Goal: Information Seeking & Learning: Compare options

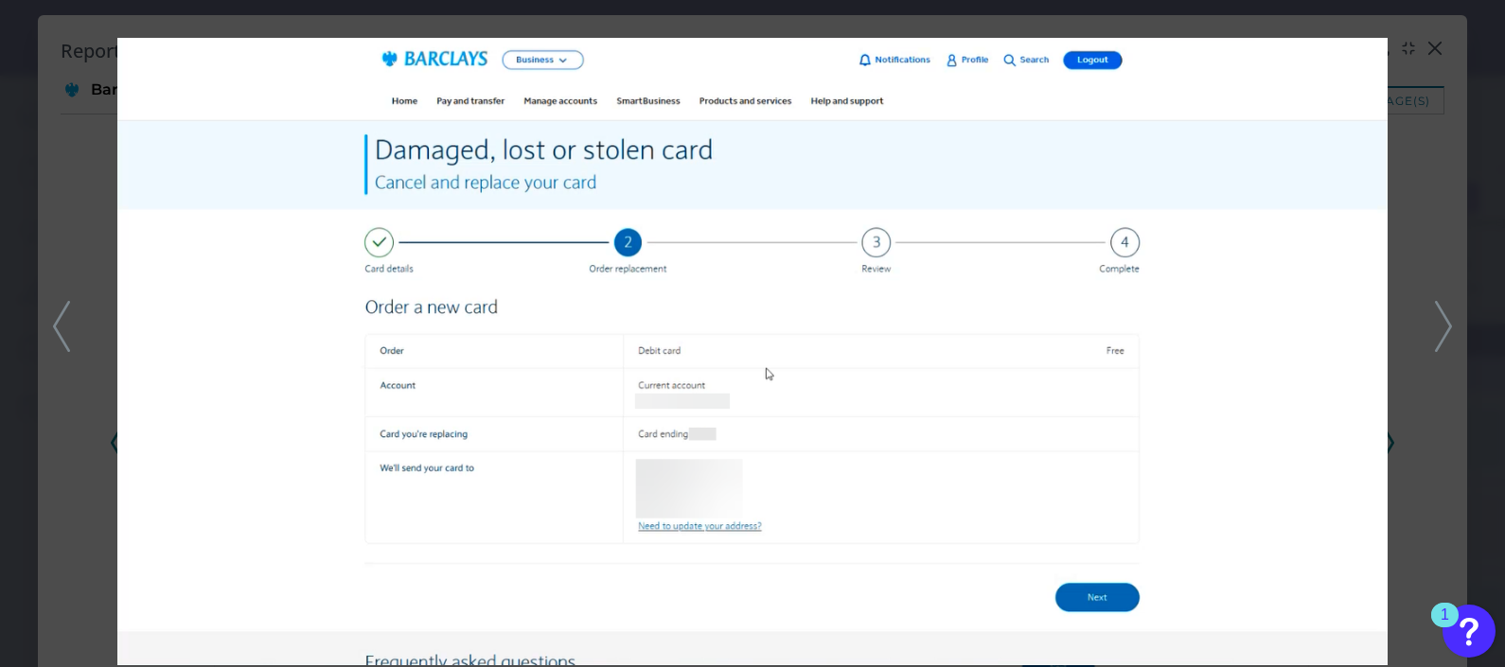
scroll to position [12161, 0]
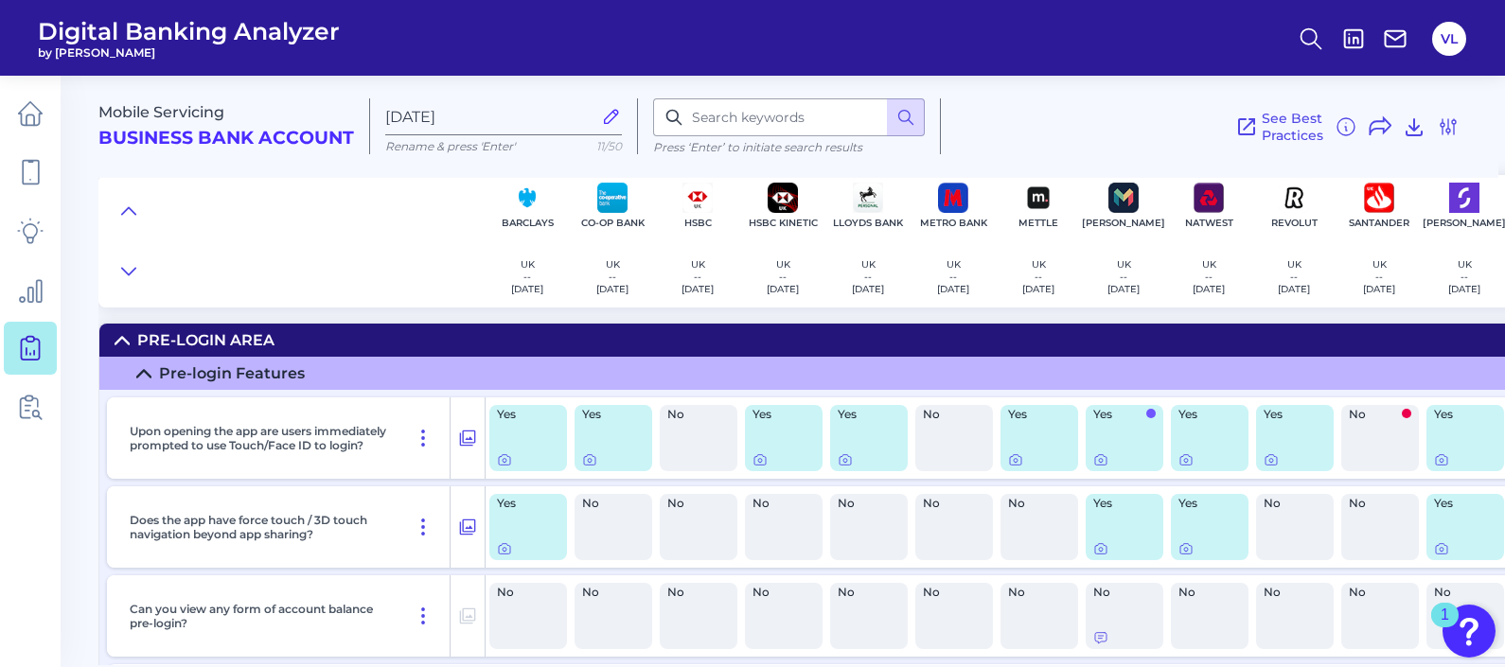
click at [36, 339] on icon at bounding box center [30, 349] width 18 height 21
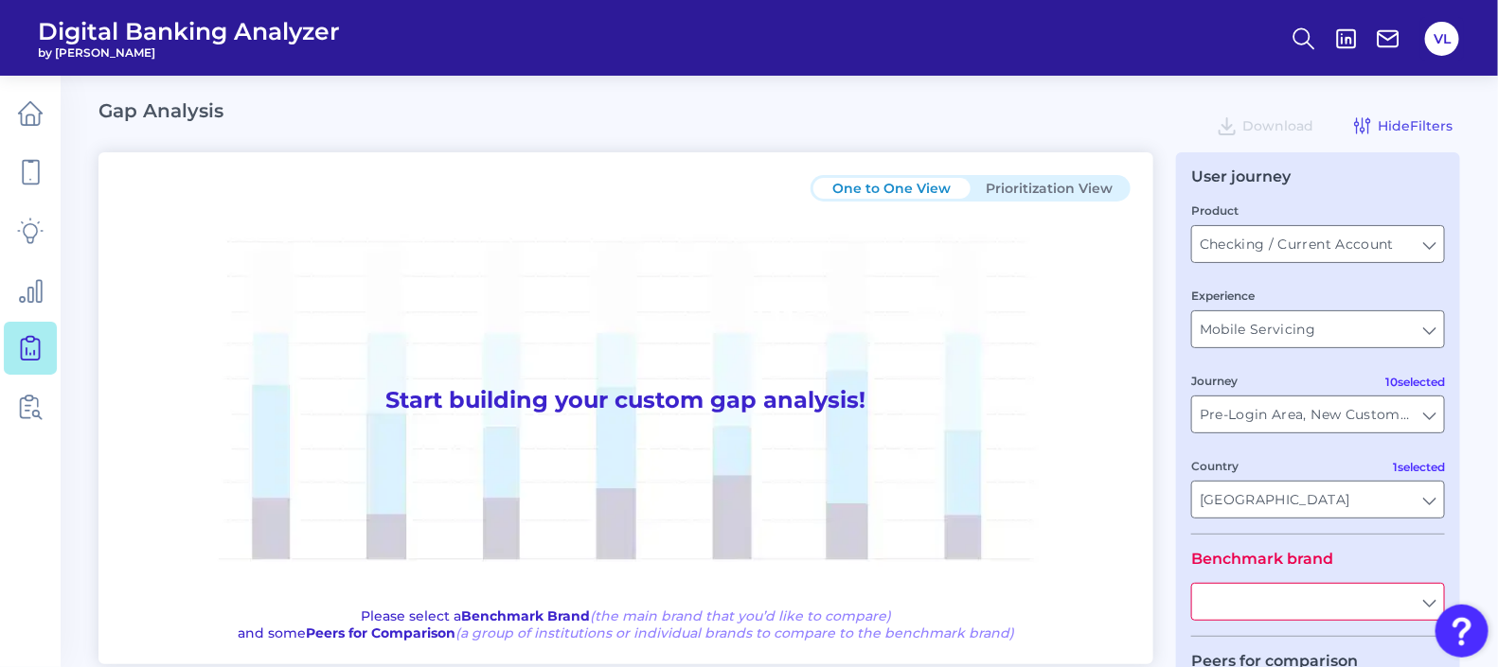
type input "All Journeys"
click at [1403, 246] on input "Checking / Current Account" at bounding box center [1318, 244] width 252 height 36
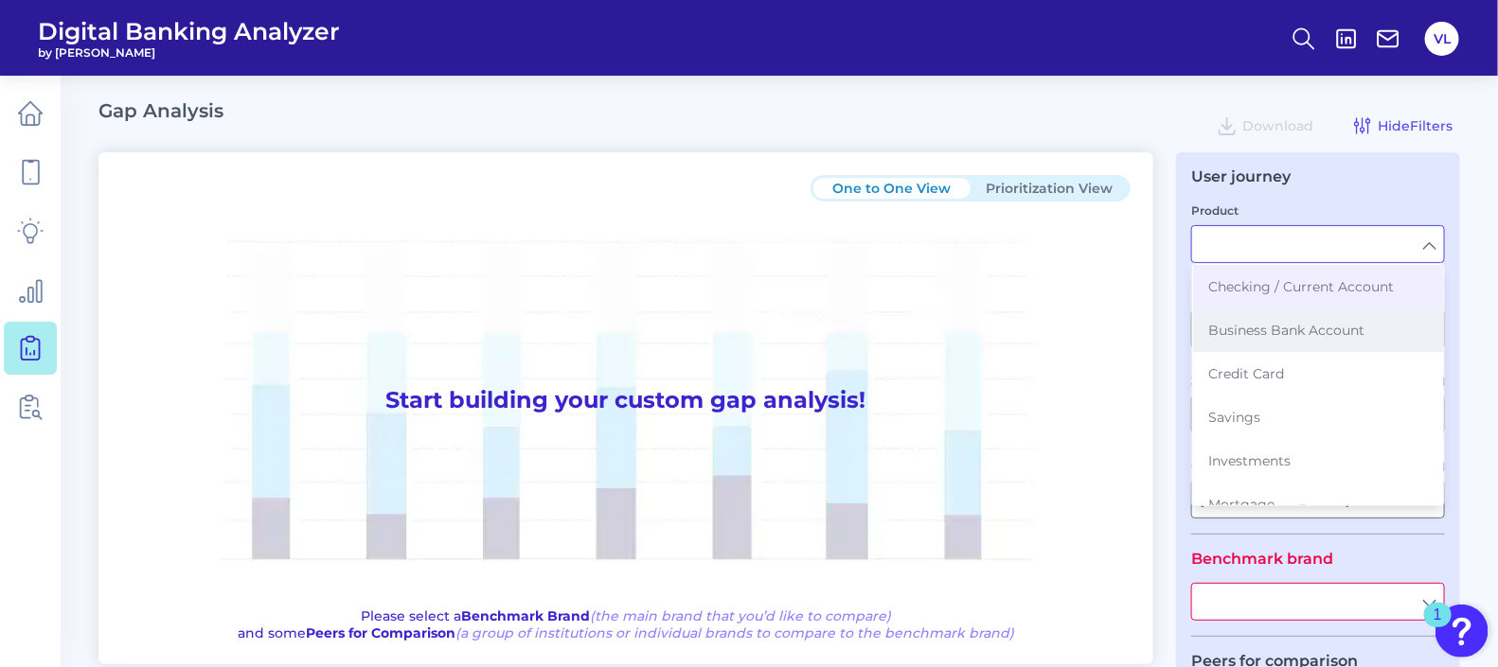
click at [1304, 348] on button "Business Bank Account" at bounding box center [1318, 331] width 250 height 44
type input "Business Bank Account"
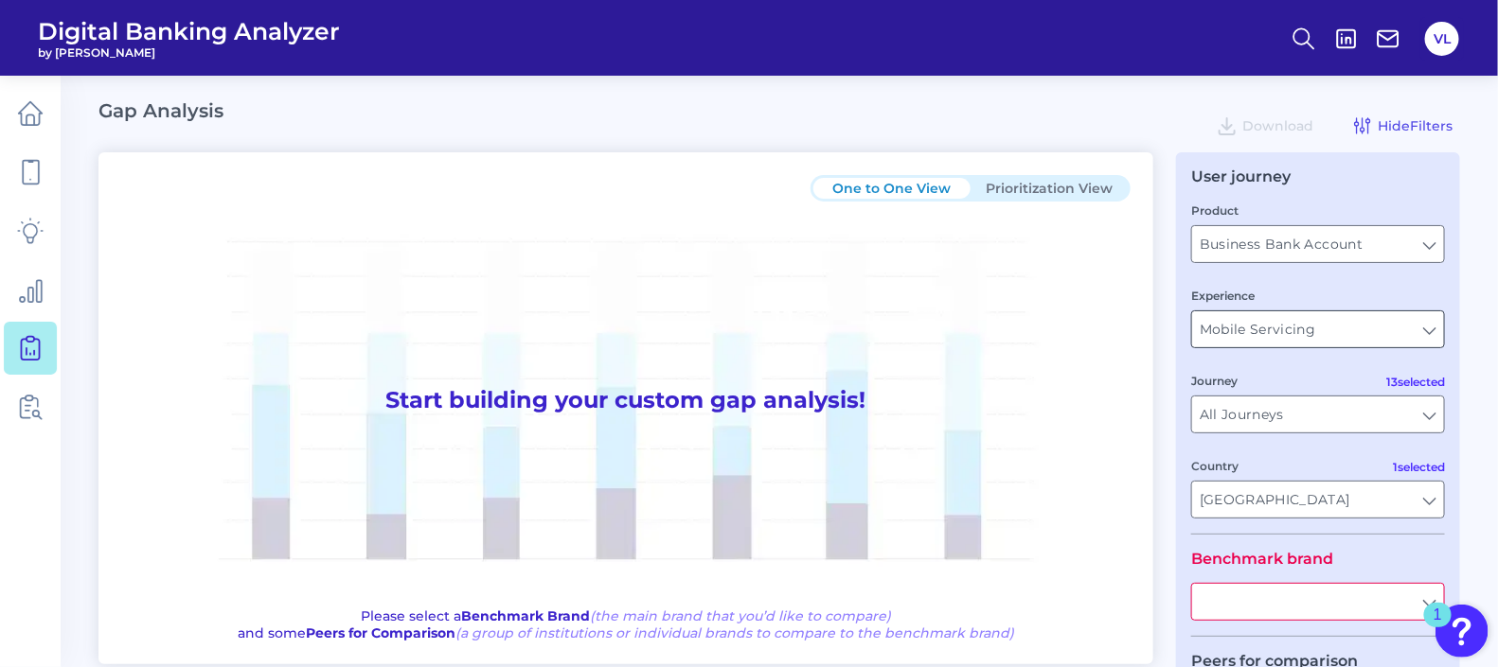
click at [1292, 338] on input "Mobile Servicing" at bounding box center [1318, 329] width 252 height 36
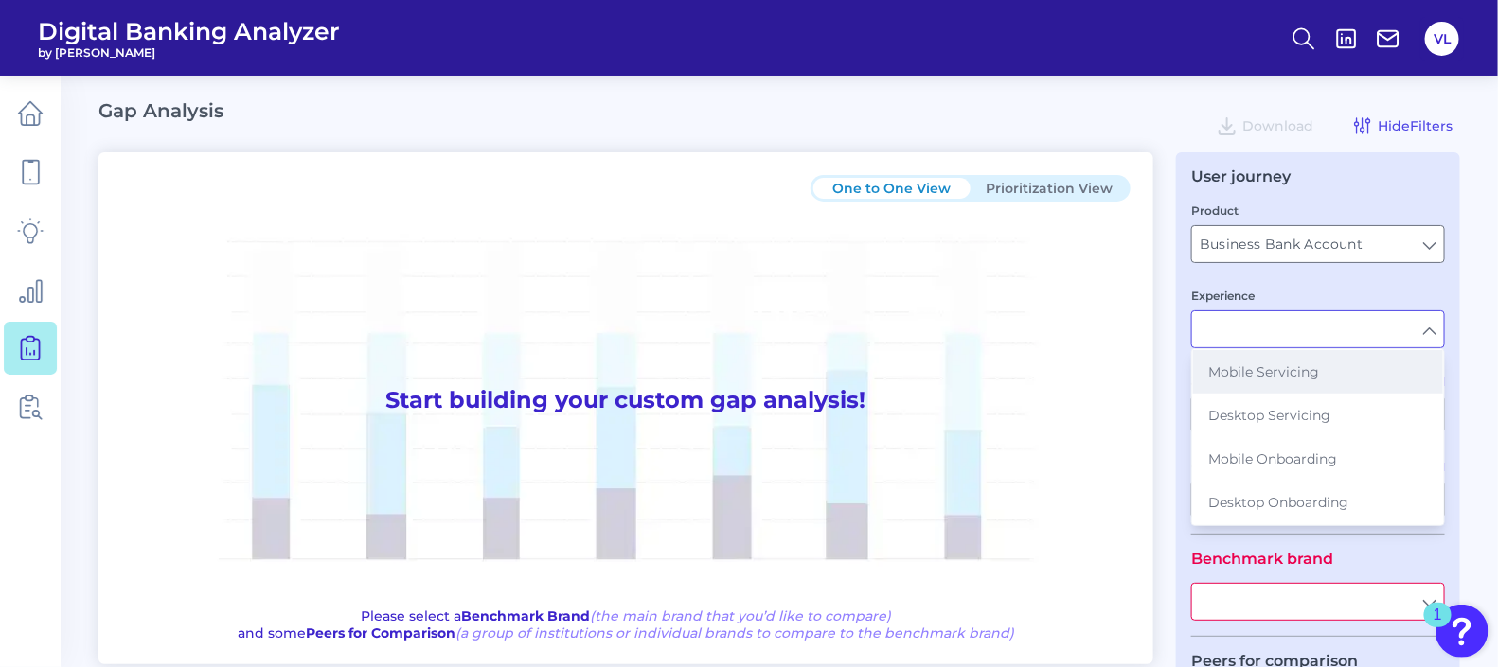
click at [1316, 381] on span "Mobile Servicing" at bounding box center [1263, 372] width 111 height 17
type input "Mobile Servicing"
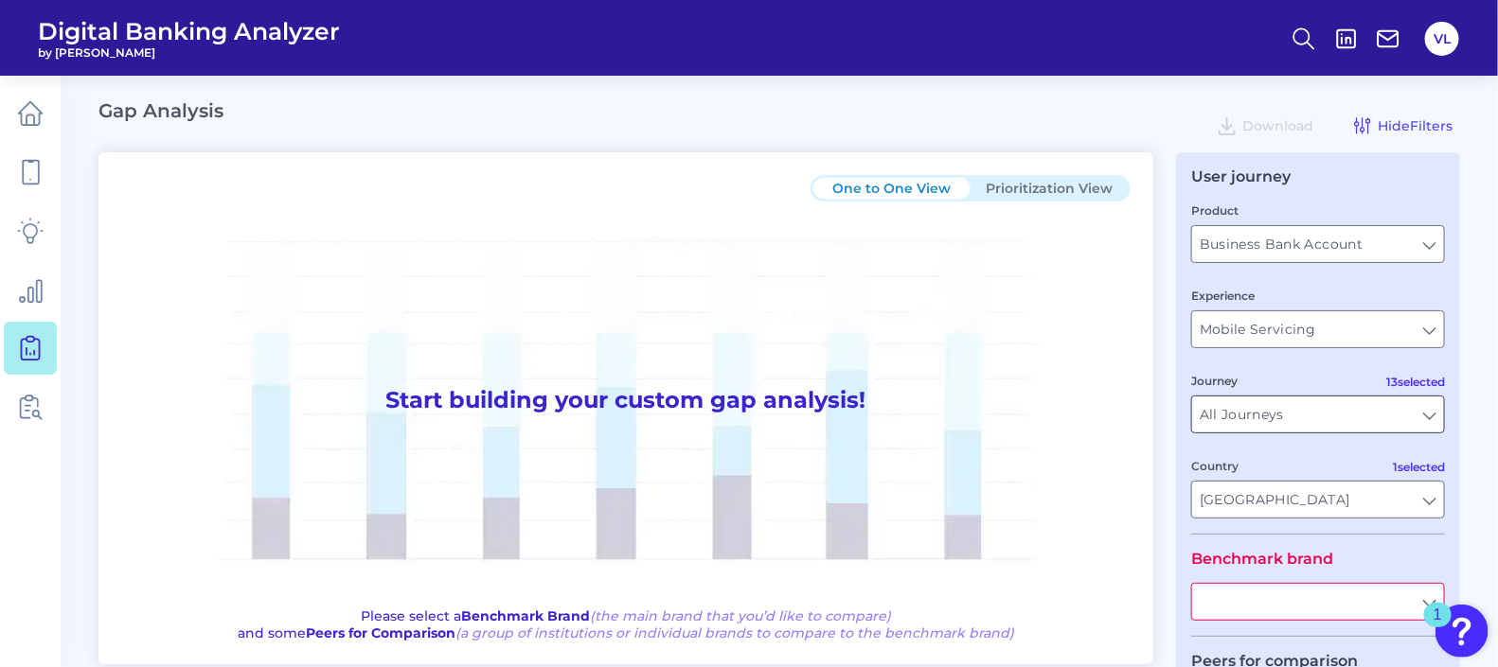
click at [1326, 407] on input "All Journeys" at bounding box center [1318, 415] width 252 height 36
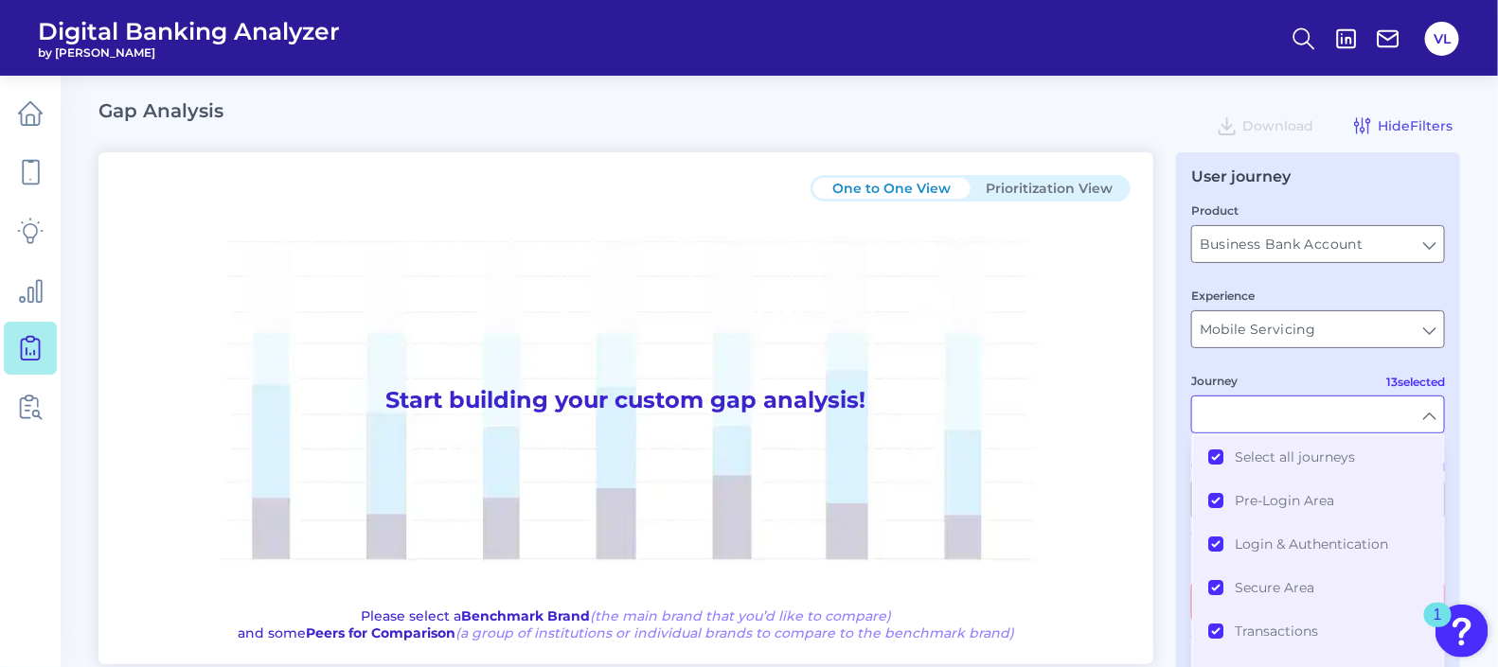
click at [1312, 391] on div "Journey" at bounding box center [1318, 402] width 254 height 62
click at [1115, 421] on h1 "Start building your custom gap analysis!" at bounding box center [625, 401] width 1009 height 399
type input "All Journeys"
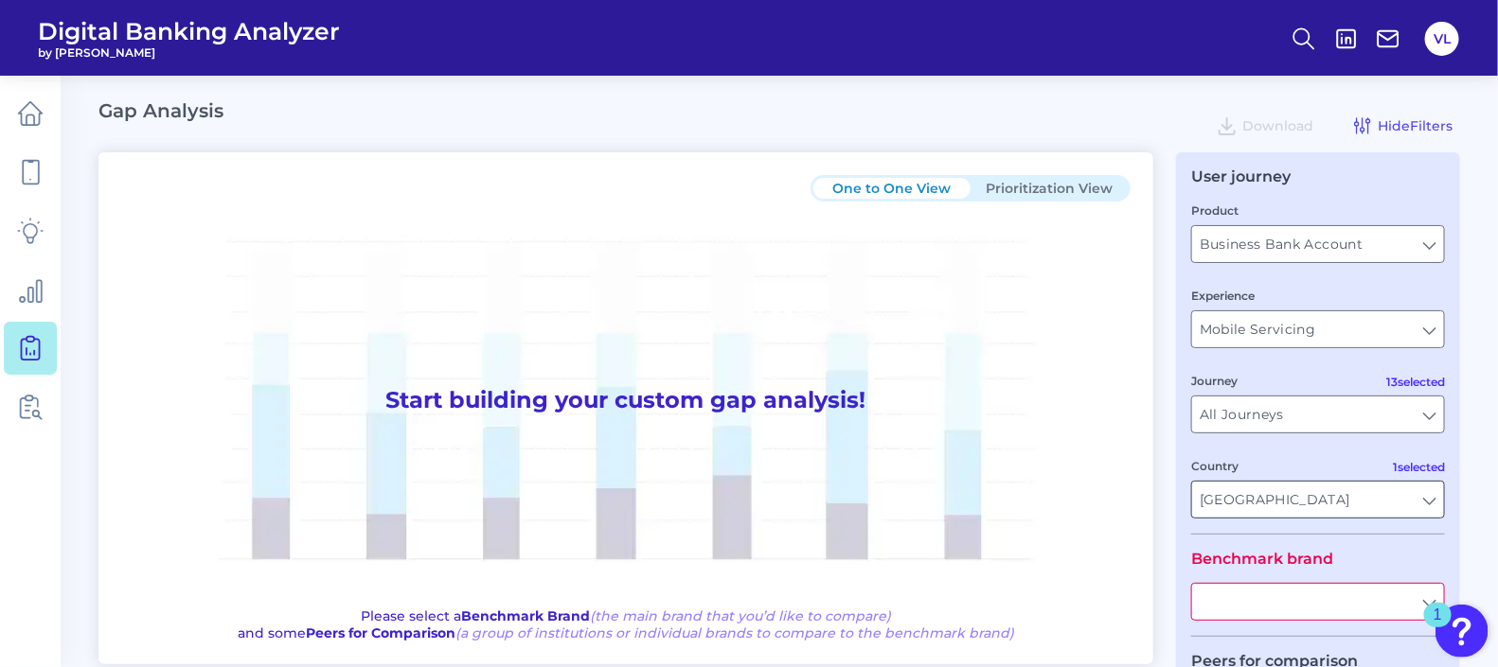
click at [1315, 501] on input "[GEOGRAPHIC_DATA]" at bounding box center [1318, 500] width 252 height 36
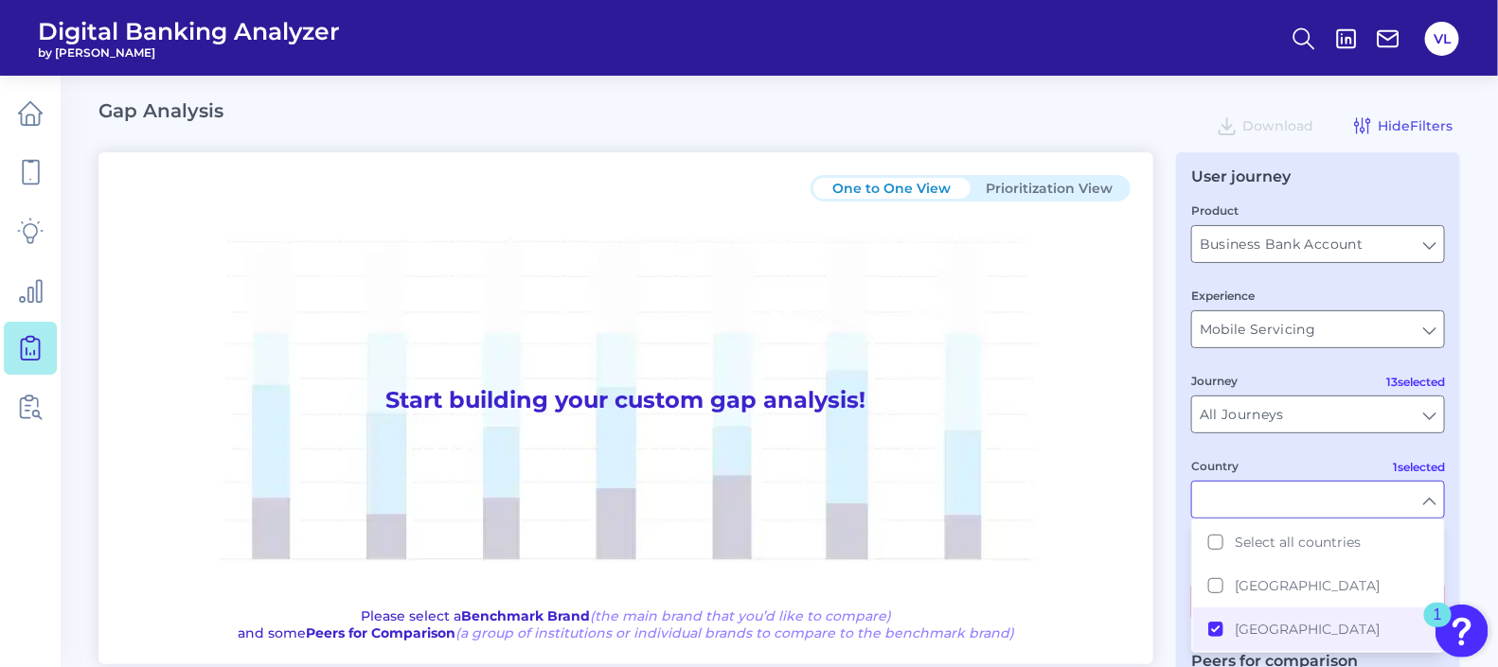
click at [1315, 501] on input "Country" at bounding box center [1318, 500] width 252 height 36
type input "[GEOGRAPHIC_DATA]"
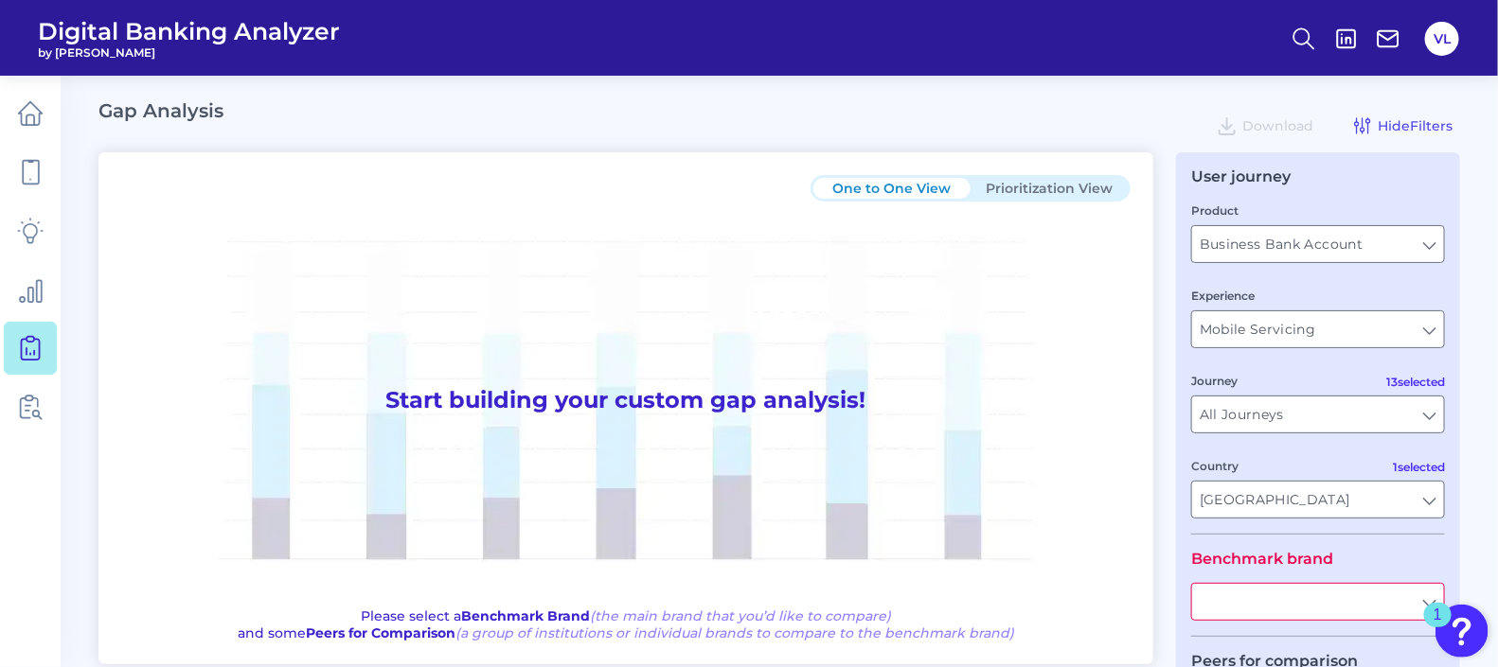
click at [1147, 492] on div "One to One View Prioritization View Start building your custom gap analysis! Pl…" at bounding box center [625, 408] width 1055 height 512
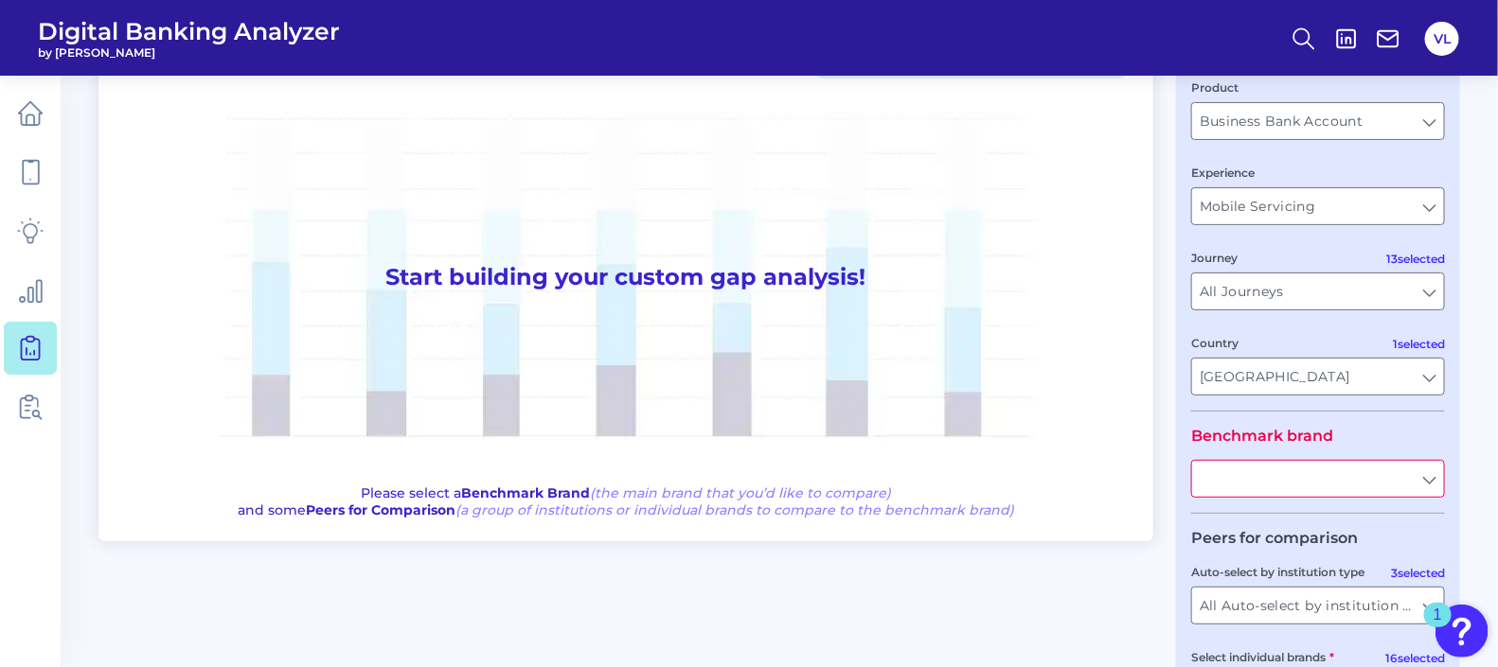
scroll to position [125, 0]
click at [1435, 481] on input "text" at bounding box center [1318, 477] width 252 height 36
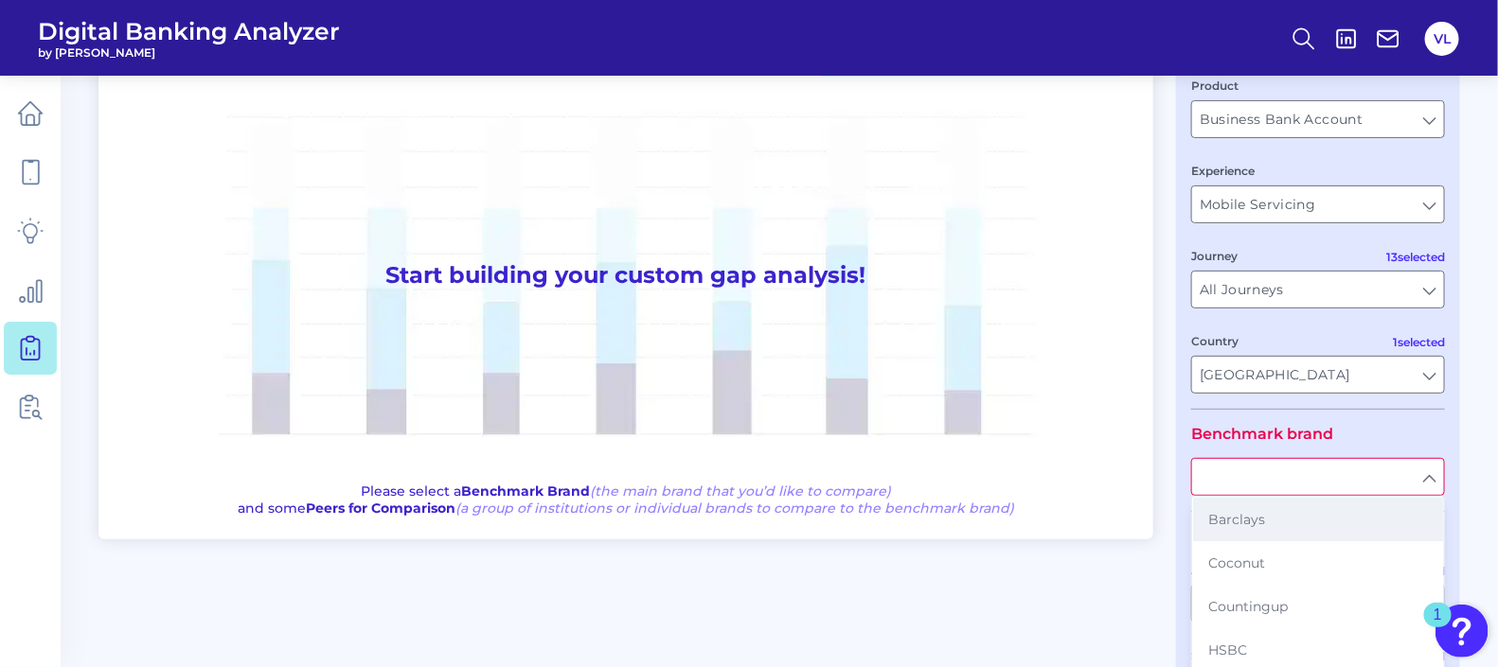
click at [1326, 513] on button "Barclays" at bounding box center [1318, 520] width 250 height 44
type input "Barclays"
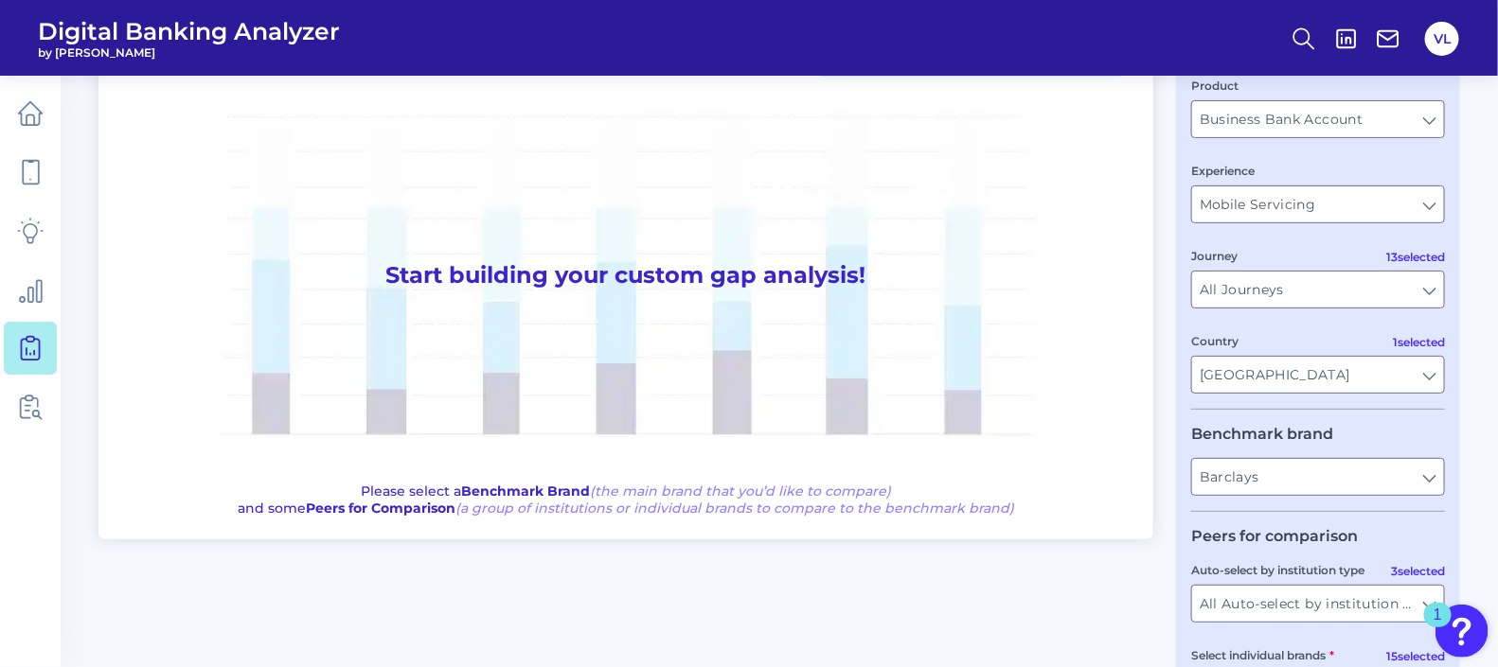
scroll to position [282, 0]
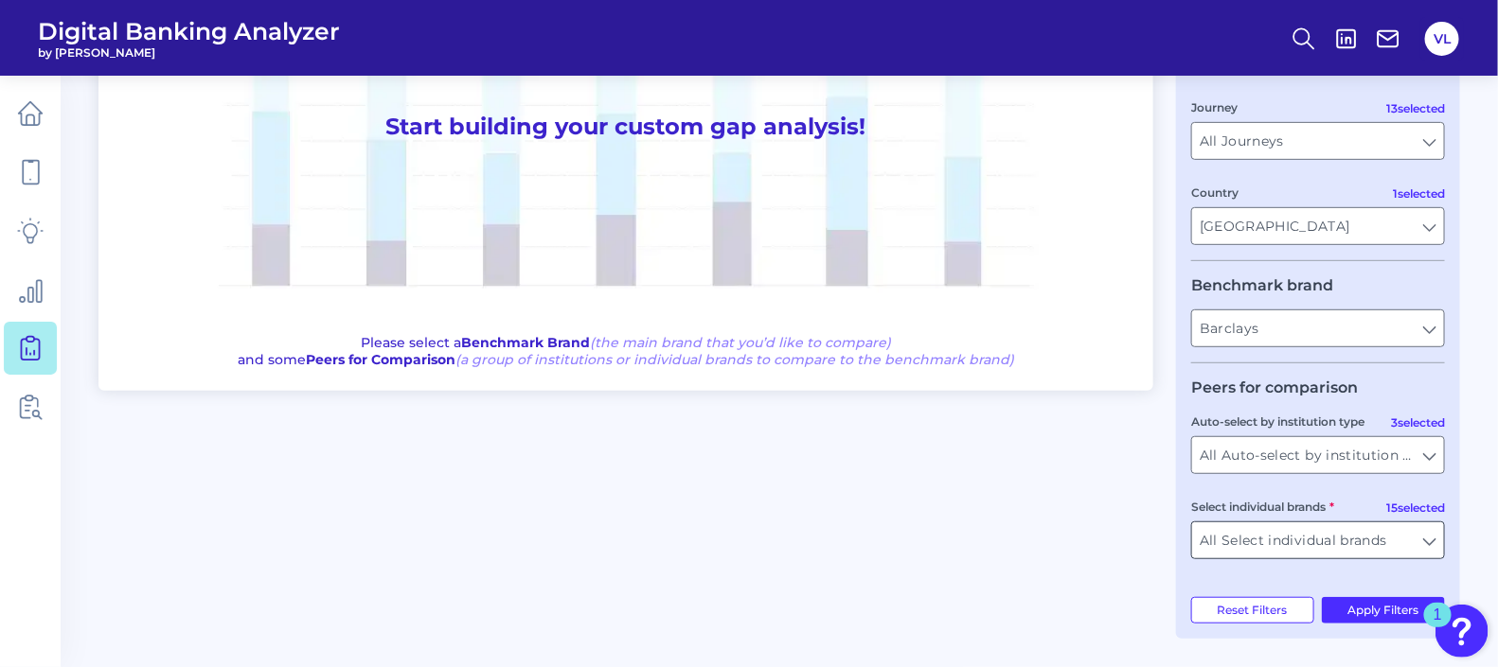
click at [1417, 544] on input "All Select individual brands" at bounding box center [1318, 541] width 252 height 36
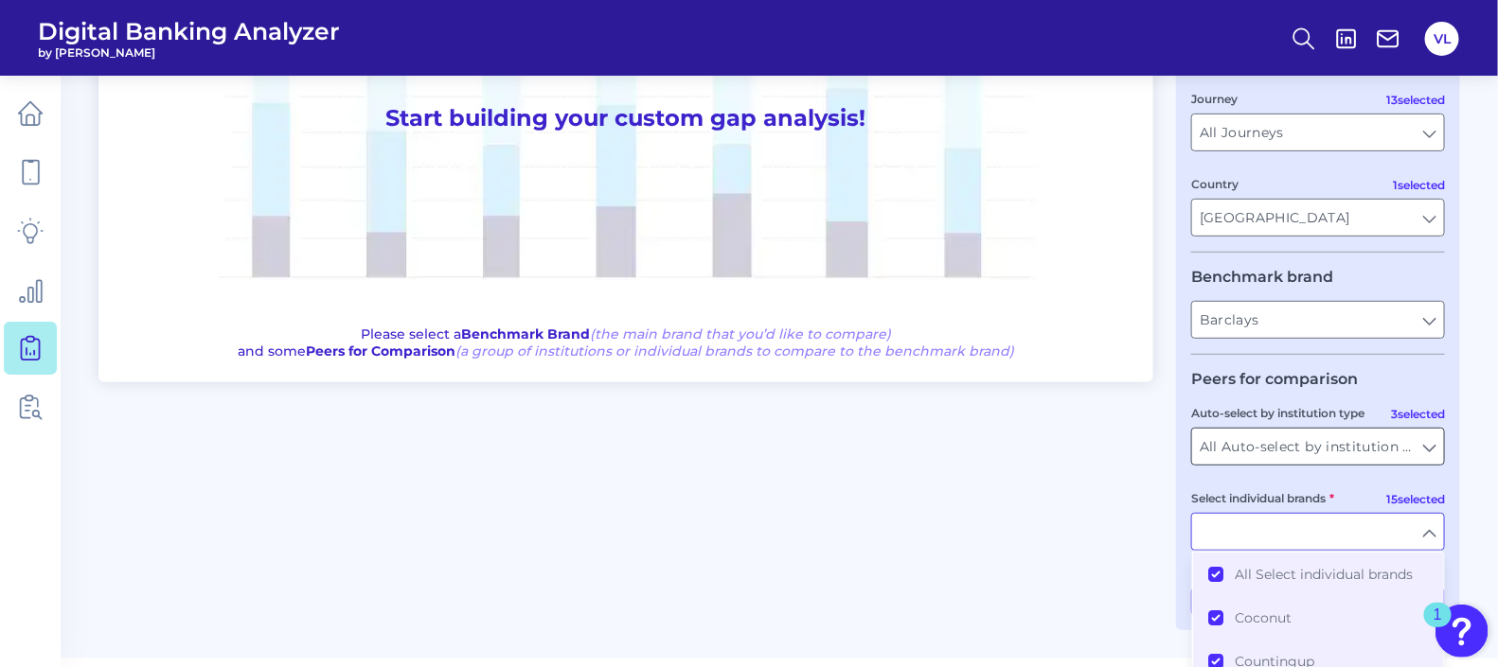
scroll to position [417, 0]
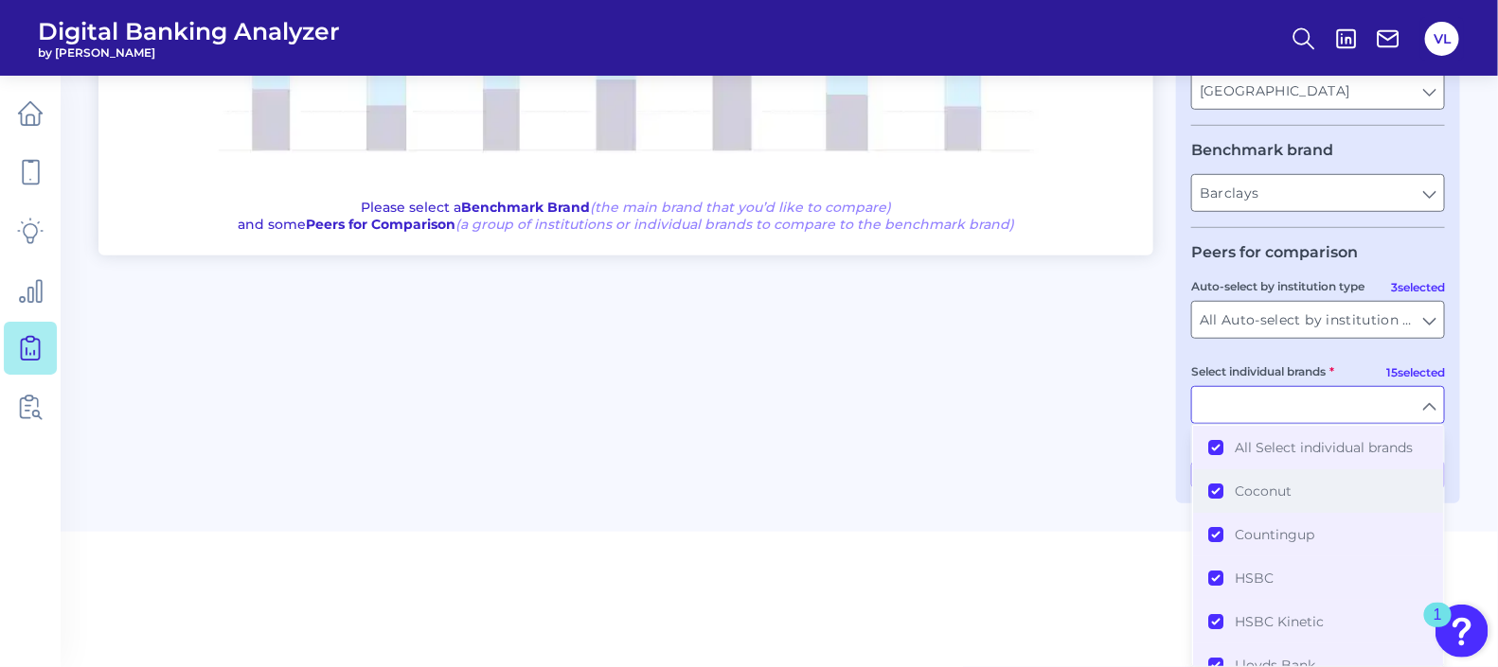
click at [1212, 488] on button "Coconut" at bounding box center [1318, 492] width 250 height 44
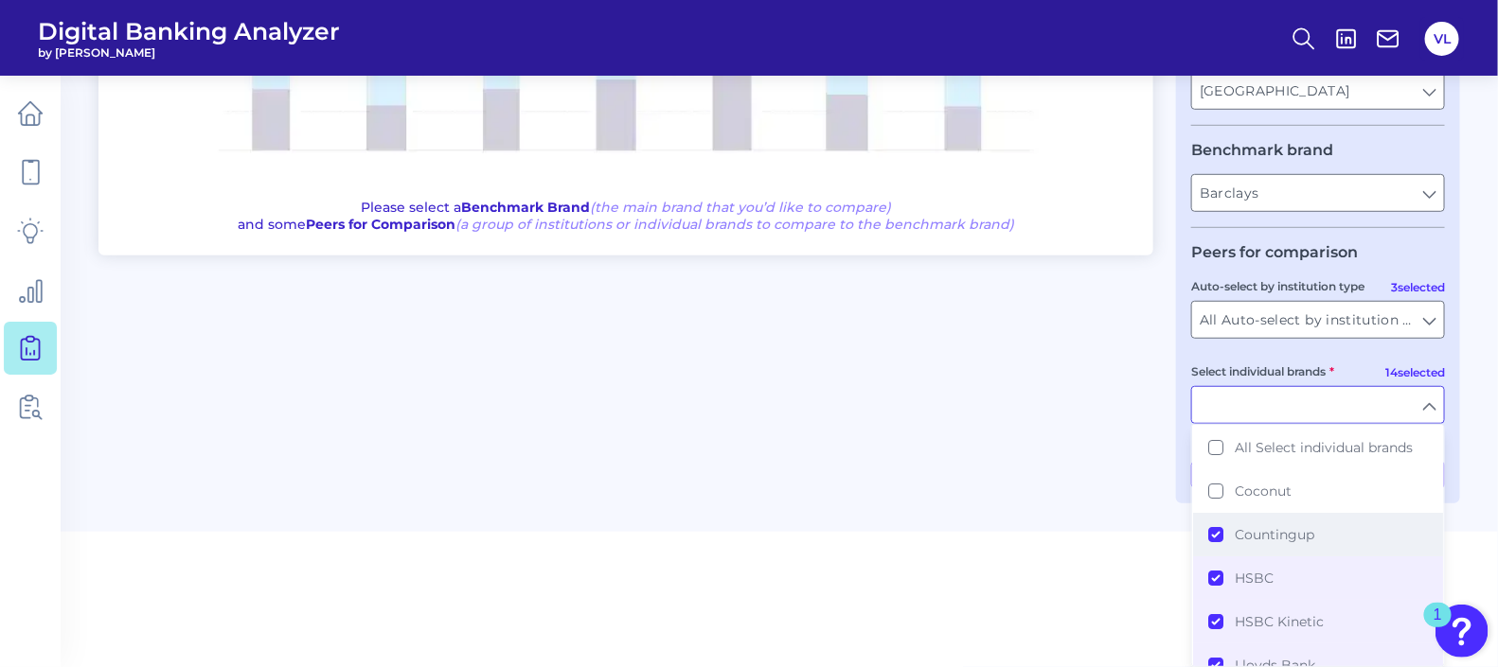
click at [1216, 534] on button "Countingup" at bounding box center [1318, 535] width 250 height 44
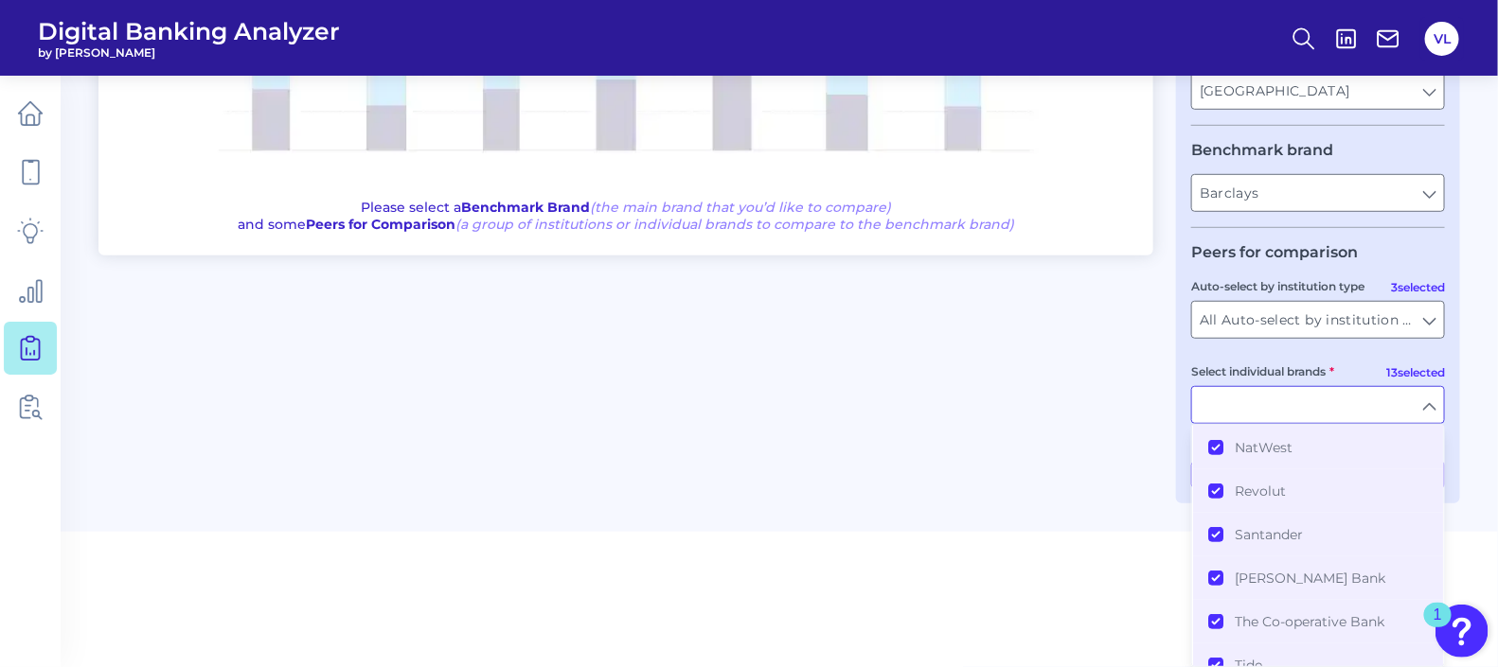
scroll to position [436, 0]
click at [1307, 569] on span "The Co-operative Bank" at bounding box center [1309, 577] width 150 height 17
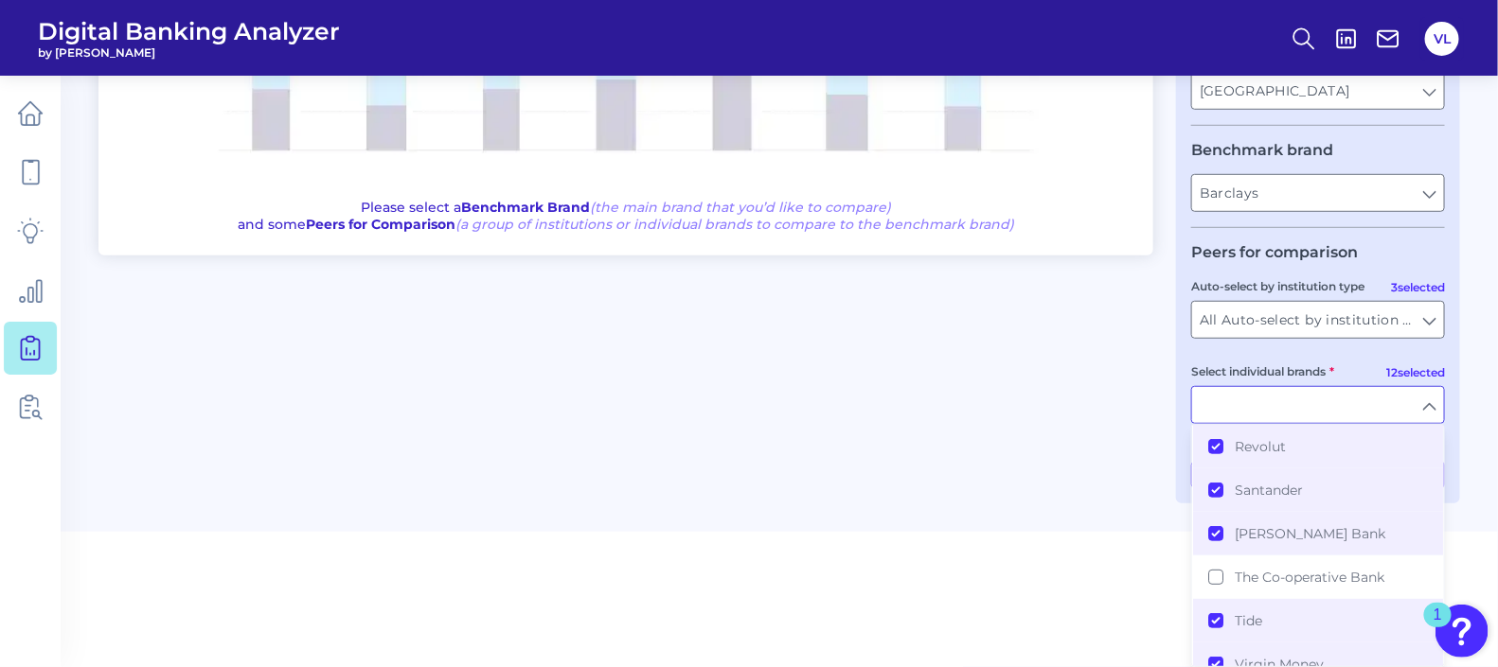
click at [1084, 498] on div "One to One View Prioritization View Start building your custom gap analysis! Pl…" at bounding box center [778, 123] width 1361 height 760
type input "HSBC, HSBC Kinetic, Lloyds Bank, Metro Bank, Mettle, Monzo, NatWest, Revolut, S…"
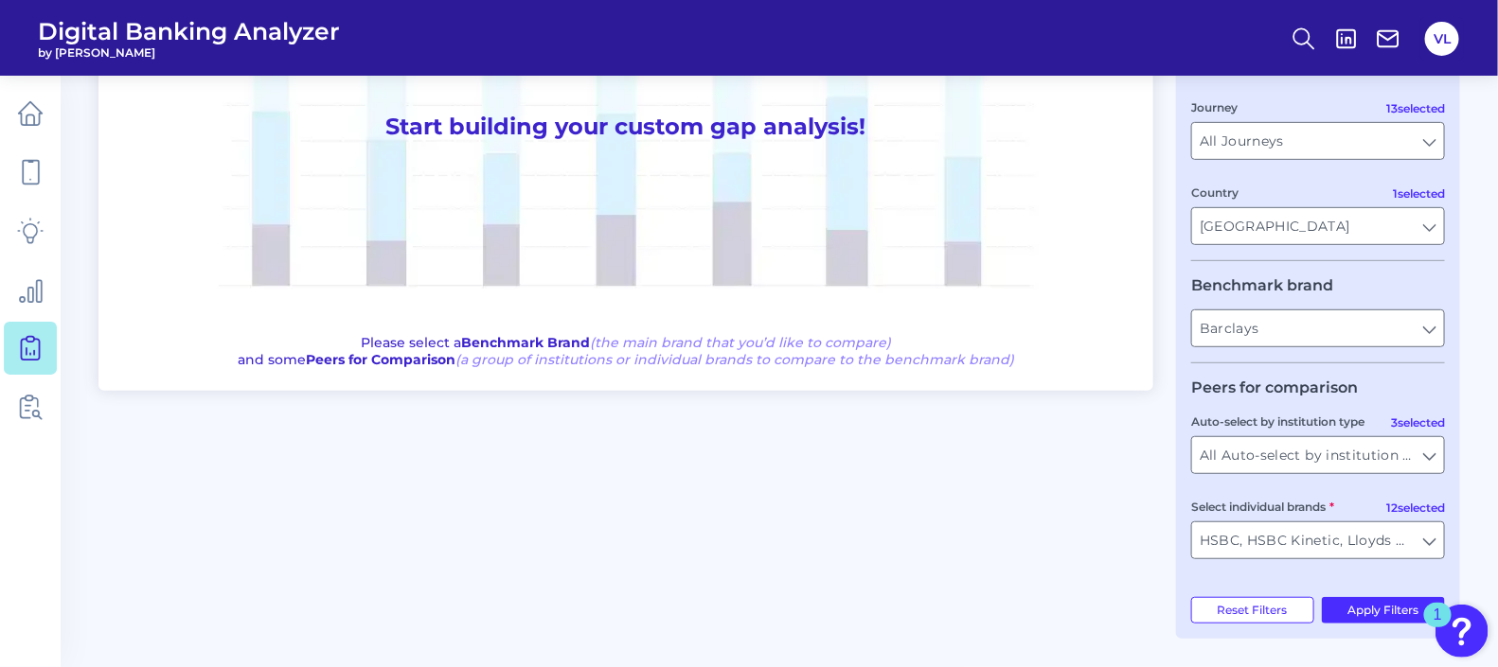
scroll to position [282, 0]
click at [1368, 617] on button "Apply Filters" at bounding box center [1384, 610] width 124 height 27
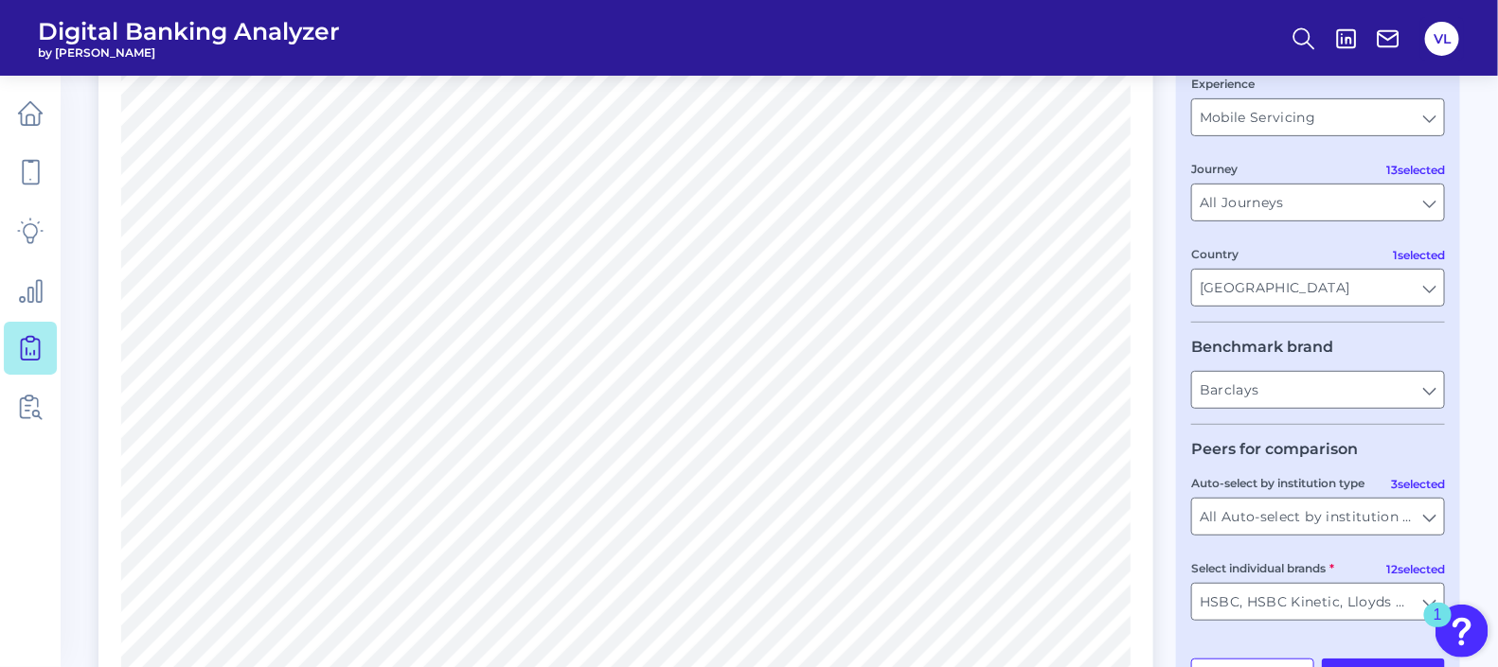
scroll to position [0, 0]
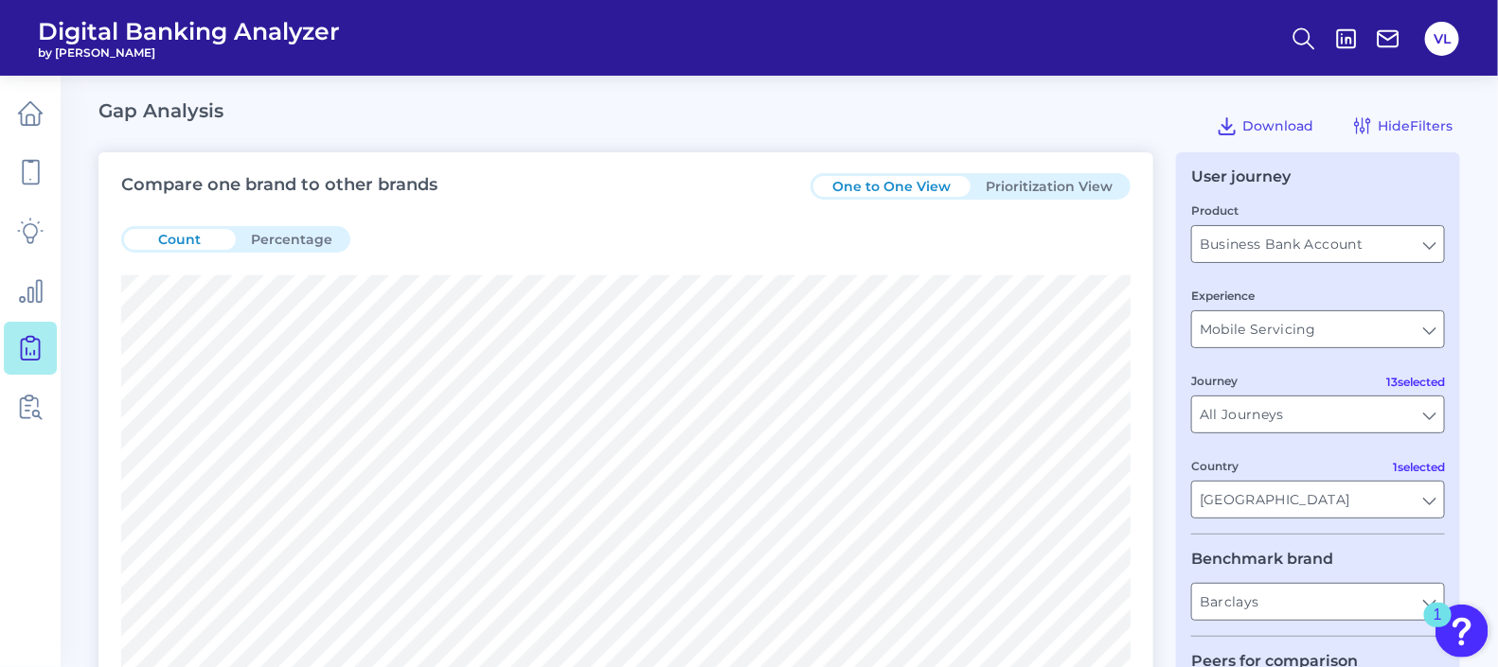
click at [1039, 180] on button "Prioritization View" at bounding box center [1048, 186] width 157 height 21
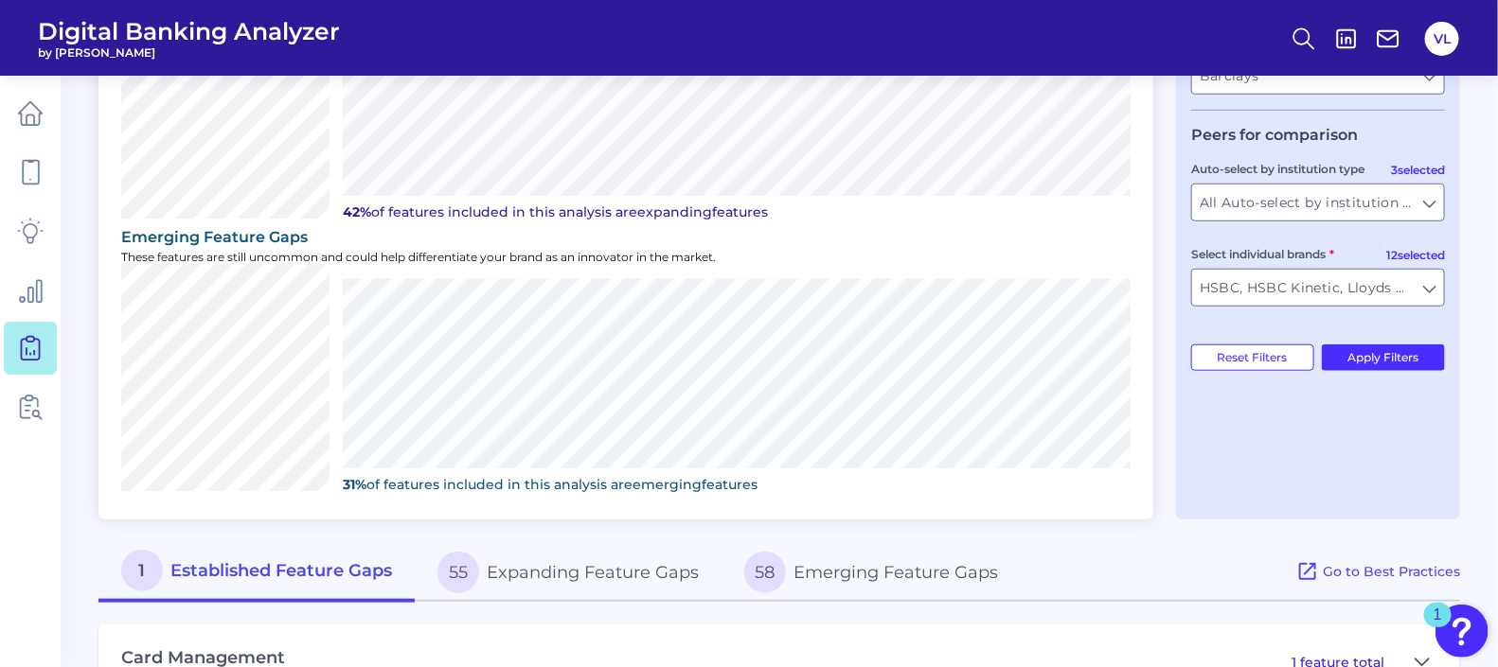
scroll to position [586, 0]
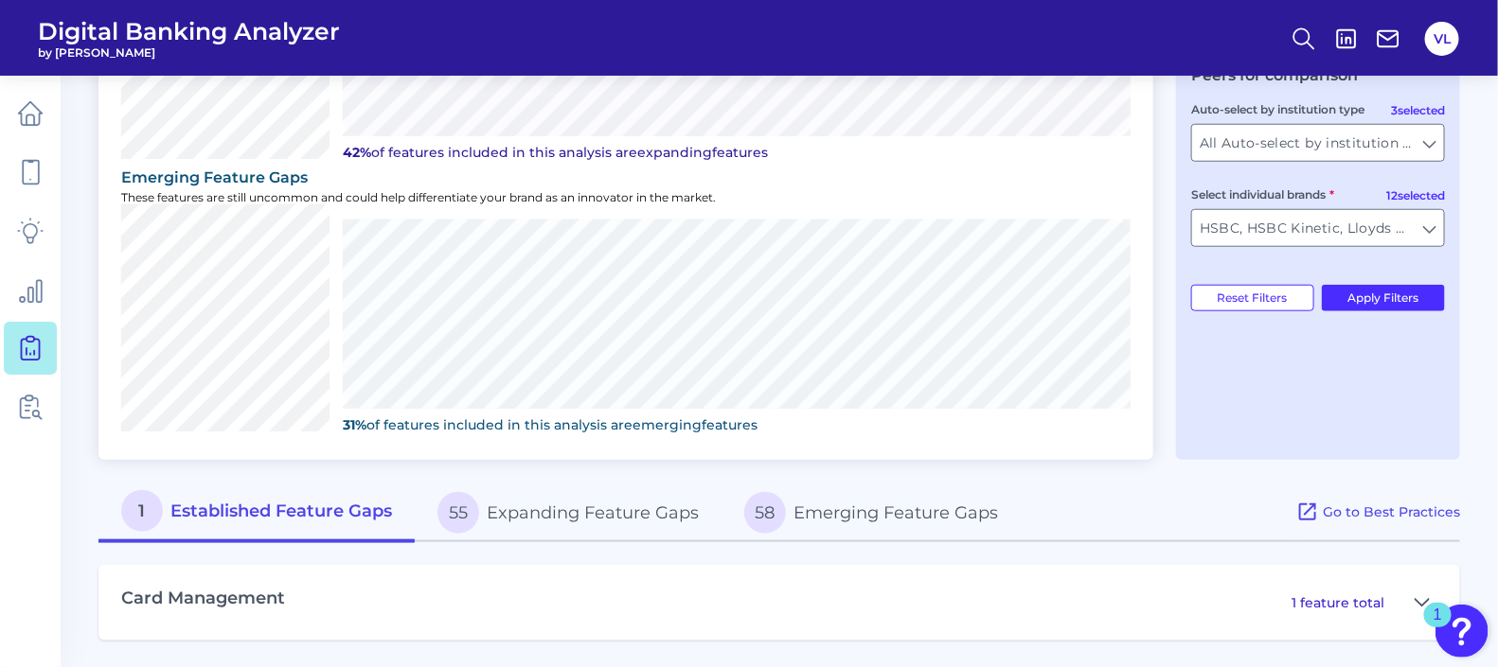
click at [1317, 594] on p "1 feature total" at bounding box center [1337, 602] width 93 height 17
click at [1413, 594] on button at bounding box center [1422, 603] width 30 height 30
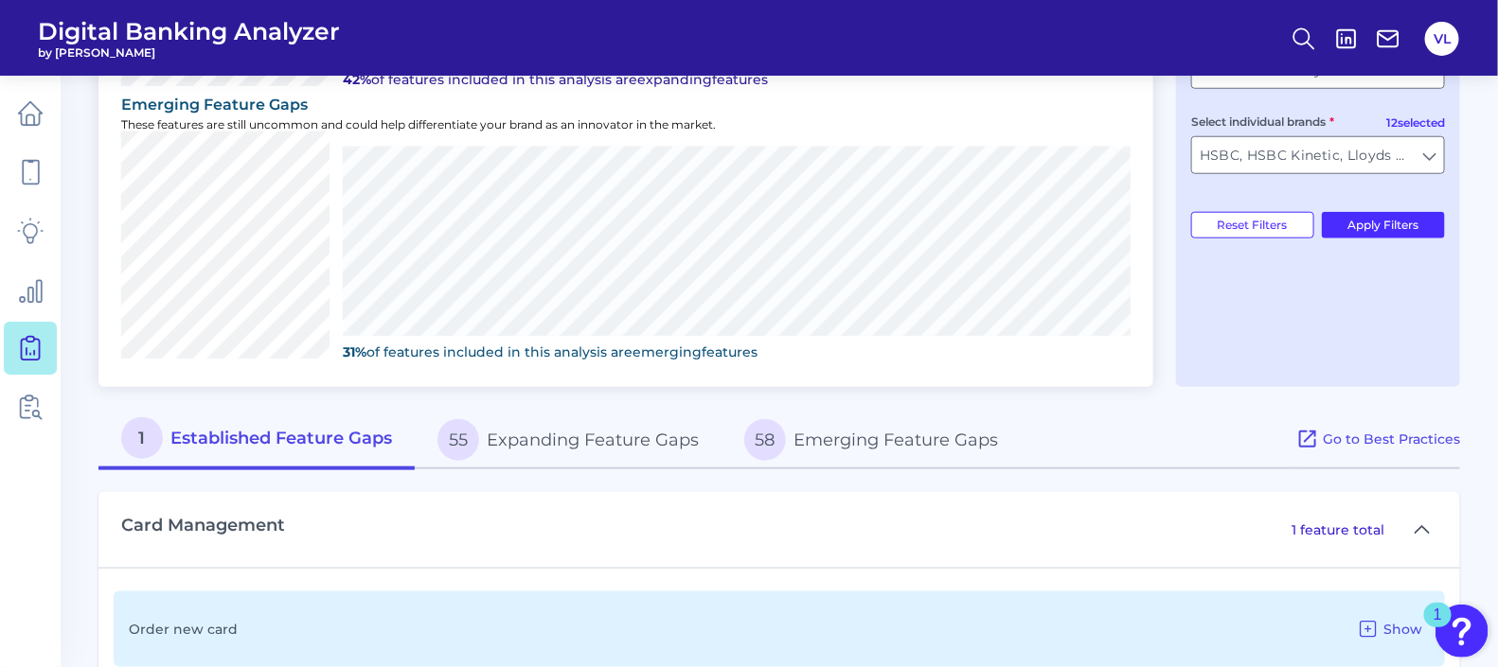
scroll to position [707, 0]
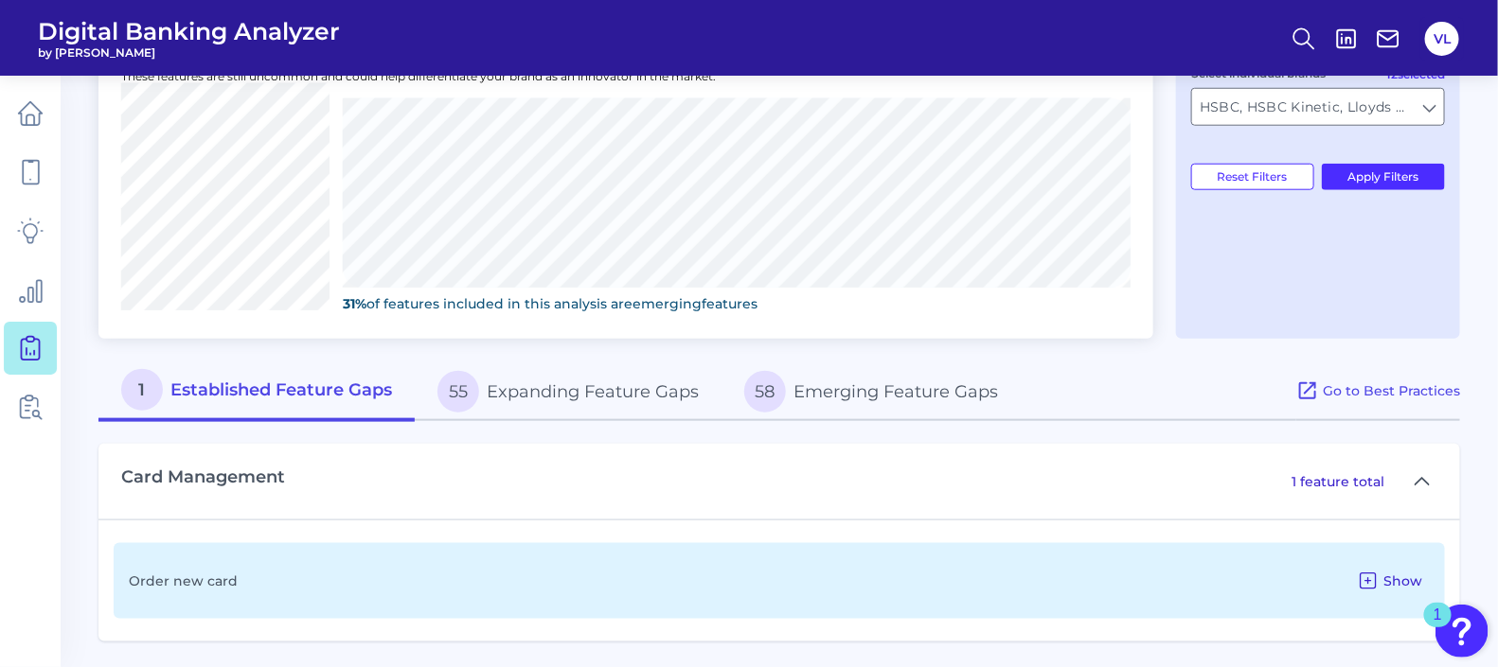
click at [1374, 577] on icon at bounding box center [1368, 581] width 23 height 23
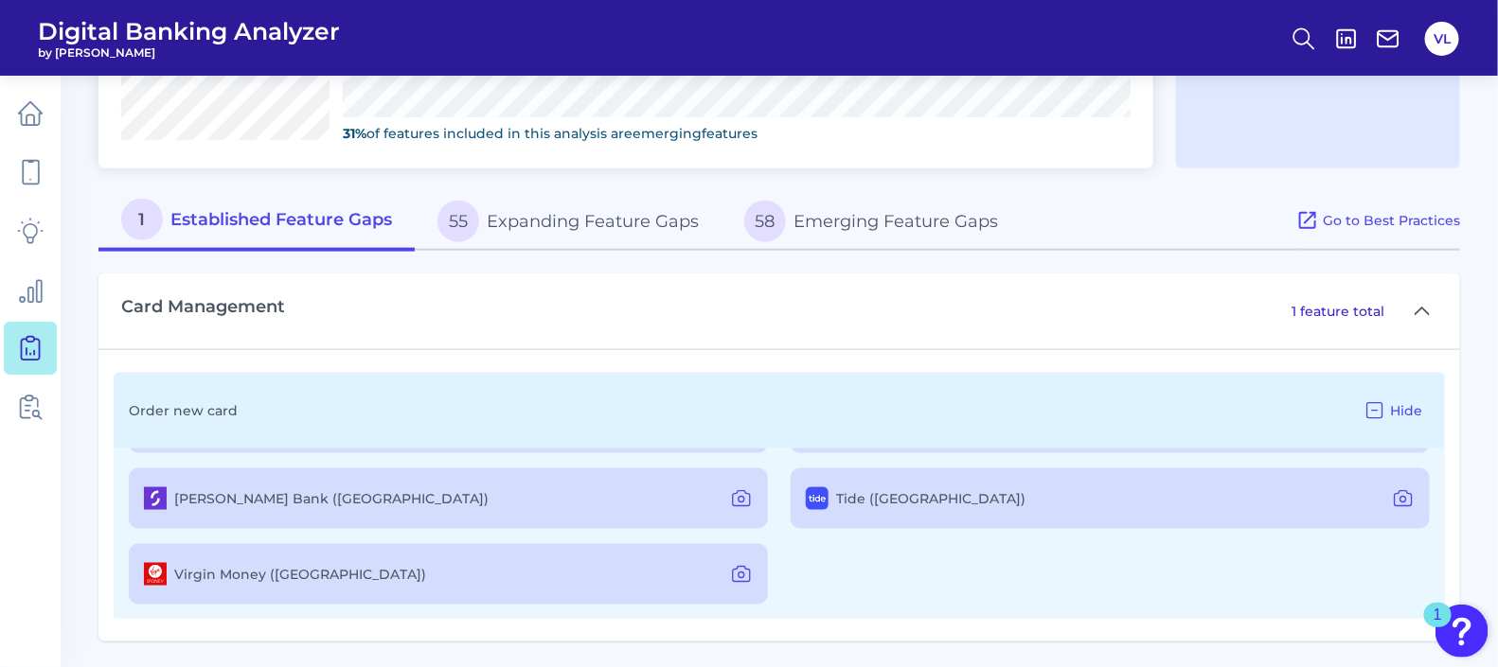
scroll to position [0, 0]
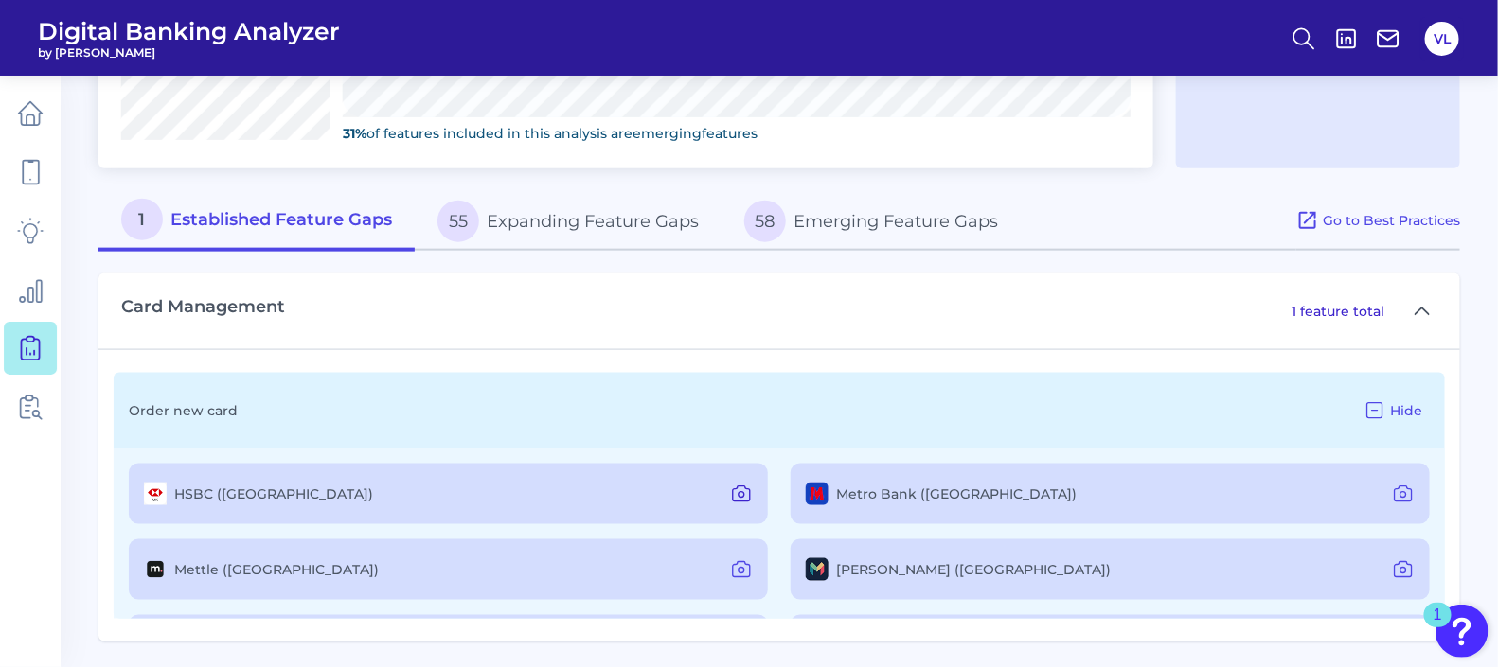
click at [741, 490] on icon at bounding box center [741, 494] width 23 height 23
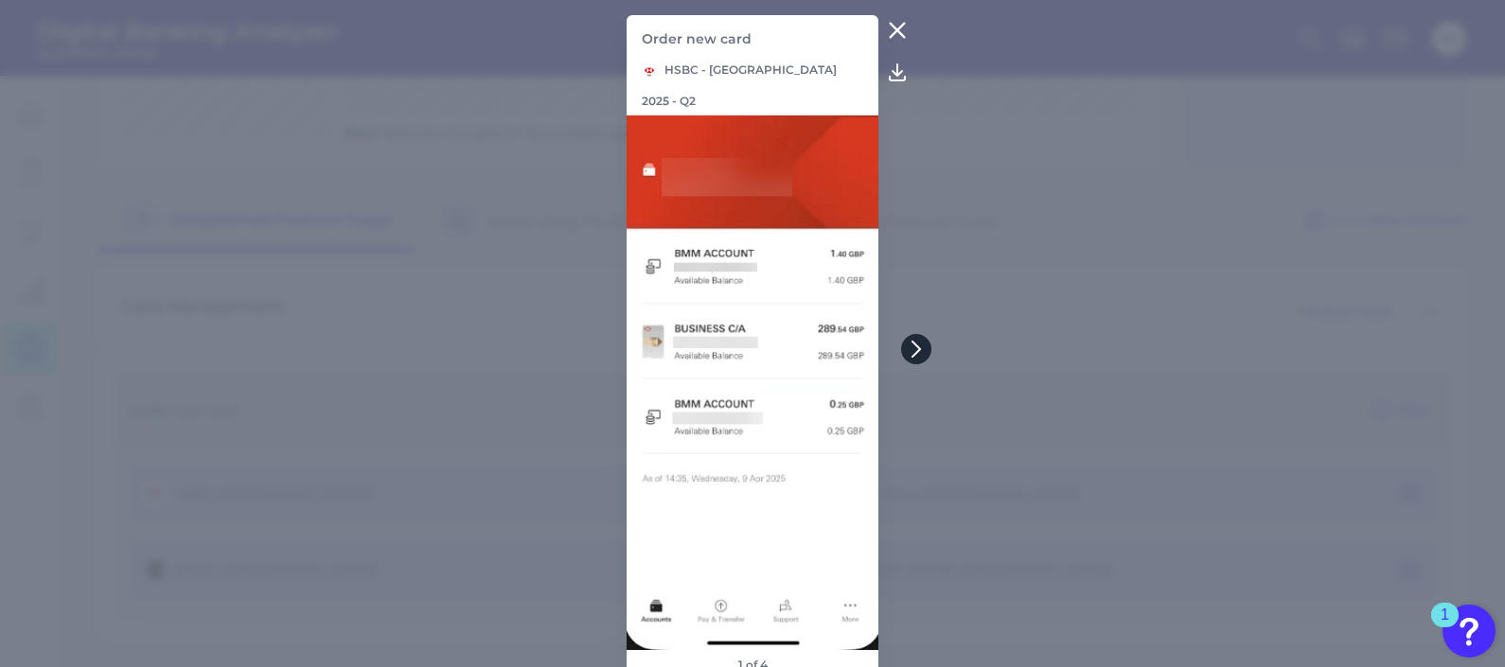
click at [927, 339] on button at bounding box center [916, 349] width 30 height 30
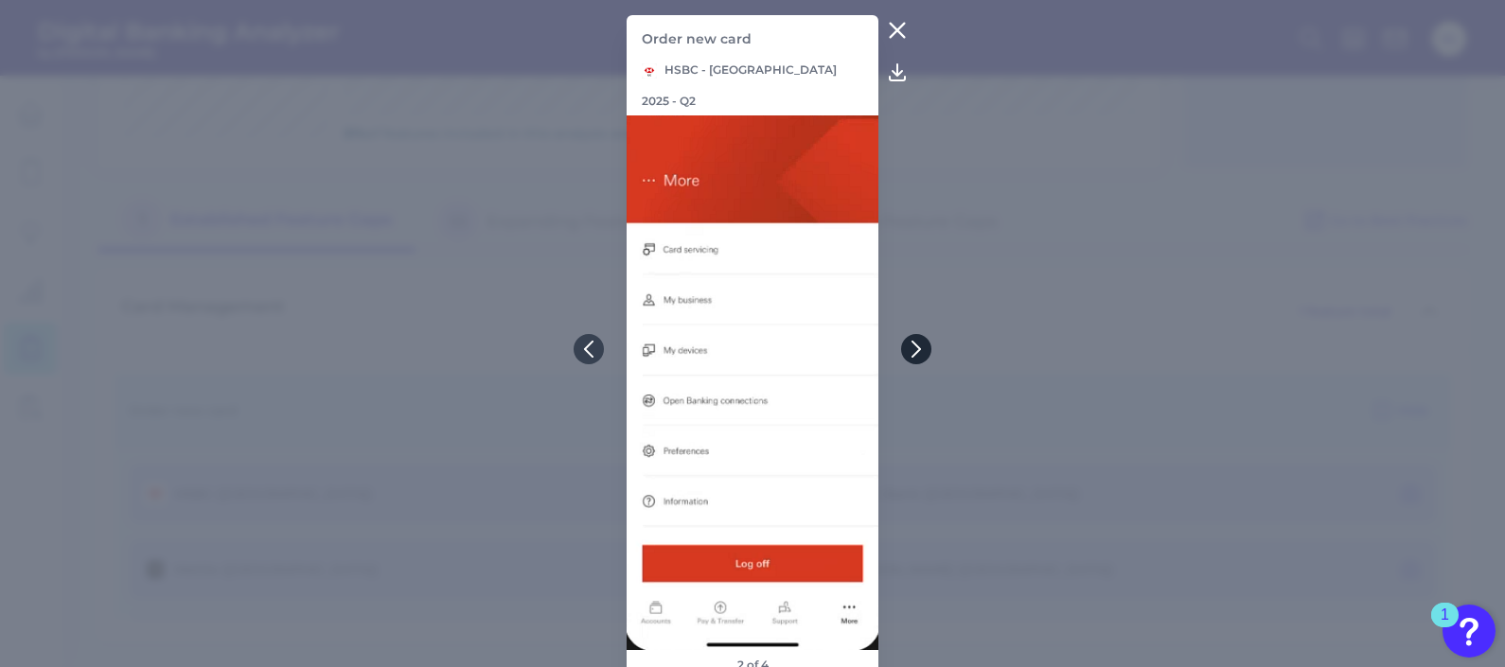
click at [923, 343] on icon at bounding box center [916, 349] width 17 height 17
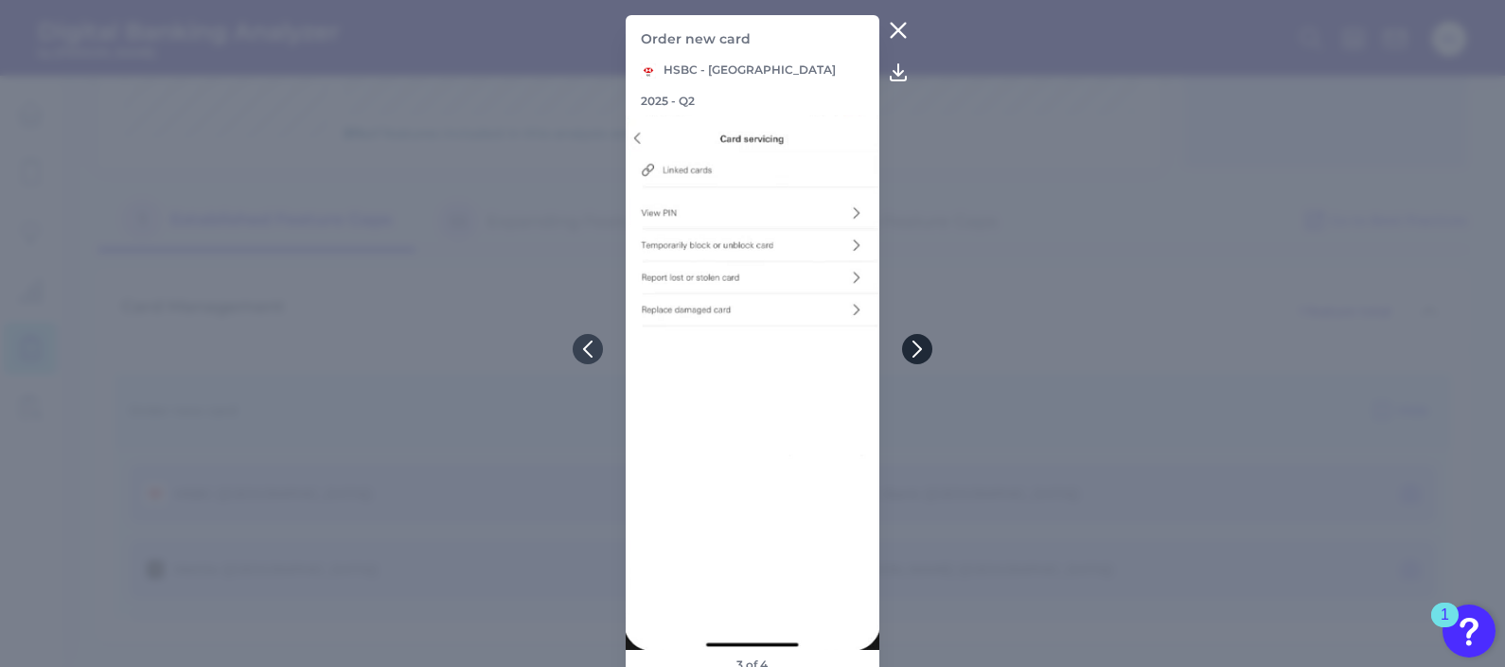
click at [923, 343] on icon at bounding box center [917, 349] width 17 height 17
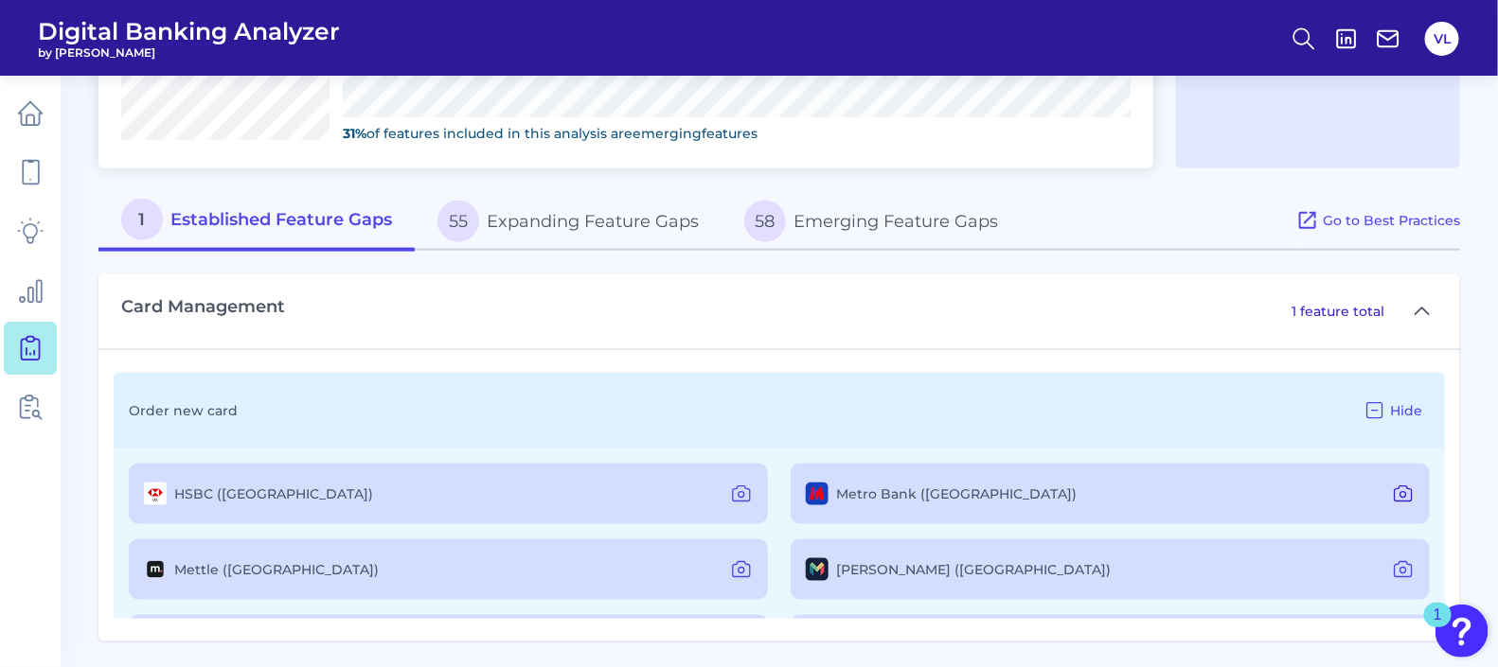
click at [1403, 492] on icon at bounding box center [1403, 494] width 23 height 23
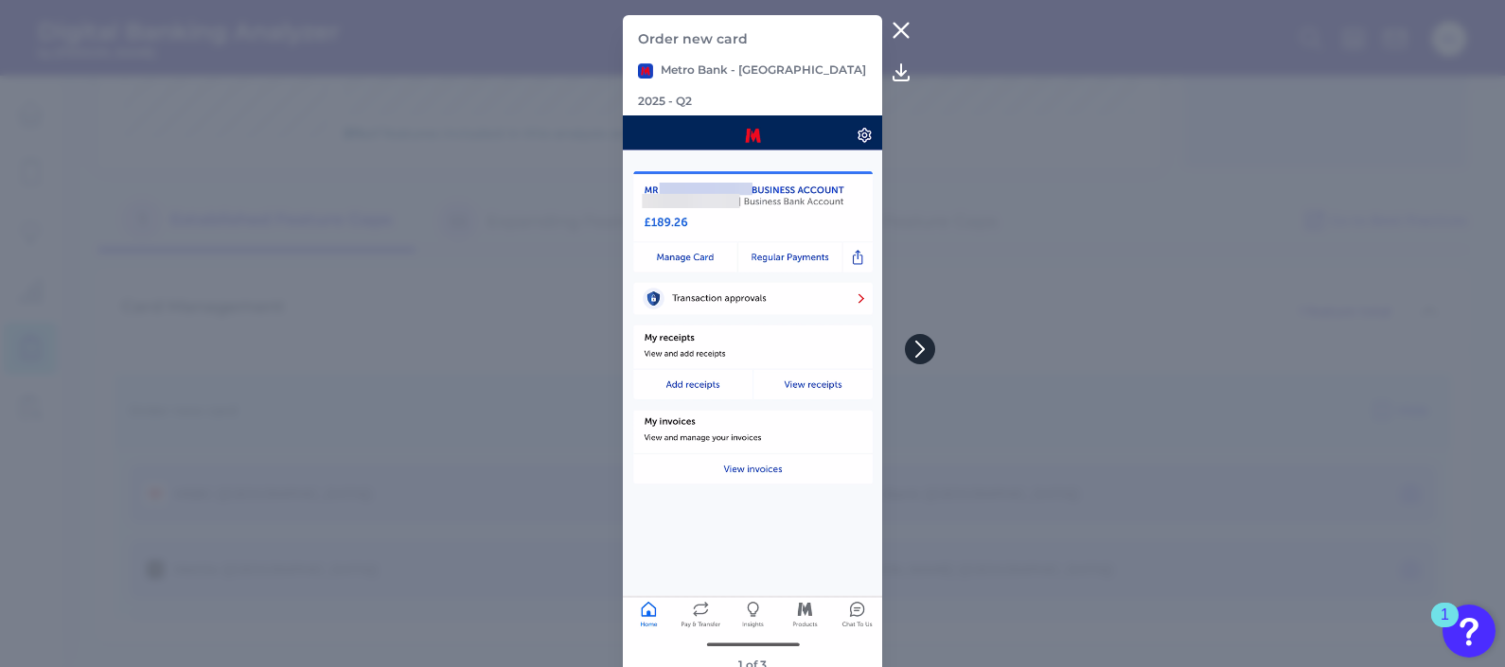
click at [932, 346] on button at bounding box center [920, 349] width 30 height 30
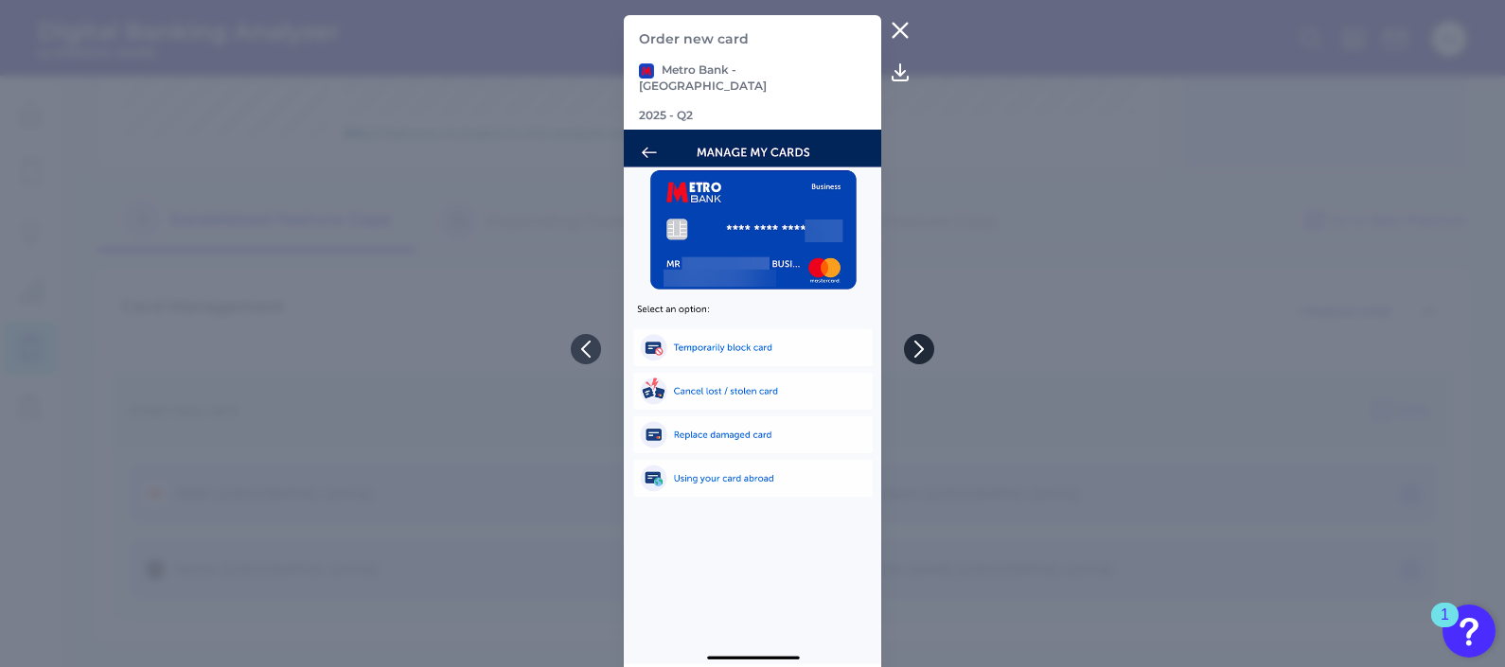
click at [932, 343] on button at bounding box center [919, 349] width 30 height 30
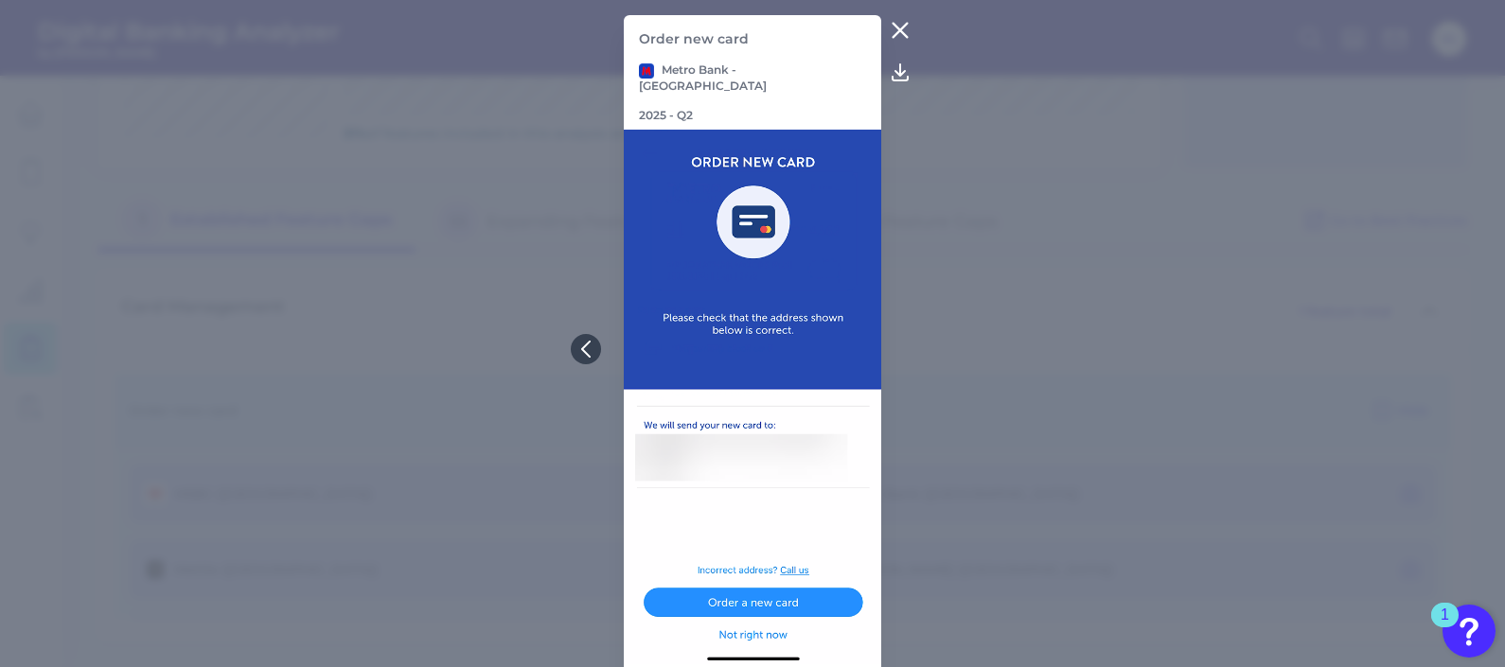
click at [908, 33] on icon at bounding box center [900, 30] width 23 height 23
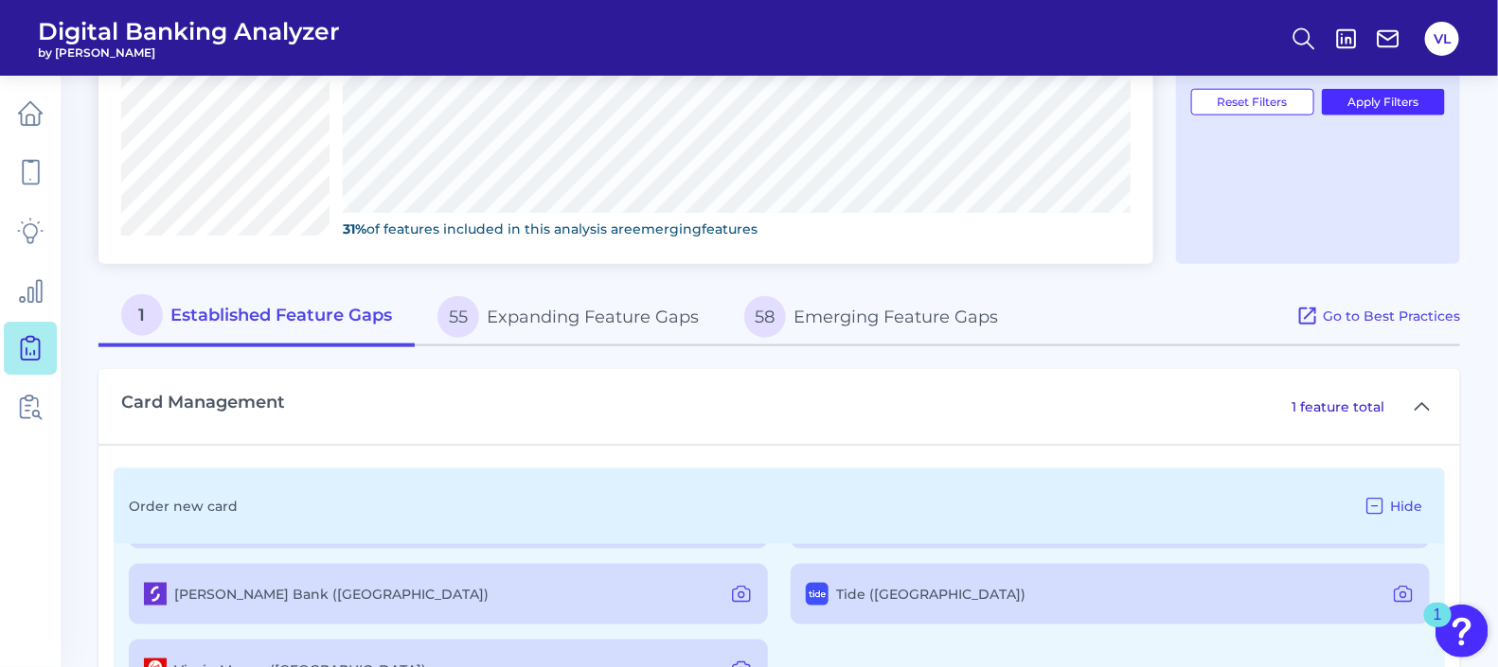
scroll to position [878, 0]
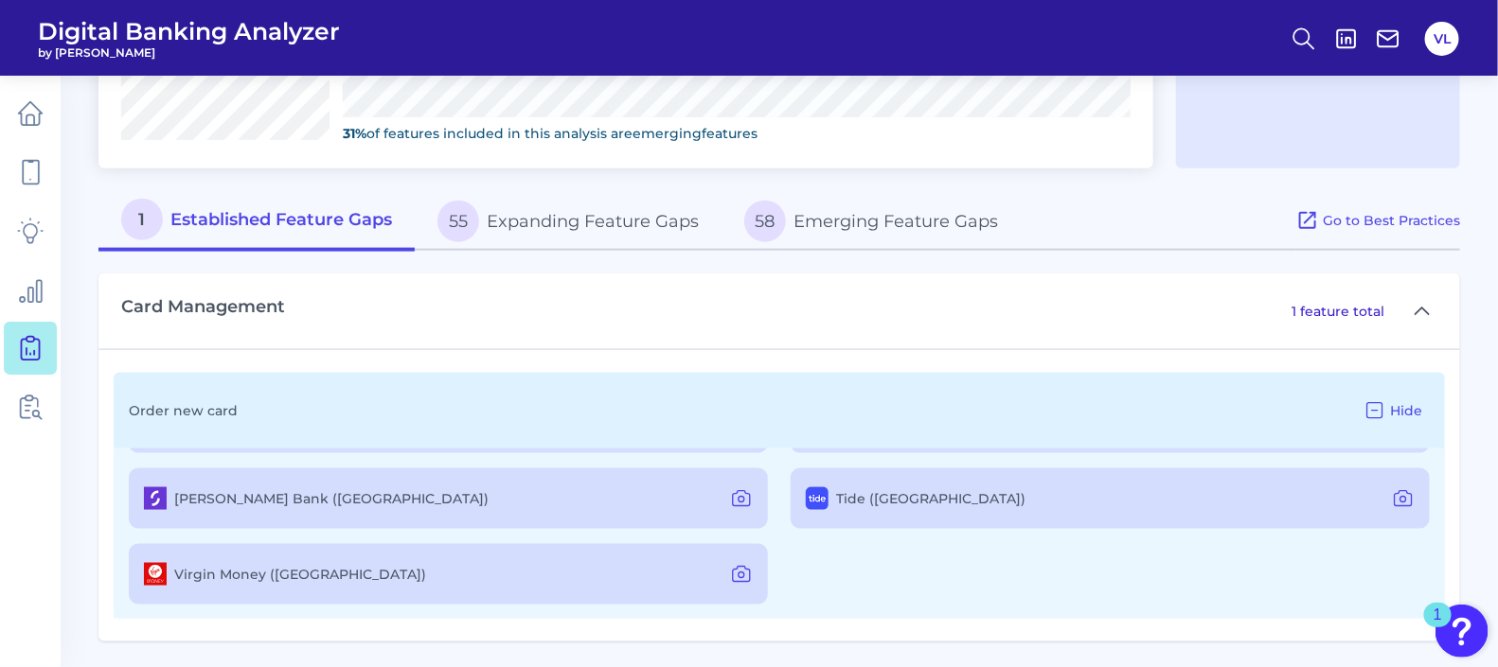
click at [564, 208] on button "55 Expanding Feature Gaps" at bounding box center [568, 221] width 307 height 61
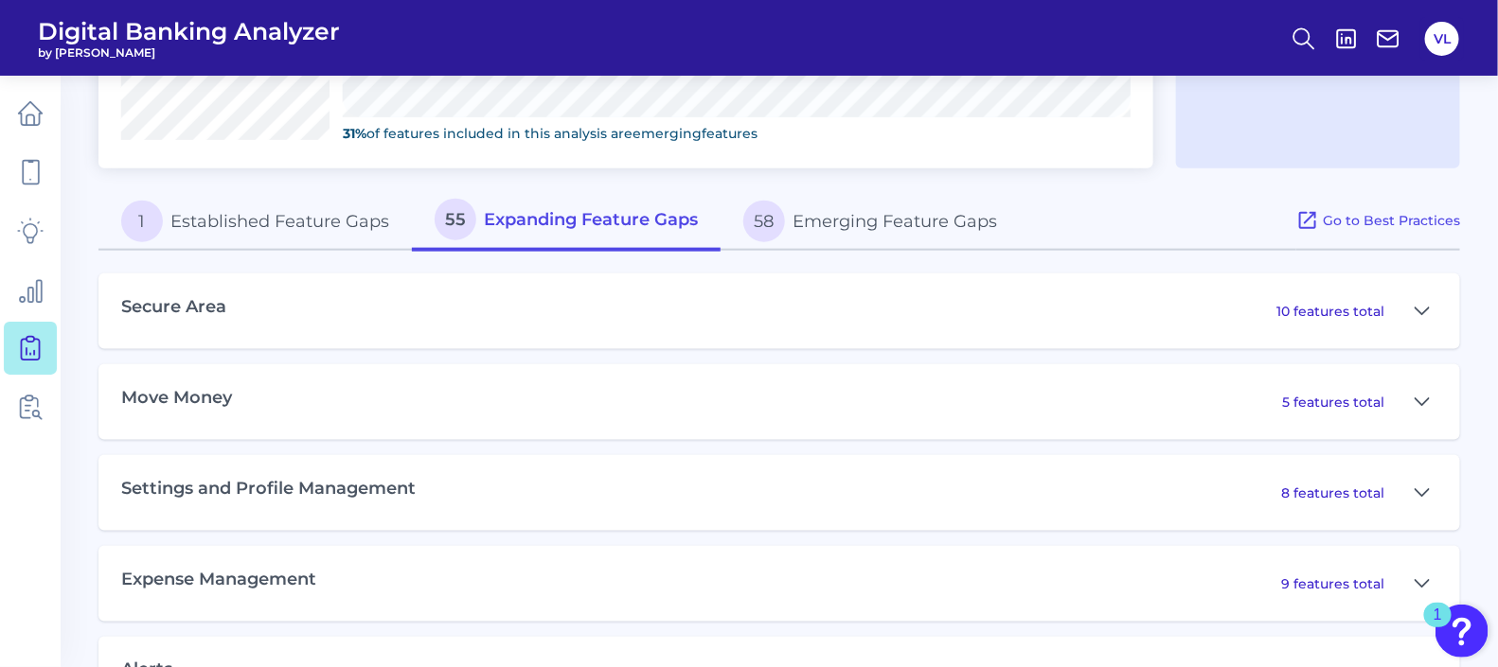
click at [529, 259] on div "Secure Area 10 features total Move Money 5 features total Settings and Profile …" at bounding box center [778, 663] width 1361 height 825
click at [1422, 312] on icon at bounding box center [1421, 311] width 13 height 7
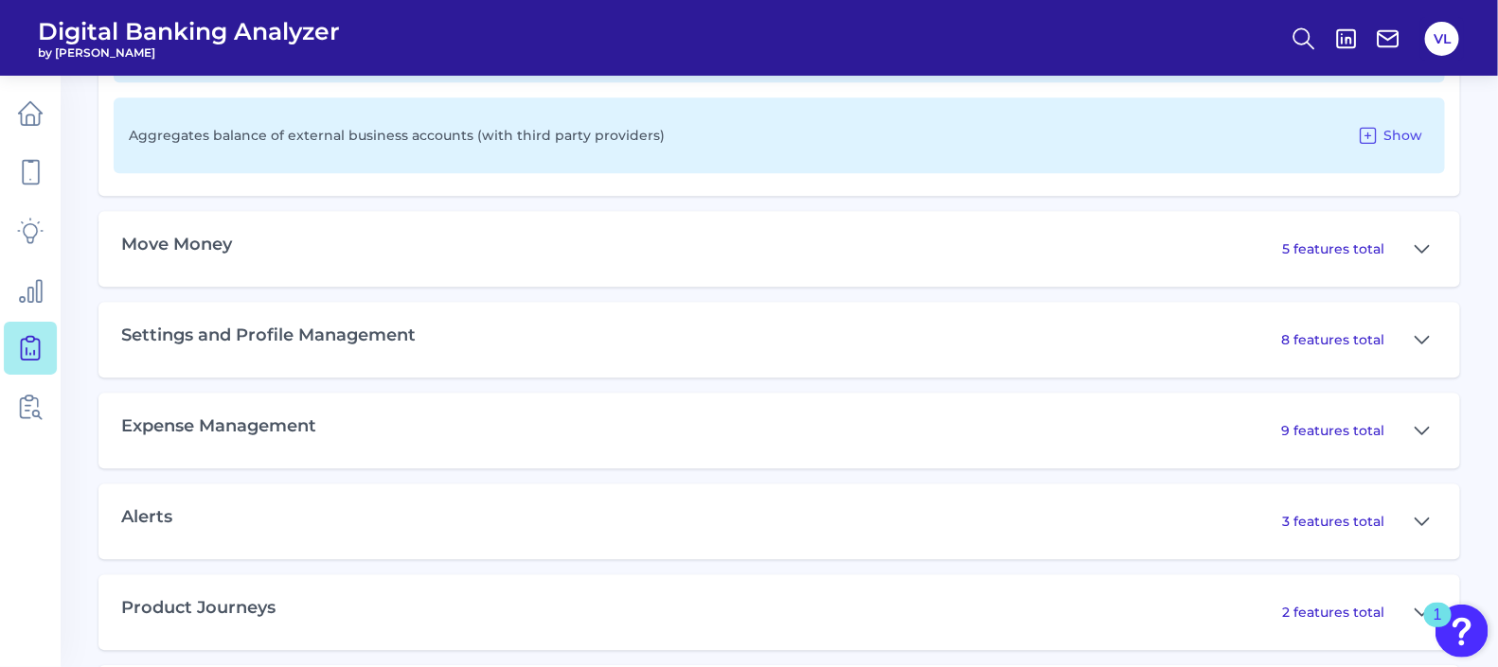
scroll to position [1974, 0]
click at [1415, 231] on button at bounding box center [1422, 246] width 30 height 30
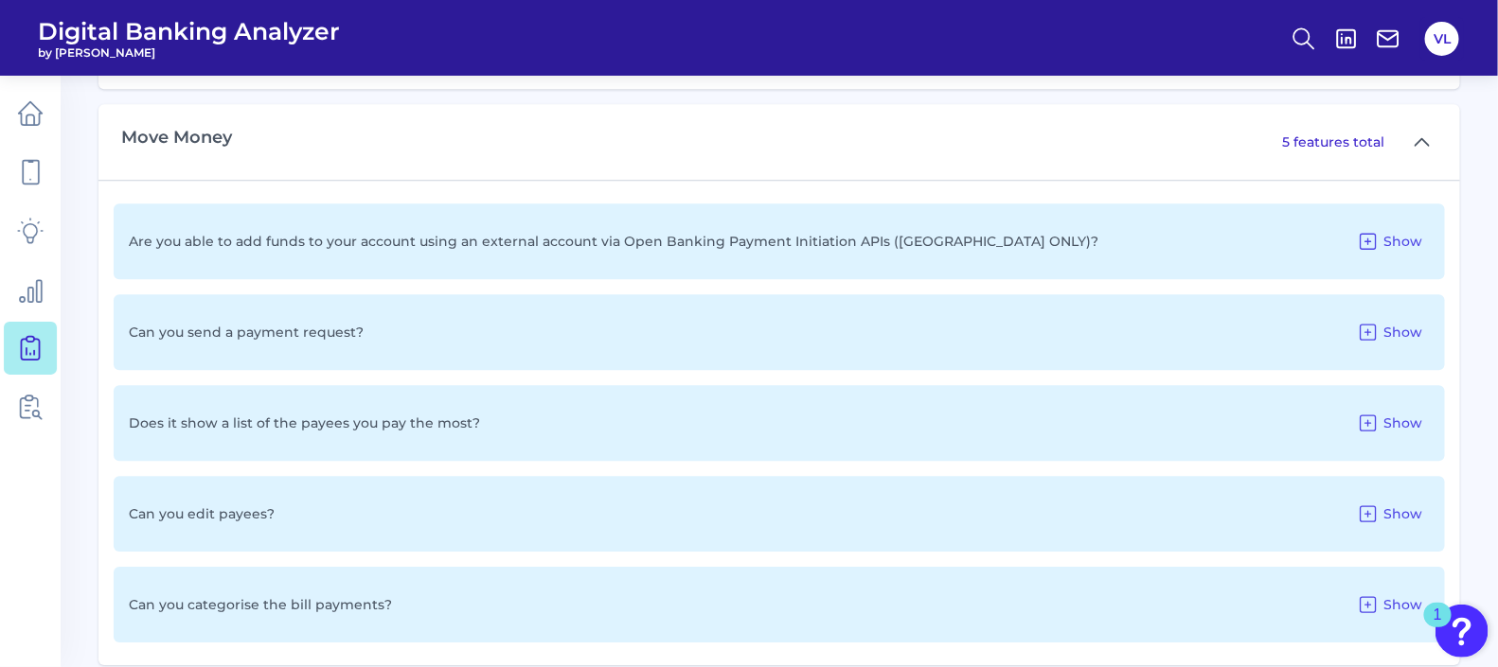
scroll to position [2092, 0]
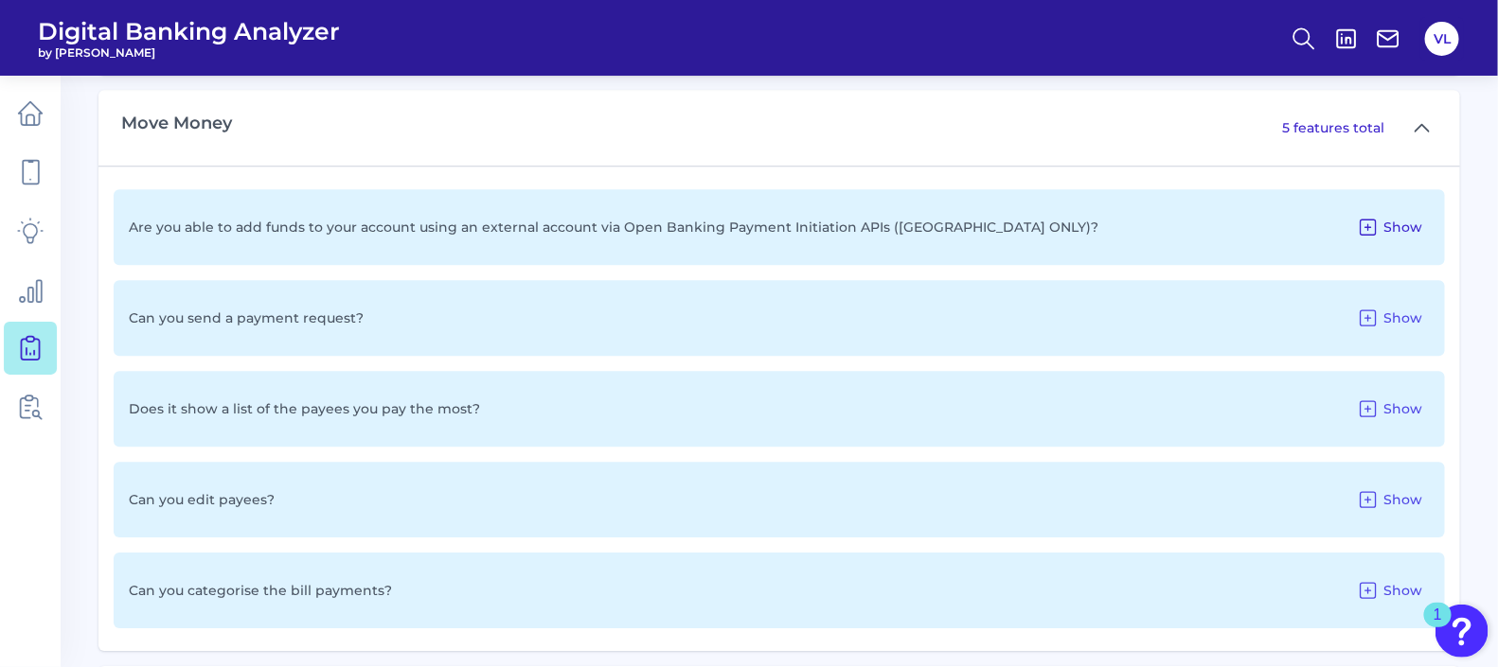
click at [1368, 220] on icon at bounding box center [1367, 227] width 15 height 15
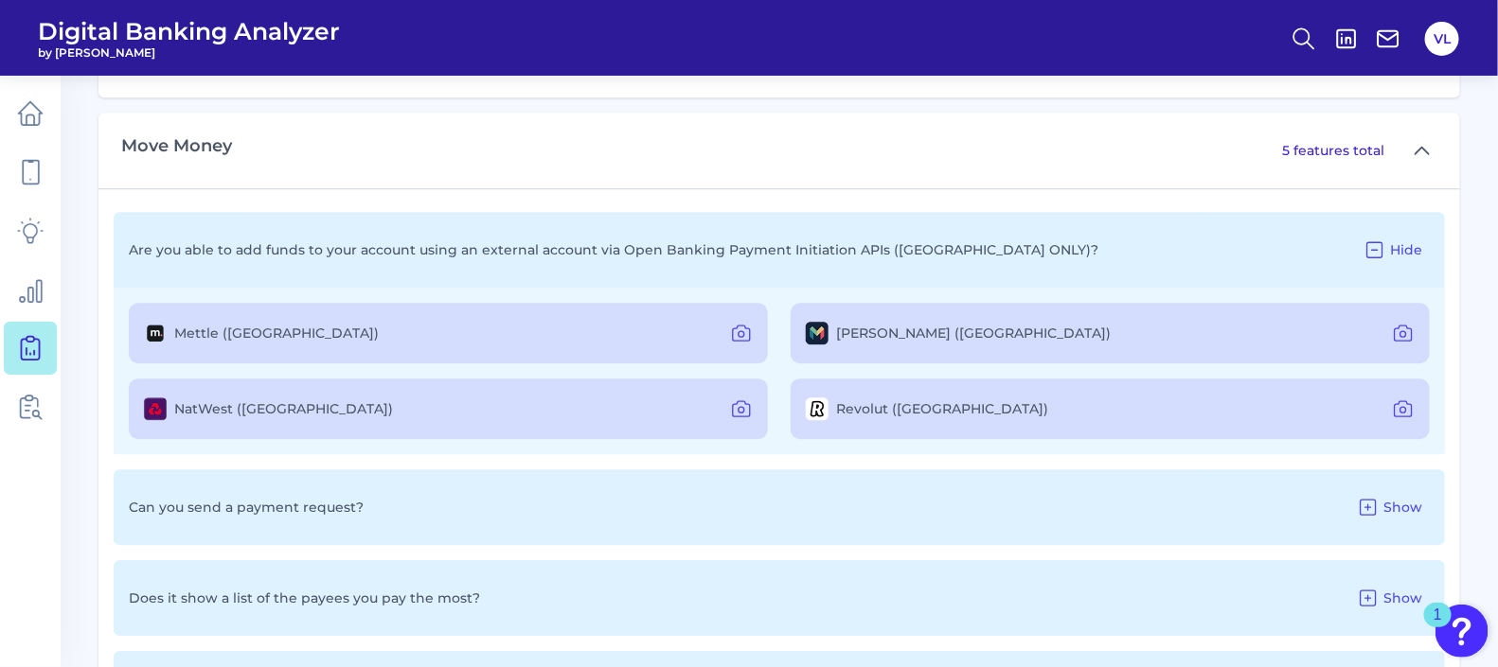
scroll to position [2068, 0]
click at [813, 503] on div "Can you send a payment request? Show" at bounding box center [779, 508] width 1331 height 76
click at [1411, 502] on span "Show" at bounding box center [1402, 508] width 39 height 17
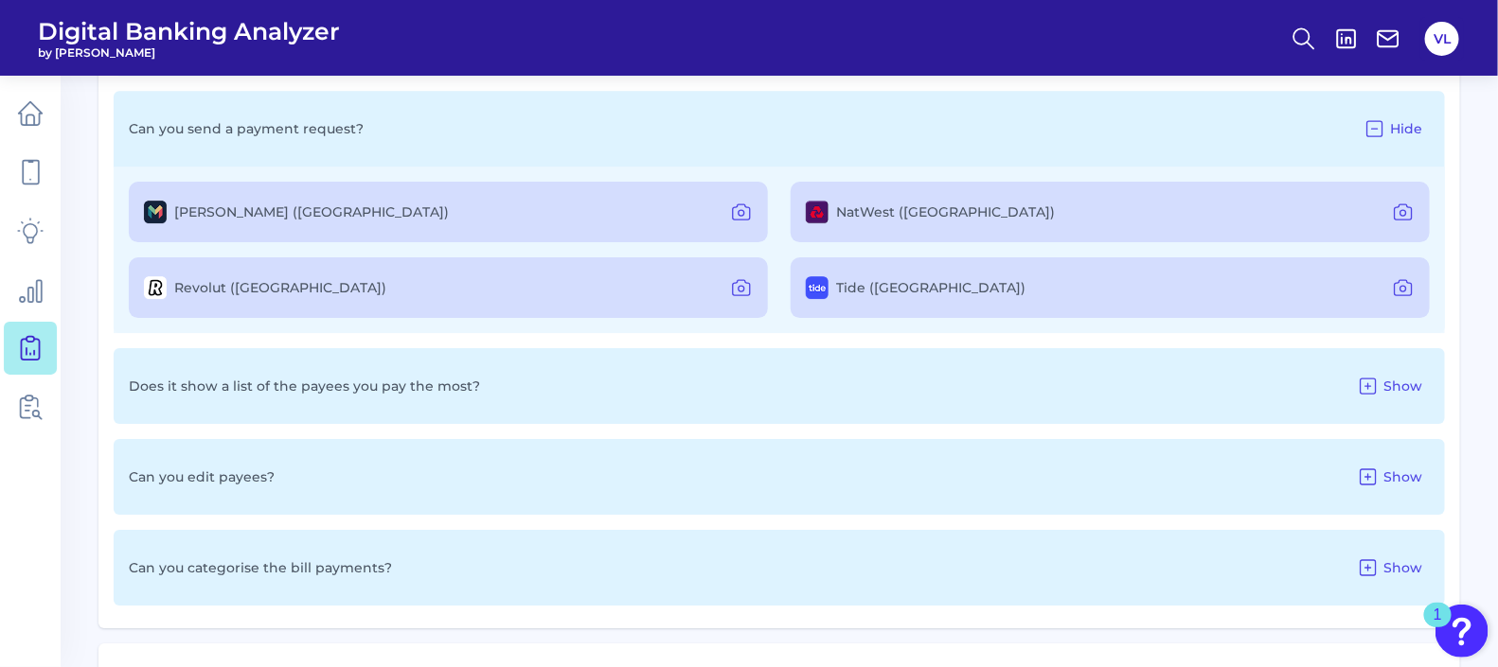
scroll to position [2506, 0]
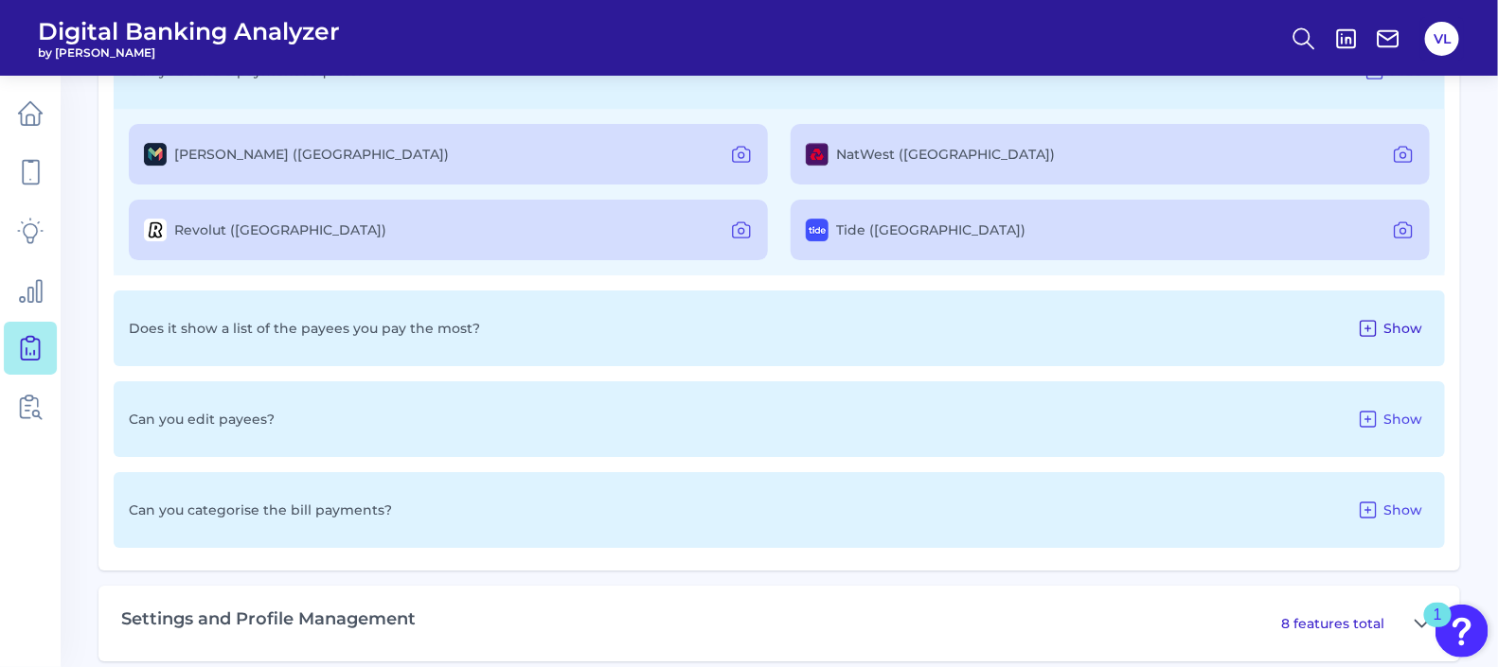
click at [1375, 321] on icon at bounding box center [1367, 328] width 15 height 15
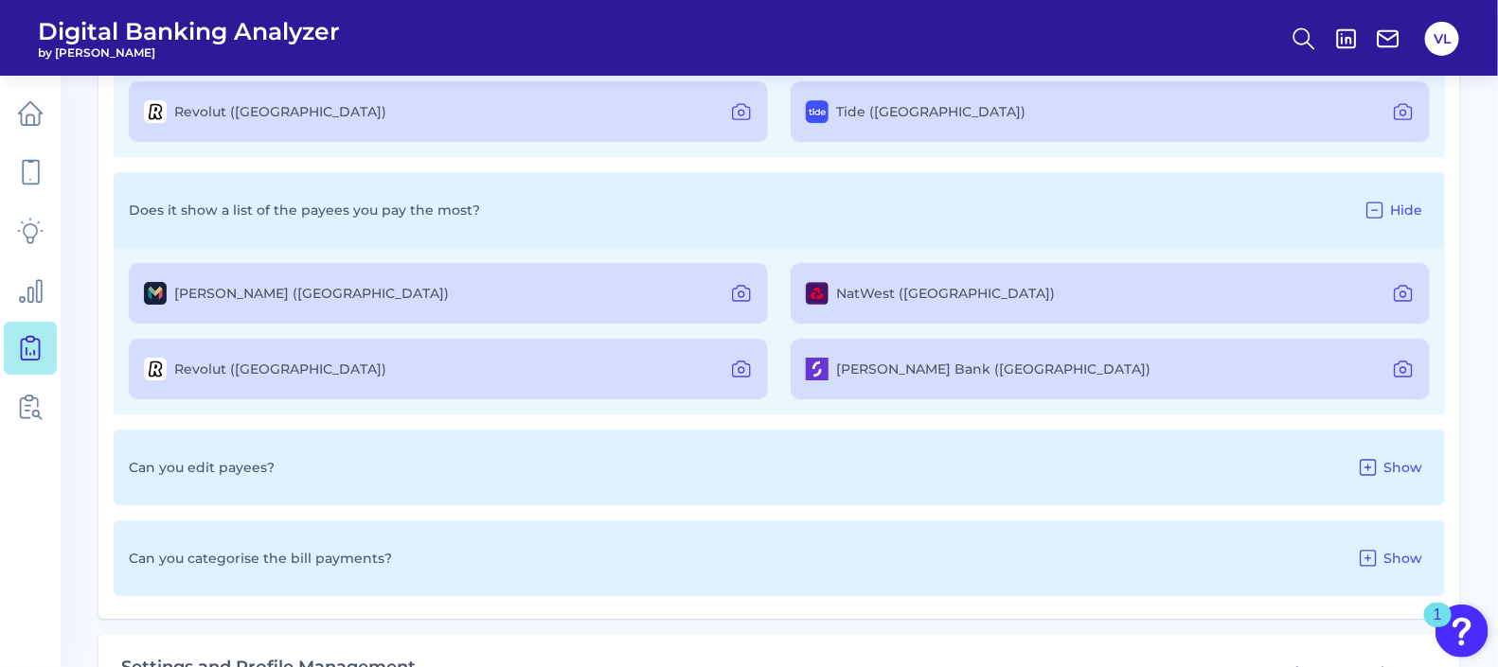
scroll to position [2627, 0]
click at [1400, 479] on div "Can you edit payees? Show" at bounding box center [779, 465] width 1331 height 76
click at [1370, 469] on icon at bounding box center [1367, 464] width 15 height 15
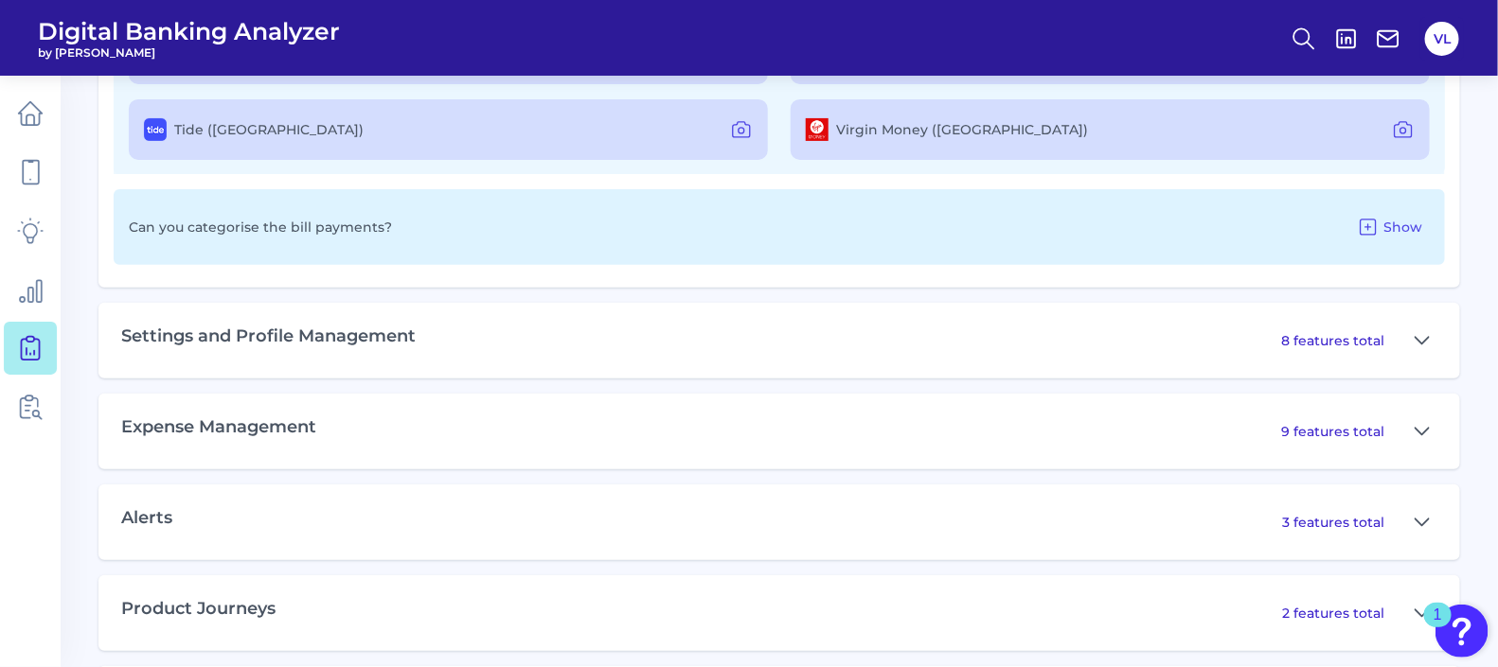
scroll to position [3156, 0]
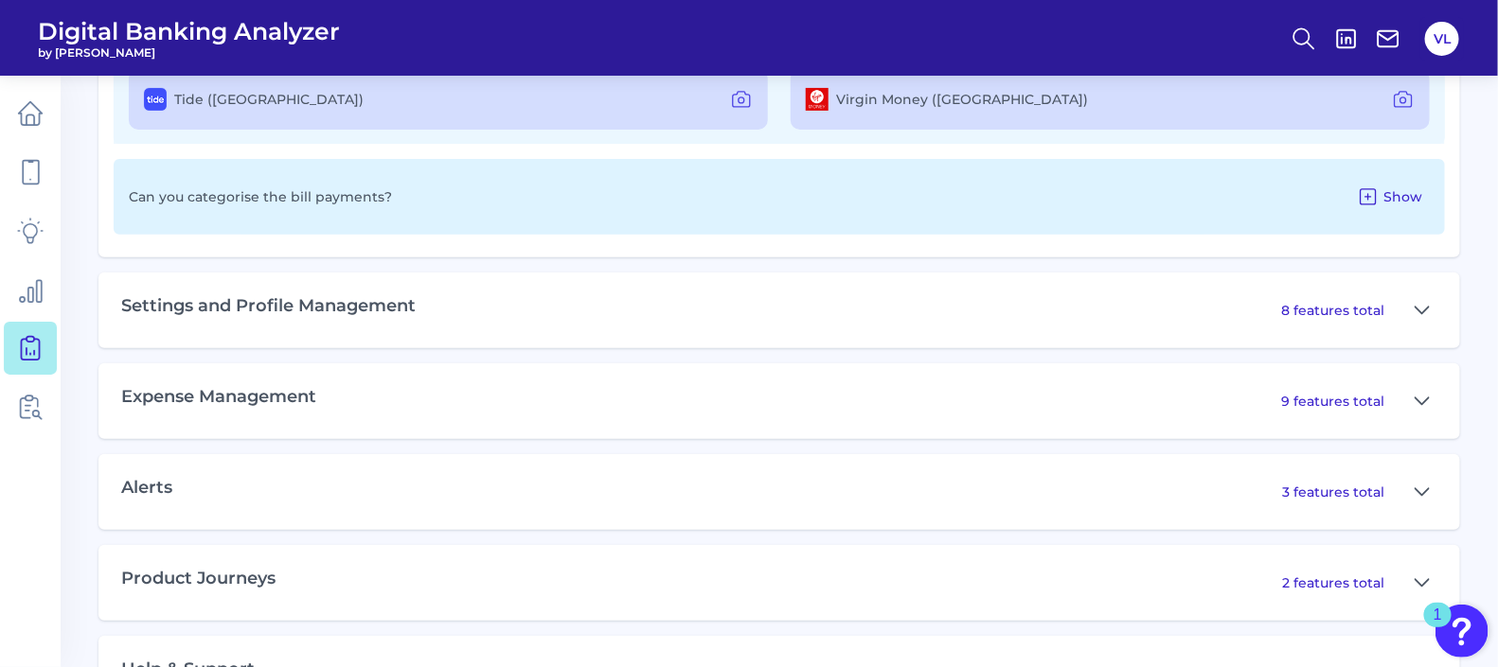
click at [1396, 206] on button "Show" at bounding box center [1389, 197] width 80 height 30
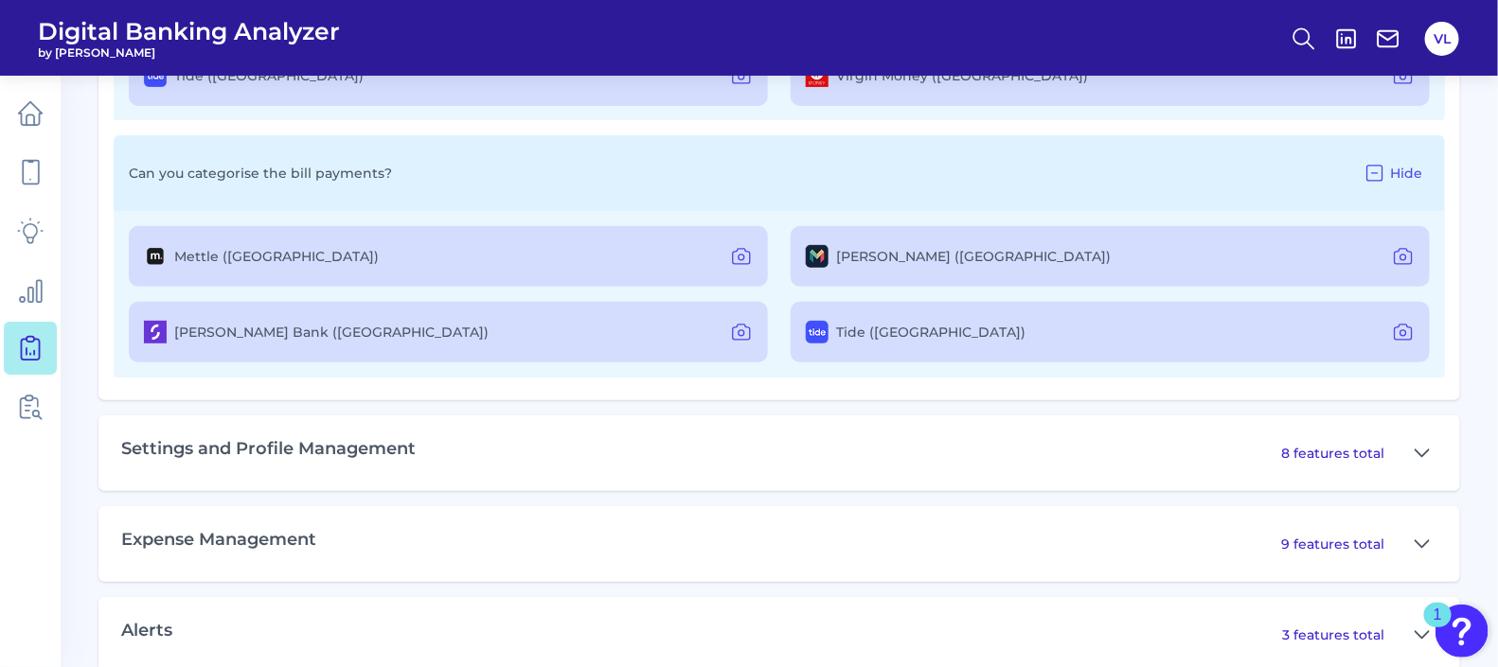
scroll to position [3180, 0]
click at [1427, 444] on icon at bounding box center [1421, 453] width 15 height 23
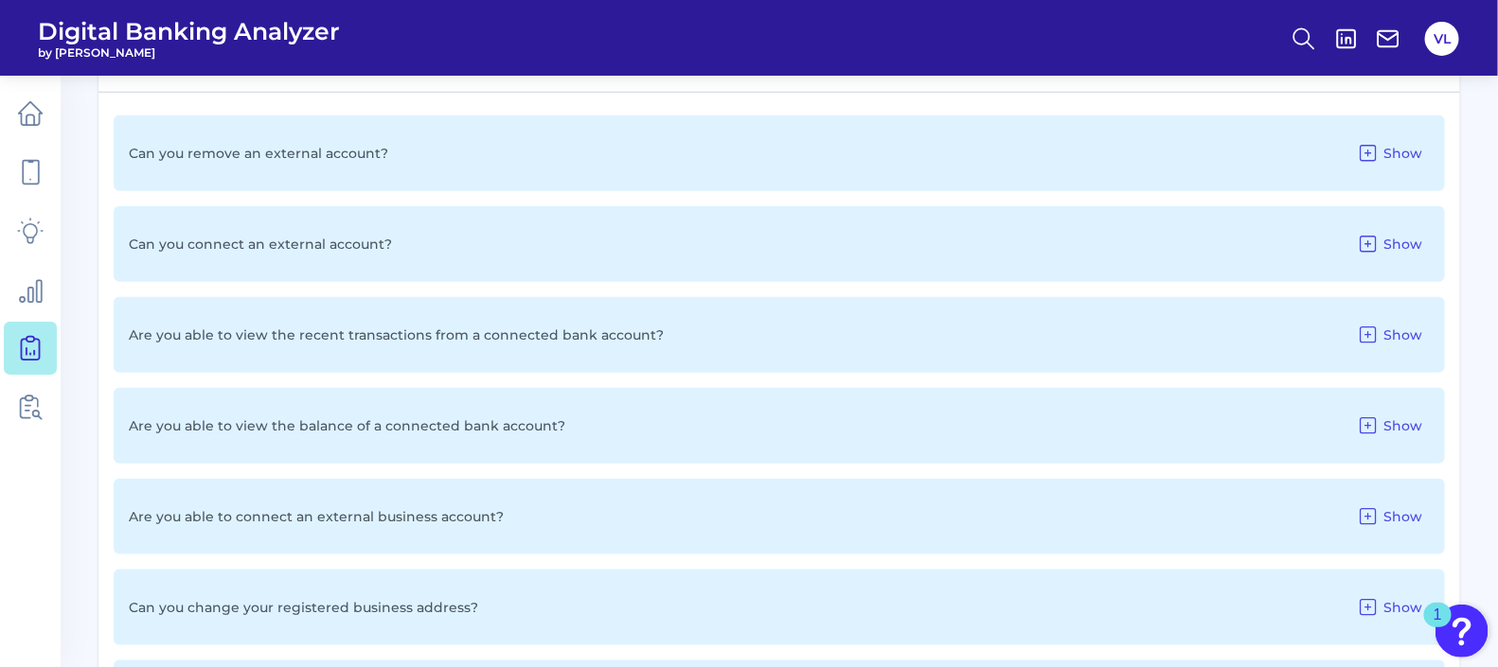
scroll to position [3593, 0]
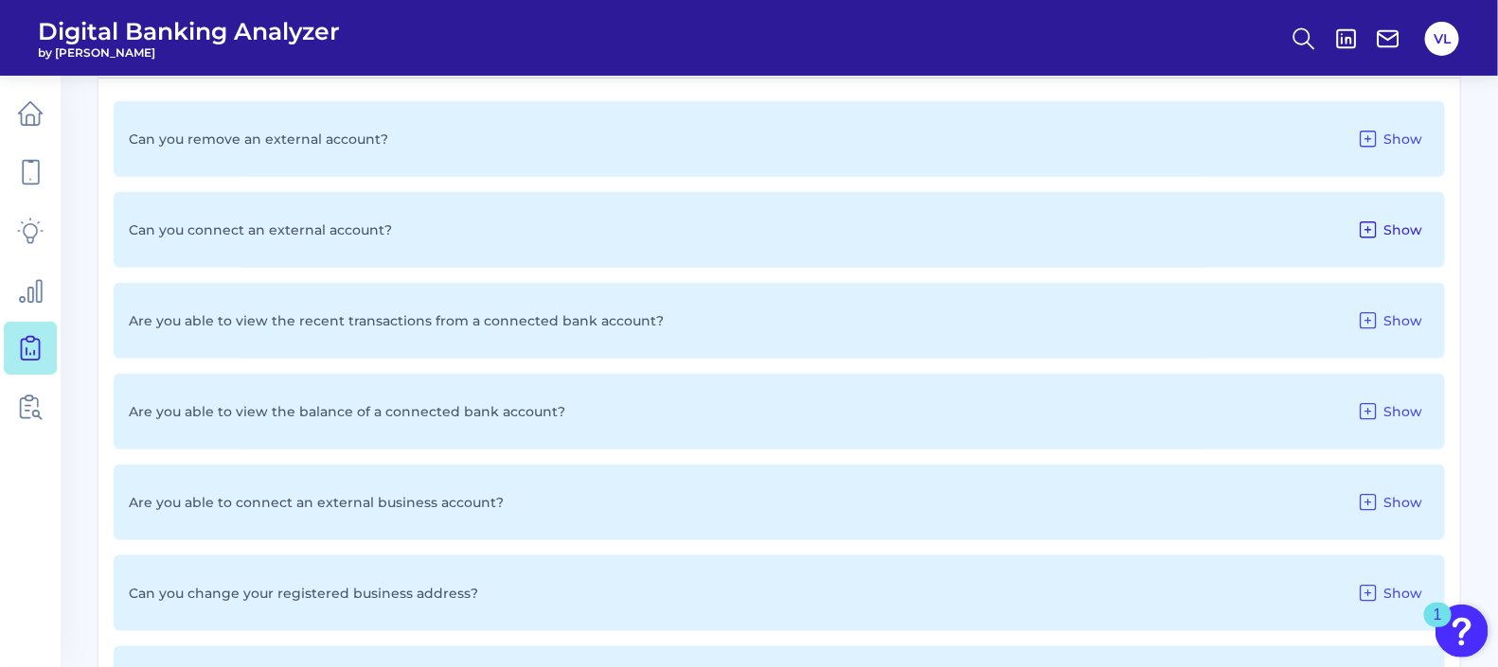
click at [1406, 227] on span "Show" at bounding box center [1402, 230] width 39 height 17
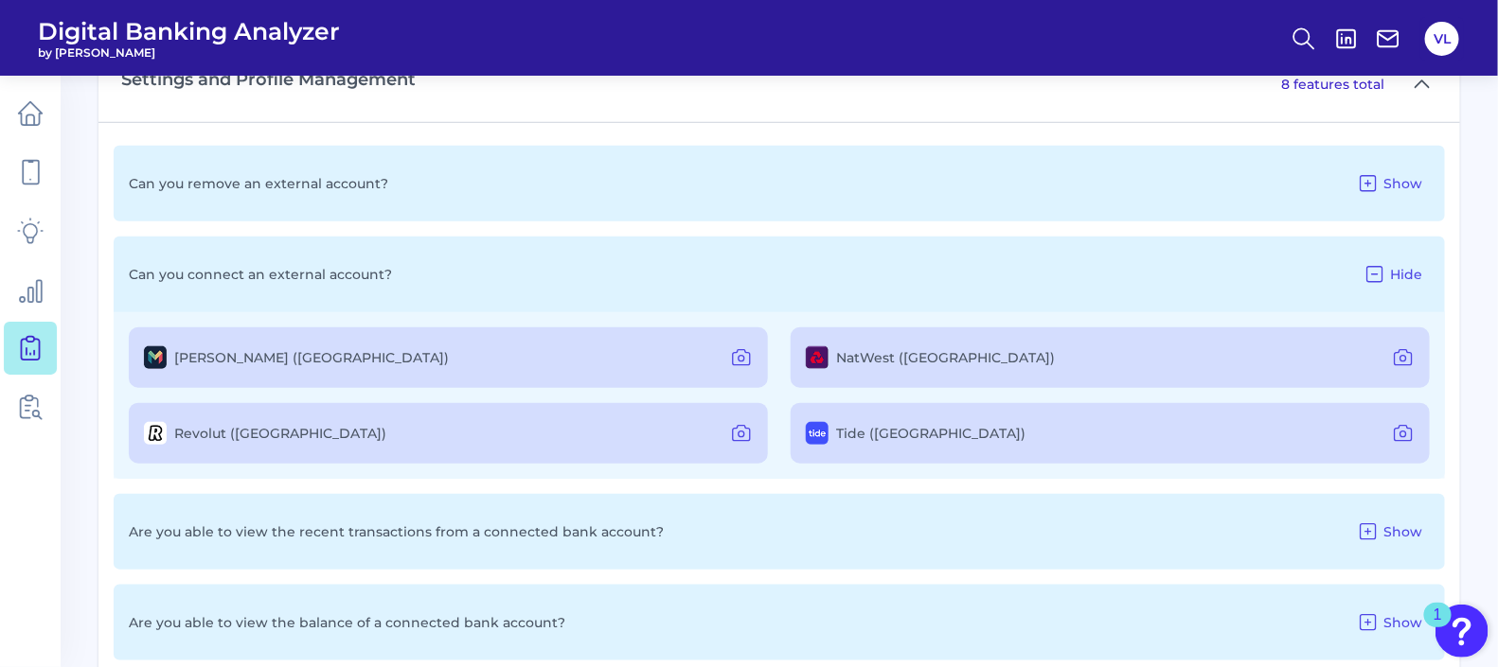
scroll to position [3551, 0]
click at [1396, 173] on span "Show" at bounding box center [1402, 181] width 39 height 17
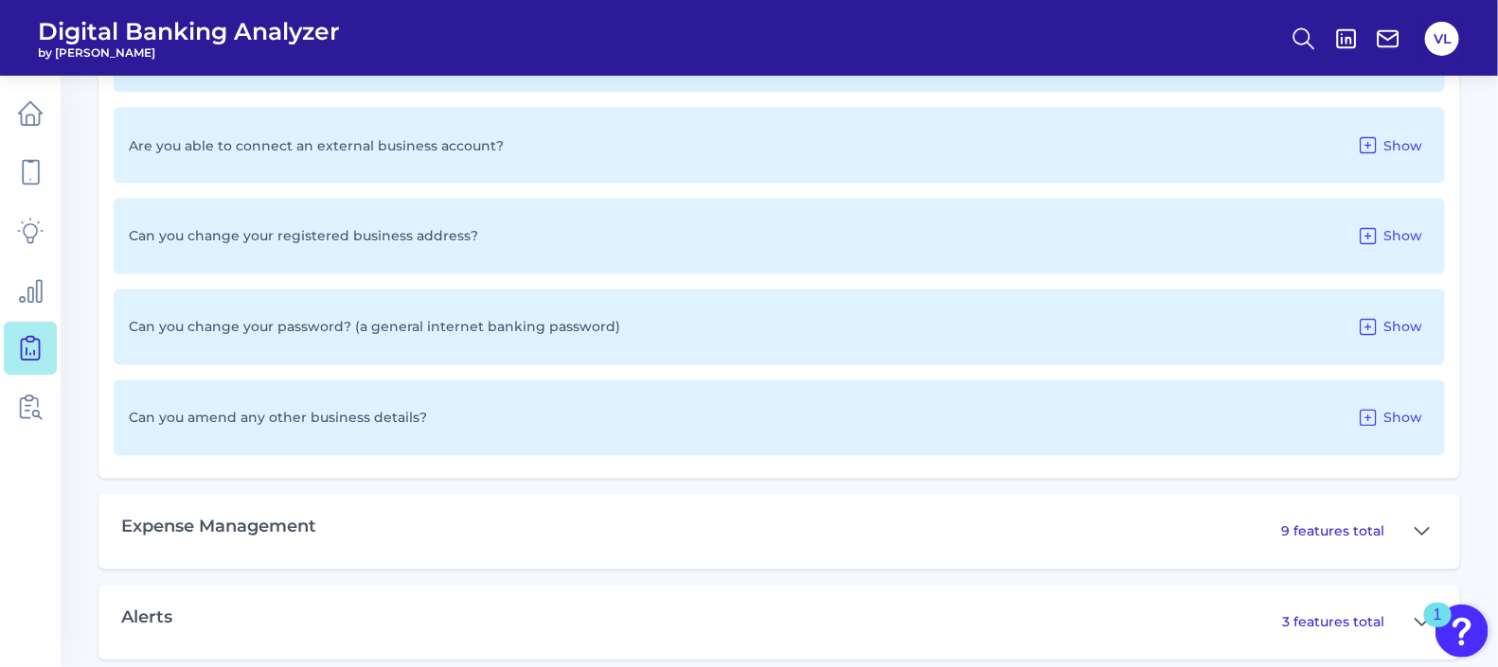
scroll to position [4285, 0]
click at [1390, 136] on span "Show" at bounding box center [1402, 144] width 39 height 17
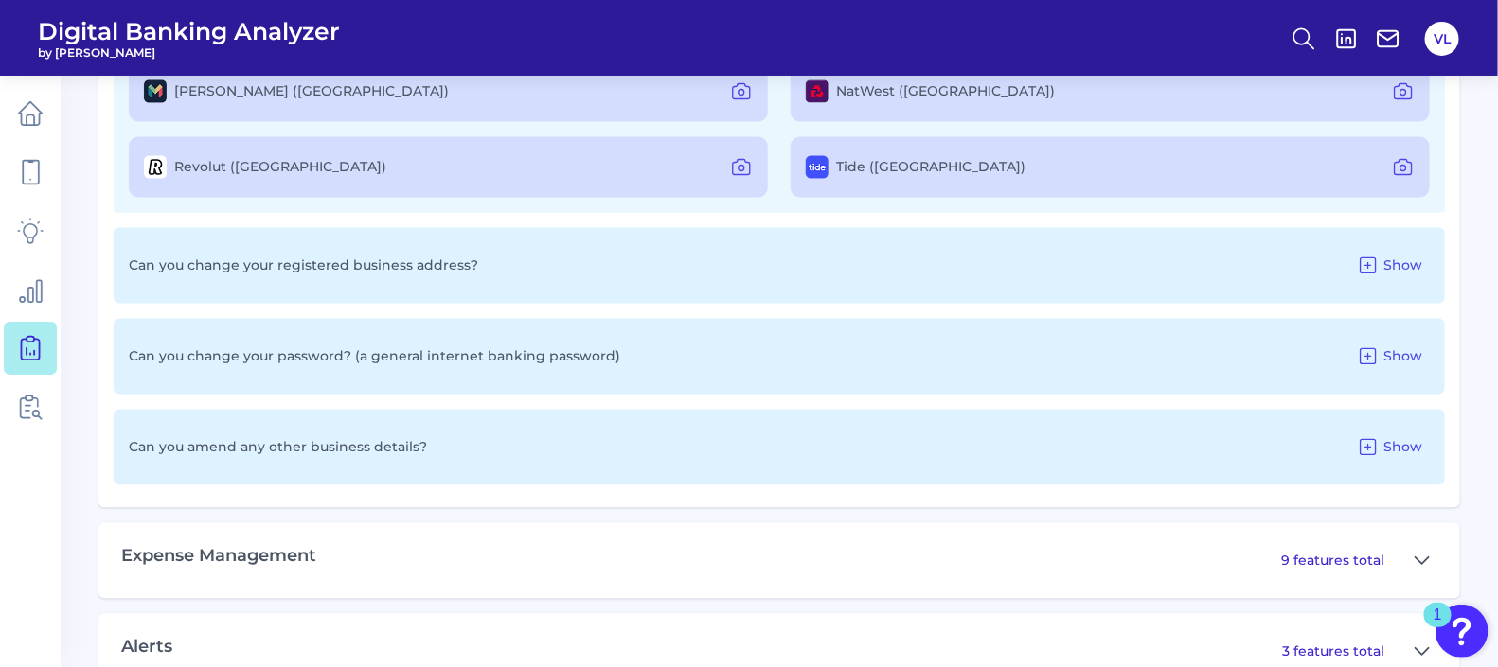
scroll to position [4468, 0]
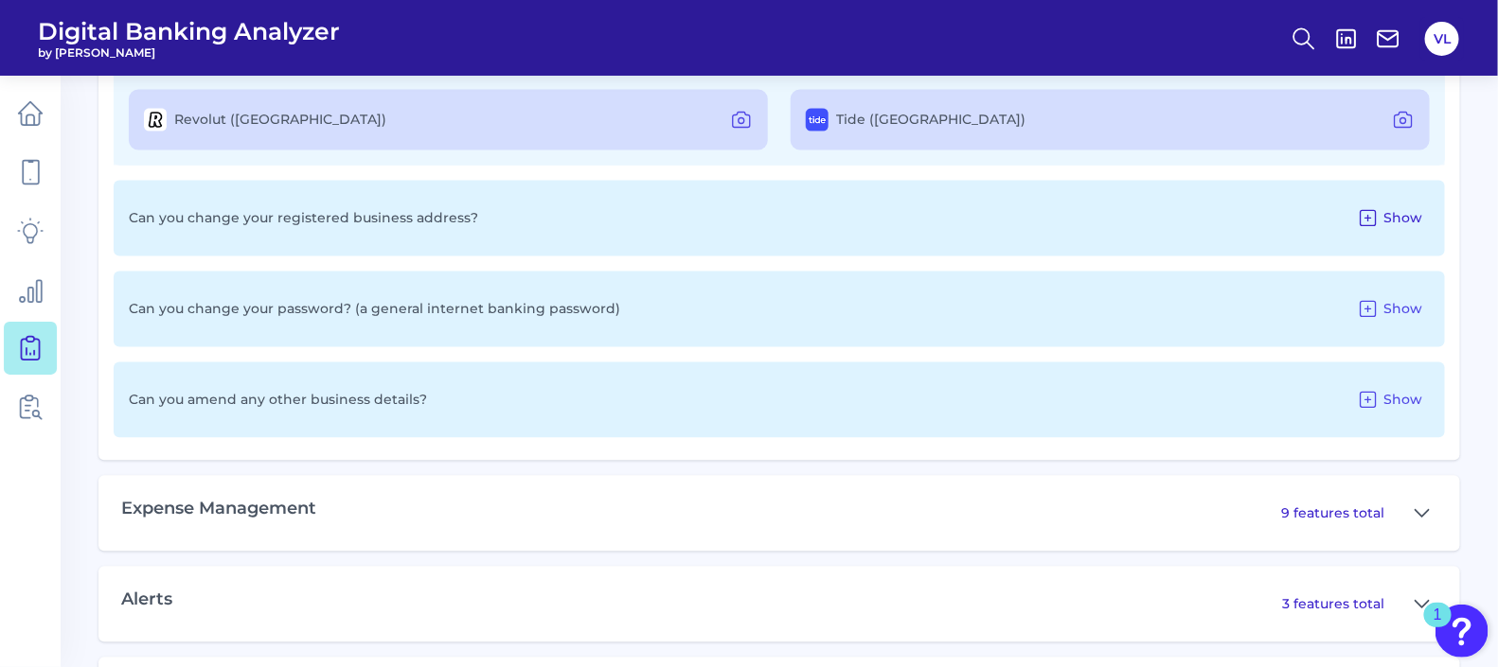
click at [1373, 204] on button "Show" at bounding box center [1389, 219] width 80 height 30
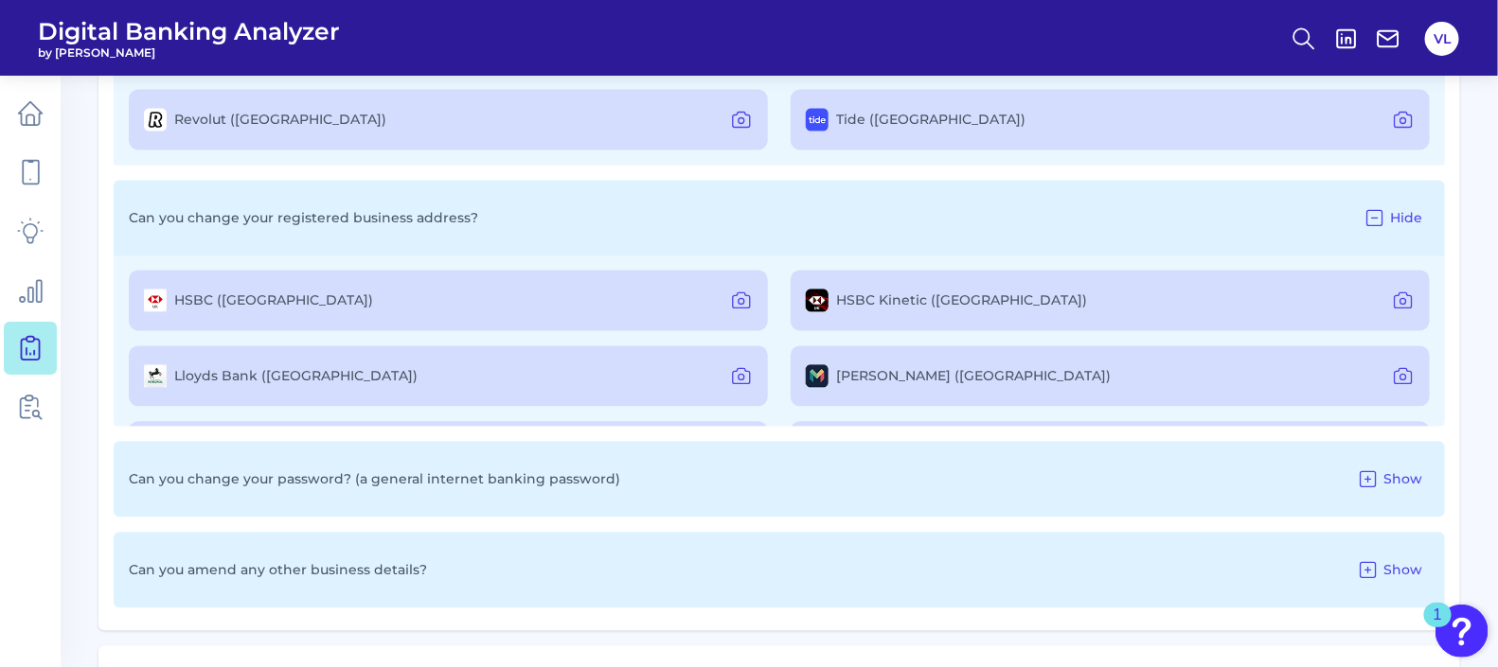
scroll to position [0, 0]
click at [449, 214] on p "Can you change your registered business address?" at bounding box center [303, 218] width 349 height 17
click at [483, 226] on div "Can you change your registered business address? Hide" at bounding box center [779, 219] width 1331 height 76
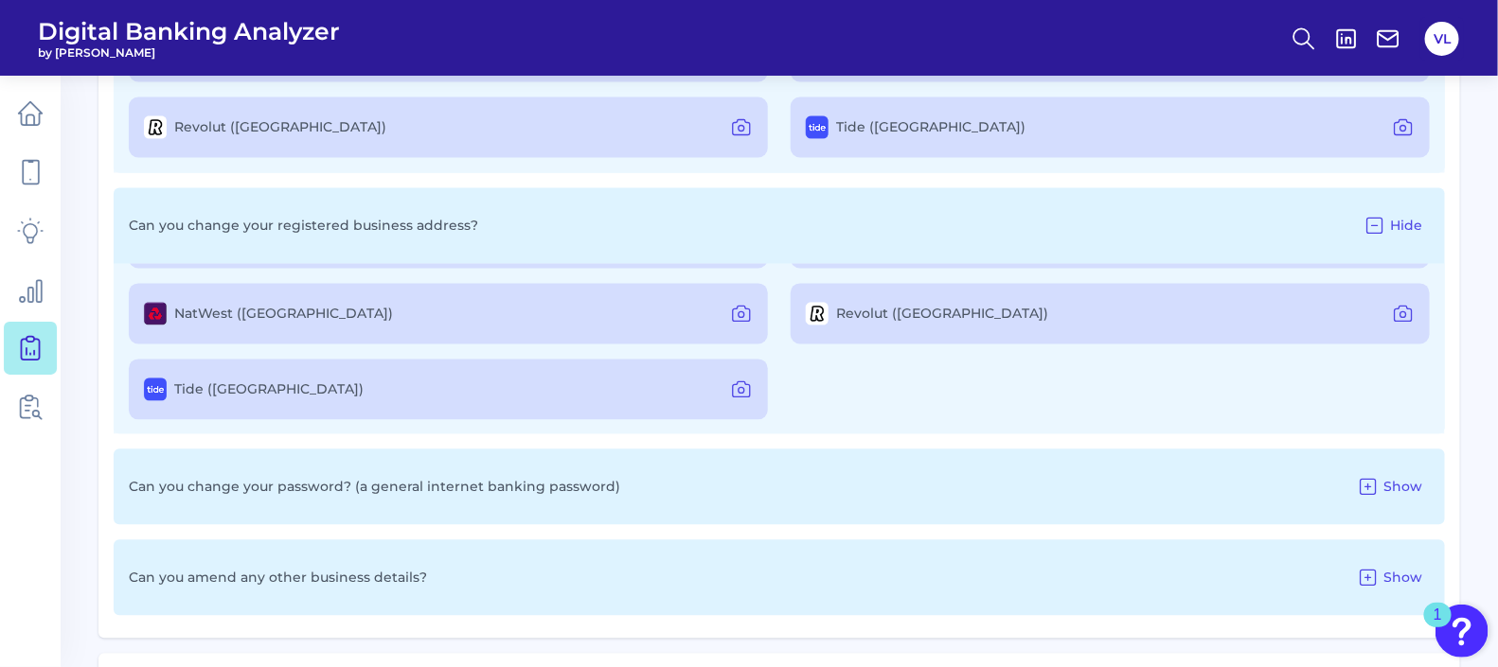
scroll to position [4550, 0]
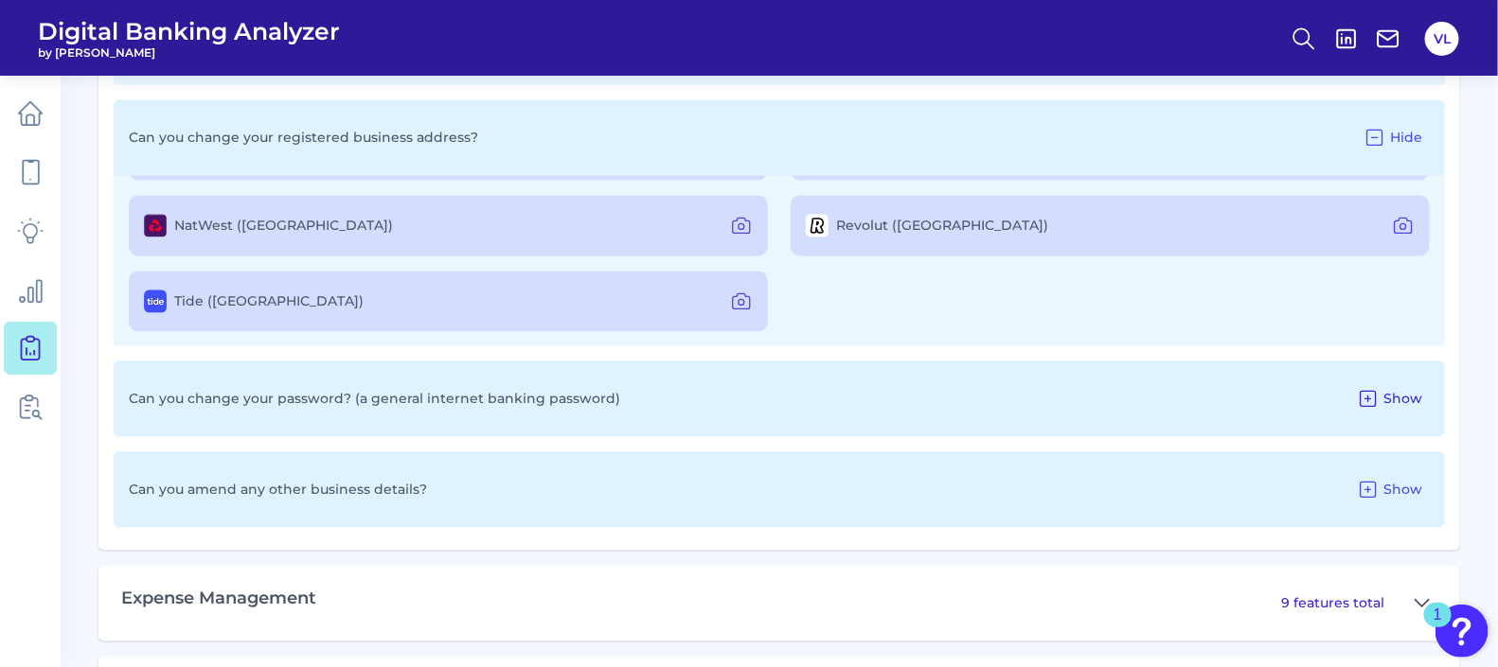
click at [1411, 398] on span "Show" at bounding box center [1402, 398] width 39 height 17
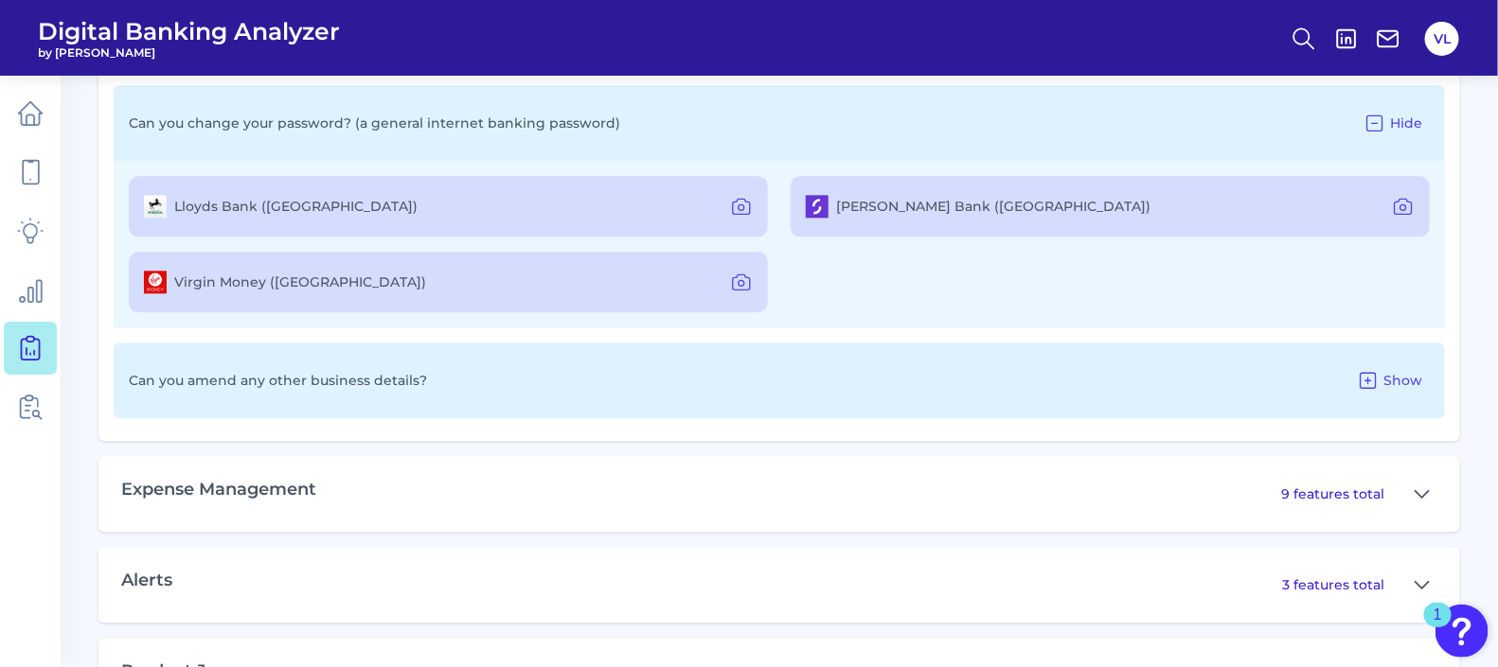
scroll to position [4833, 0]
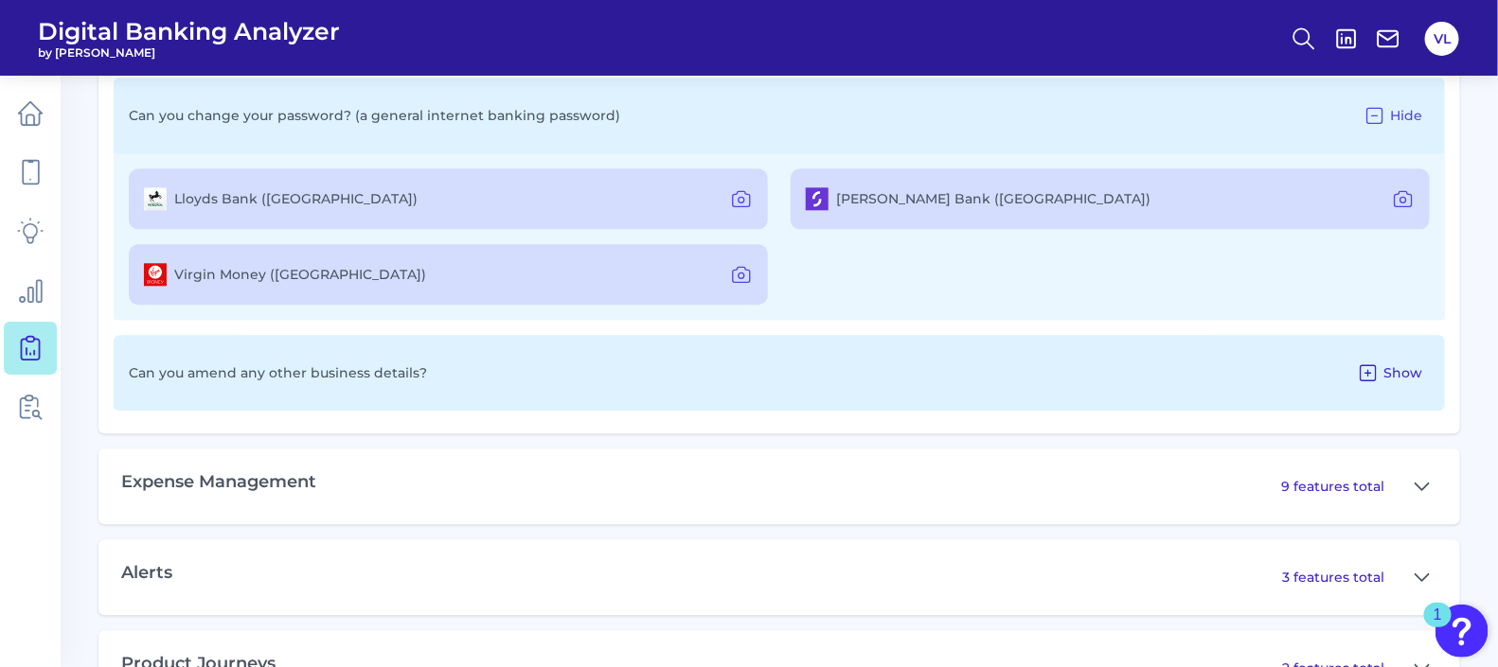
click at [1382, 383] on button "Show" at bounding box center [1389, 373] width 80 height 30
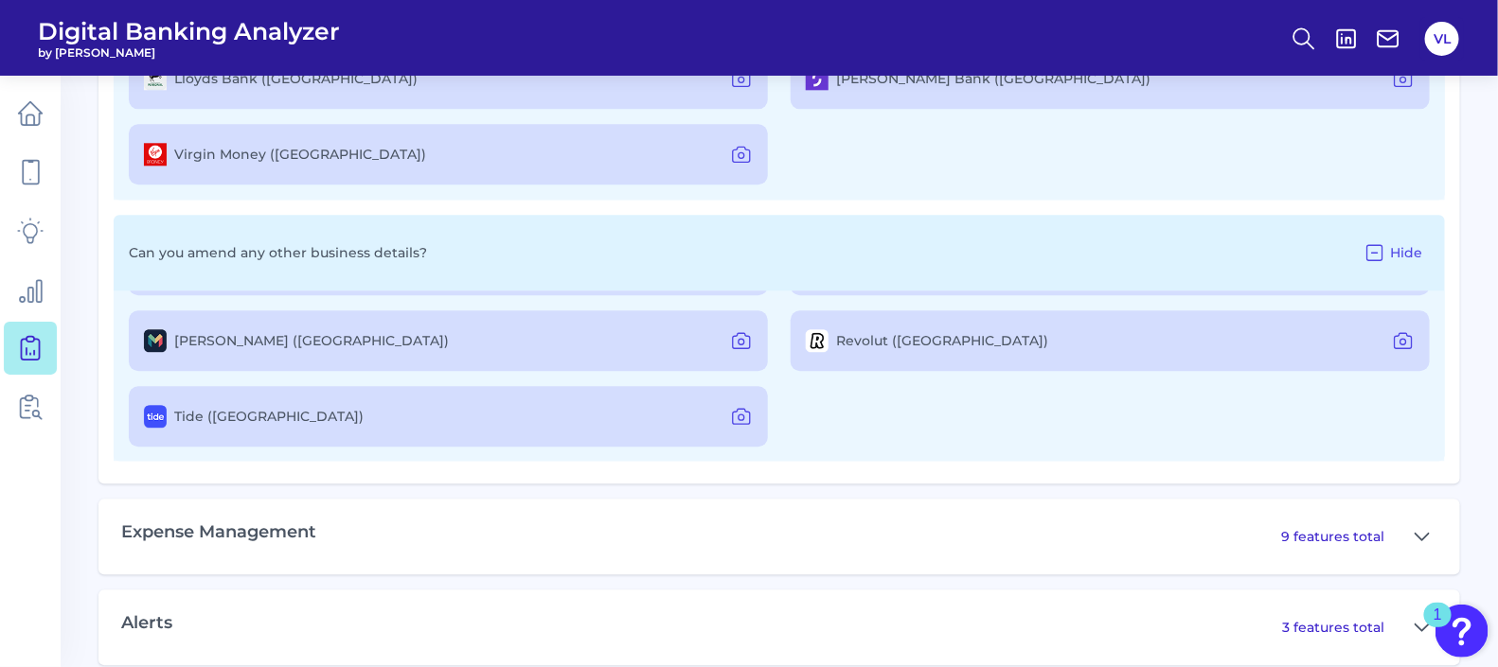
scroll to position [4955, 0]
drag, startPoint x: 1406, startPoint y: 517, endPoint x: 1402, endPoint y: 544, distance: 27.7
click at [1402, 544] on div "9 features total" at bounding box center [1359, 535] width 156 height 30
click at [1419, 529] on icon at bounding box center [1421, 534] width 15 height 23
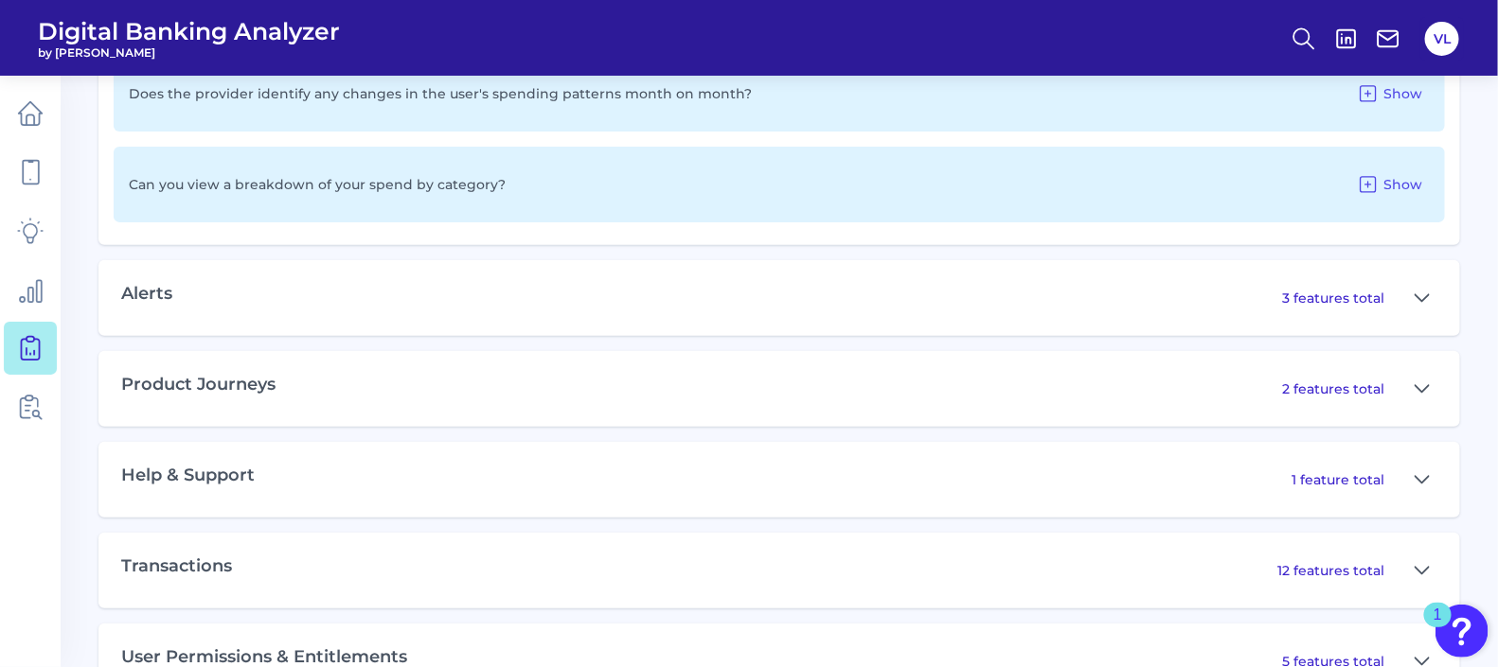
scroll to position [6187, 0]
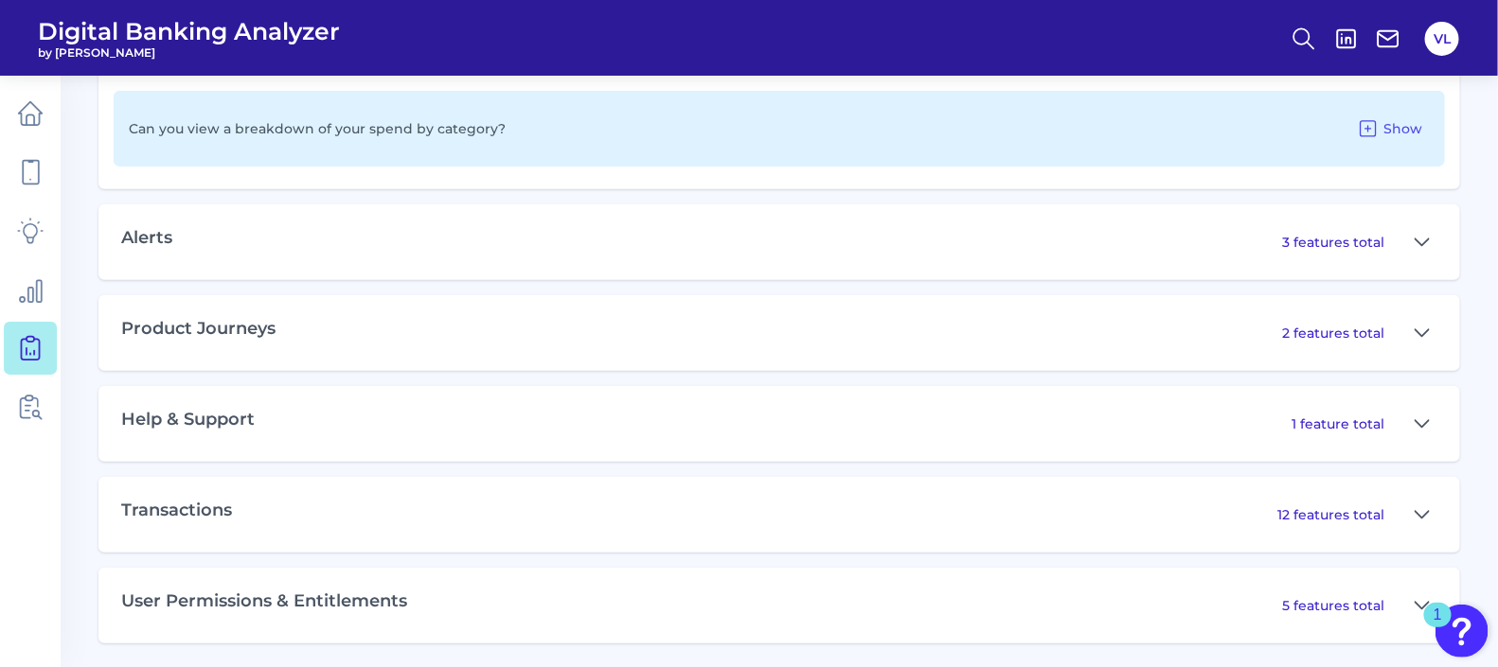
click at [1393, 424] on div "1 feature total" at bounding box center [1364, 424] width 146 height 30
click at [1342, 402] on div "Help & Support 1 feature total" at bounding box center [778, 424] width 1361 height 76
click at [1411, 417] on button at bounding box center [1422, 424] width 30 height 30
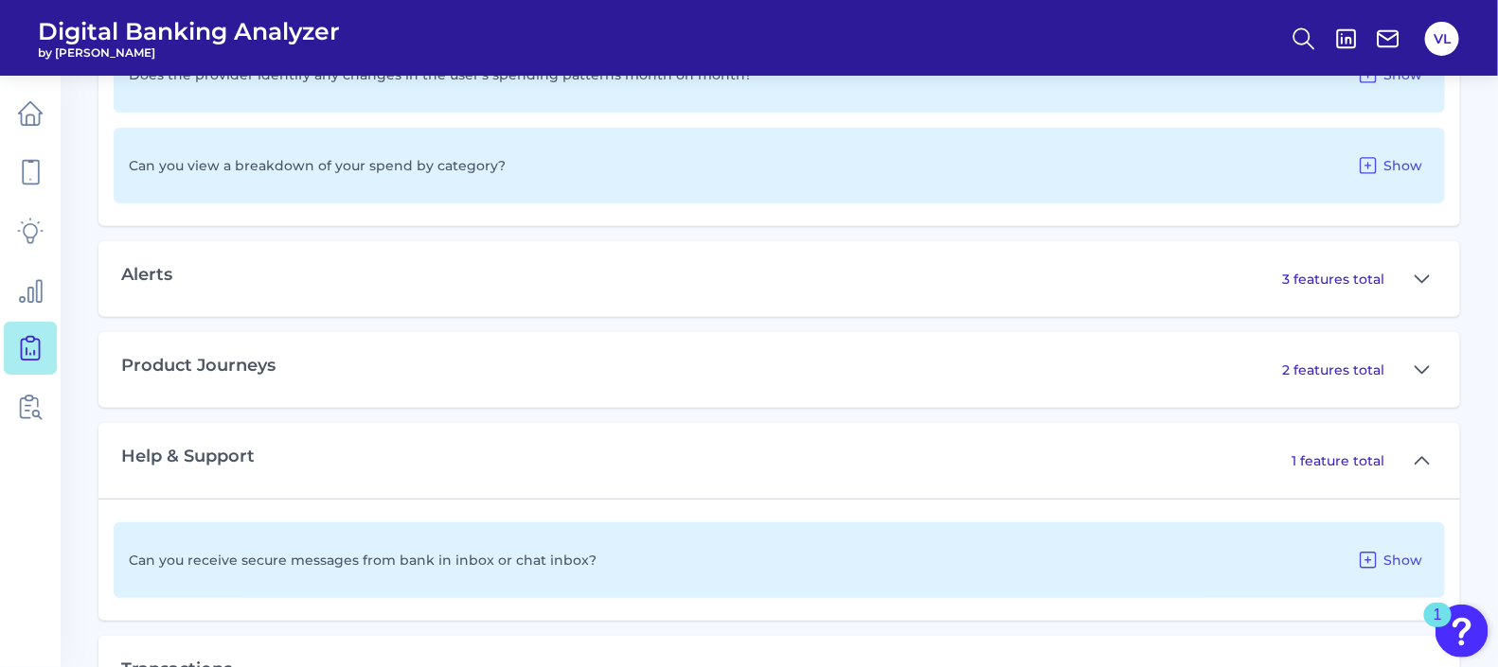
scroll to position [6309, 0]
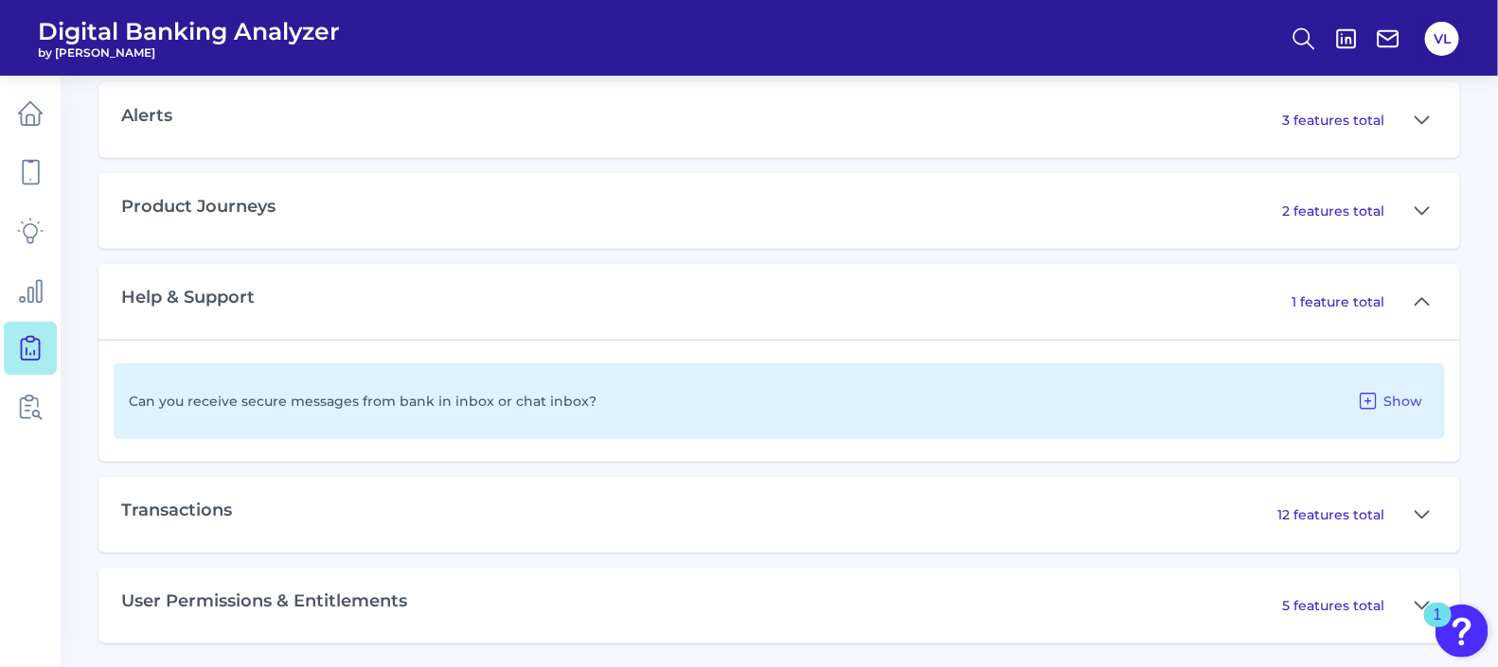
click at [1357, 514] on p "12 features total" at bounding box center [1330, 514] width 107 height 17
click at [1414, 513] on icon at bounding box center [1421, 515] width 15 height 23
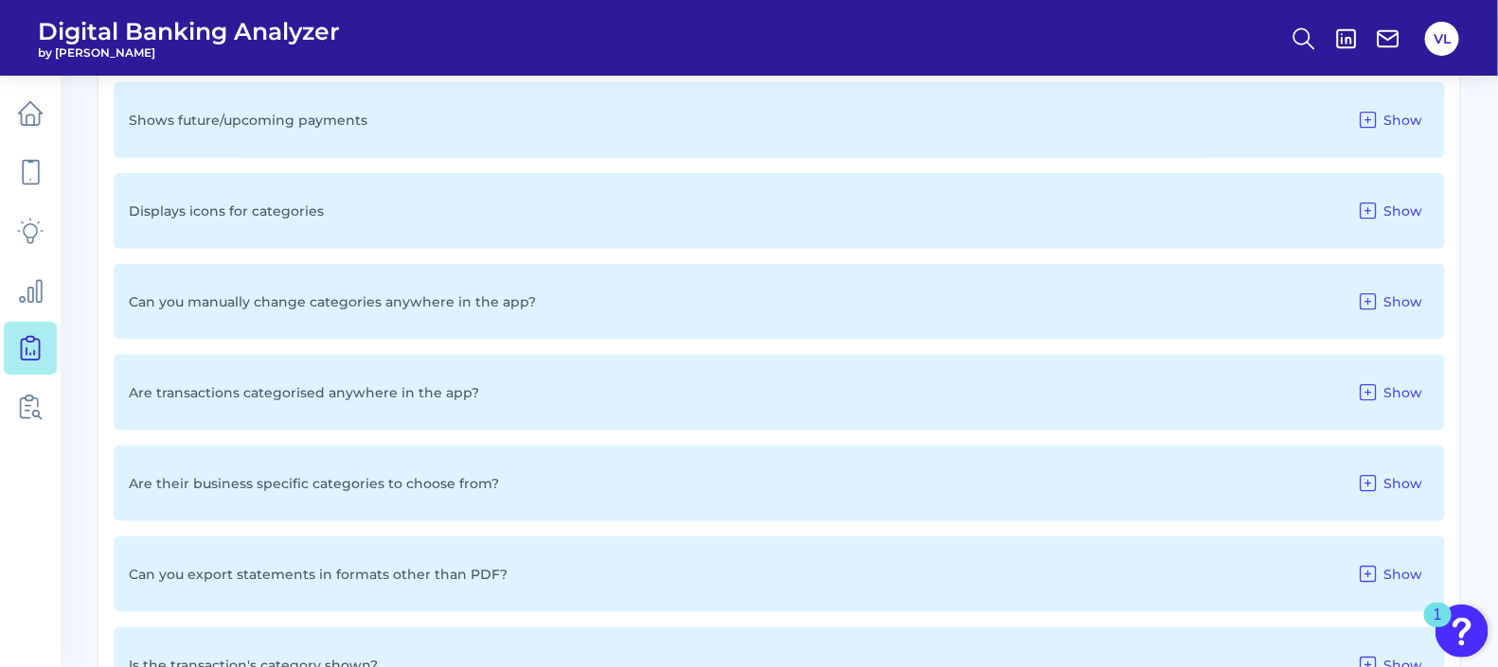
scroll to position [6896, 0]
click at [1405, 276] on div "Are transactions categorised anywhere in the app? Show" at bounding box center [779, 300] width 1331 height 76
click at [1399, 292] on span "Show" at bounding box center [1402, 300] width 39 height 17
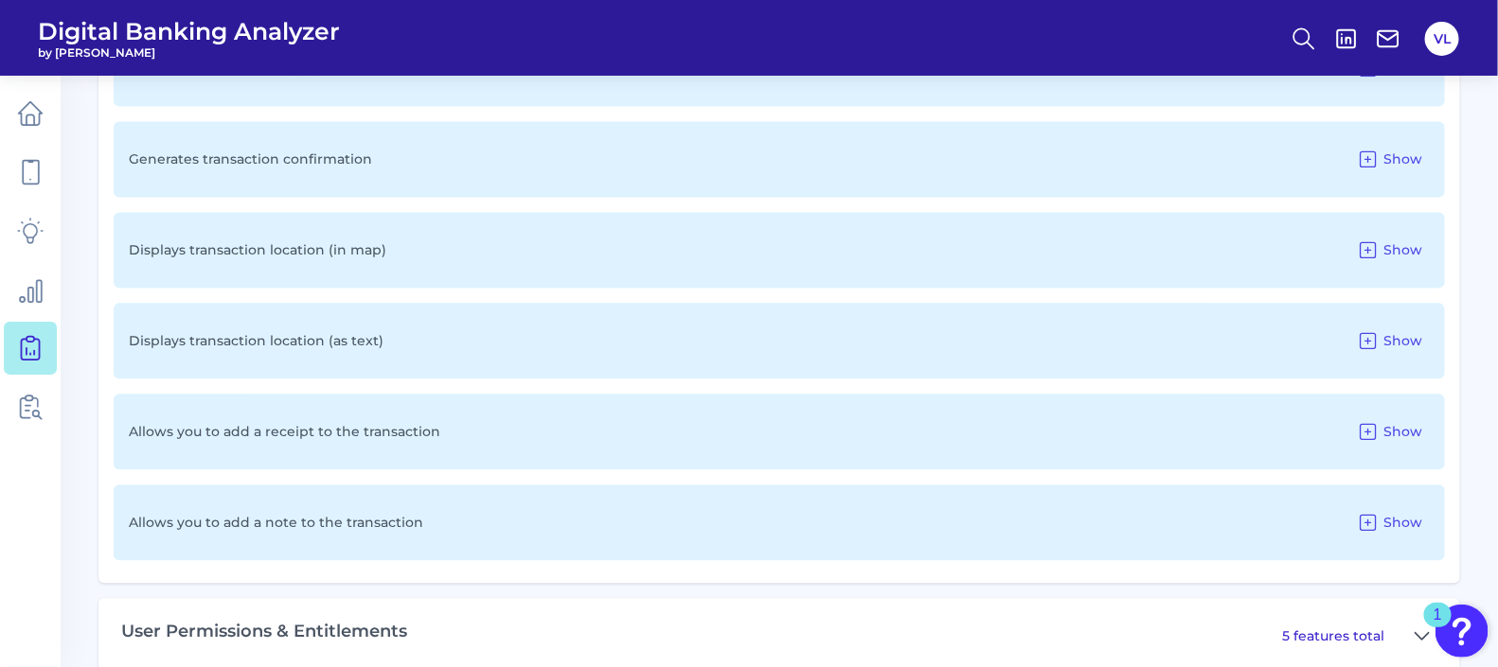
scroll to position [7572, 0]
click at [1386, 234] on button "Show" at bounding box center [1389, 249] width 80 height 30
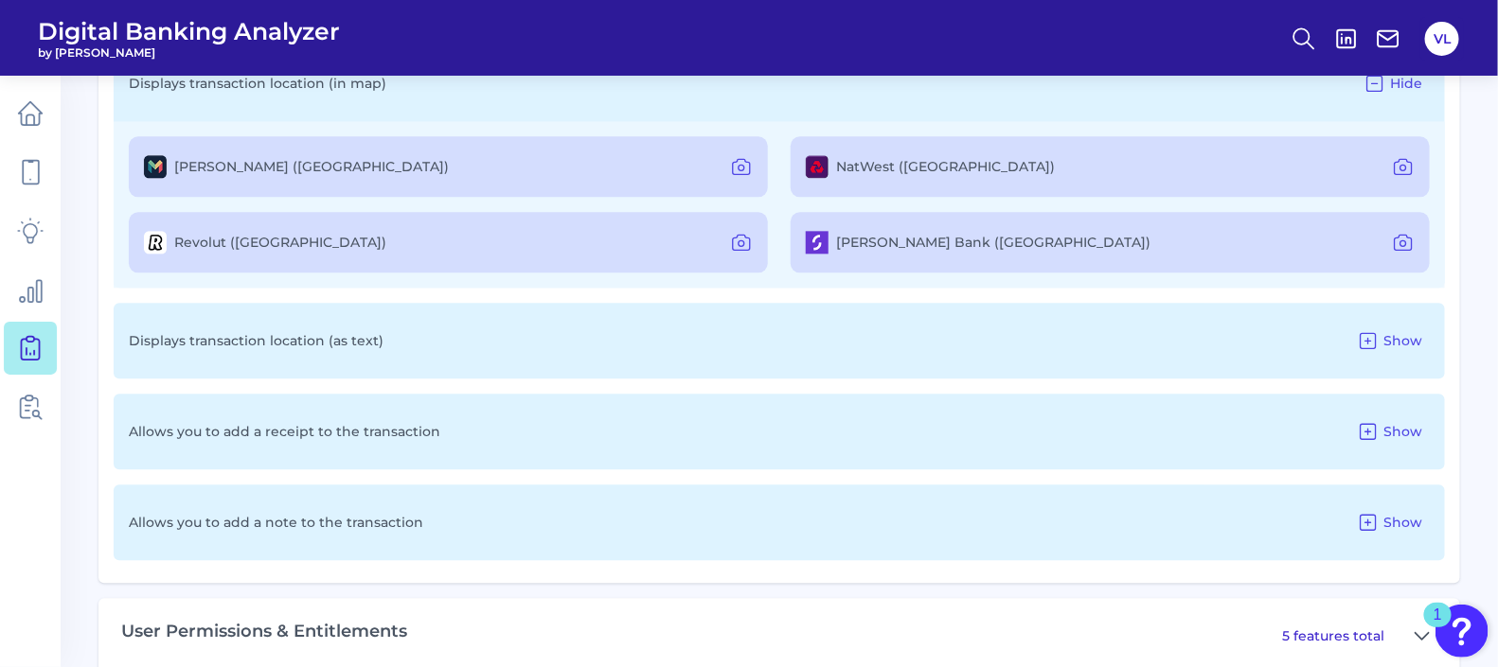
scroll to position [7767, 0]
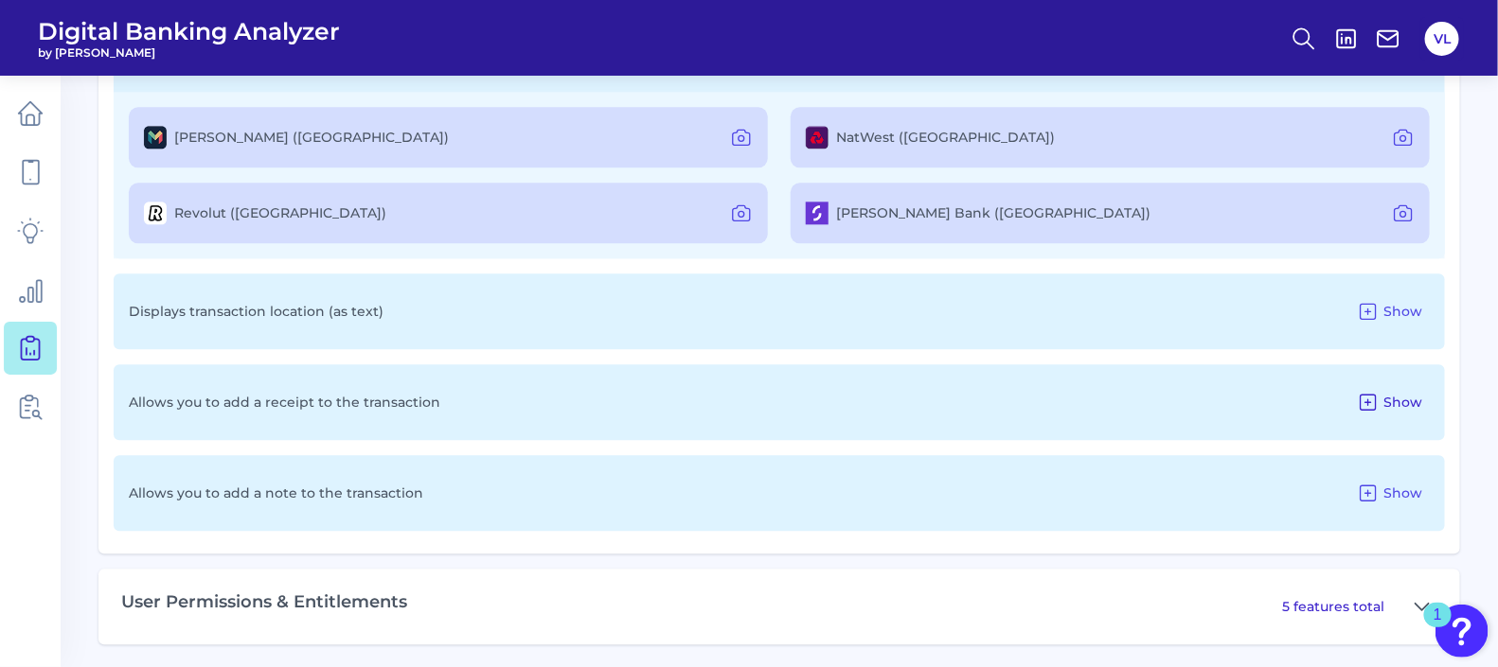
click at [1377, 408] on button "Show" at bounding box center [1389, 402] width 80 height 30
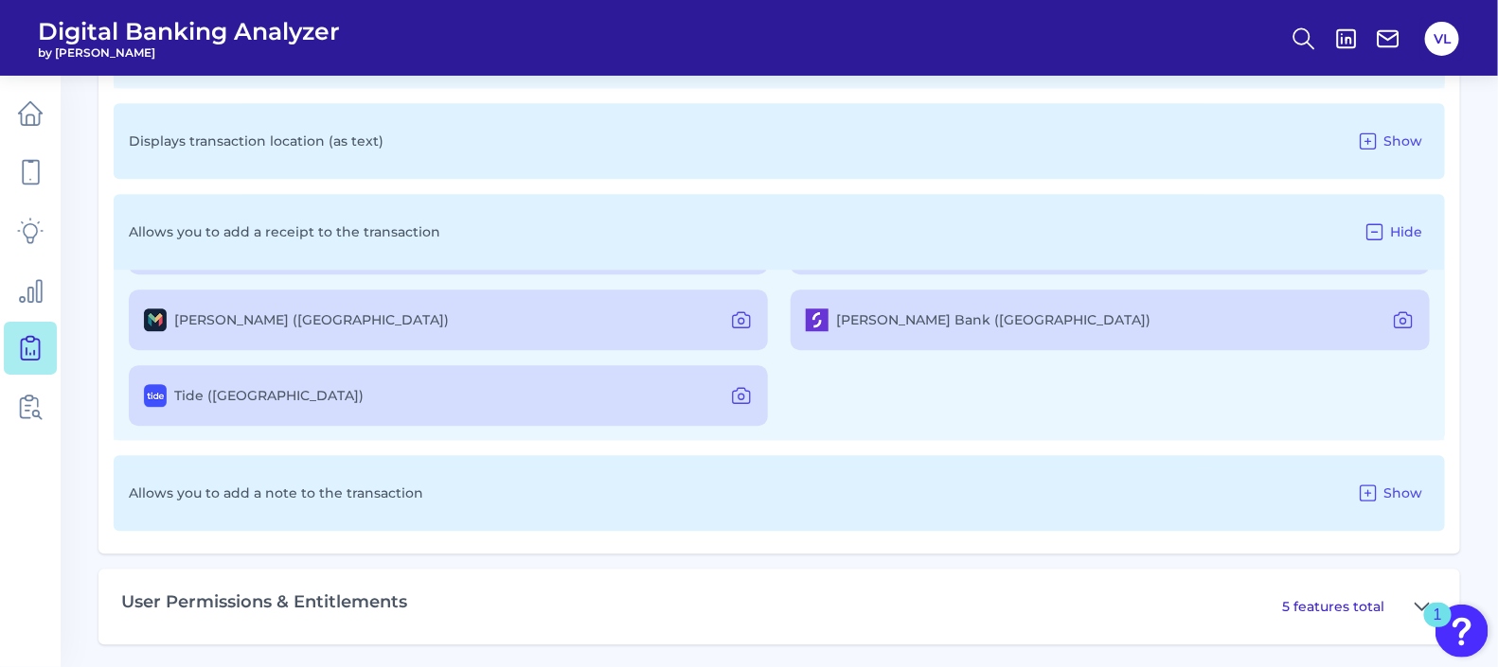
scroll to position [71, 0]
click at [1337, 613] on div "5 features total" at bounding box center [1359, 607] width 155 height 30
click at [1416, 595] on icon at bounding box center [1421, 606] width 15 height 23
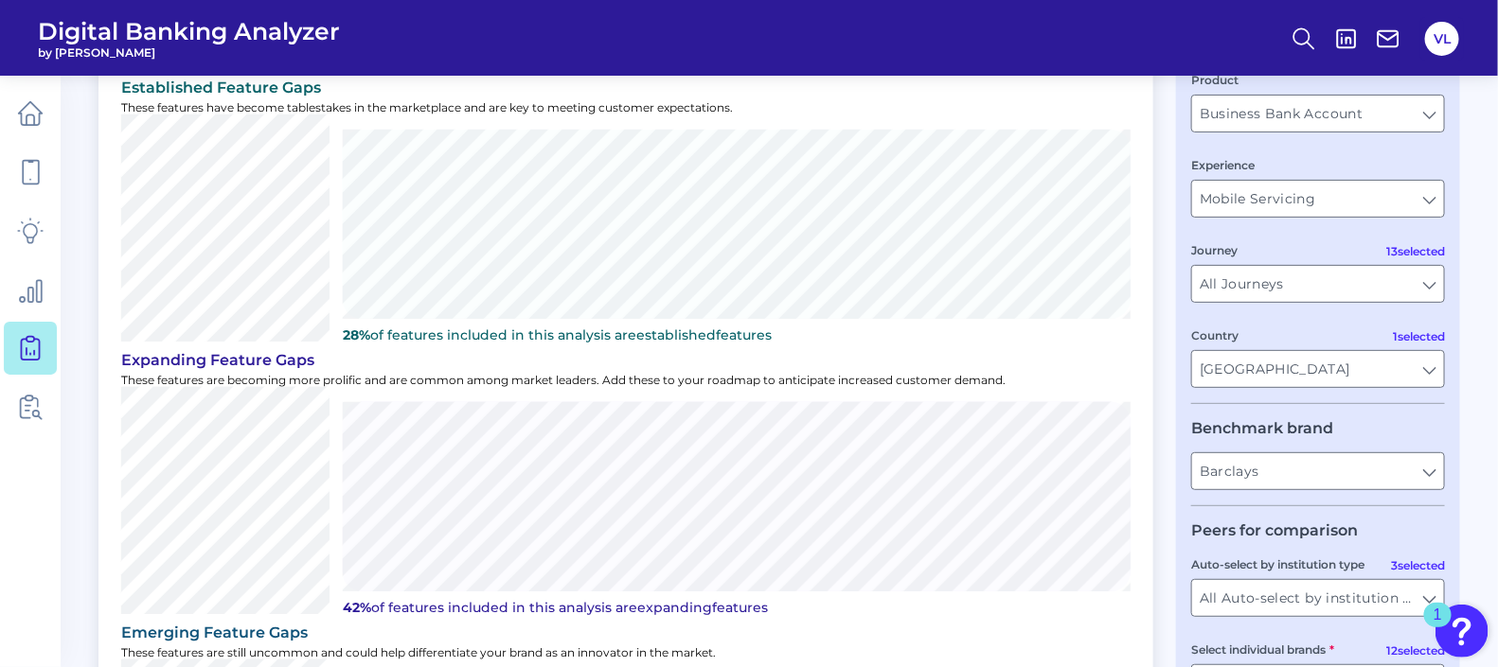
scroll to position [0, 0]
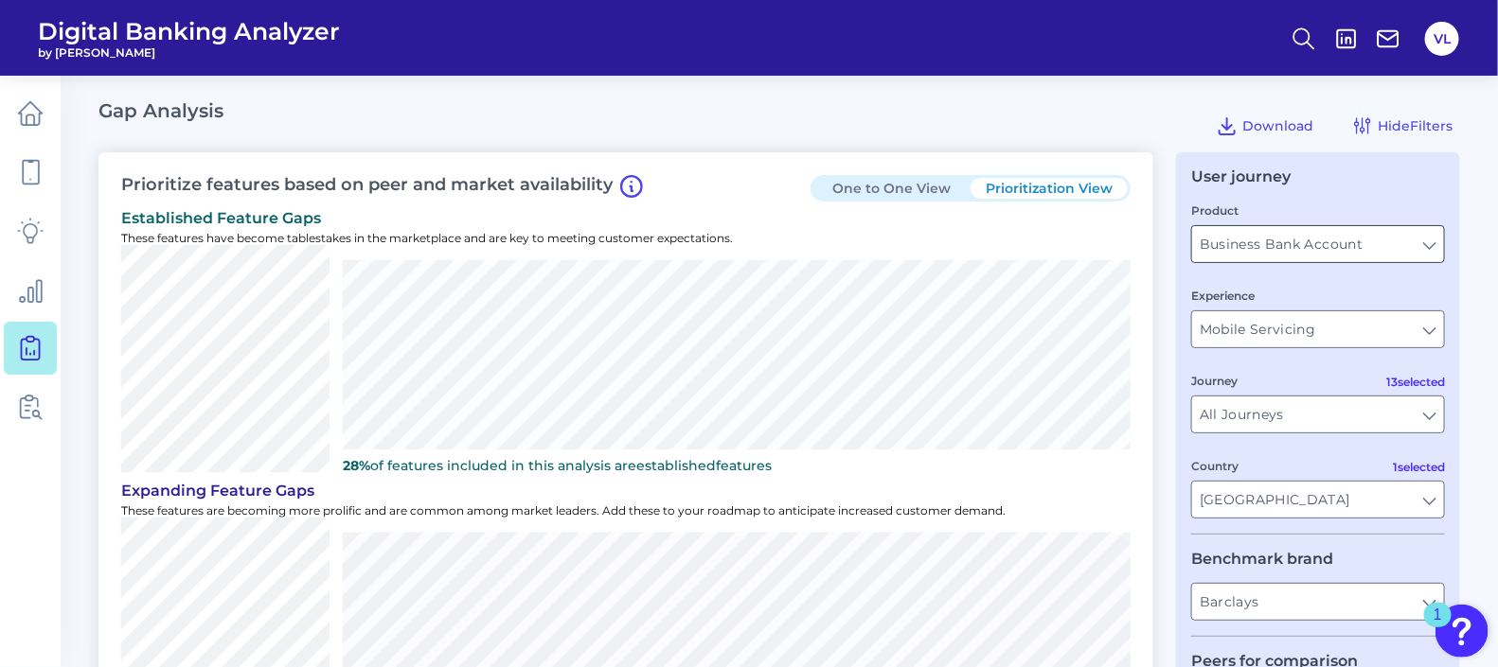
click at [1366, 233] on input "Business Bank Account" at bounding box center [1318, 244] width 252 height 36
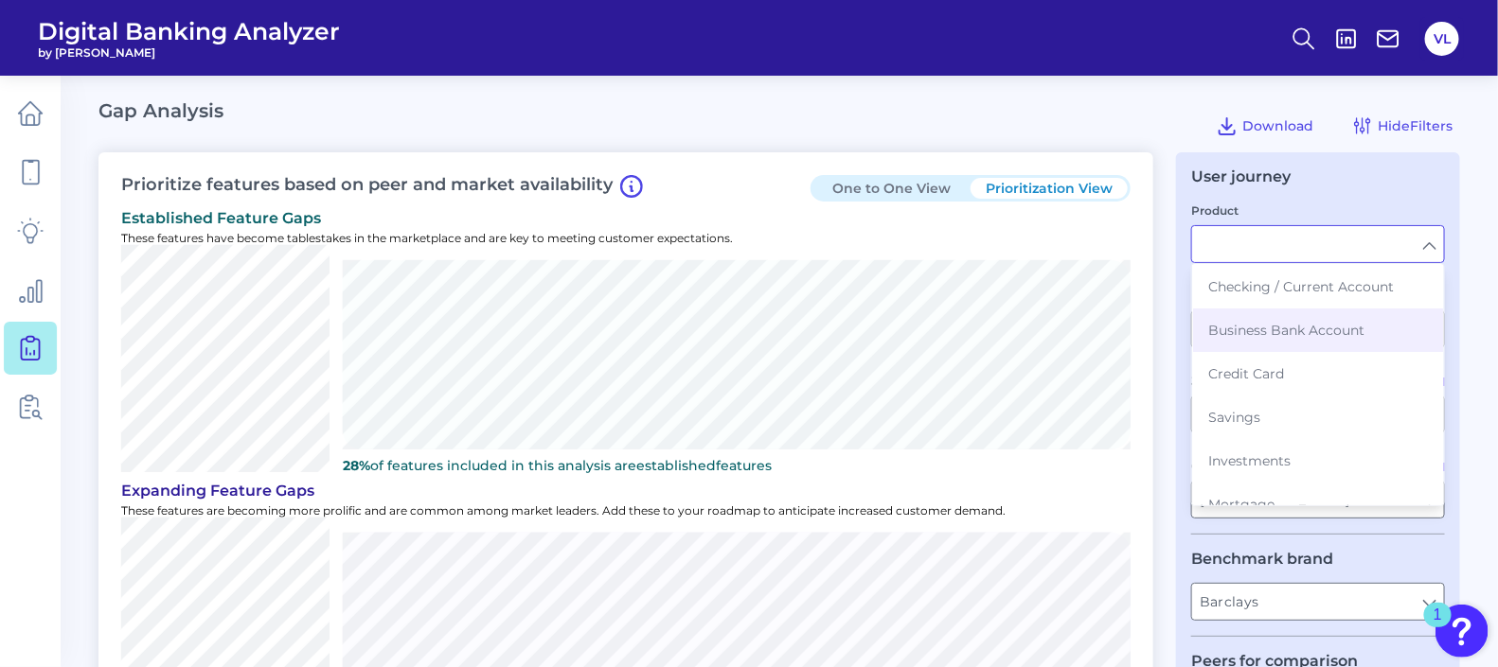
click at [1454, 196] on div "User journey Product Checking / Current Account Business Bank Account Credit Ca…" at bounding box center [1318, 599] width 284 height 894
type input "Business Bank Account"
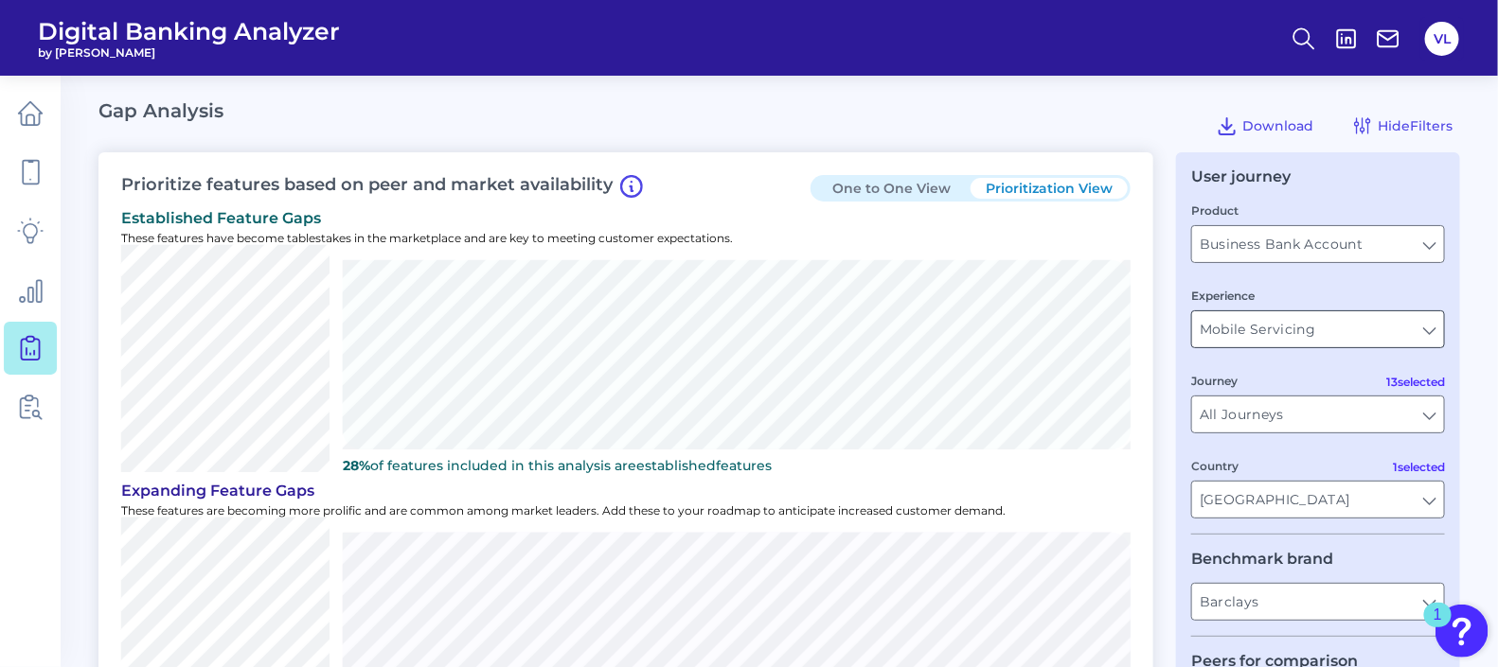
click at [1419, 316] on input "Mobile Servicing" at bounding box center [1318, 329] width 252 height 36
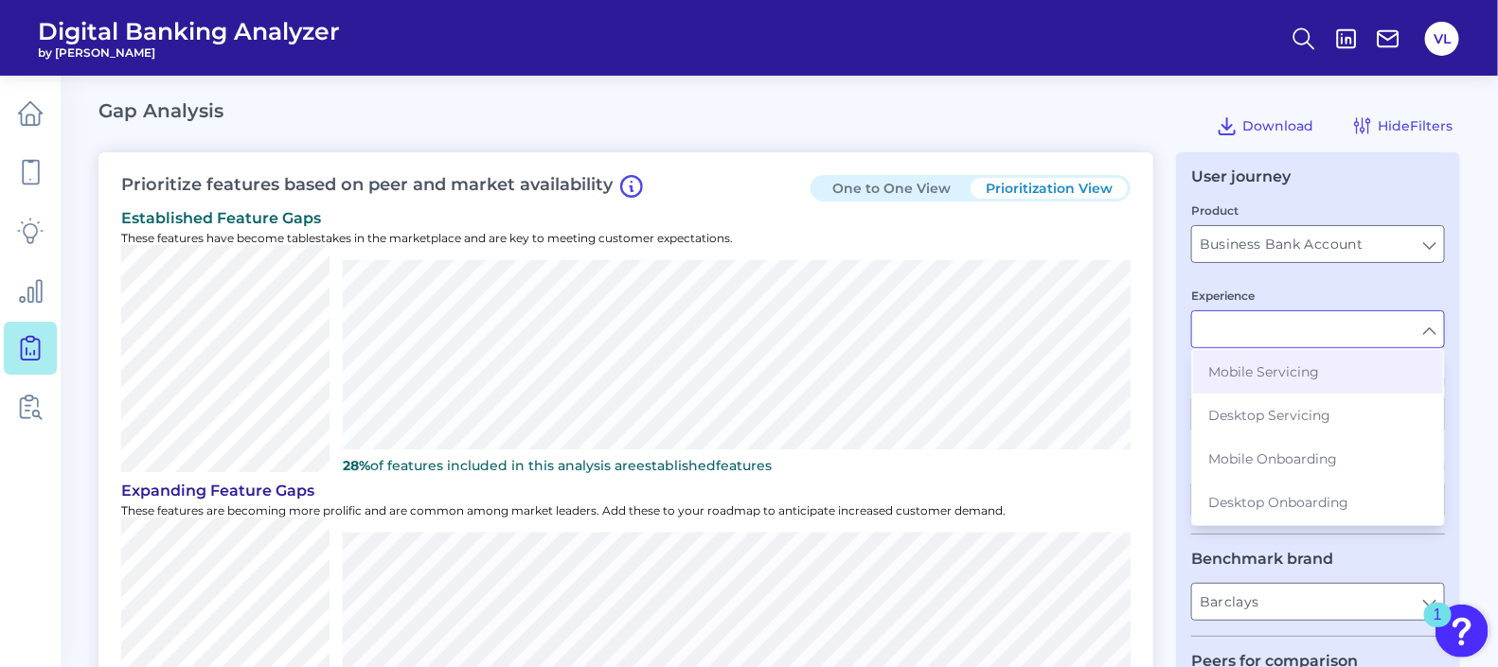
click at [1079, 206] on div "established Feature Gaps These features have become tablestakes in the marketpl…" at bounding box center [625, 341] width 1009 height 273
type input "Mobile Servicing"
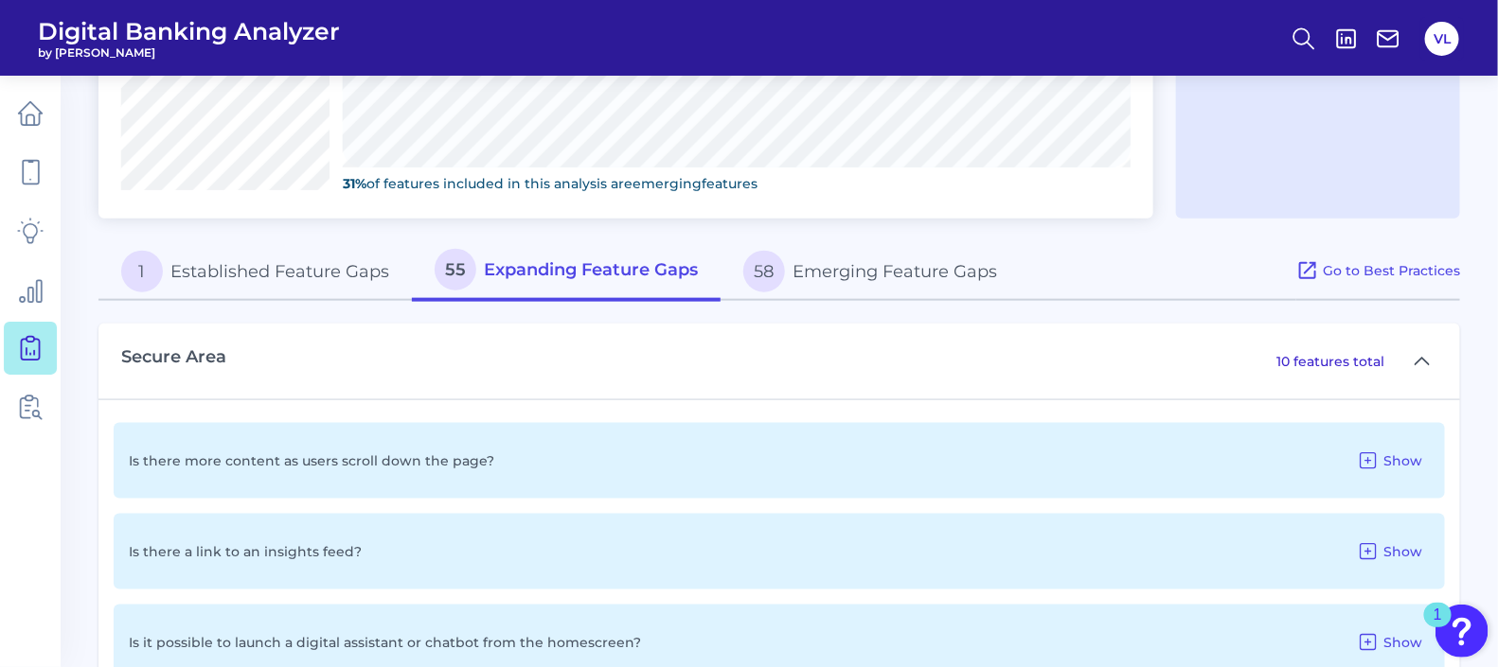
scroll to position [785, 0]
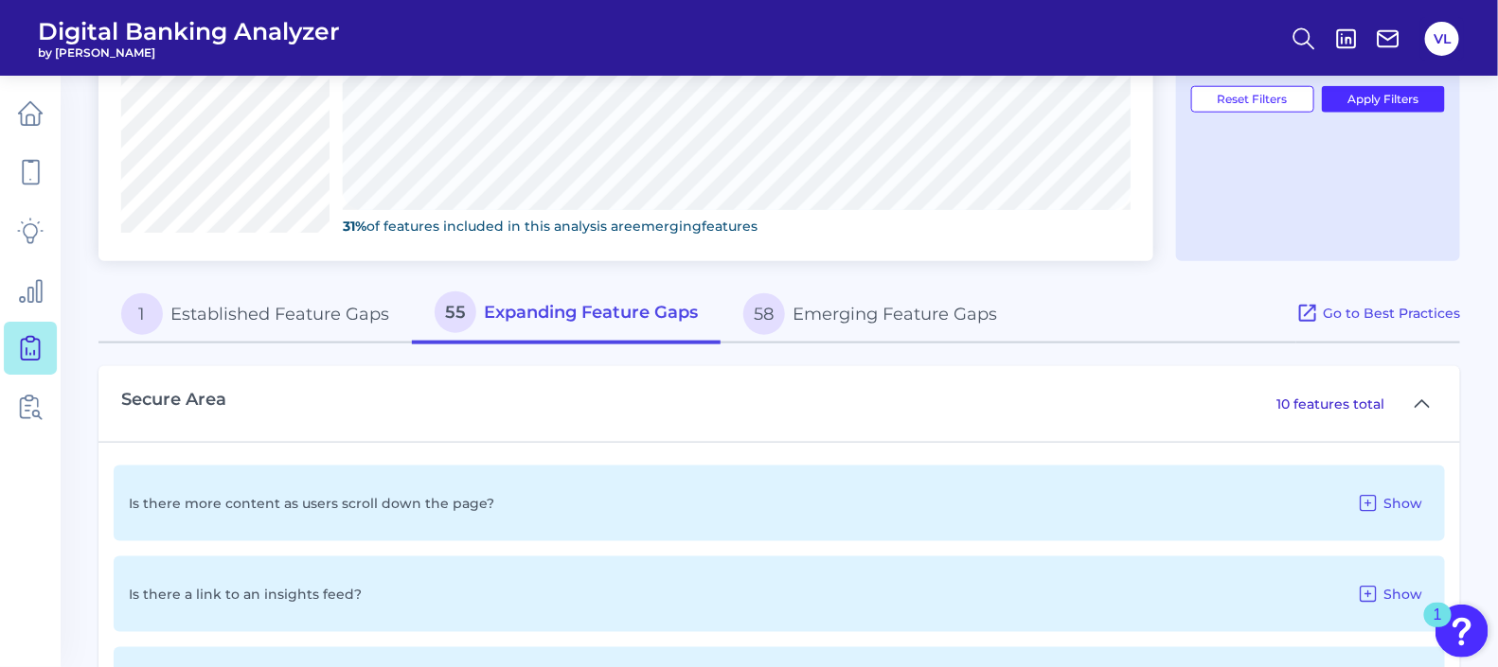
click at [879, 313] on button "58 Emerging Feature Gaps" at bounding box center [869, 314] width 299 height 61
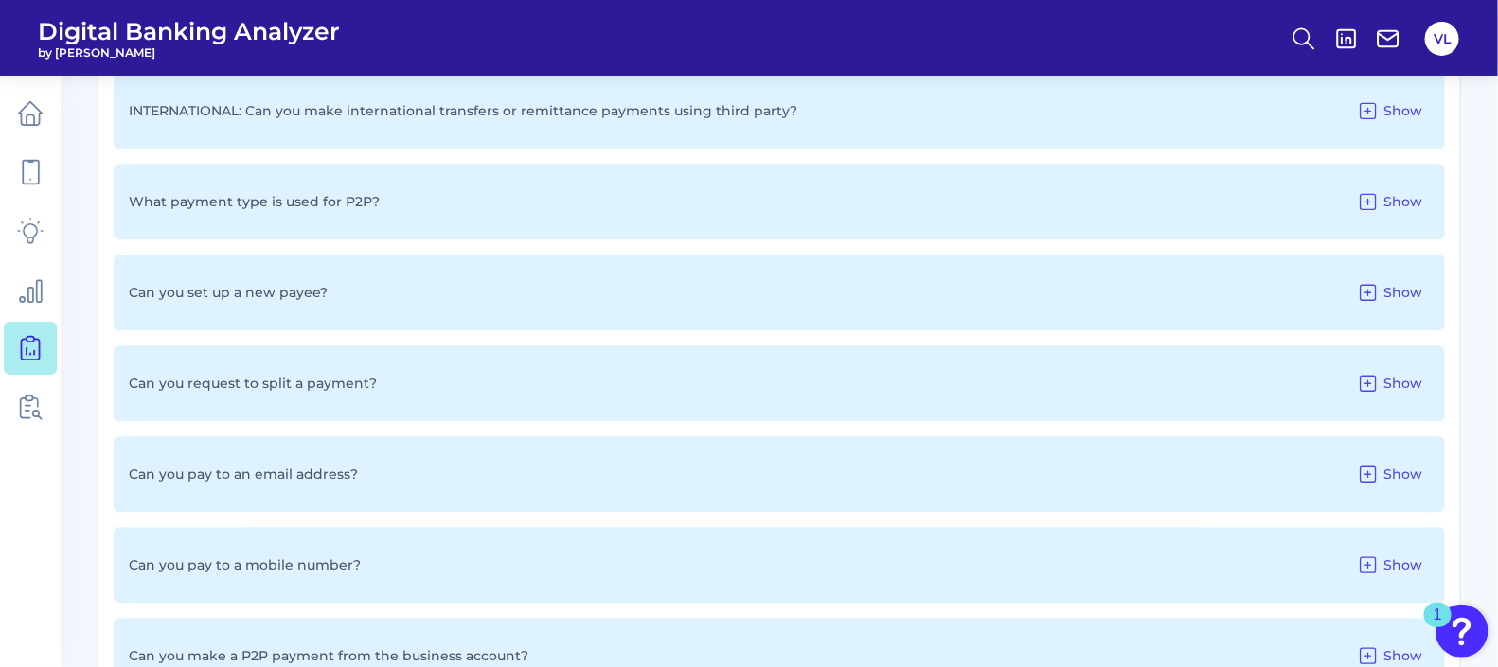
scroll to position [1847, 0]
click at [1374, 383] on icon at bounding box center [1368, 381] width 23 height 23
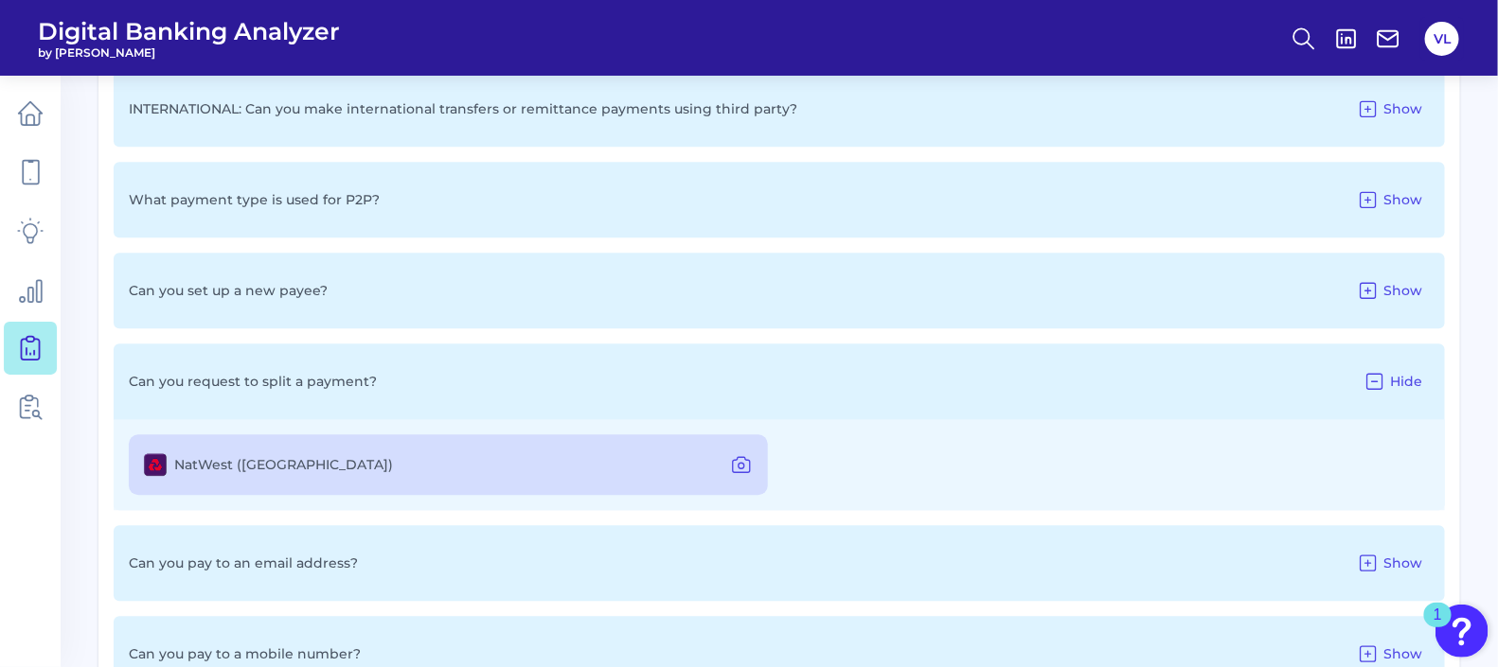
scroll to position [1871, 0]
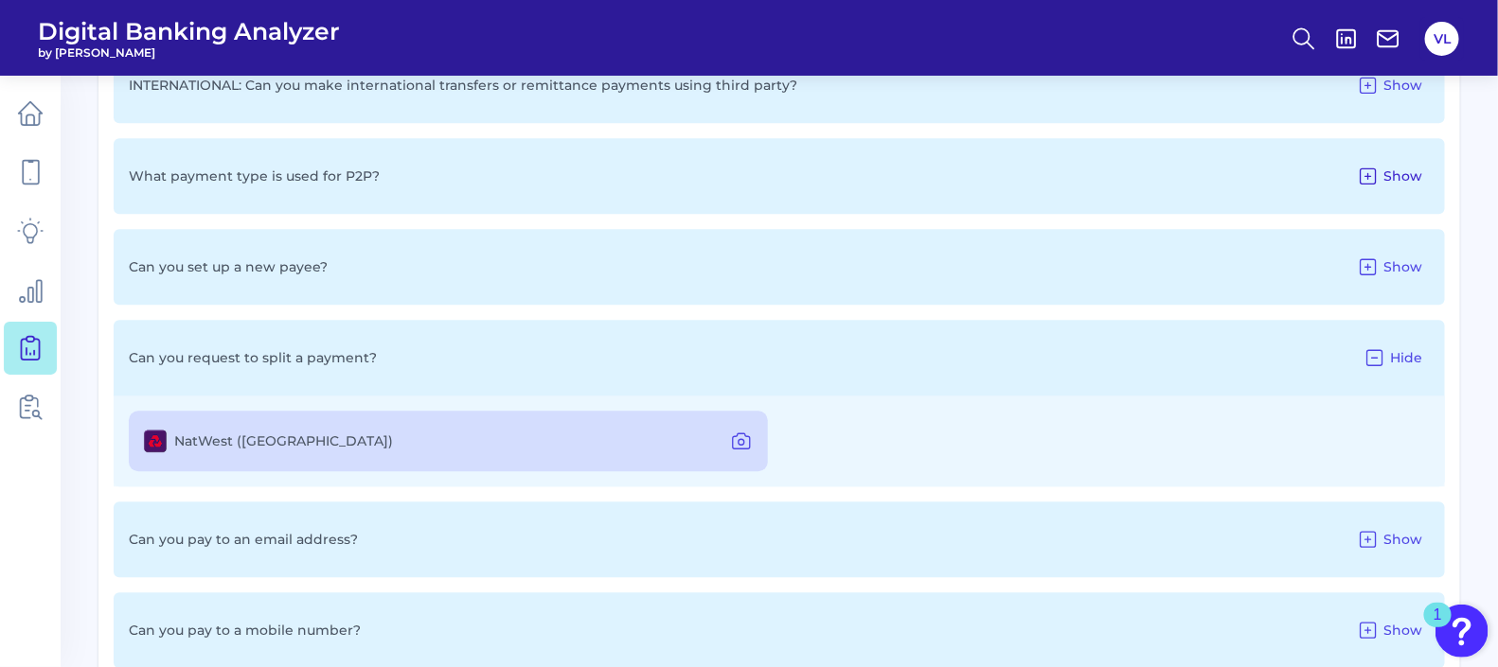
click at [1395, 171] on span "Show" at bounding box center [1402, 176] width 39 height 17
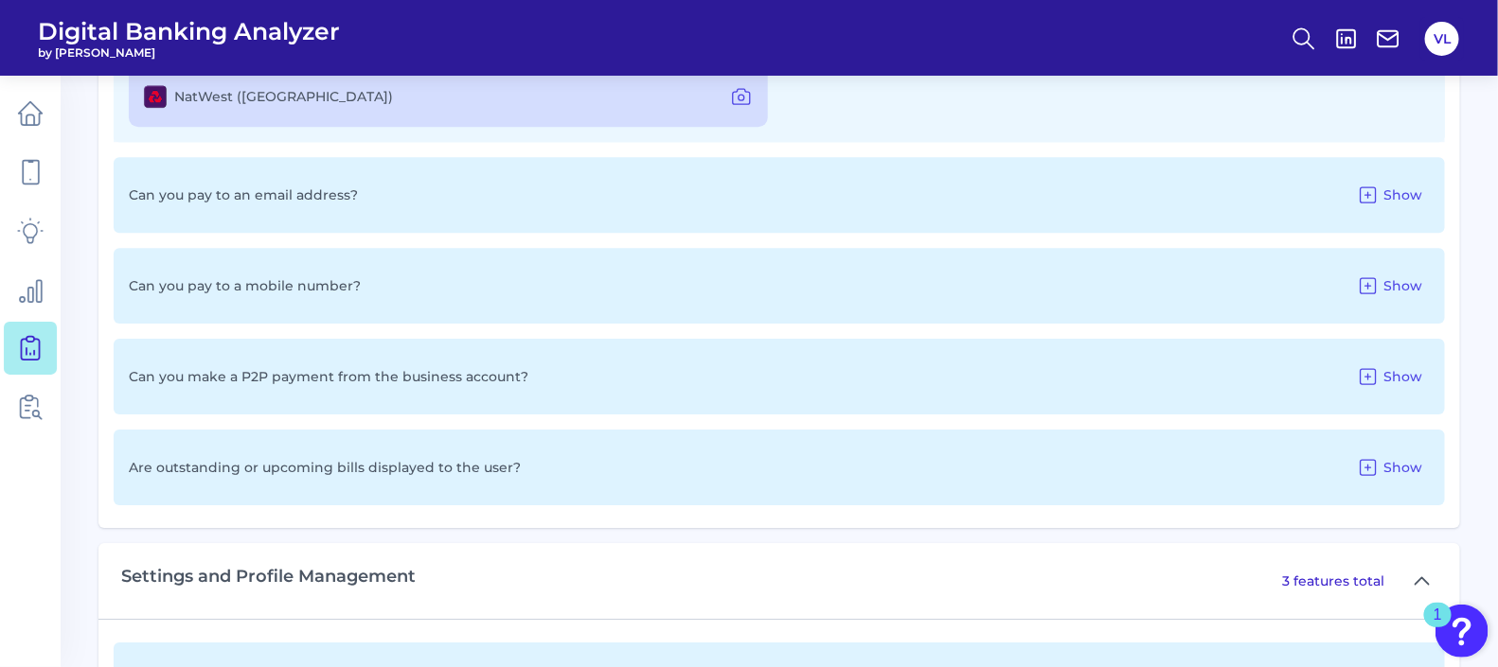
scroll to position [2310, 0]
click at [1392, 183] on span "Show" at bounding box center [1402, 191] width 39 height 17
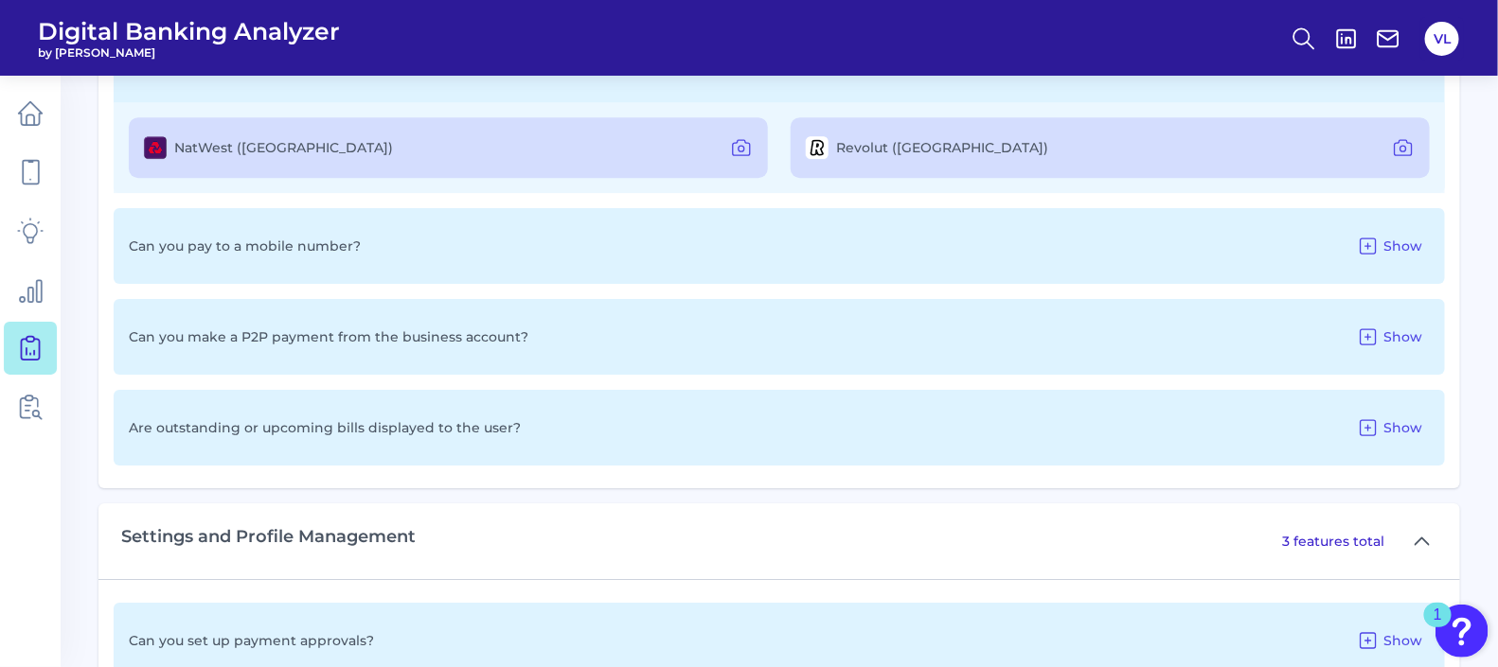
scroll to position [2435, 0]
click at [1378, 324] on button "Show" at bounding box center [1389, 339] width 80 height 30
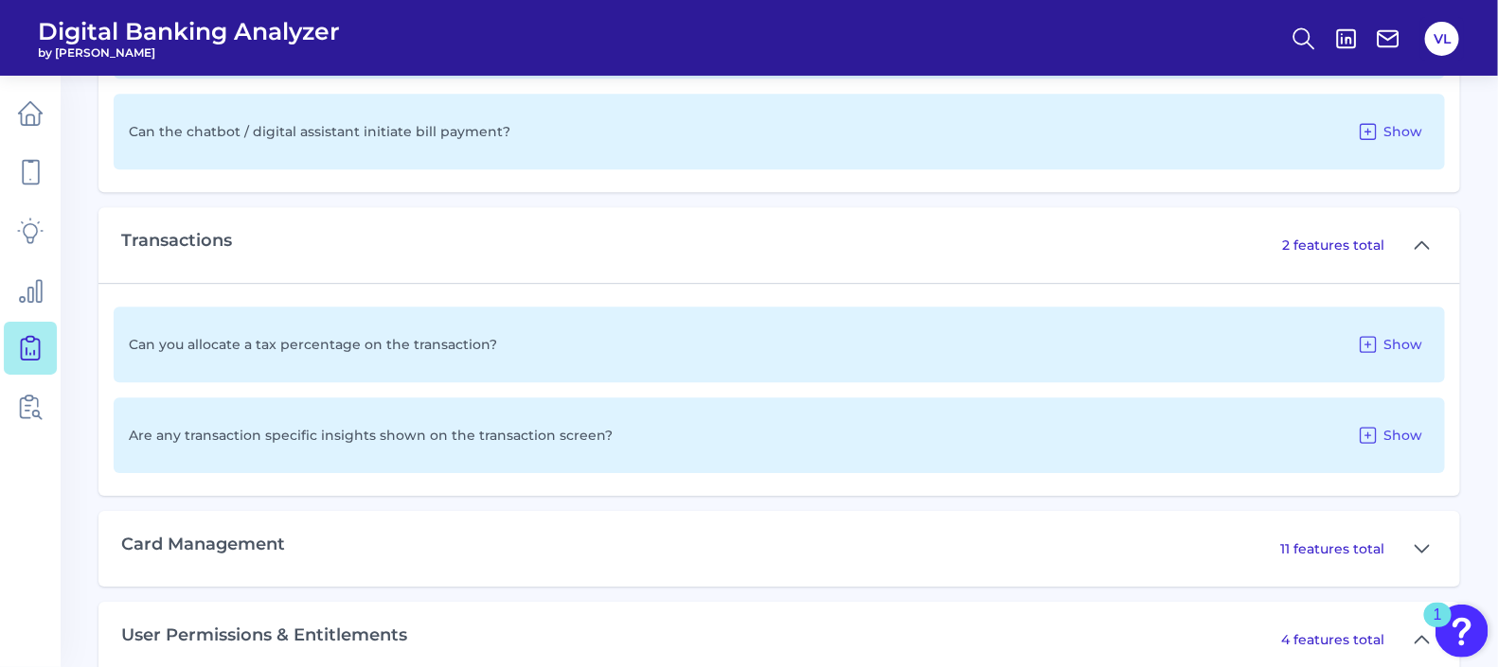
scroll to position [5225, 0]
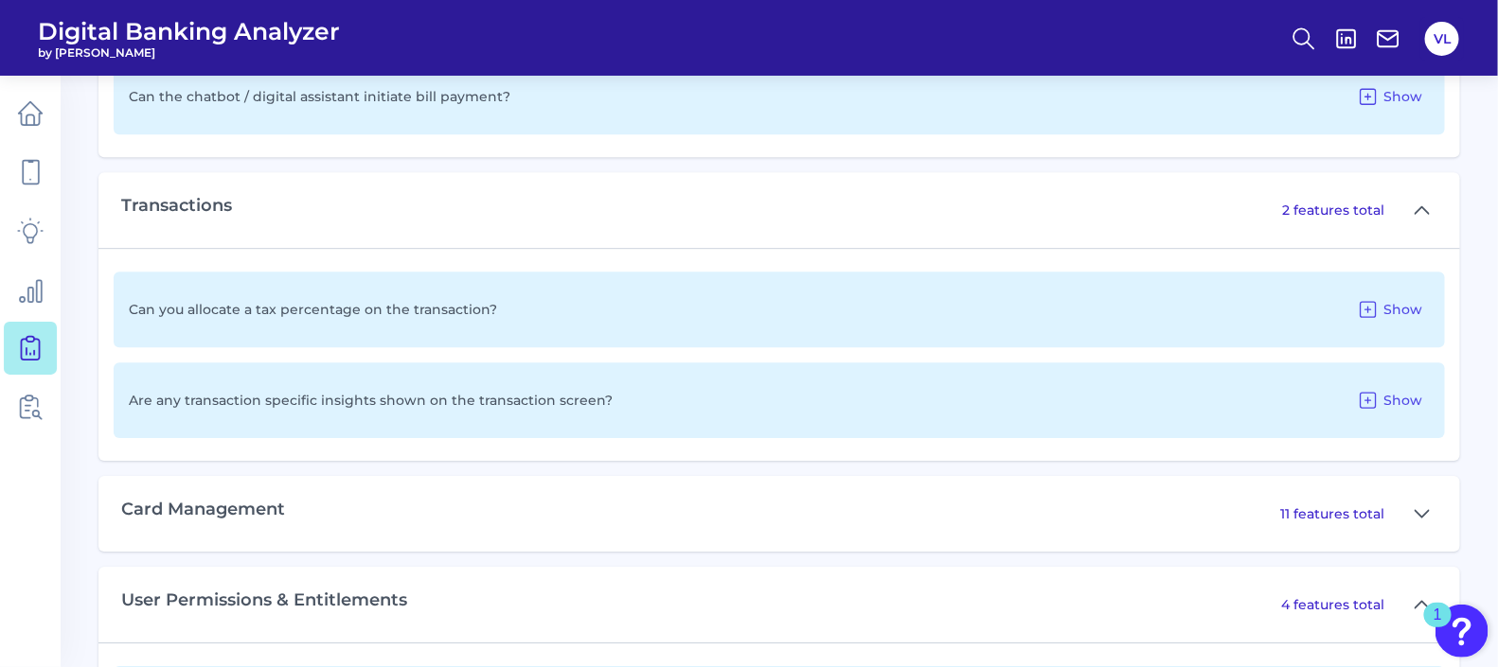
click at [476, 383] on div "Are any transaction specific insights shown on the transaction screen? Show" at bounding box center [779, 401] width 1331 height 76
click at [572, 405] on div "Are any transaction specific insights shown on the transaction screen? Show" at bounding box center [779, 401] width 1331 height 76
click at [633, 390] on div "Are any transaction specific insights shown on the transaction screen? Show" at bounding box center [779, 401] width 1331 height 76
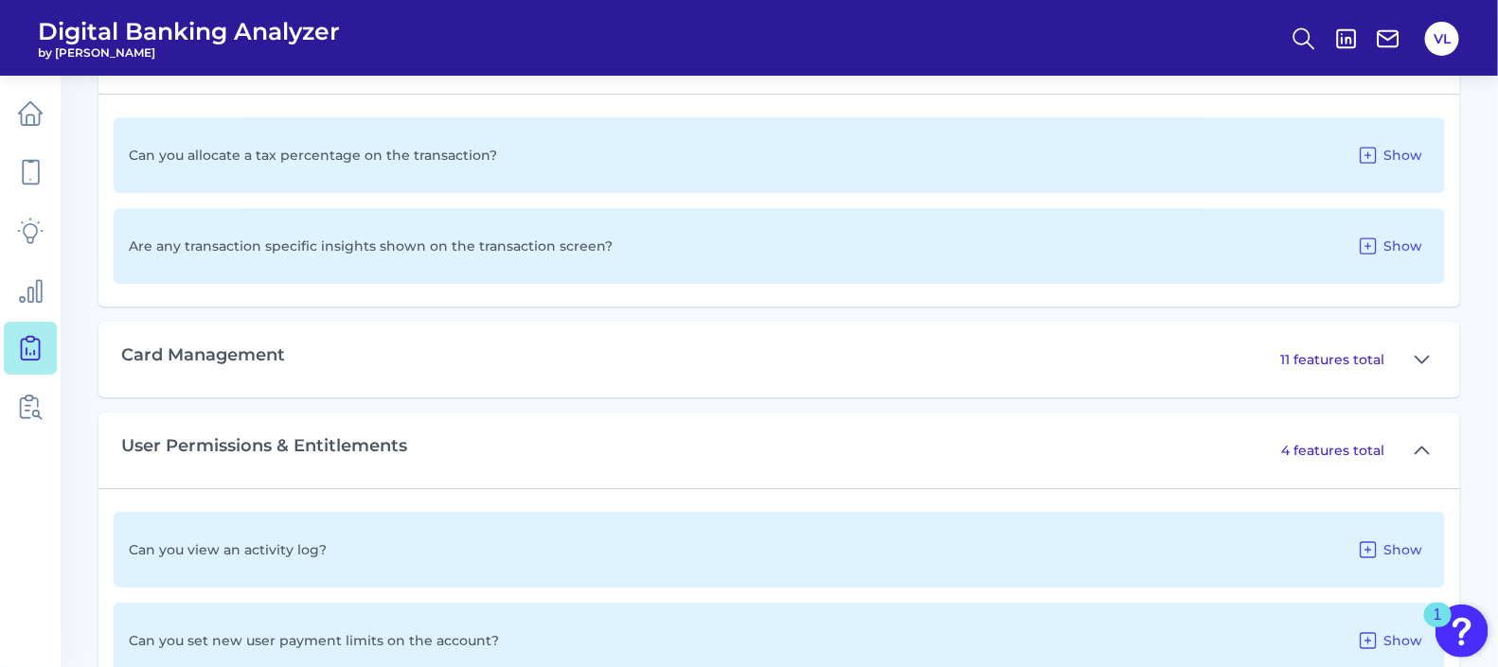
scroll to position [5383, 0]
click at [1411, 355] on button at bounding box center [1422, 356] width 30 height 30
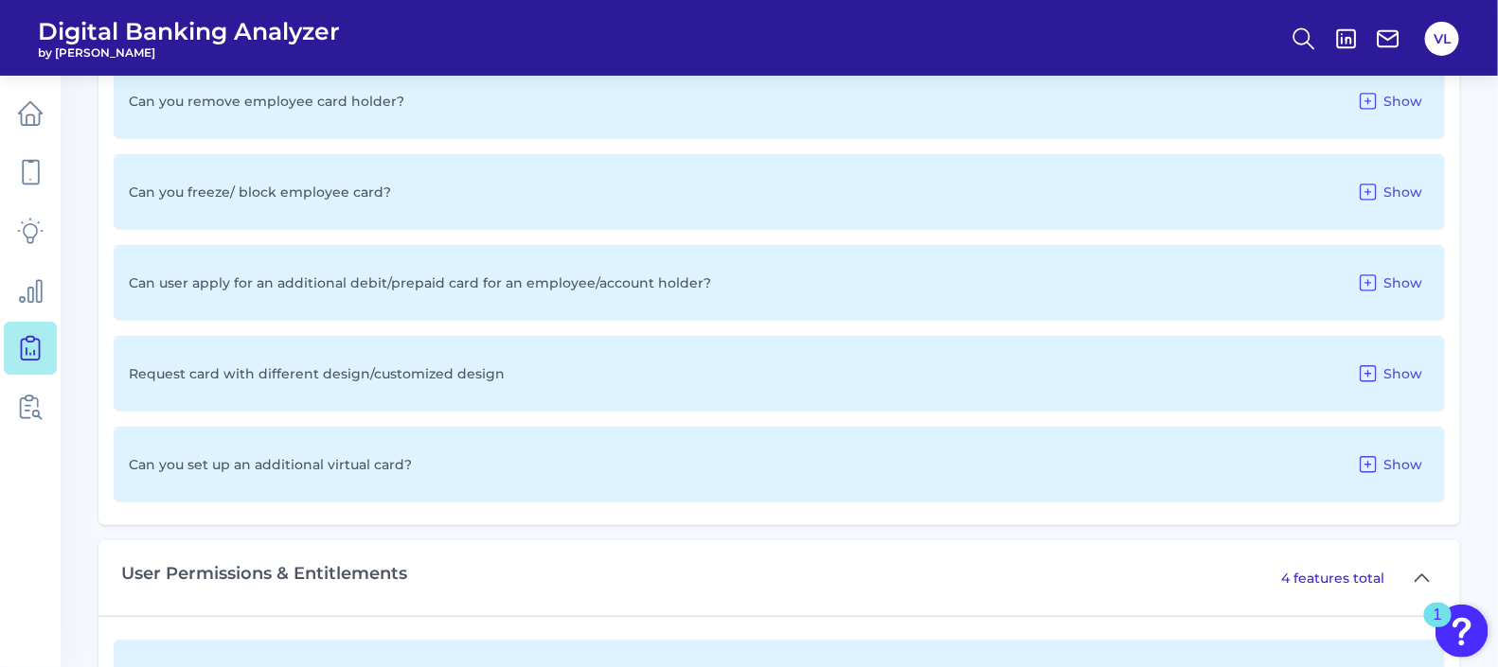
scroll to position [6285, 0]
click at [1389, 447] on button "Show" at bounding box center [1389, 462] width 80 height 30
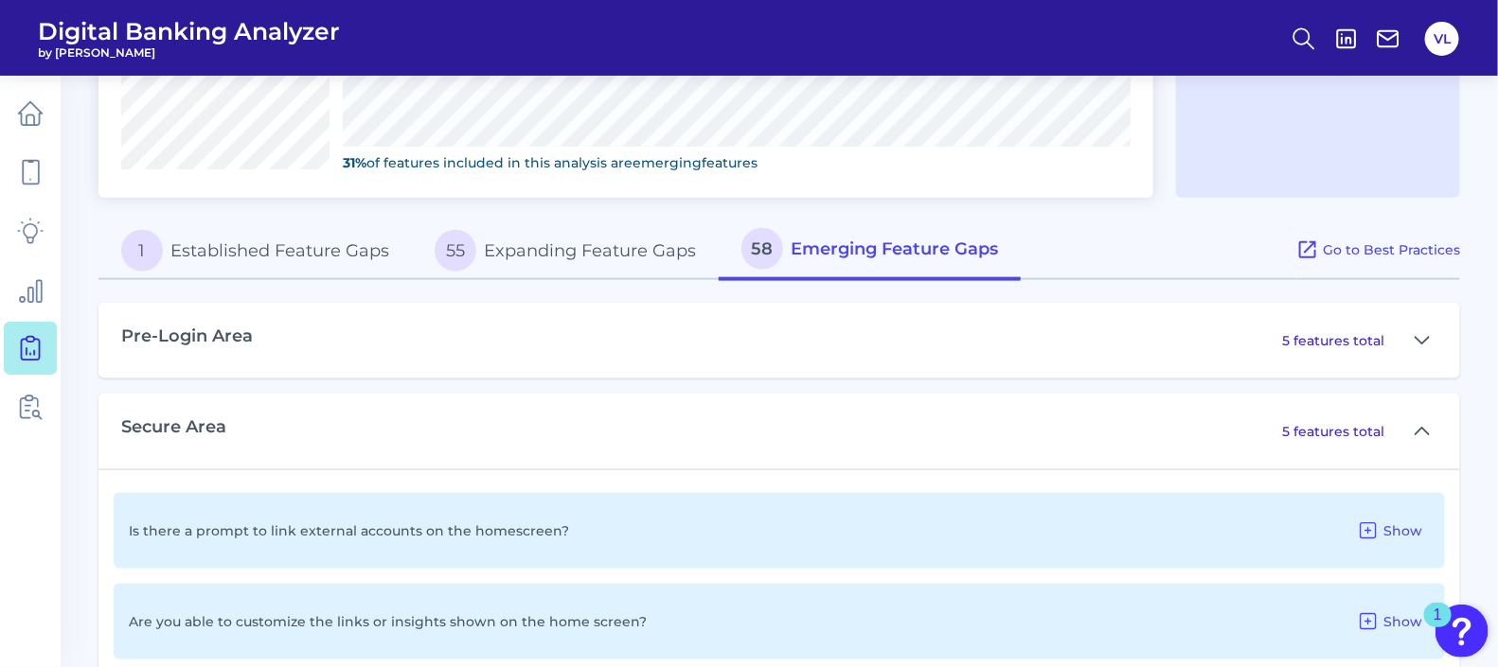
scroll to position [922, 0]
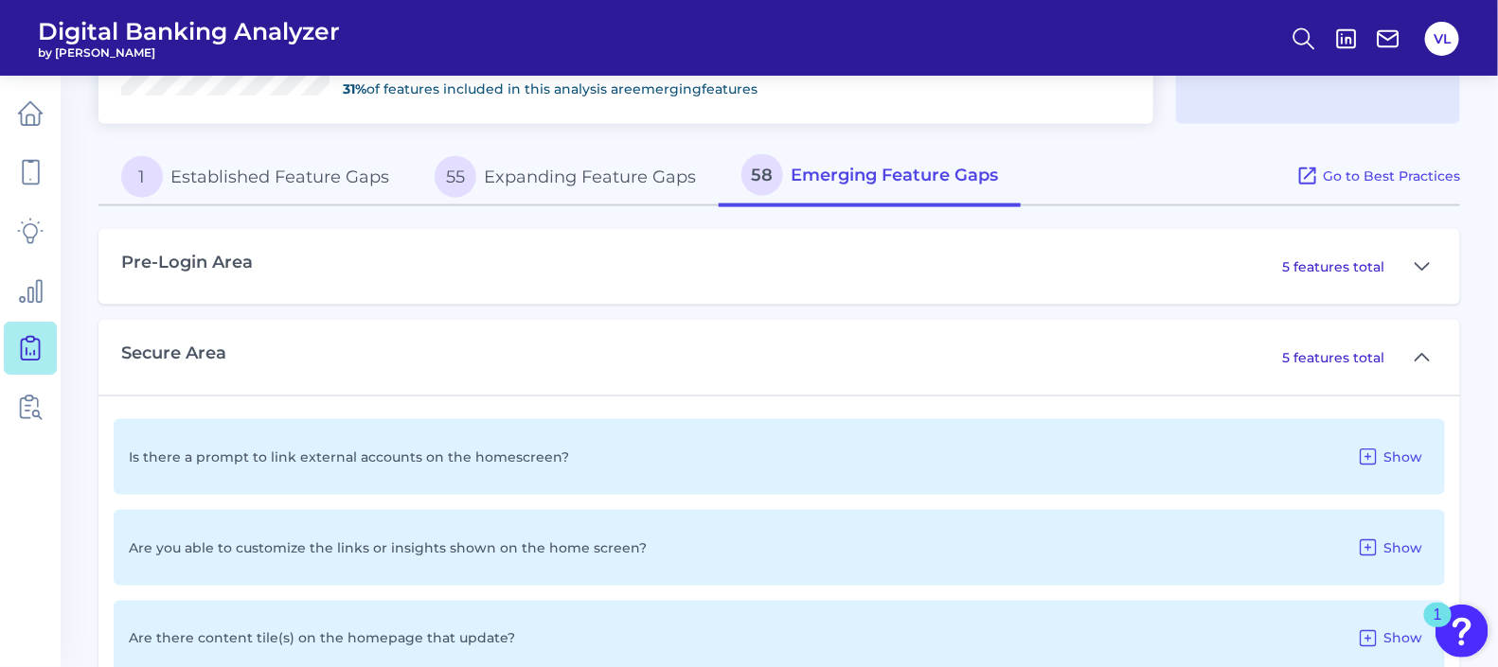
click at [545, 194] on button "55 Expanding Feature Gaps" at bounding box center [565, 177] width 307 height 61
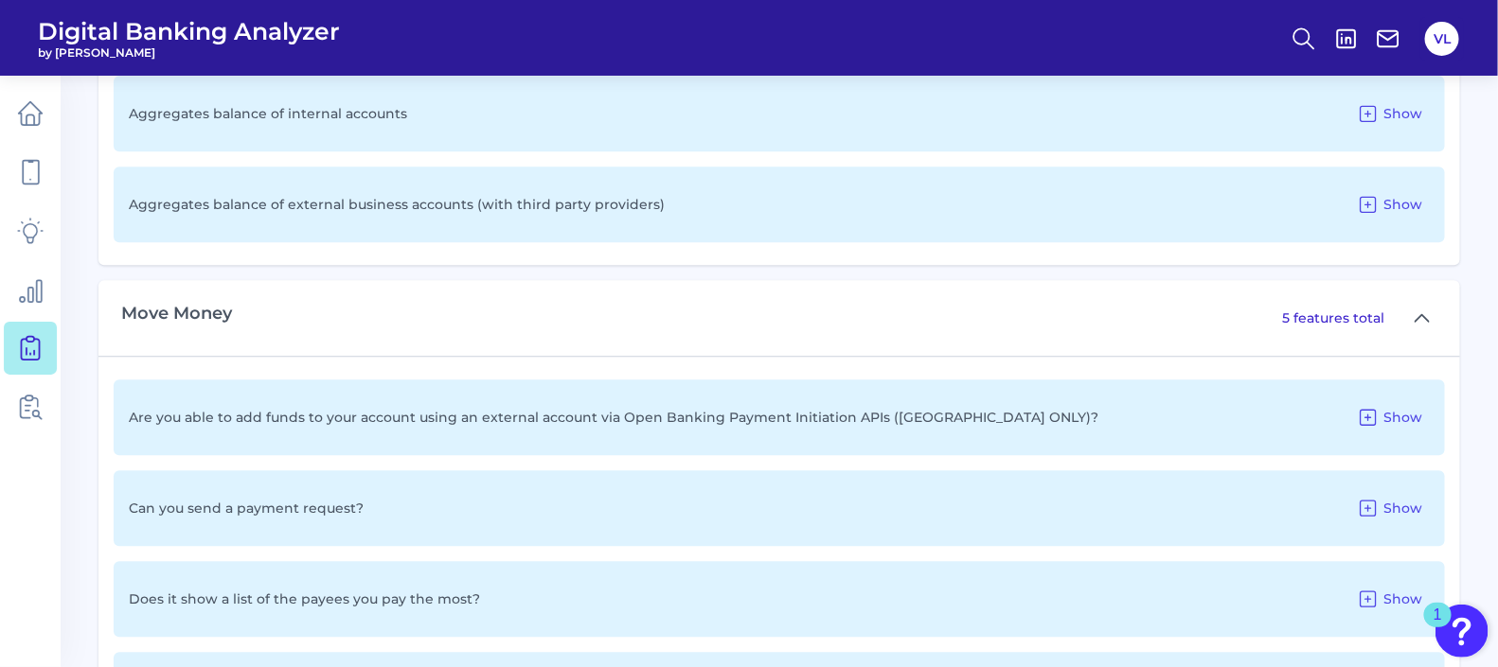
scroll to position [3014, 0]
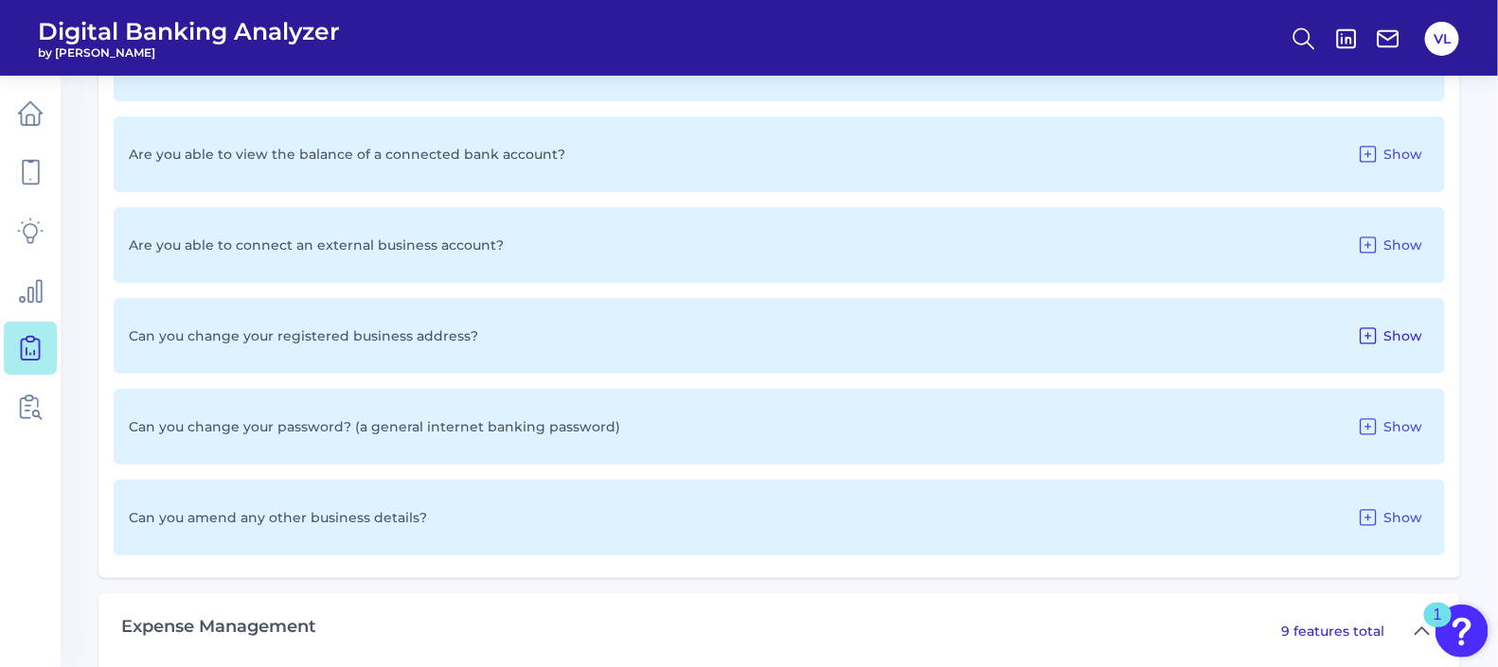
click at [1401, 346] on button "Show" at bounding box center [1389, 336] width 80 height 30
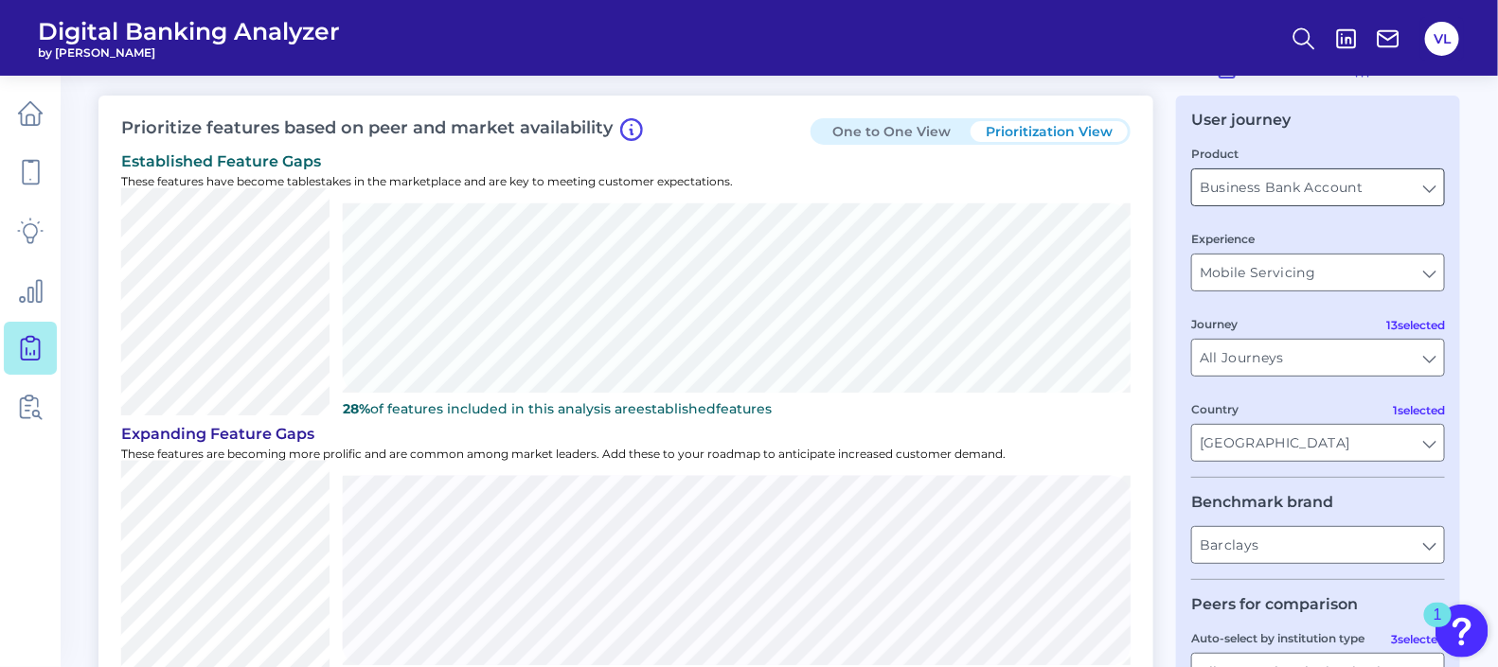
scroll to position [0, 0]
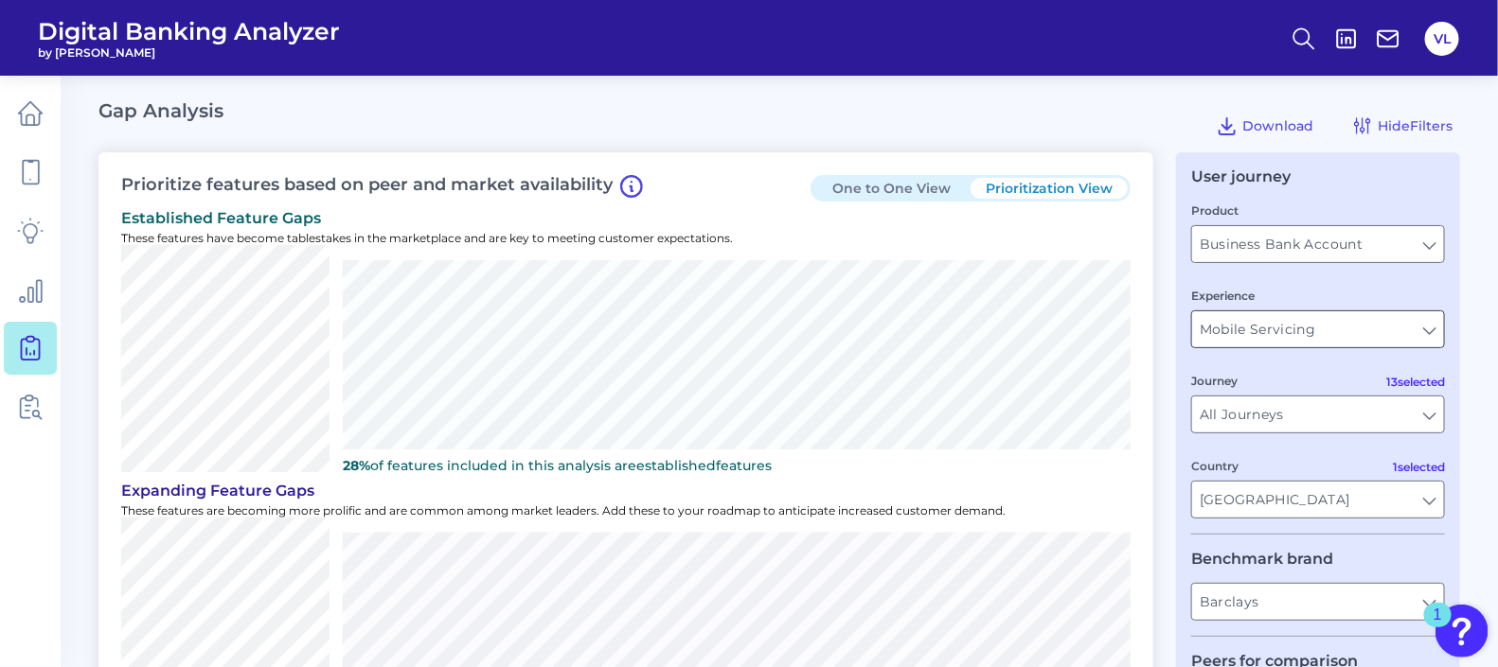
click at [1433, 341] on input "Mobile Servicing" at bounding box center [1318, 329] width 252 height 36
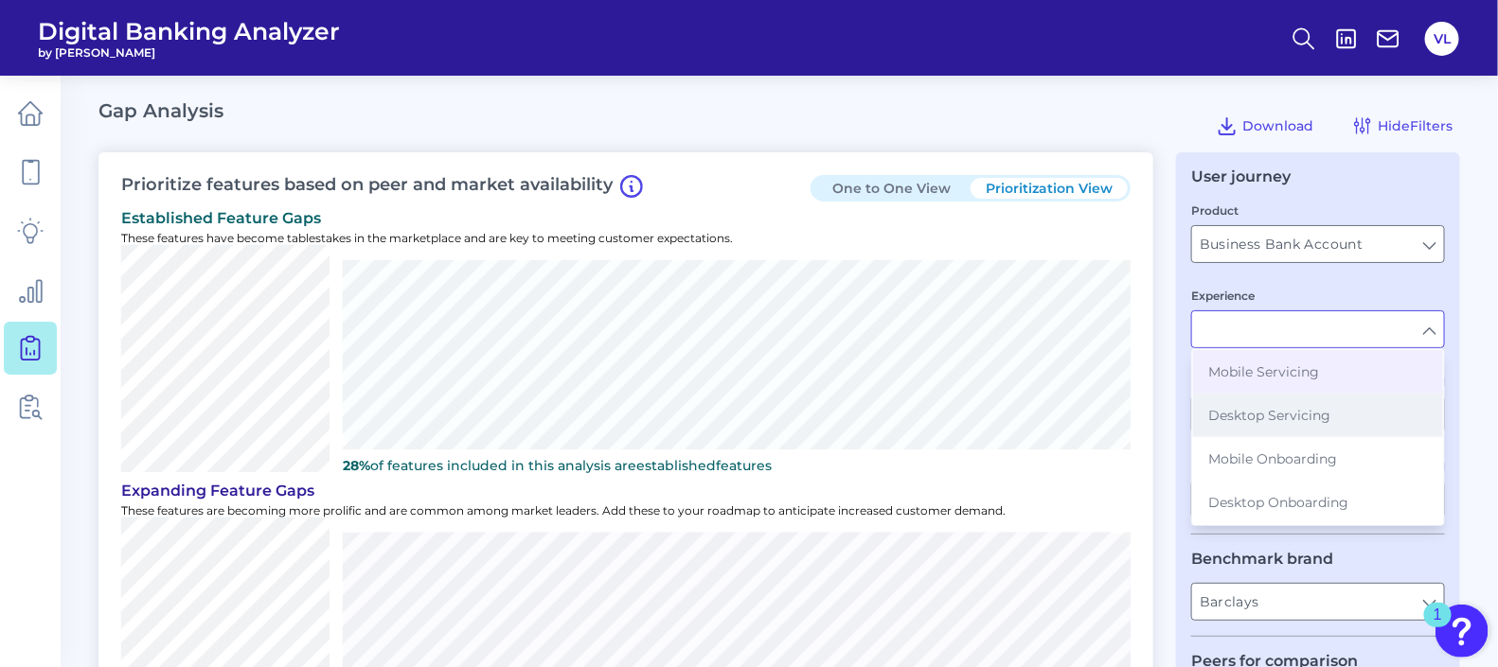
click at [1373, 421] on button "Desktop Servicing" at bounding box center [1318, 416] width 250 height 44
type input "Desktop Servicing"
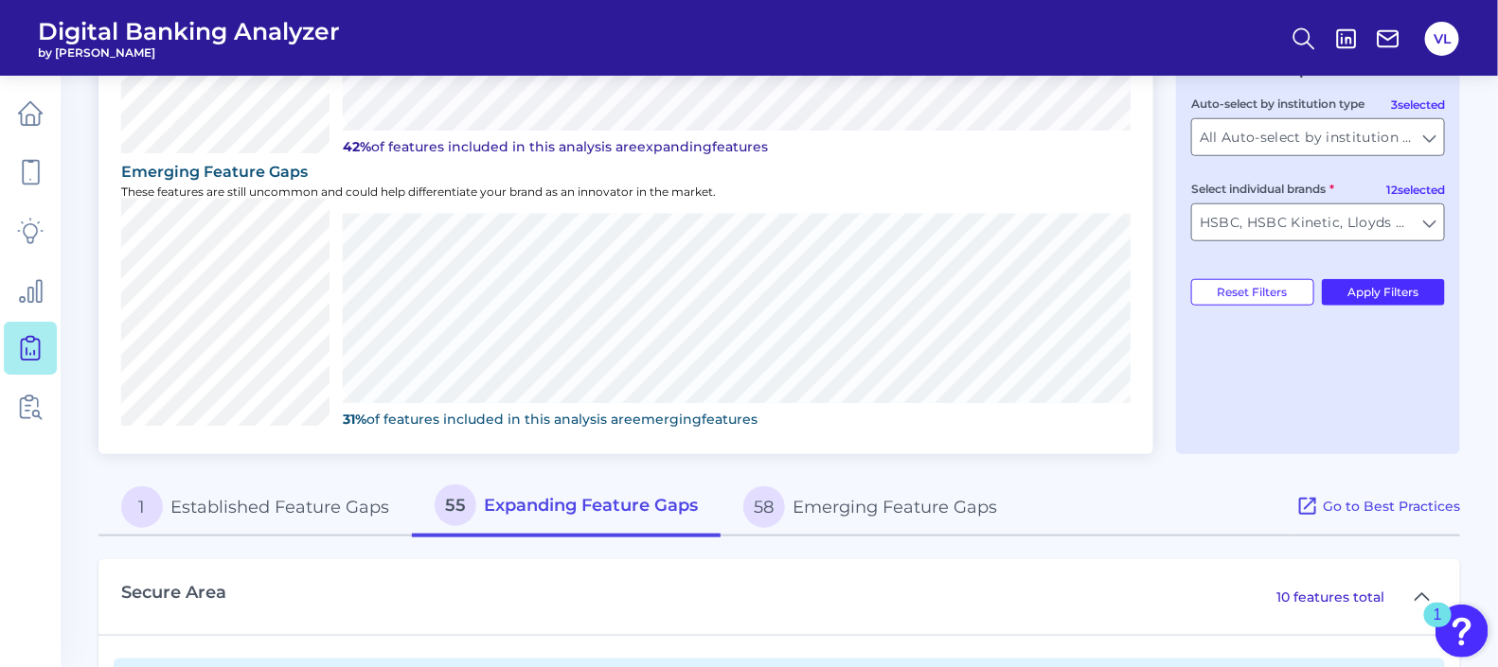
type input "All Select individual brands"
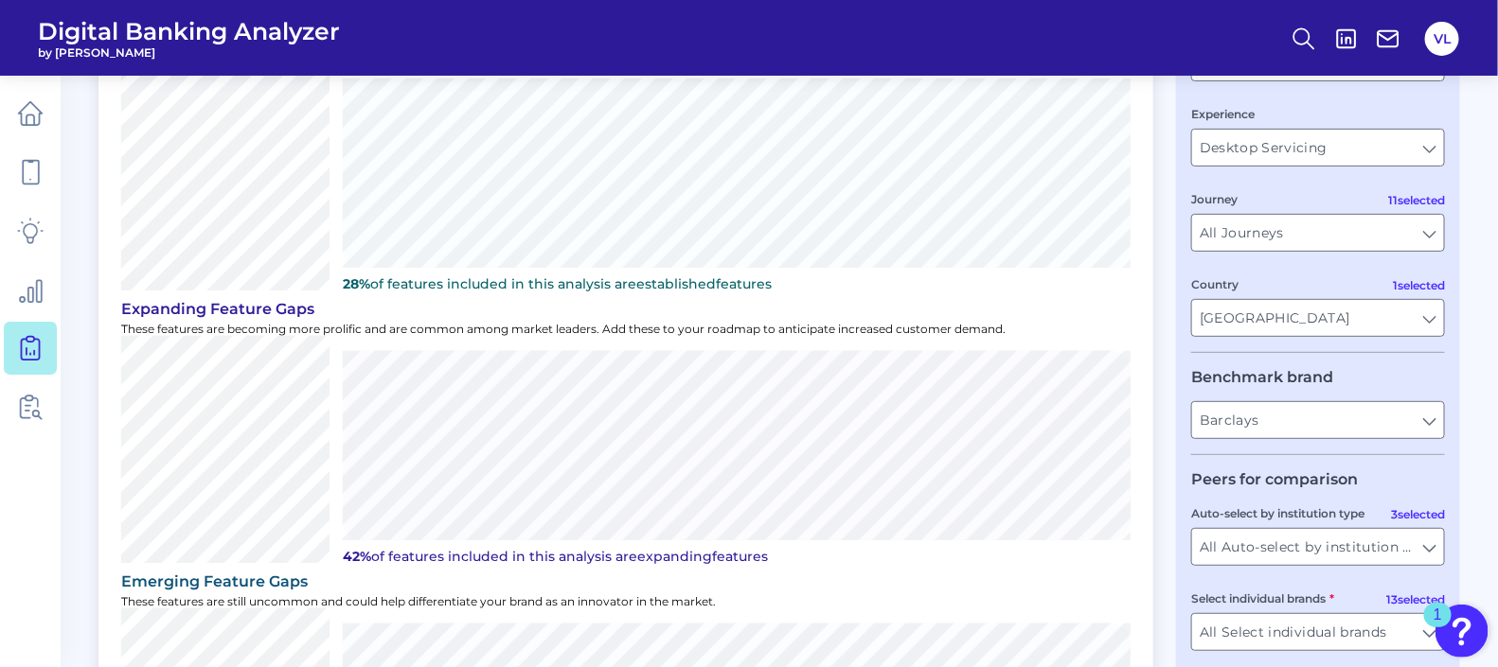
scroll to position [472, 0]
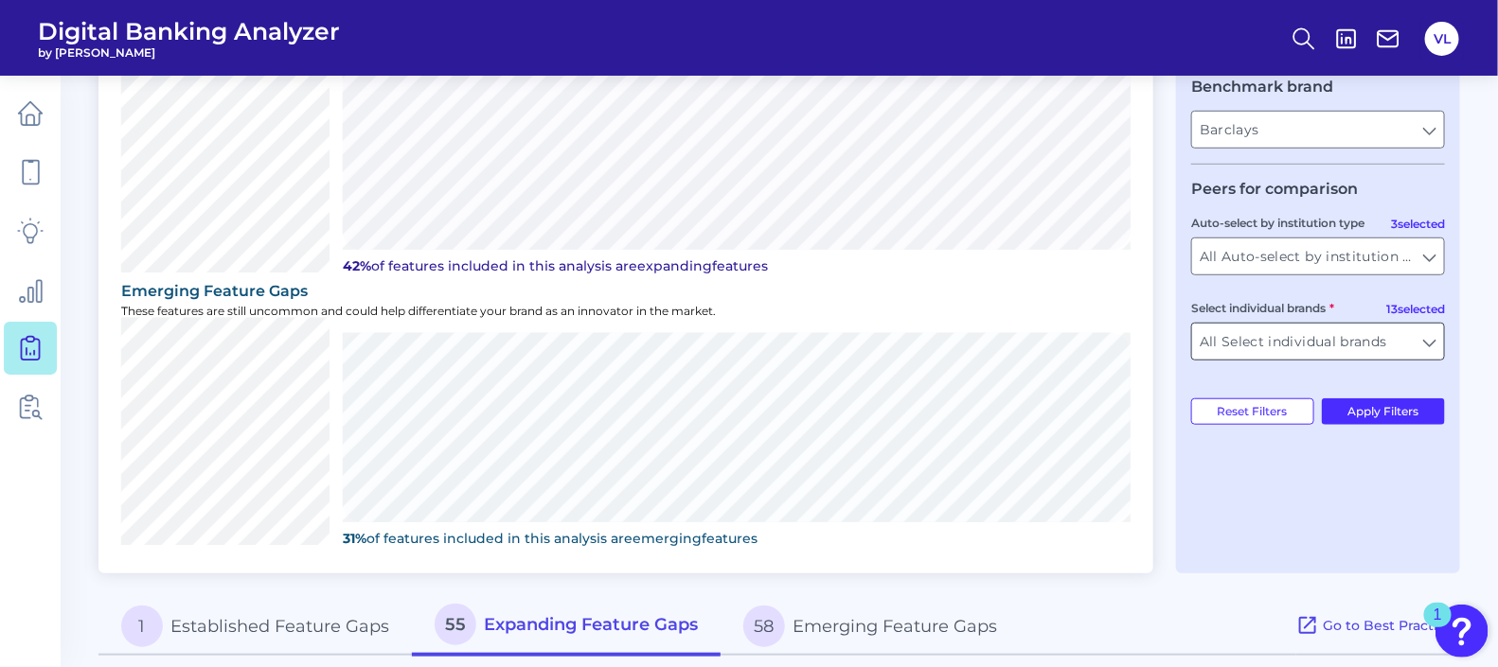
click at [1436, 346] on input "All Select individual brands" at bounding box center [1318, 342] width 252 height 36
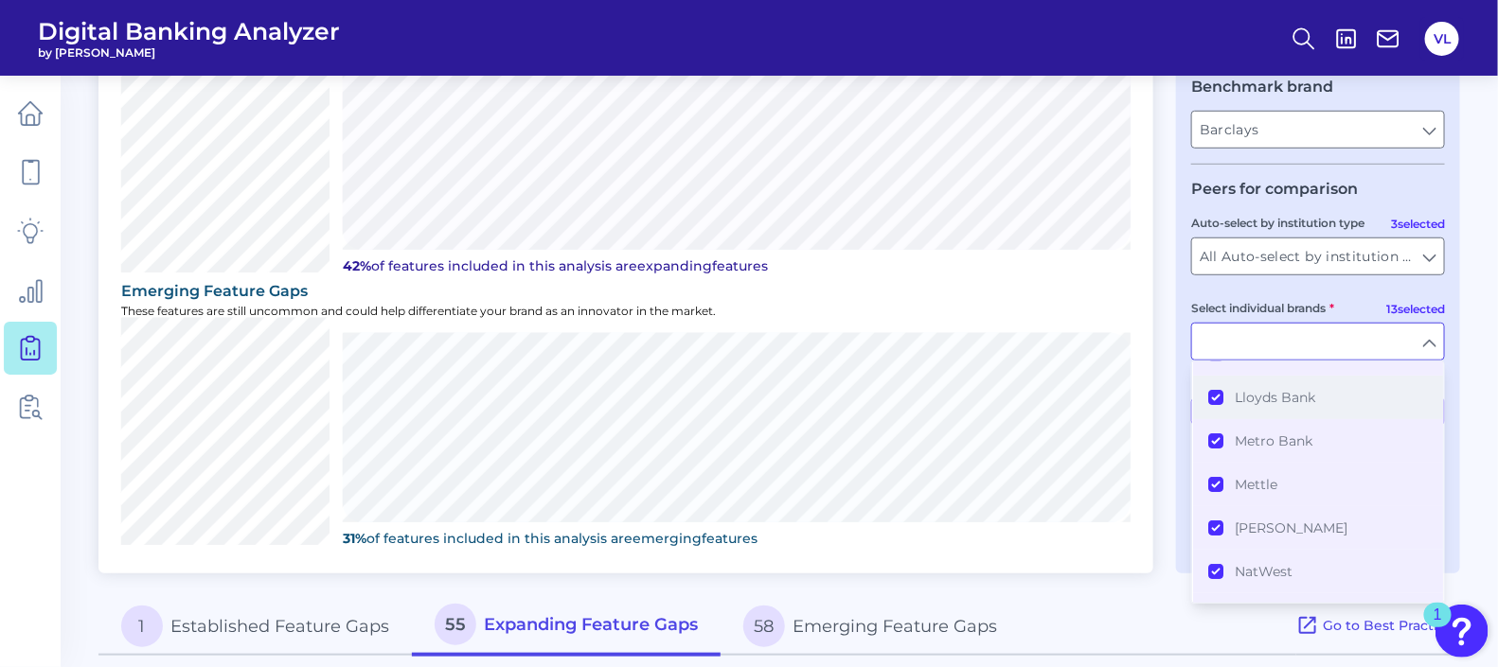
scroll to position [0, 0]
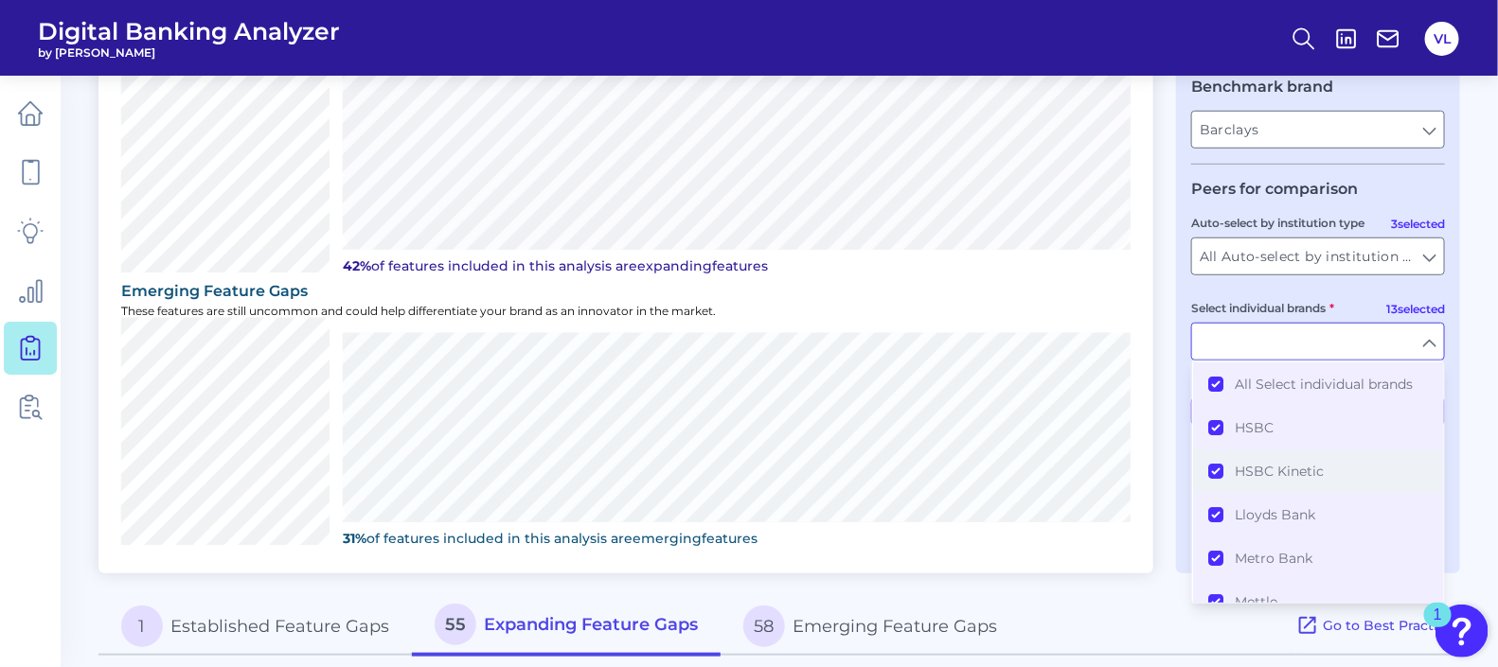
click at [1282, 470] on span "HSBC Kinetic" at bounding box center [1278, 471] width 89 height 17
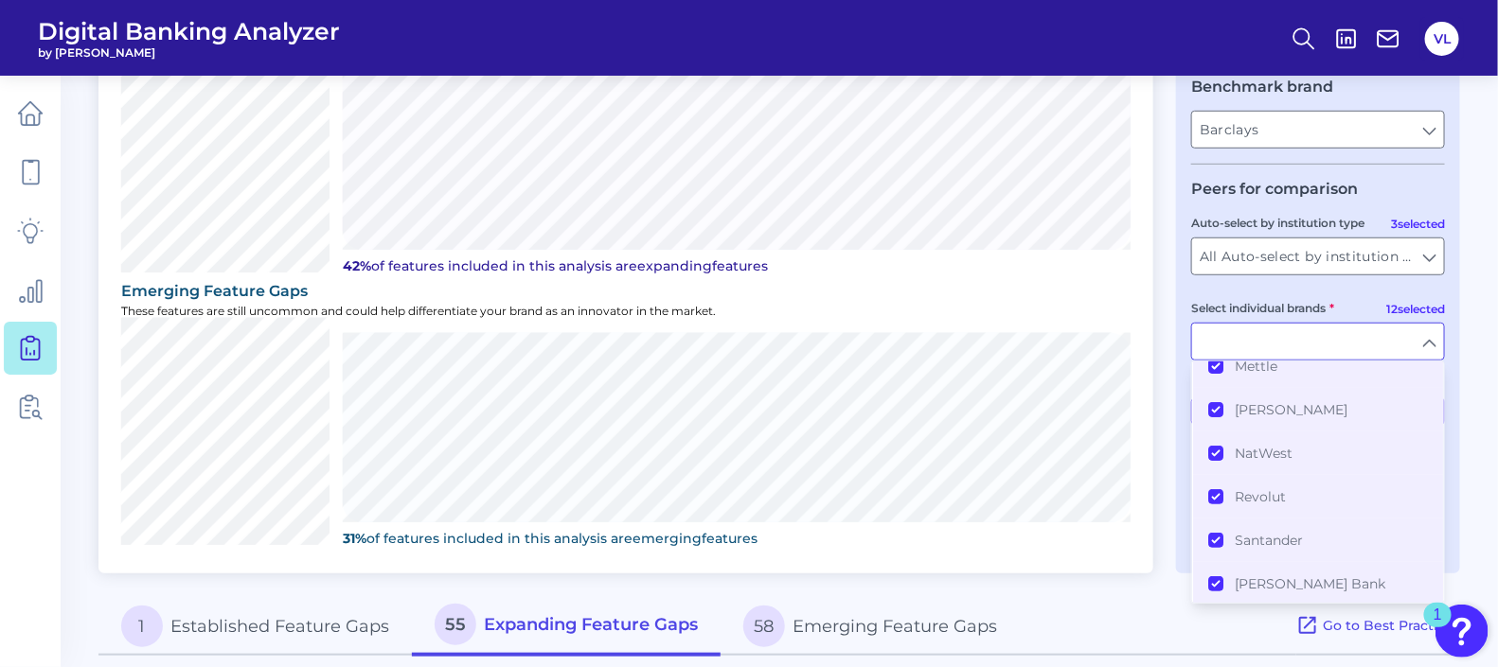
scroll to position [352, 0]
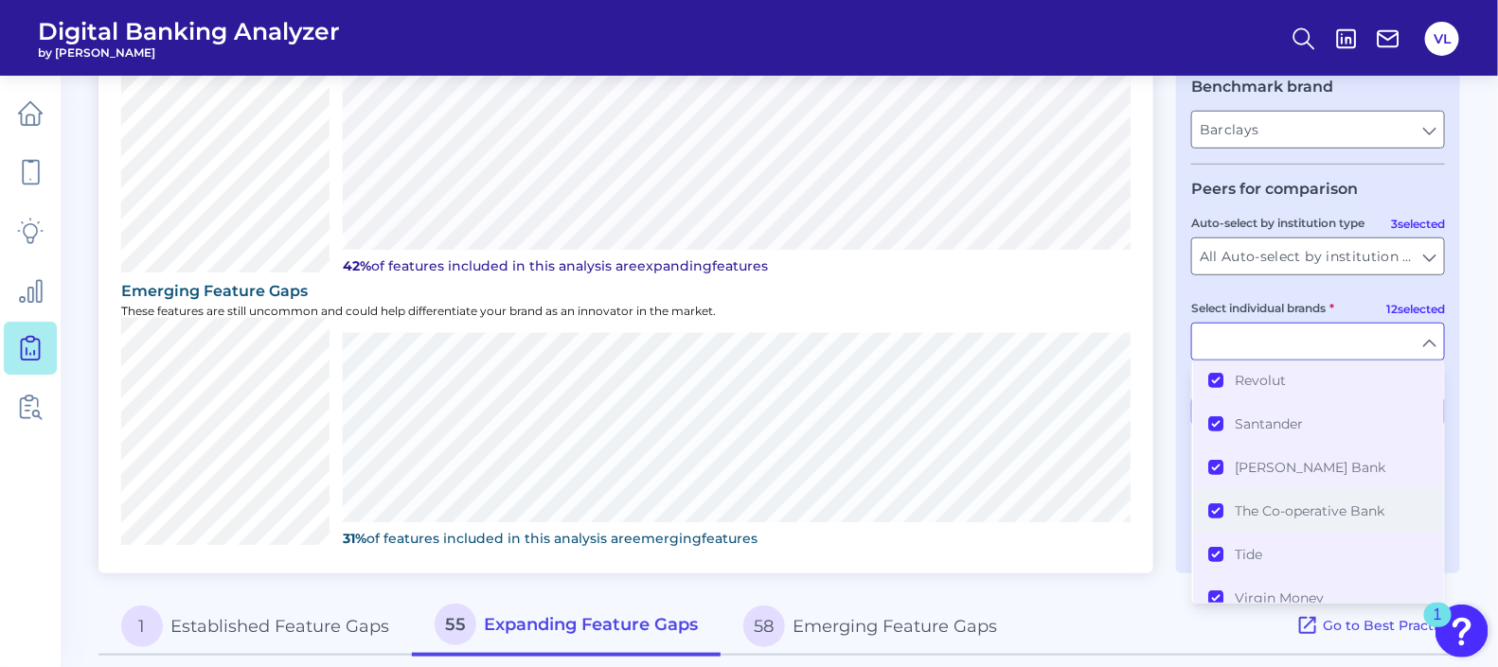
click at [1338, 491] on button "The Co-operative Bank" at bounding box center [1318, 511] width 250 height 44
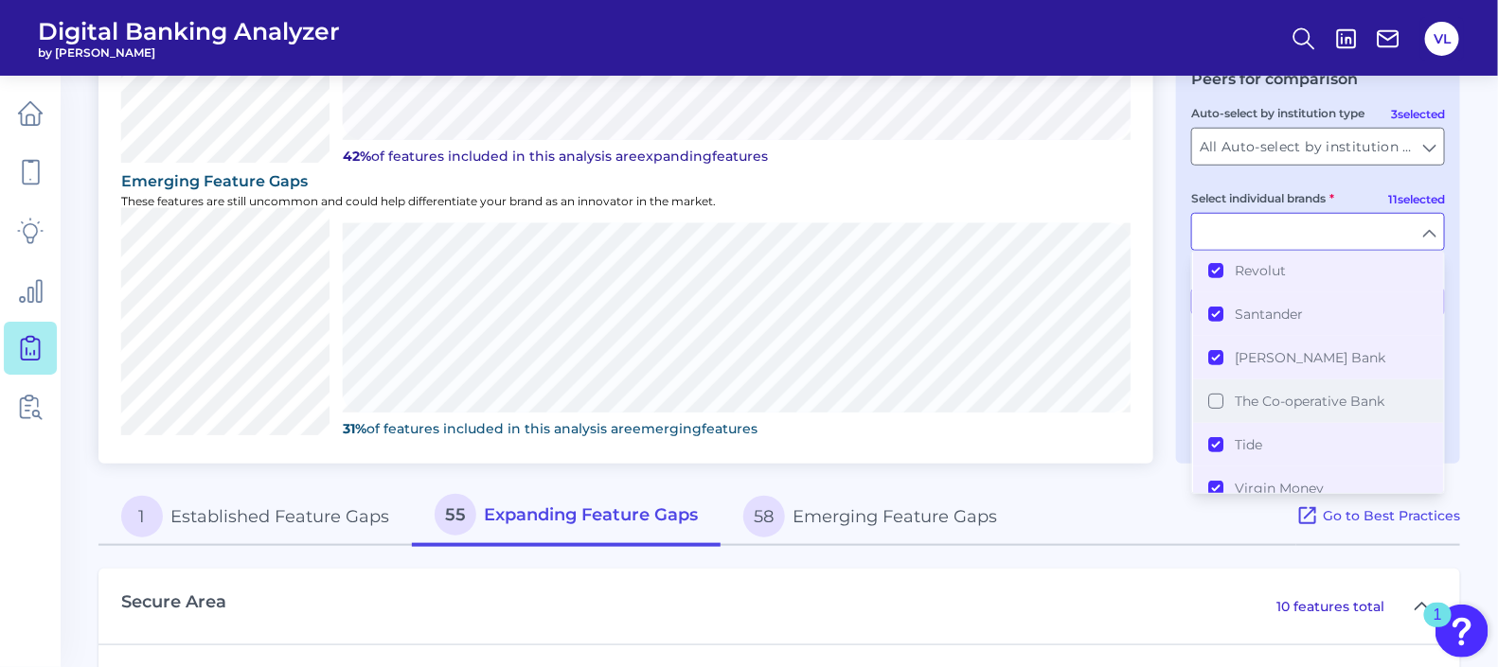
scroll to position [710, 0]
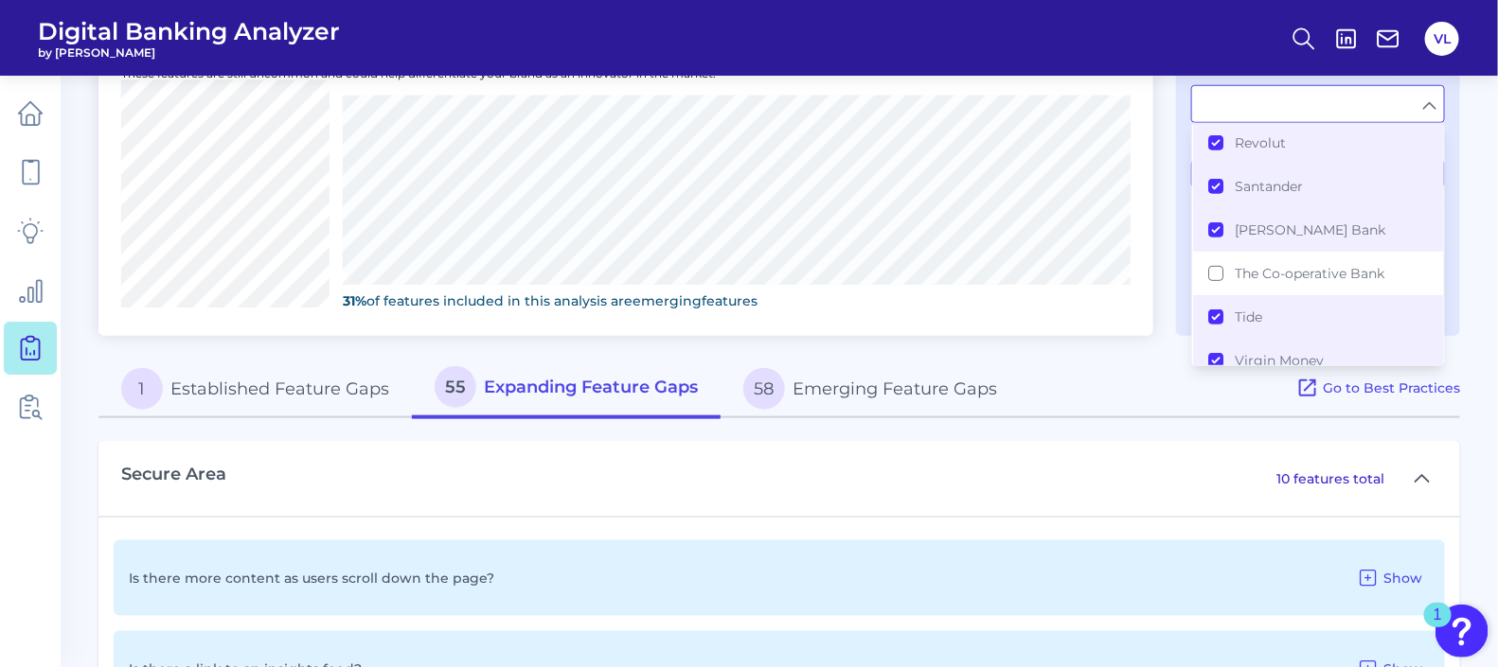
type input "HSBC, Lloyds Bank, Metro Bank, Mettle, Monzo, NatWest, Revolut, Santander, Star…"
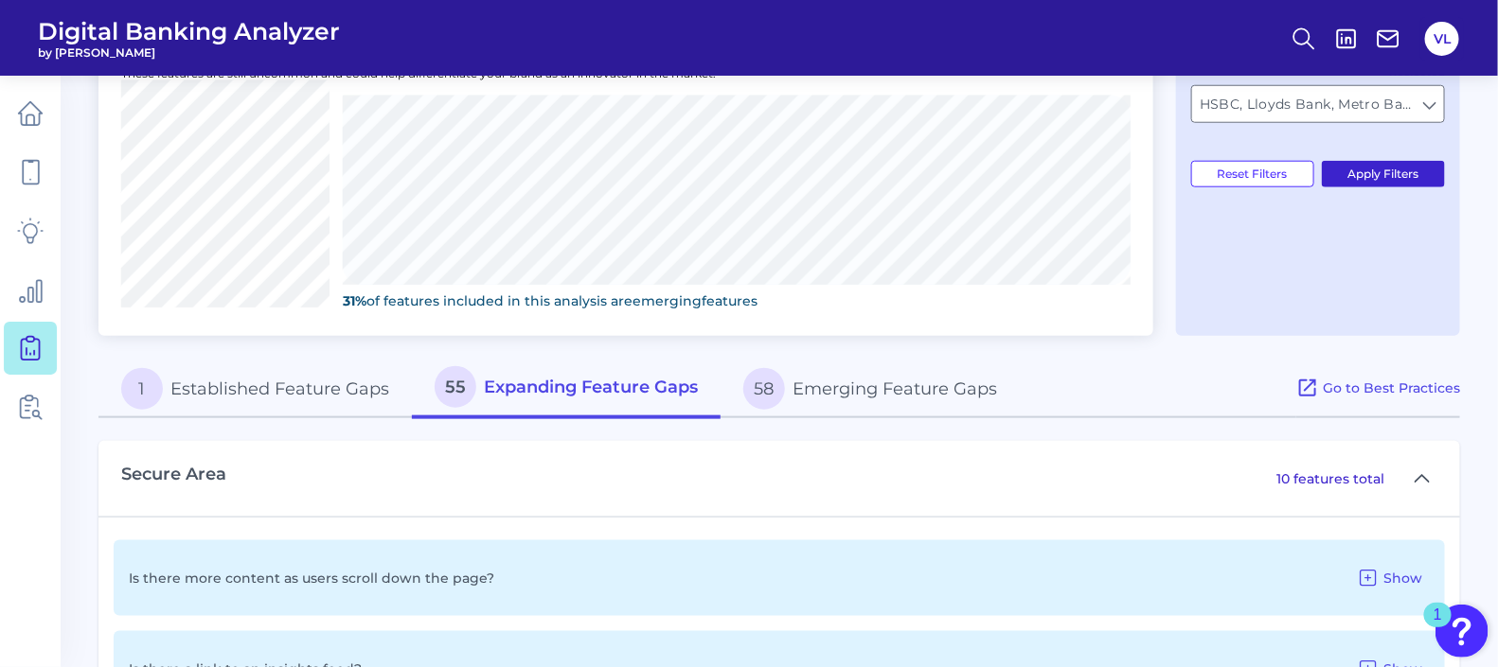
click at [1367, 186] on button "Apply Filters" at bounding box center [1384, 174] width 124 height 27
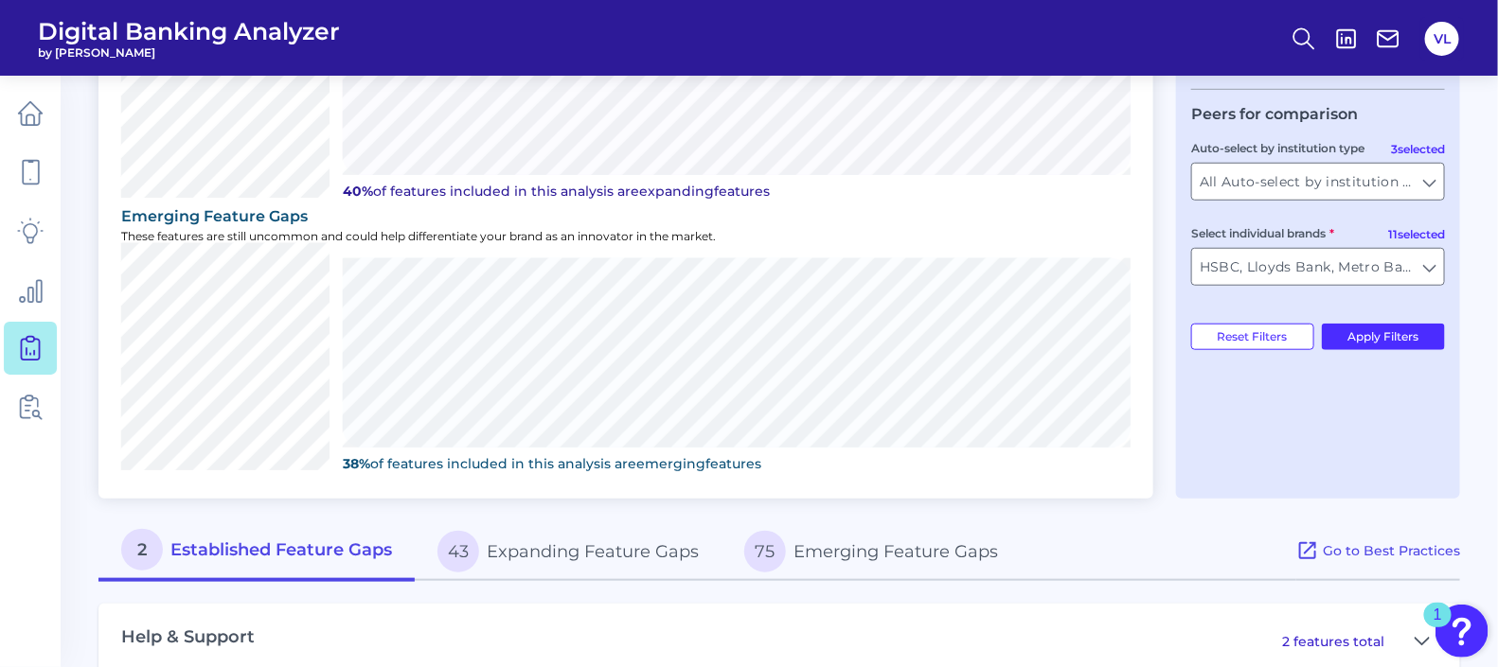
scroll to position [586, 0]
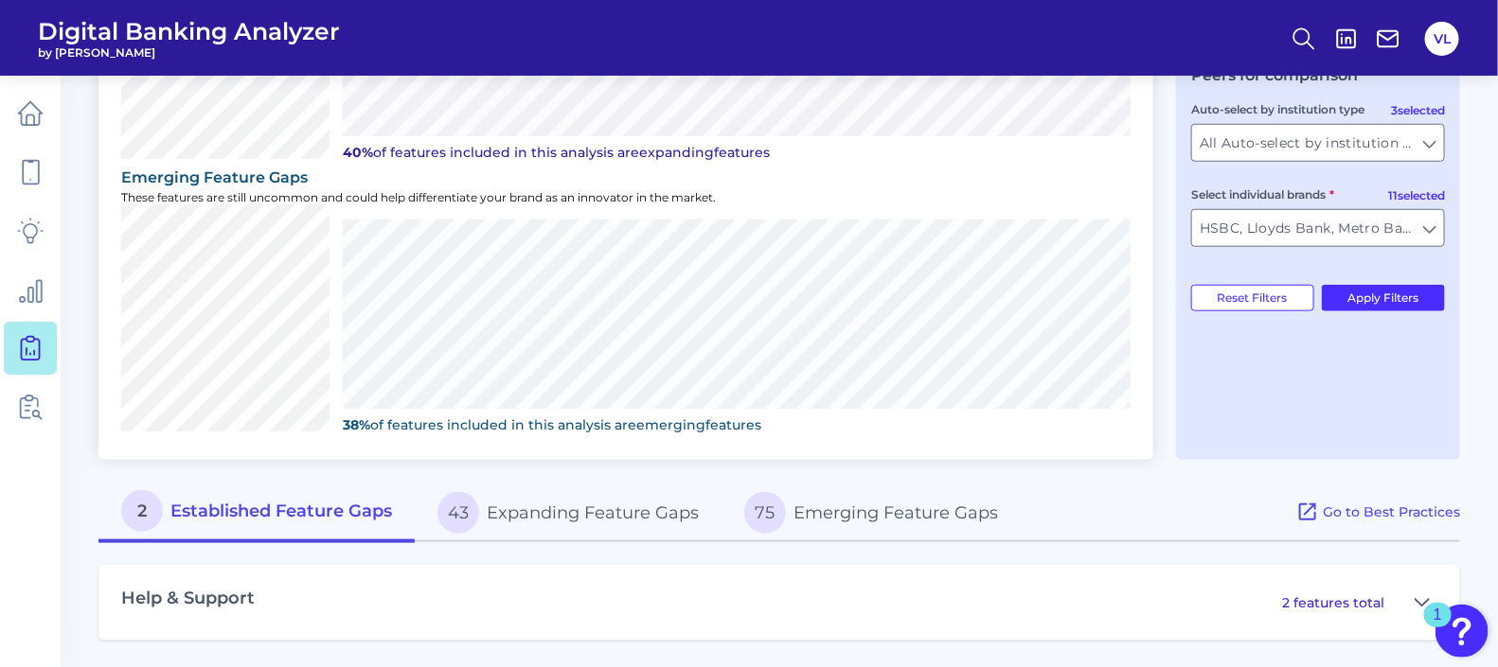
click at [1373, 600] on p "2 features total" at bounding box center [1333, 602] width 102 height 17
click at [1413, 594] on button at bounding box center [1422, 603] width 30 height 30
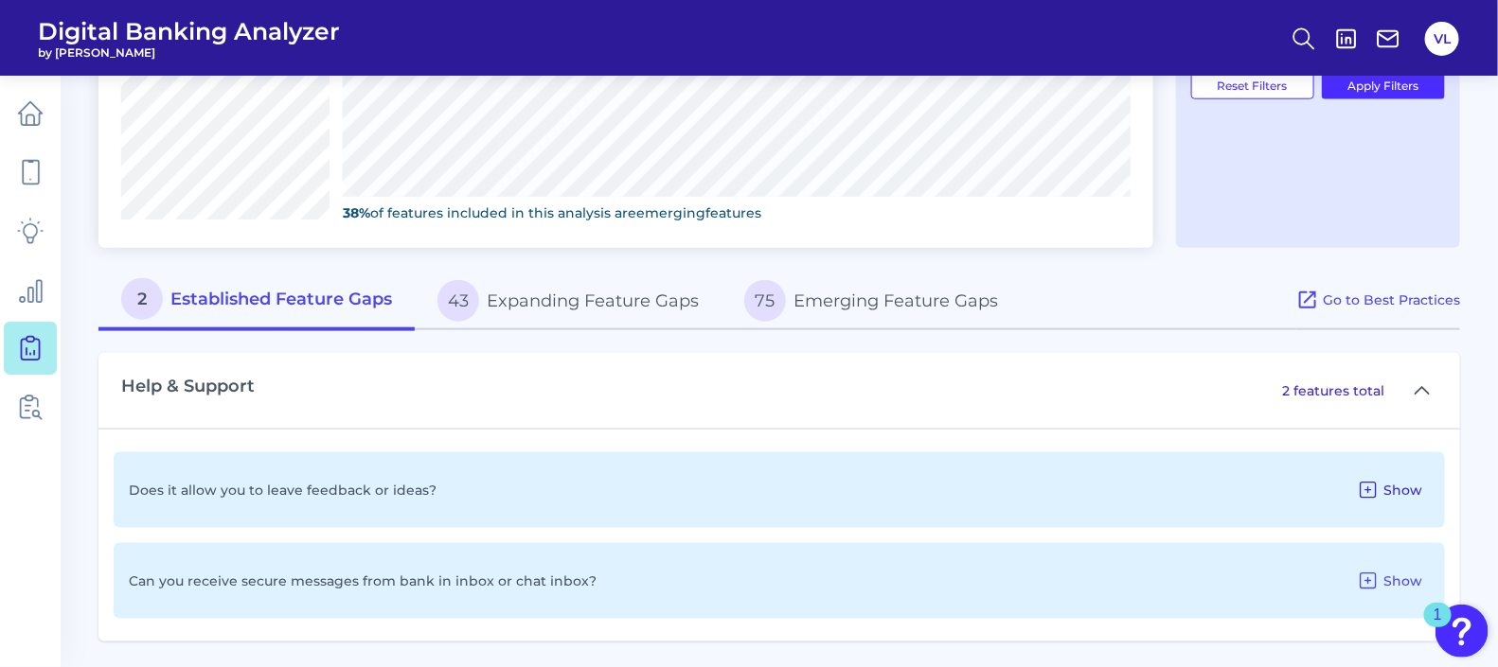
click at [1429, 475] on button "Show" at bounding box center [1389, 490] width 80 height 30
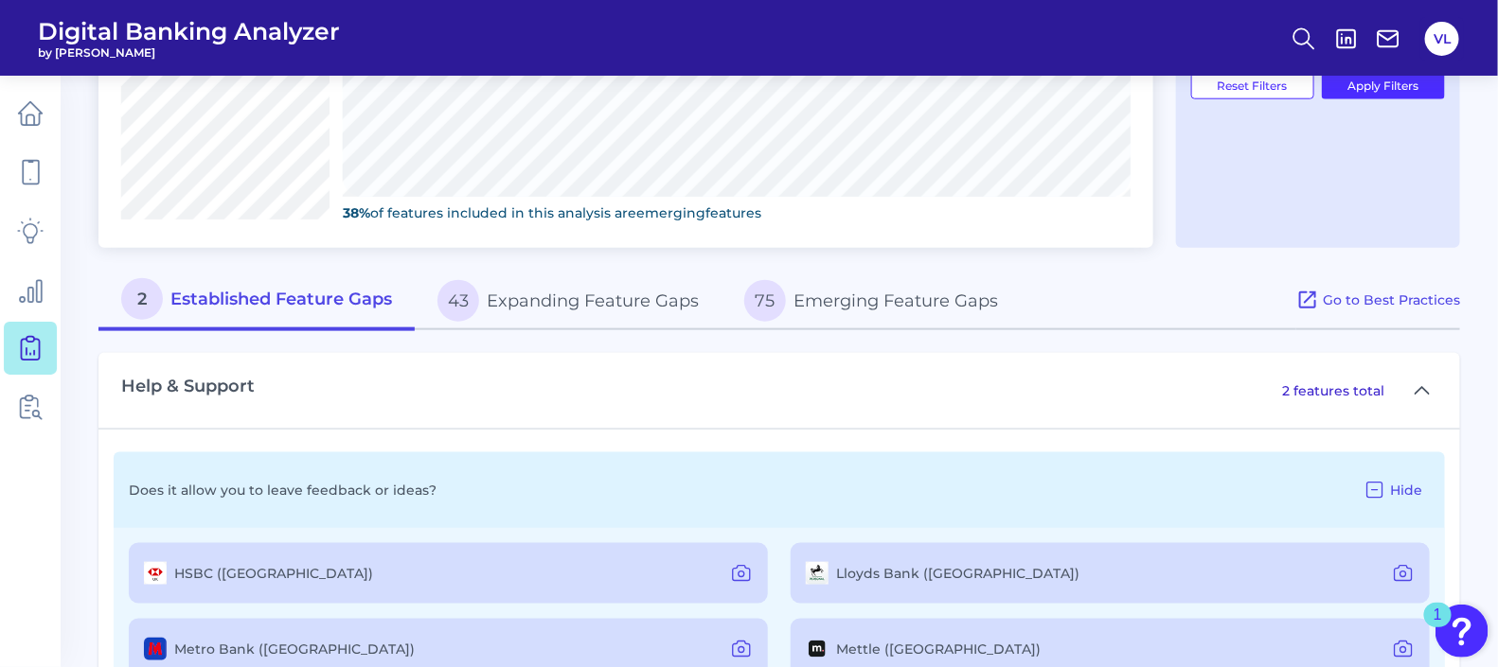
click at [1370, 479] on icon at bounding box center [1374, 490] width 23 height 23
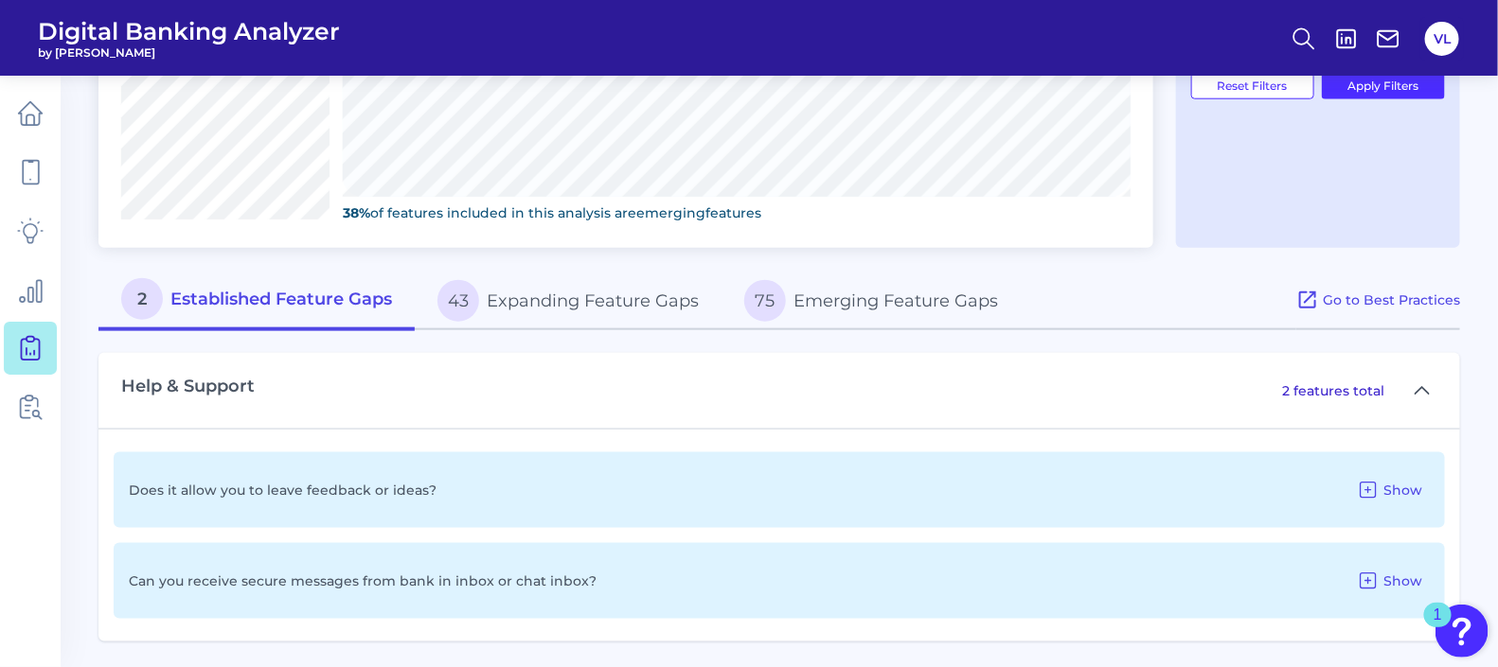
click at [1370, 479] on icon at bounding box center [1368, 490] width 23 height 23
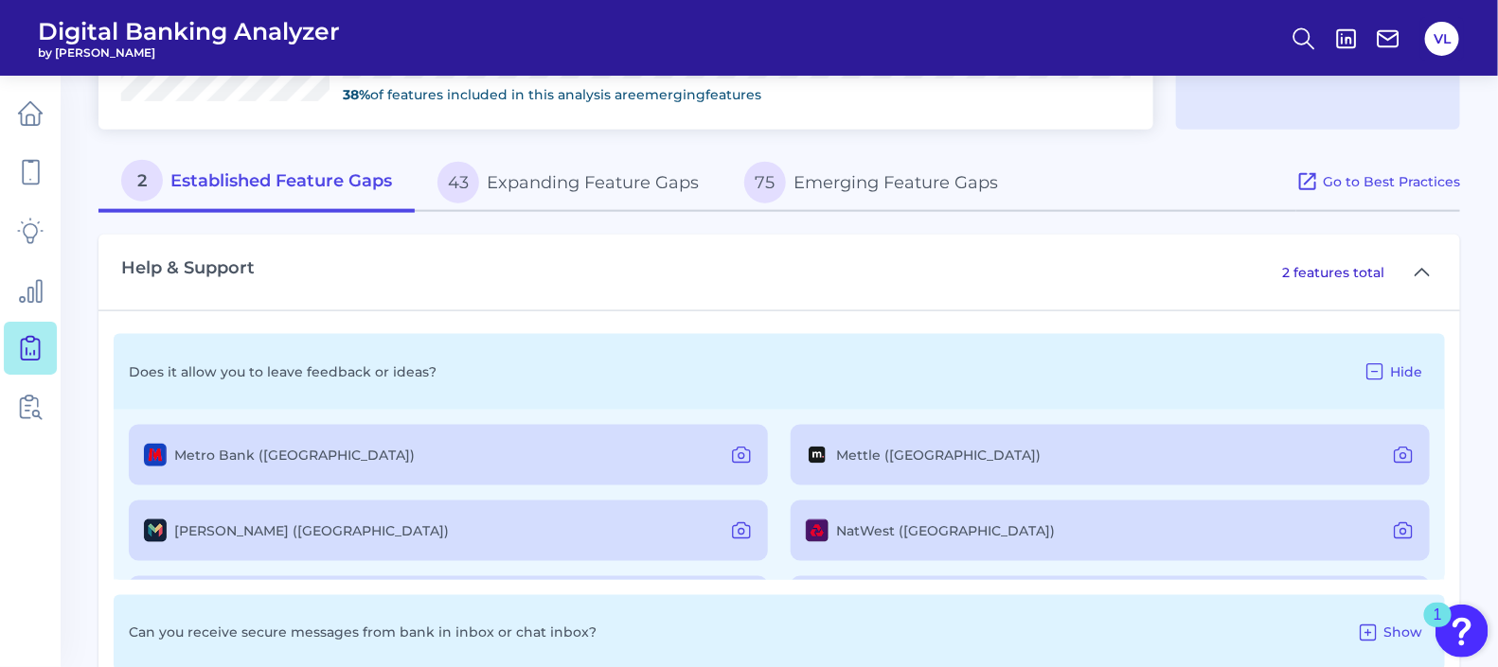
scroll to position [147, 0]
click at [1391, 357] on button "Hide" at bounding box center [1393, 372] width 74 height 30
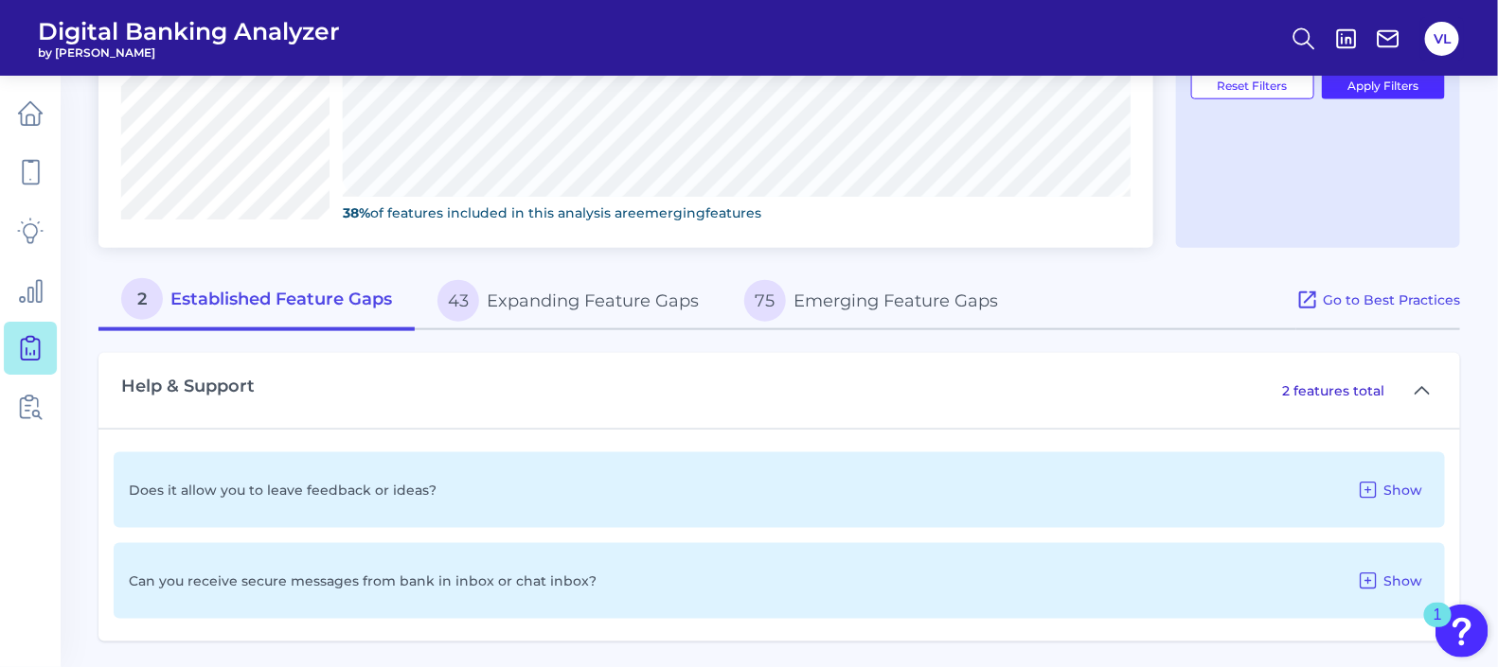
click at [499, 292] on button "43 Expanding Feature Gaps" at bounding box center [568, 301] width 307 height 61
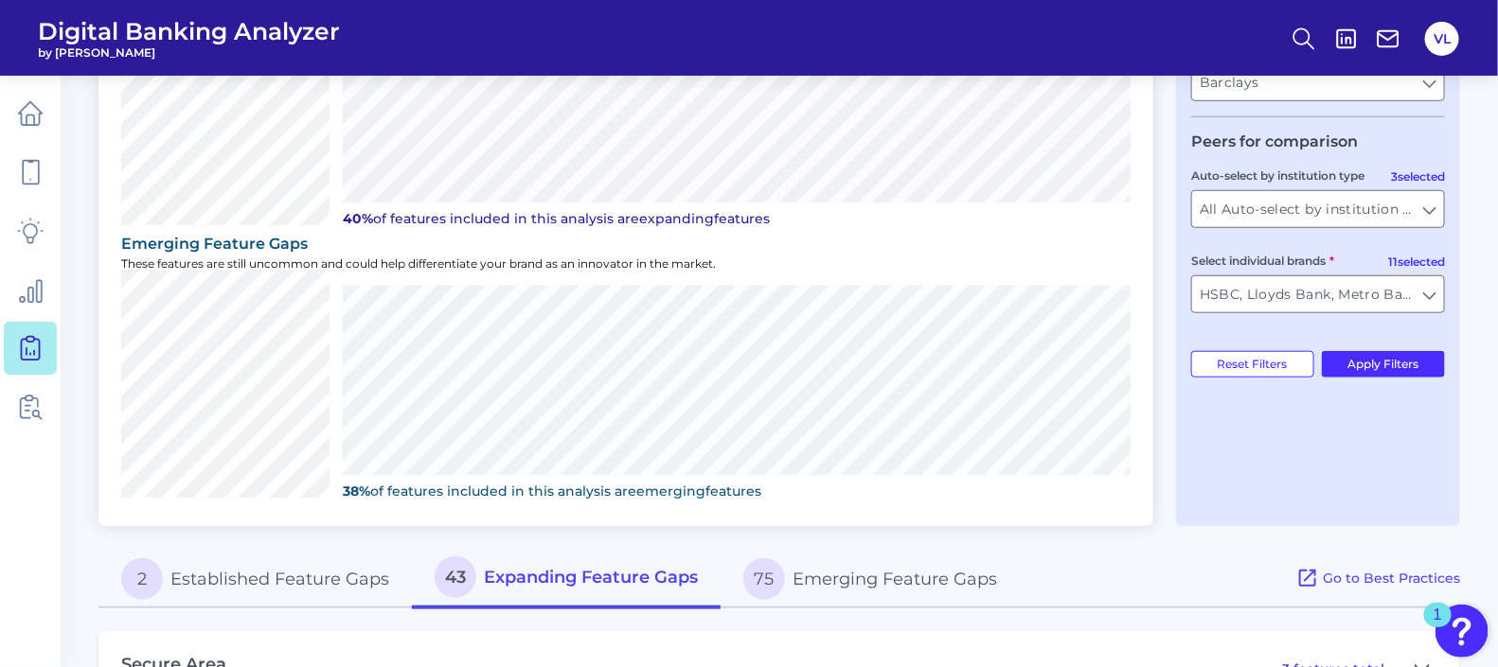
scroll to position [710, 0]
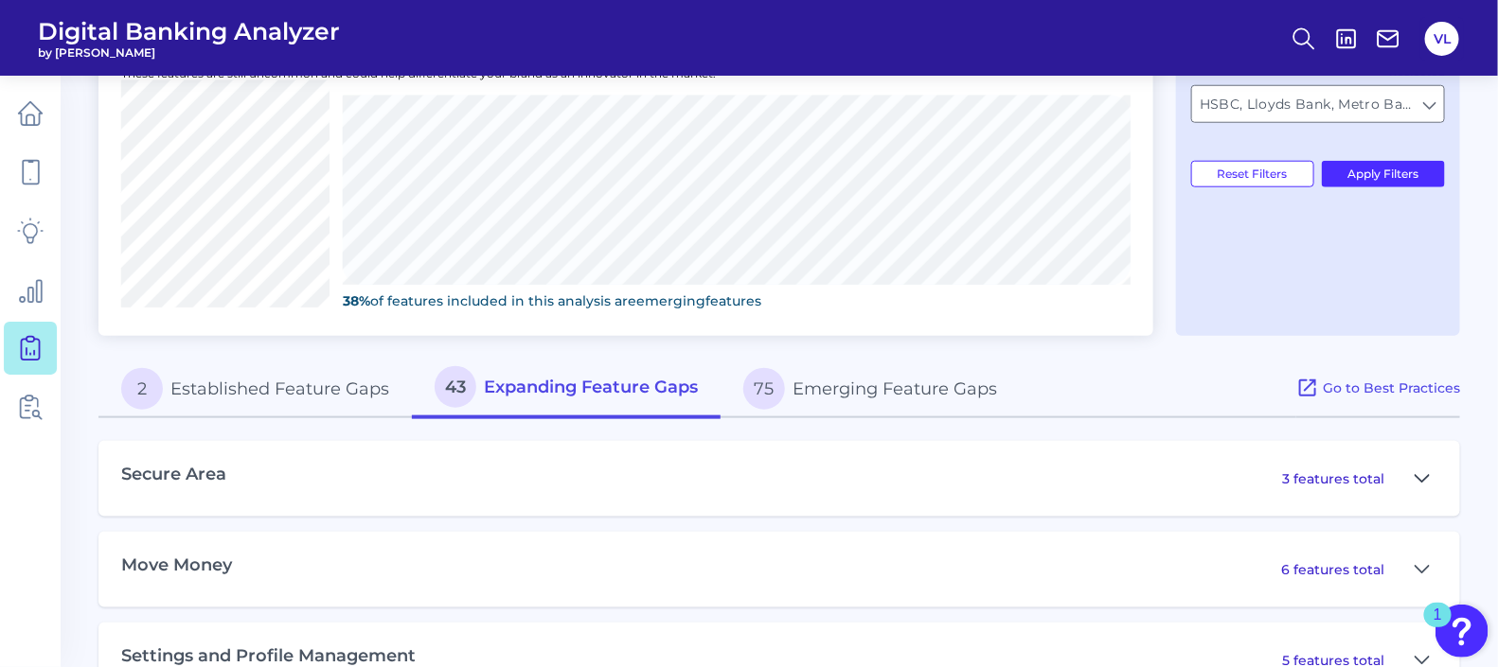
drag, startPoint x: 1439, startPoint y: 456, endPoint x: 1432, endPoint y: 465, distance: 10.8
click at [1440, 457] on div "Secure Area 3 features total" at bounding box center [778, 479] width 1361 height 76
click at [1423, 470] on icon at bounding box center [1421, 479] width 15 height 23
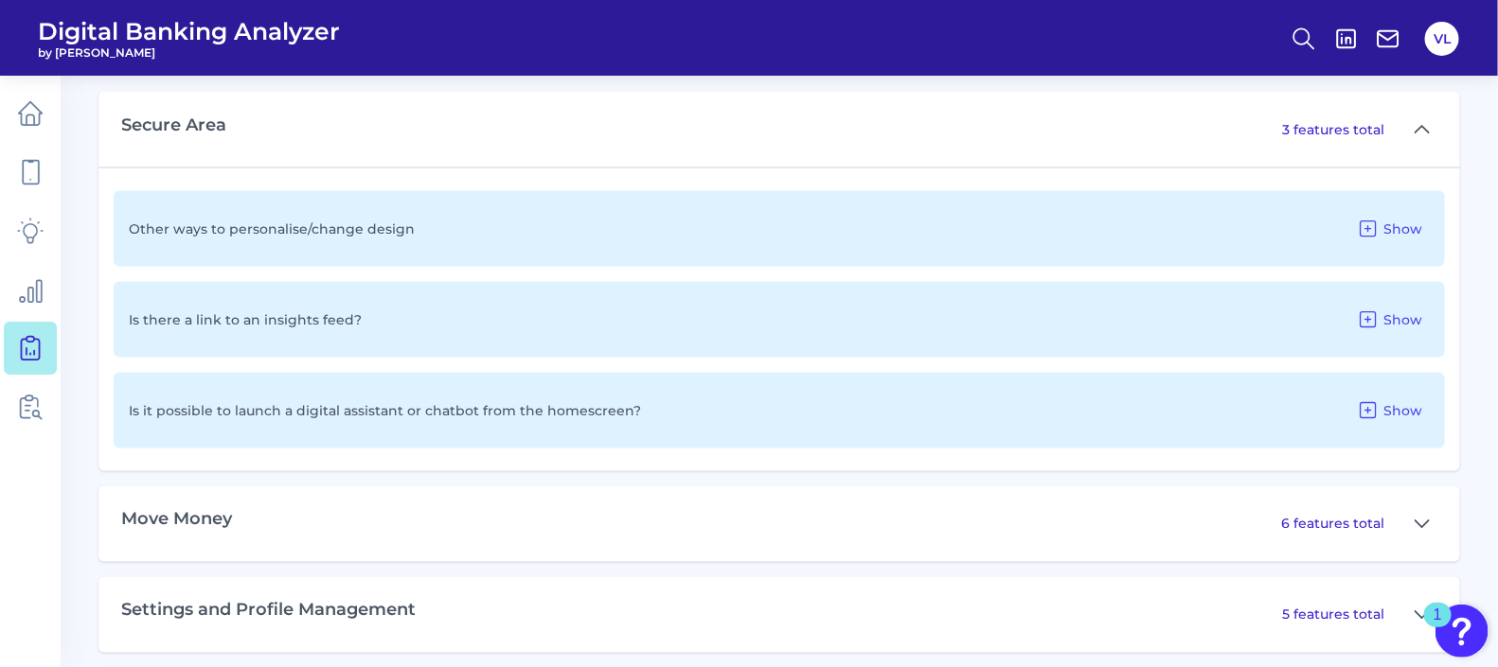
scroll to position [1065, 0]
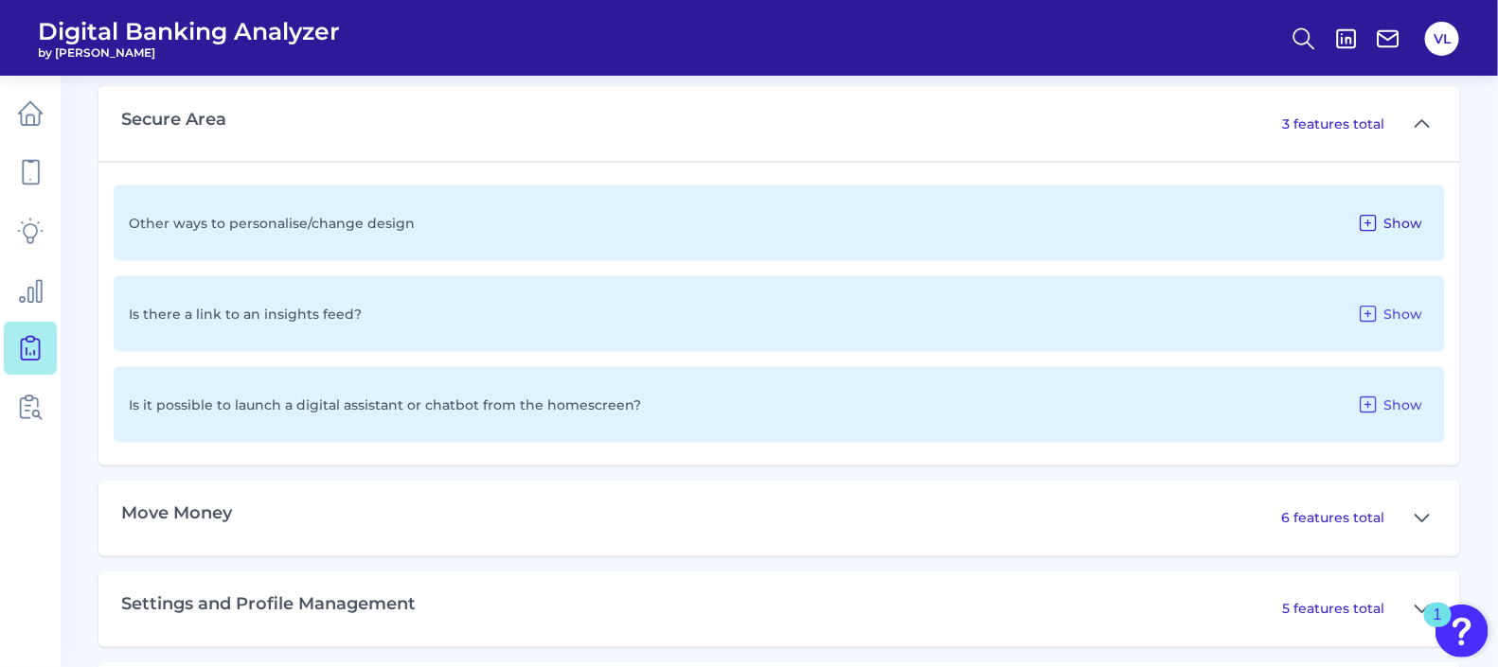
click at [1411, 216] on span "Show" at bounding box center [1402, 223] width 39 height 17
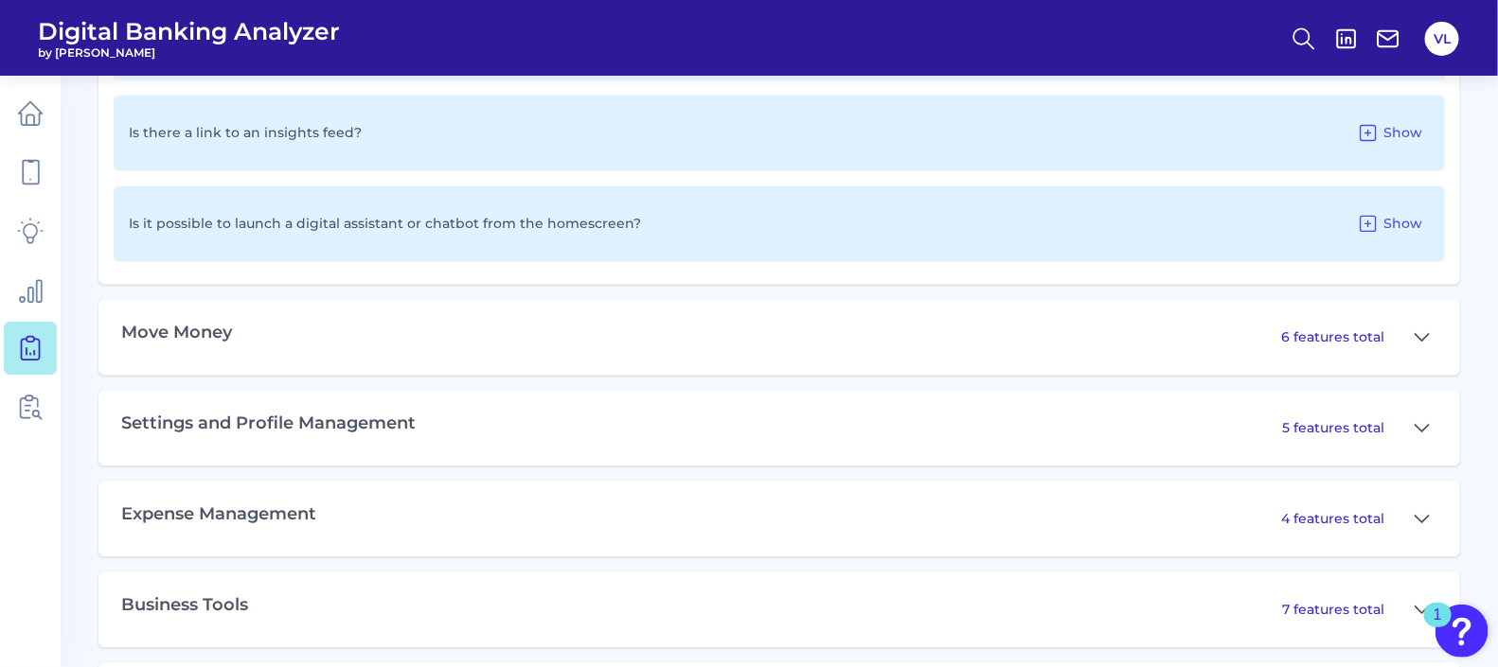
scroll to position [1420, 0]
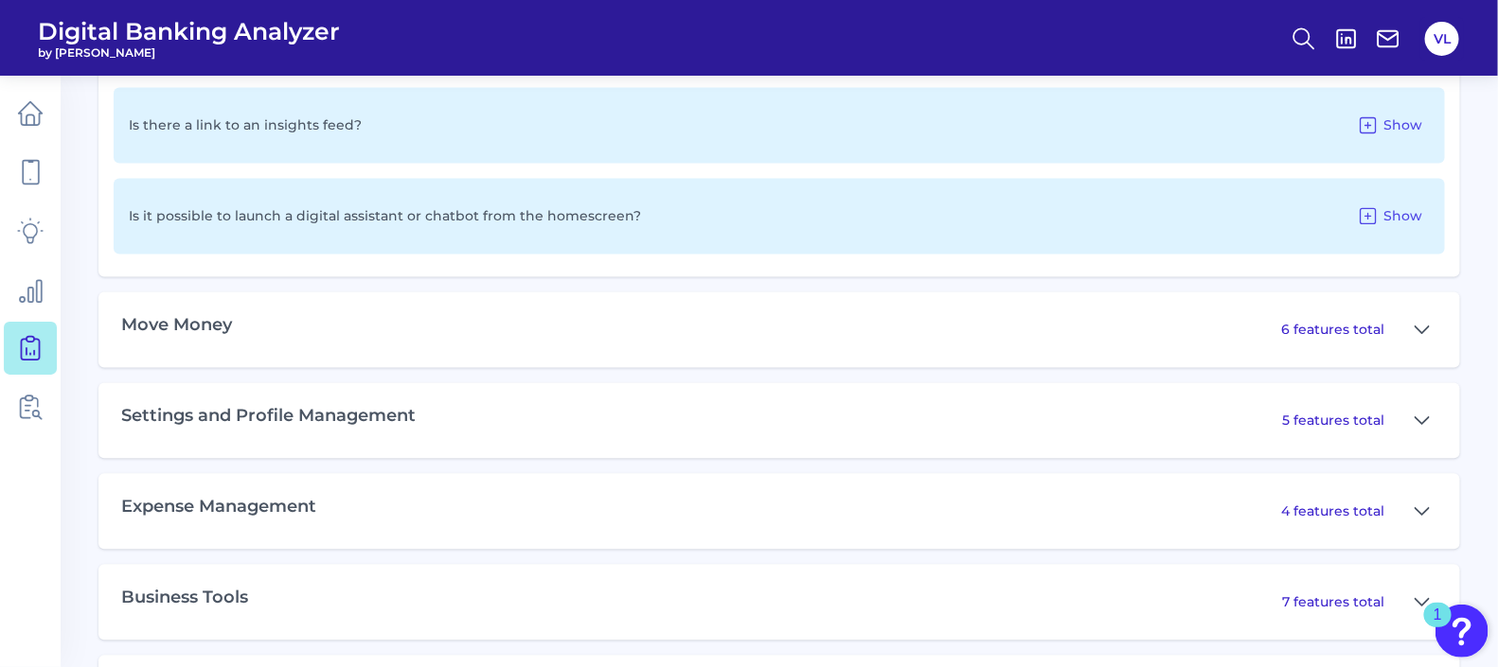
click at [1345, 346] on div "Move Money 6 features total" at bounding box center [778, 331] width 1361 height 76
click at [1357, 336] on div "6 features total" at bounding box center [1359, 330] width 156 height 30
drag, startPoint x: 1419, startPoint y: 331, endPoint x: 1344, endPoint y: 354, distance: 78.2
click at [1420, 331] on icon at bounding box center [1421, 330] width 15 height 23
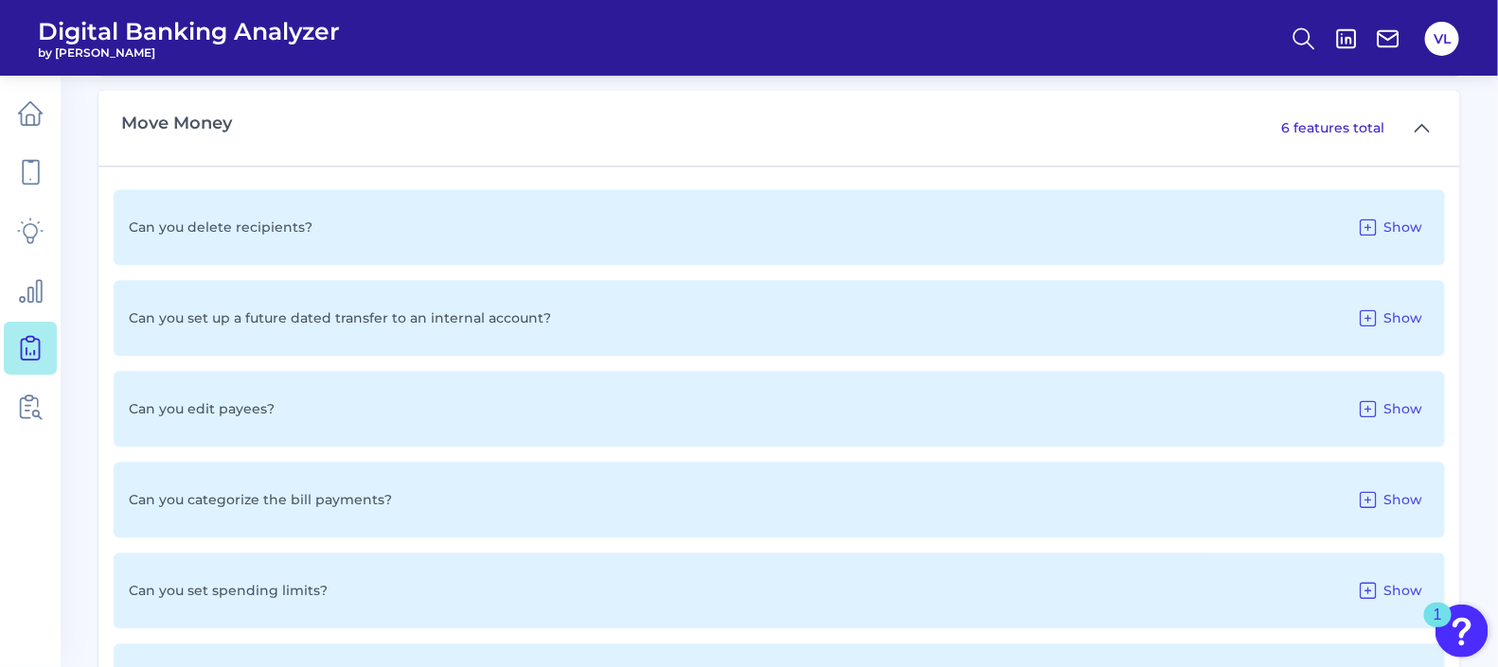
scroll to position [1656, 0]
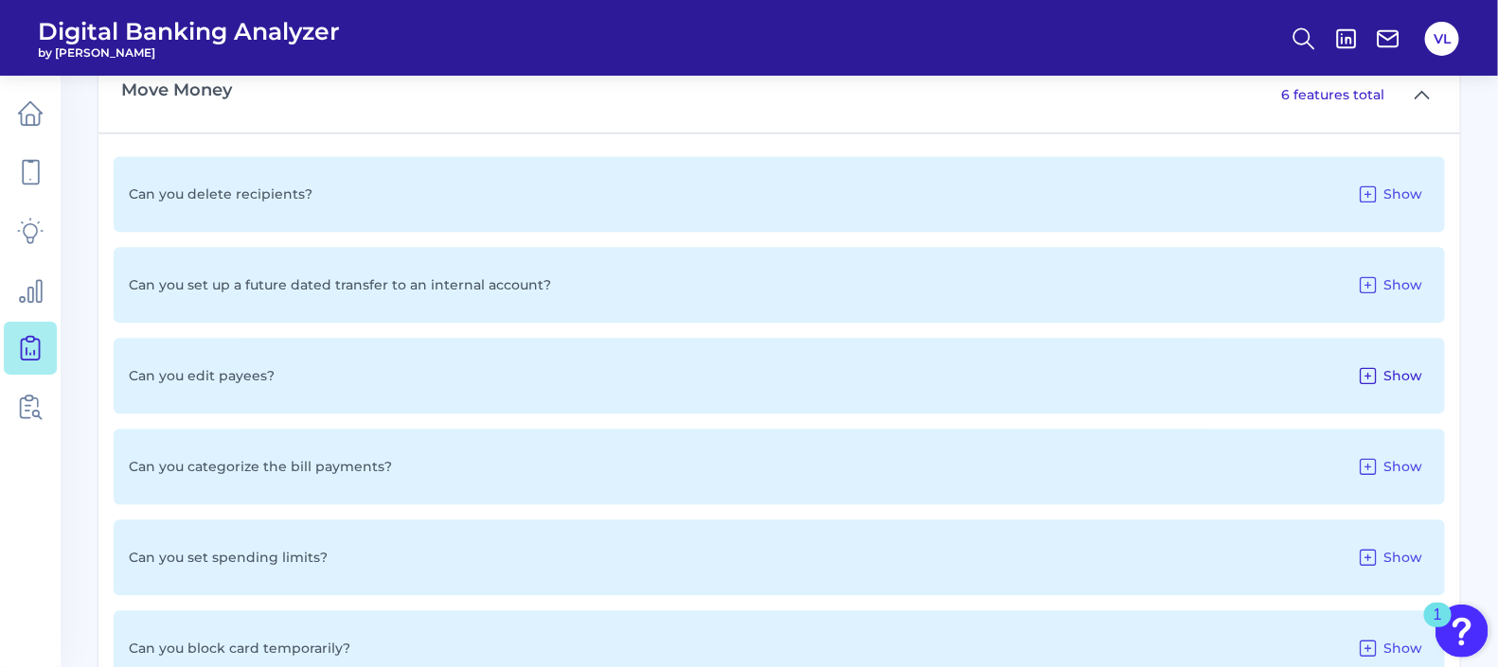
click at [1363, 380] on icon at bounding box center [1367, 375] width 15 height 15
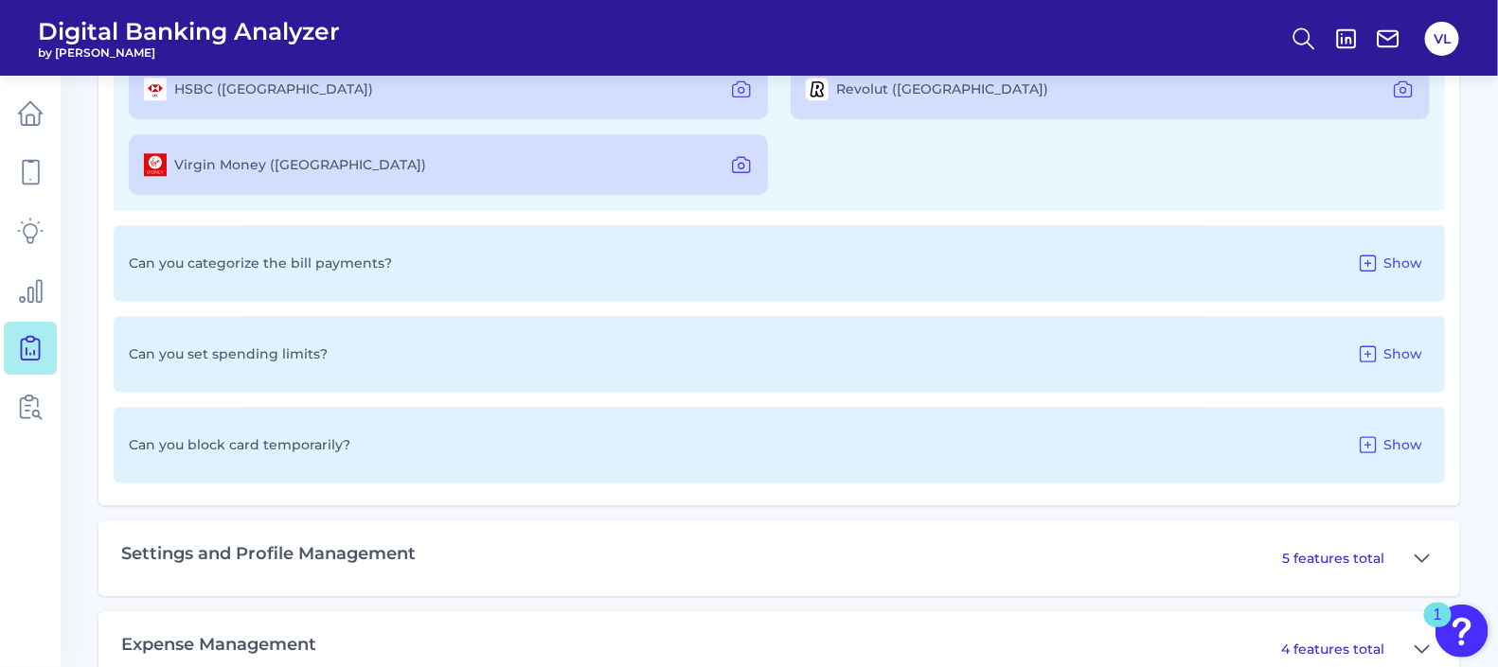
scroll to position [1892, 0]
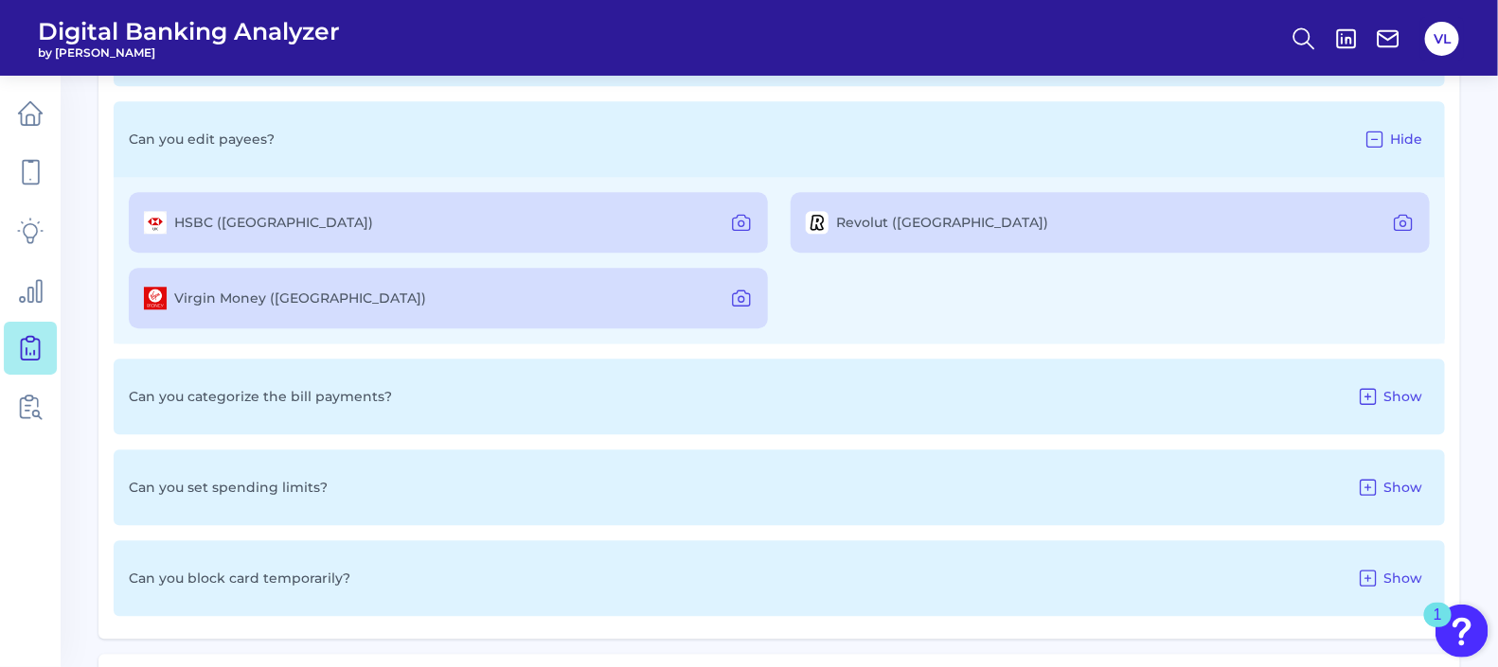
click at [500, 398] on div "Can you categorize the bill payments? Show" at bounding box center [779, 397] width 1331 height 76
click at [1406, 398] on span "Show" at bounding box center [1402, 396] width 39 height 17
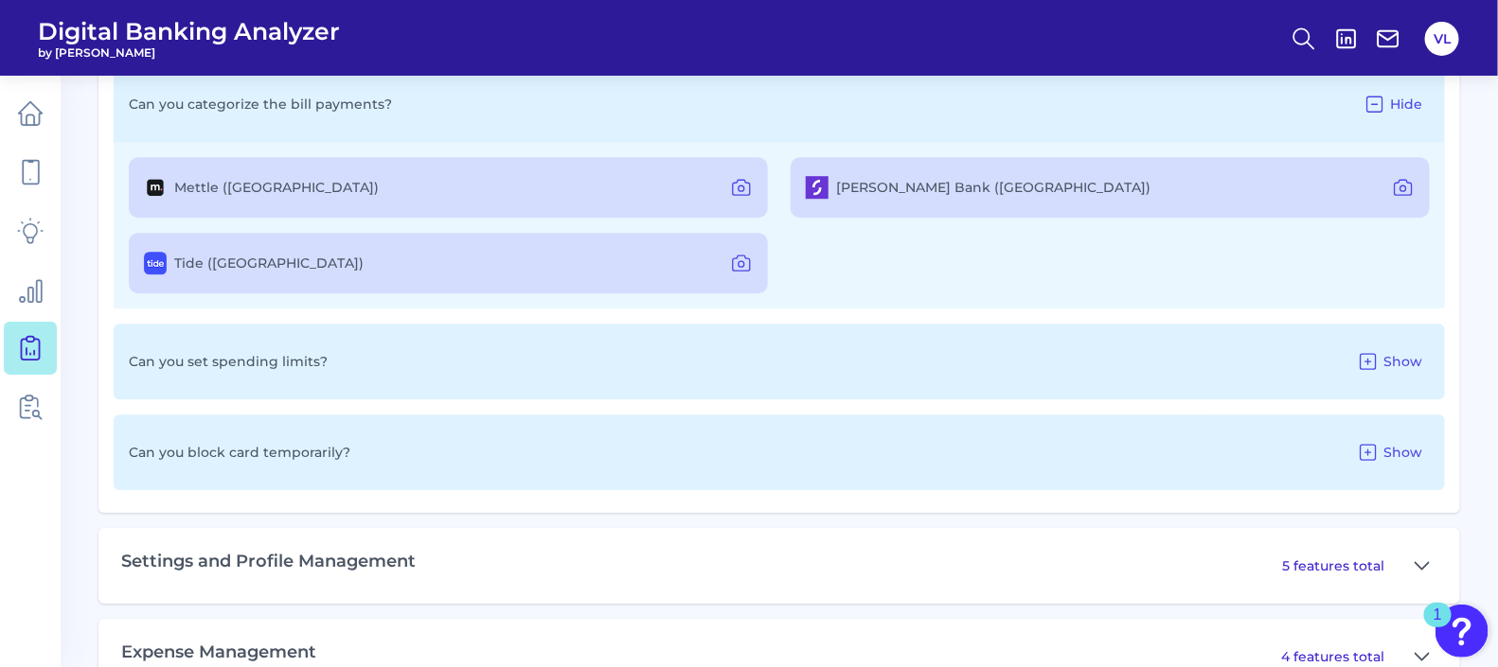
scroll to position [2130, 0]
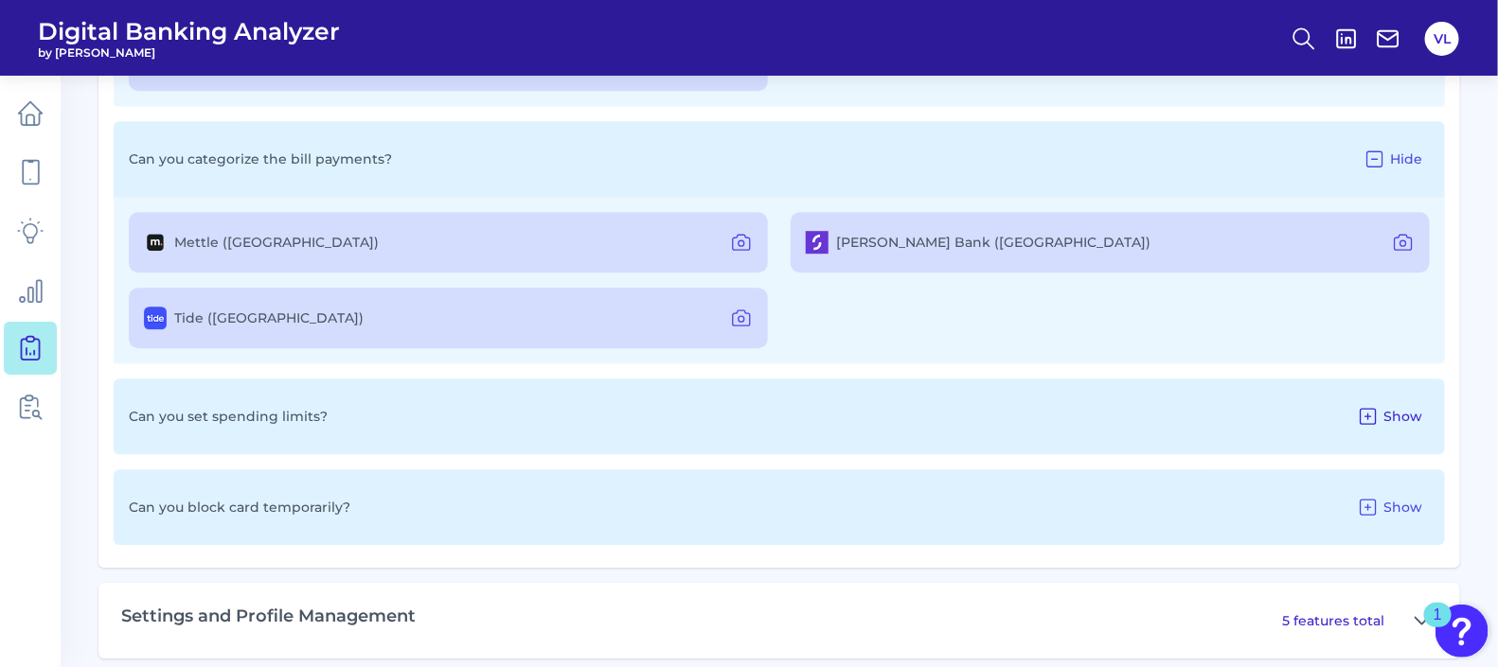
click at [1395, 409] on span "Show" at bounding box center [1402, 416] width 39 height 17
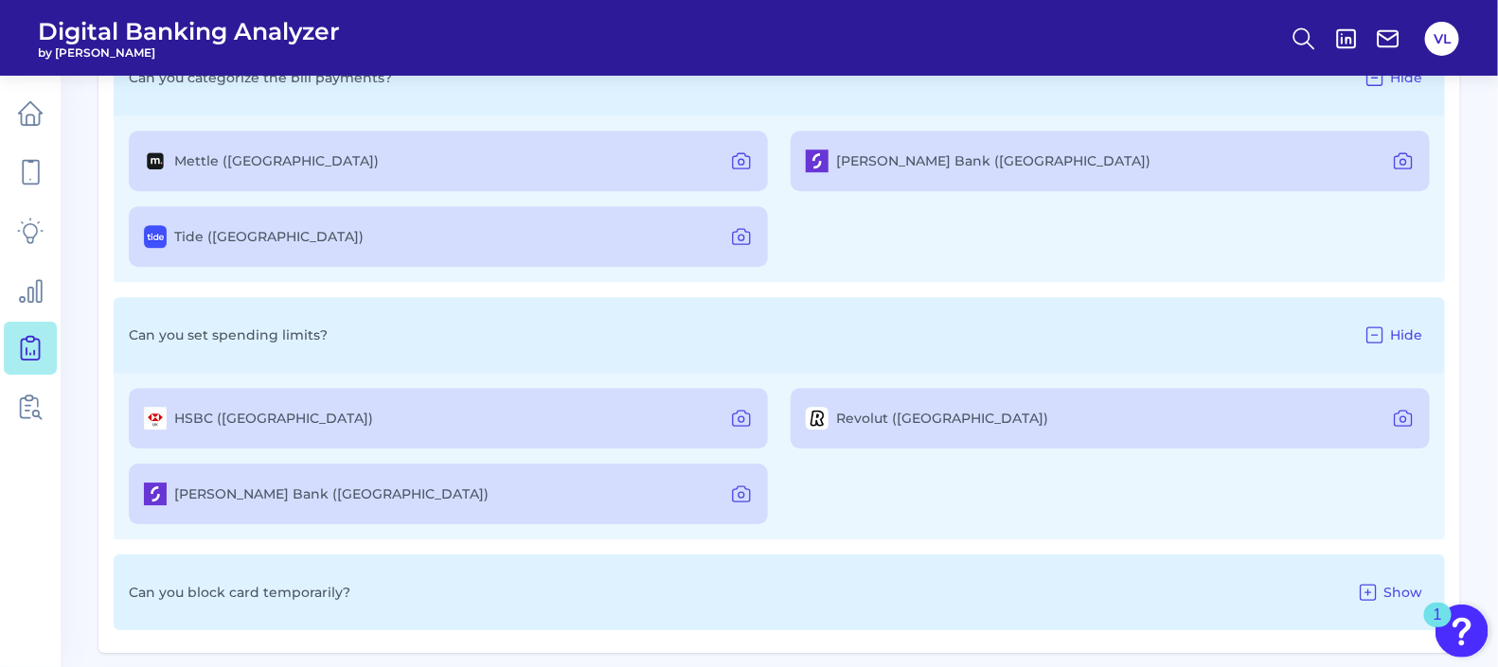
scroll to position [2367, 0]
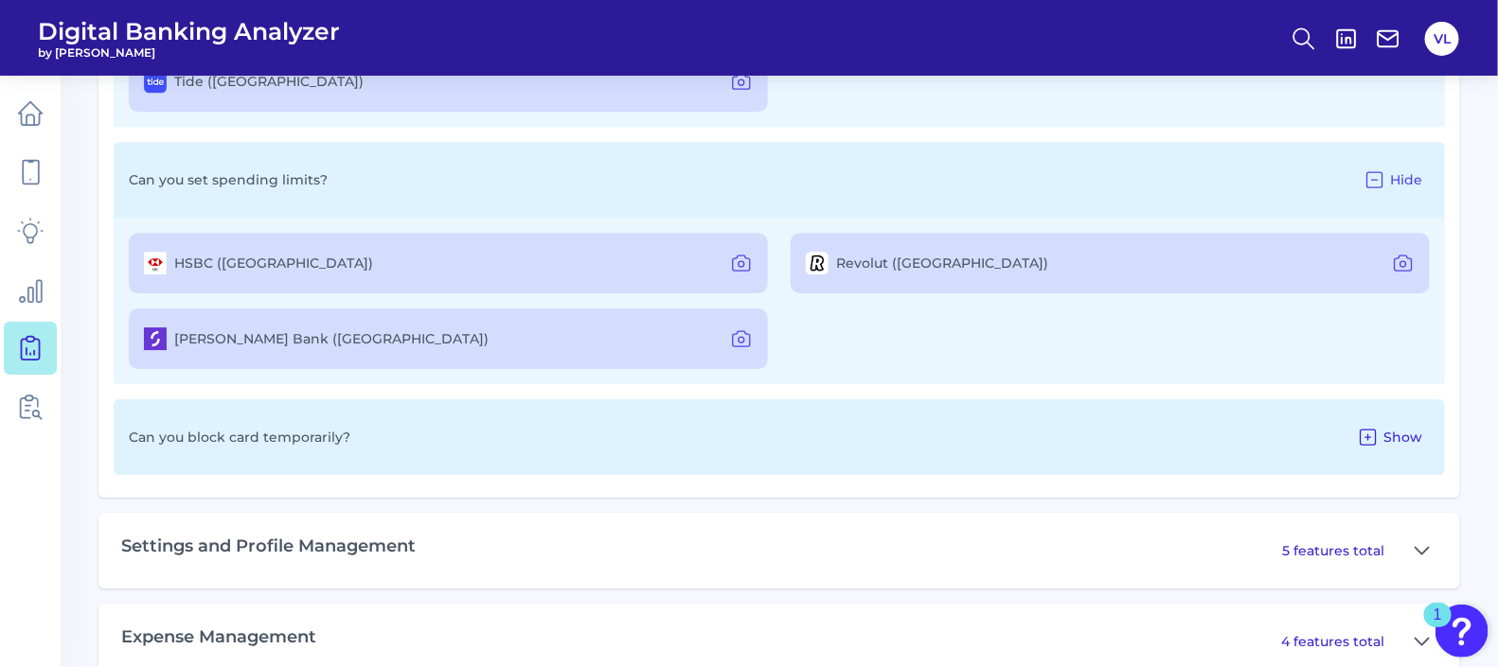
click at [1396, 433] on span "Show" at bounding box center [1402, 437] width 39 height 17
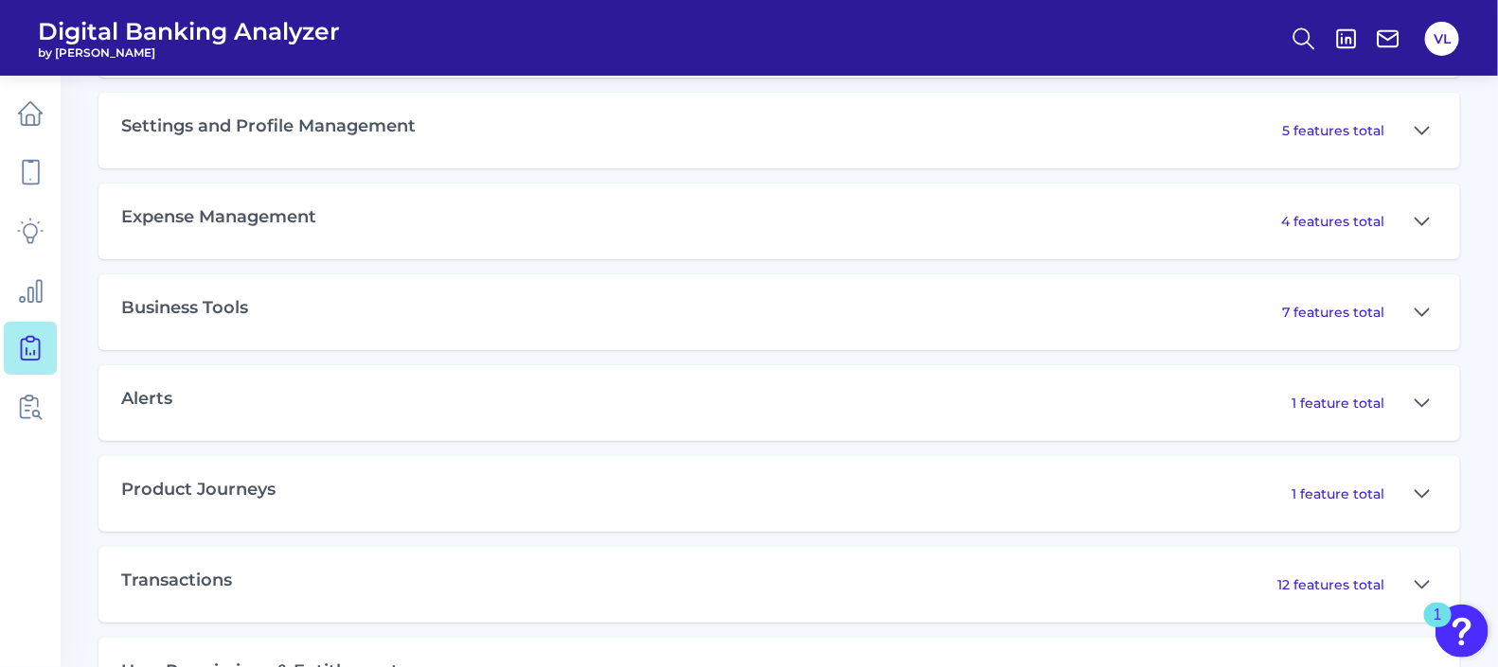
scroll to position [2722, 0]
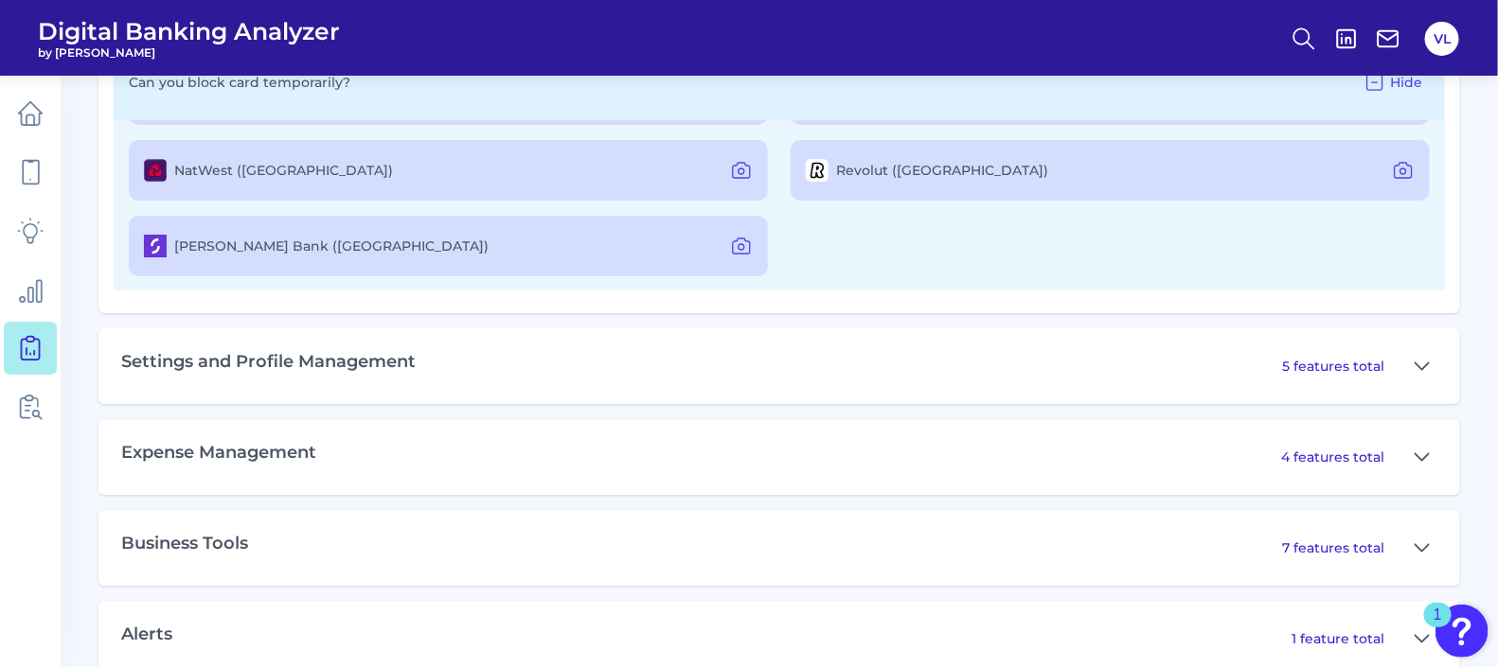
click at [1289, 366] on p "5 features total" at bounding box center [1333, 366] width 102 height 17
click at [1421, 364] on icon at bounding box center [1421, 366] width 15 height 23
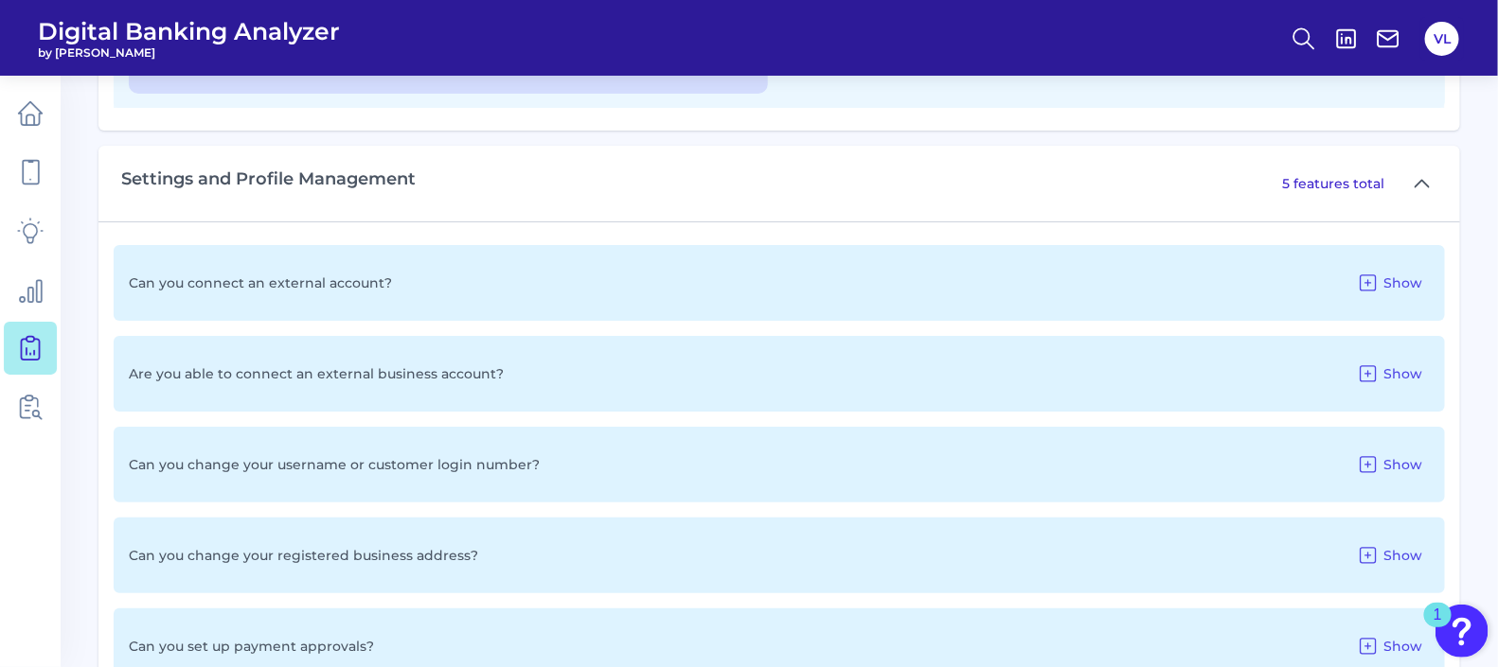
scroll to position [2957, 0]
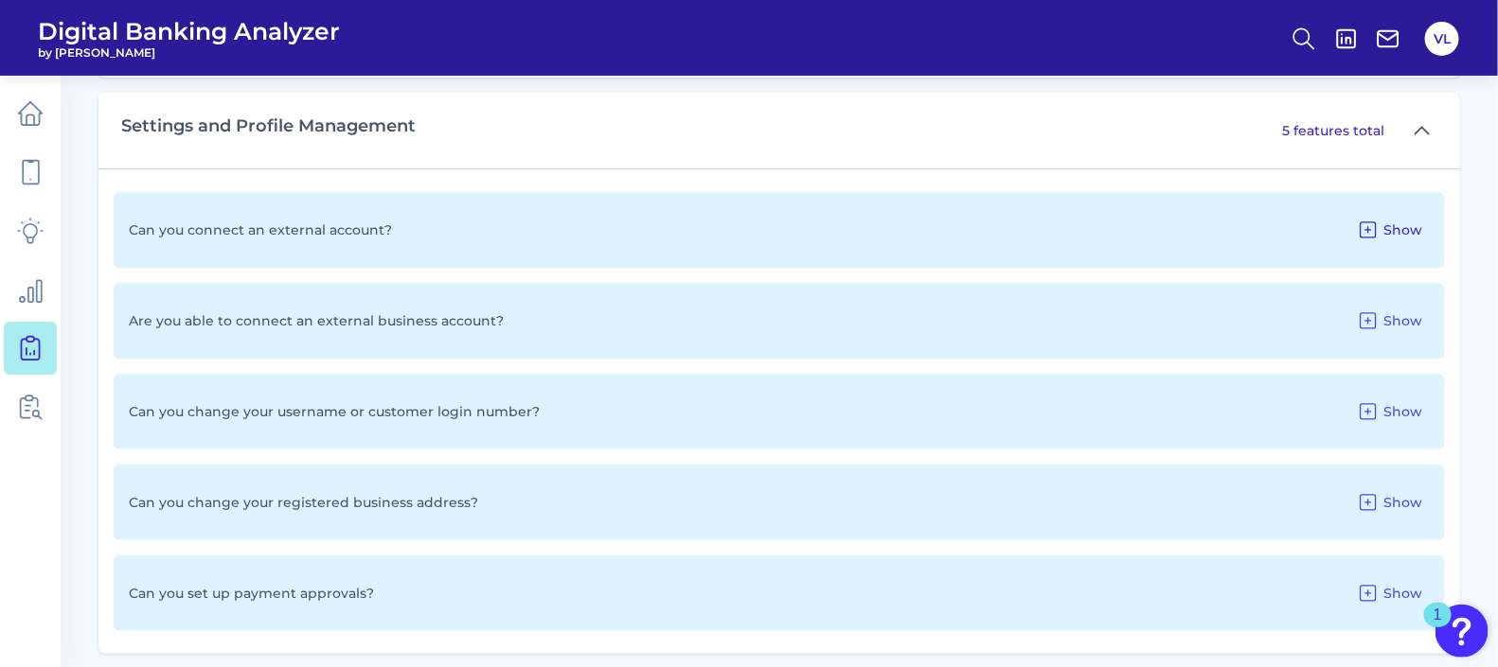
click at [1374, 225] on icon at bounding box center [1368, 230] width 23 height 23
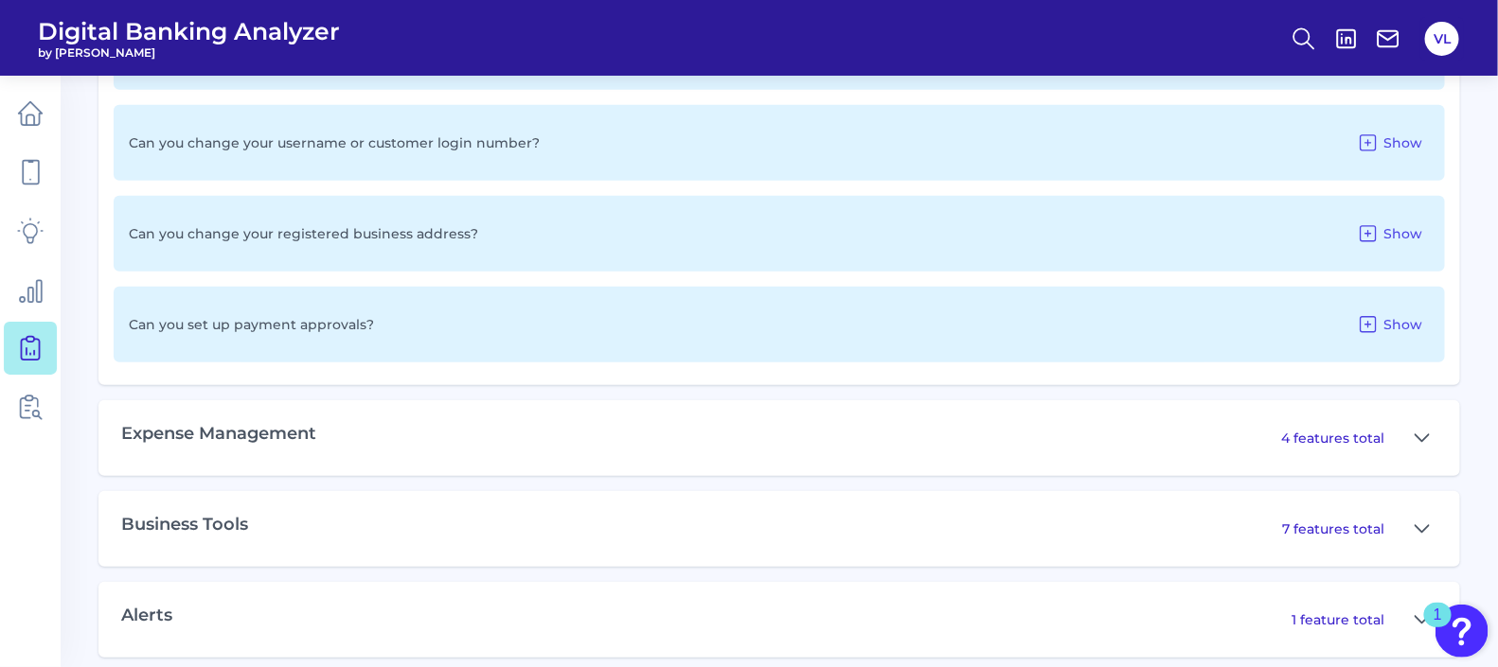
scroll to position [3431, 0]
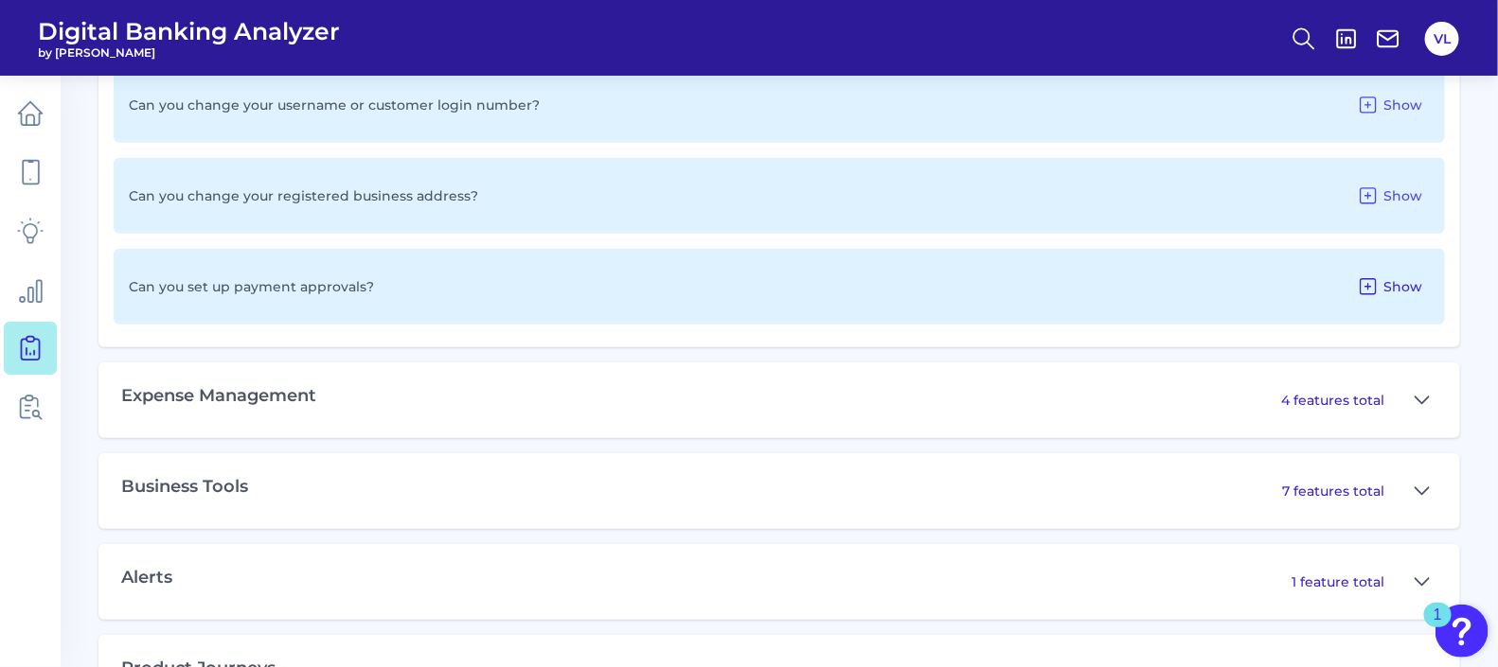
click at [1373, 279] on icon at bounding box center [1368, 286] width 23 height 23
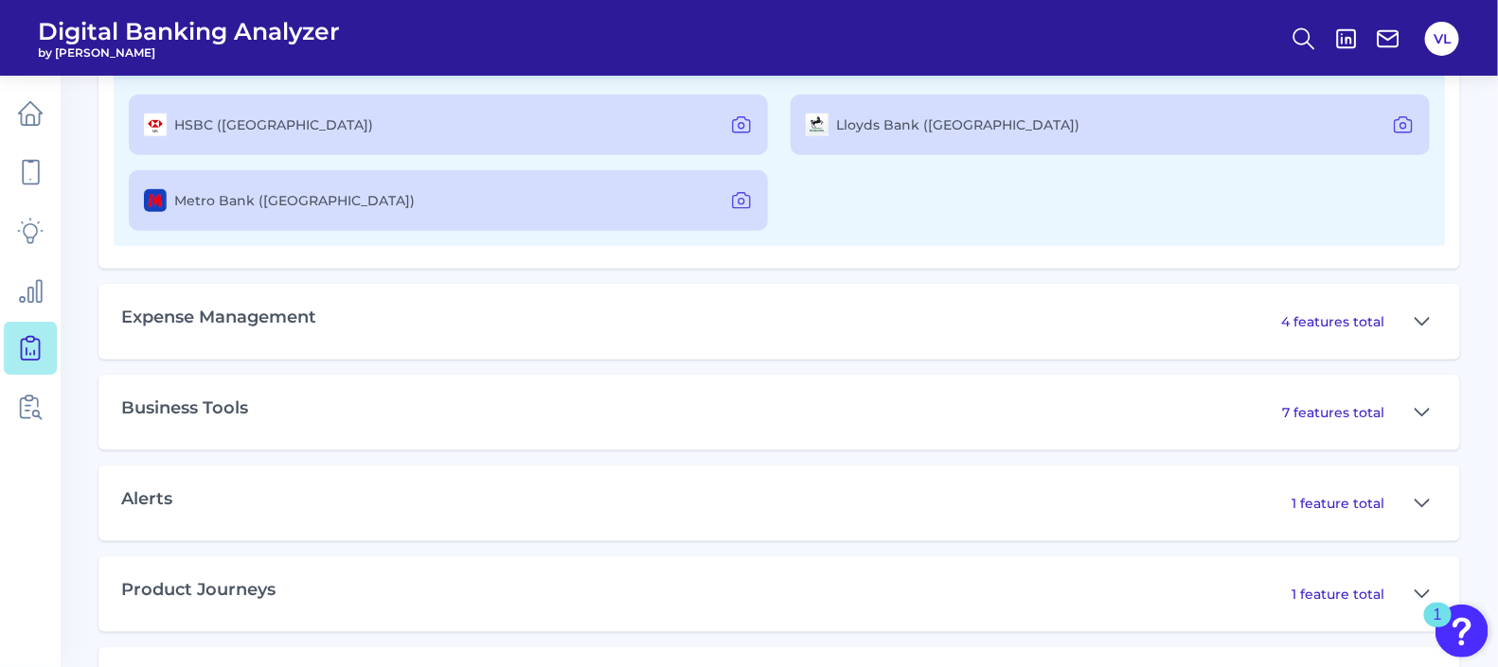
scroll to position [3847, 0]
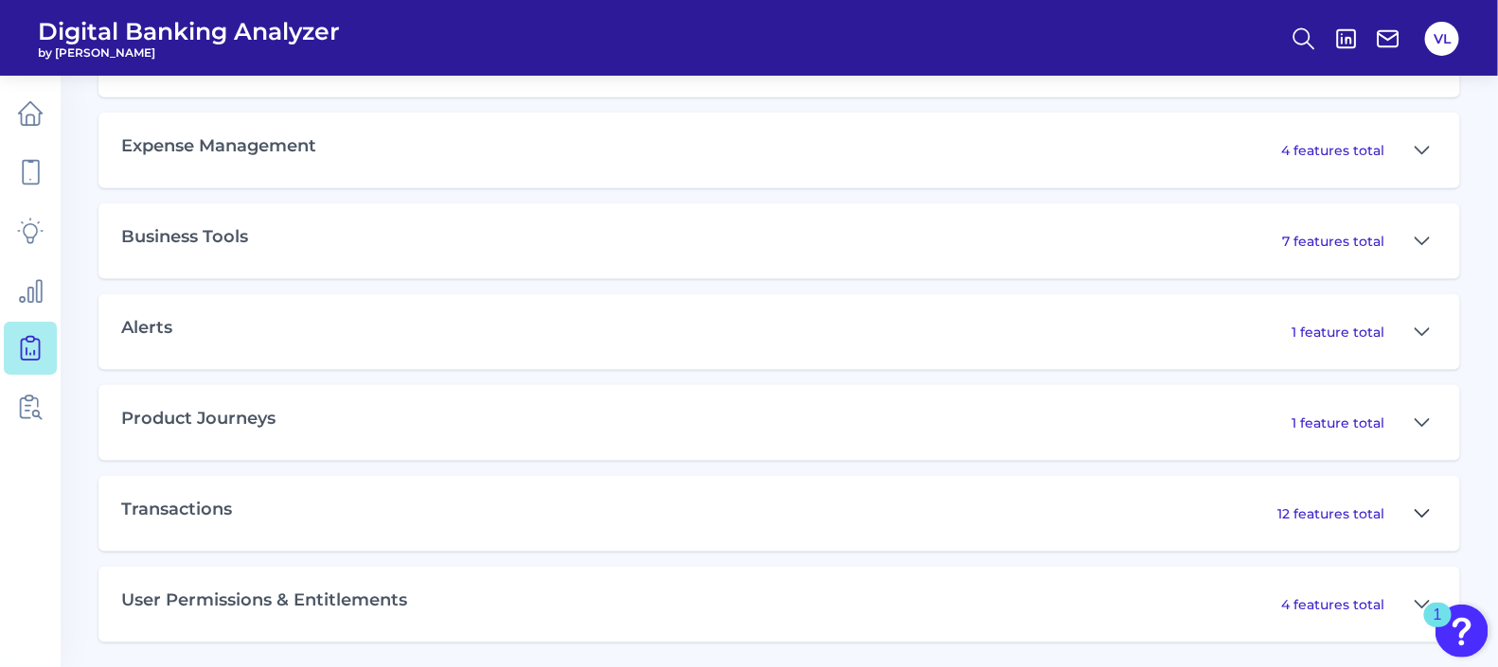
click at [1425, 513] on icon at bounding box center [1421, 514] width 15 height 23
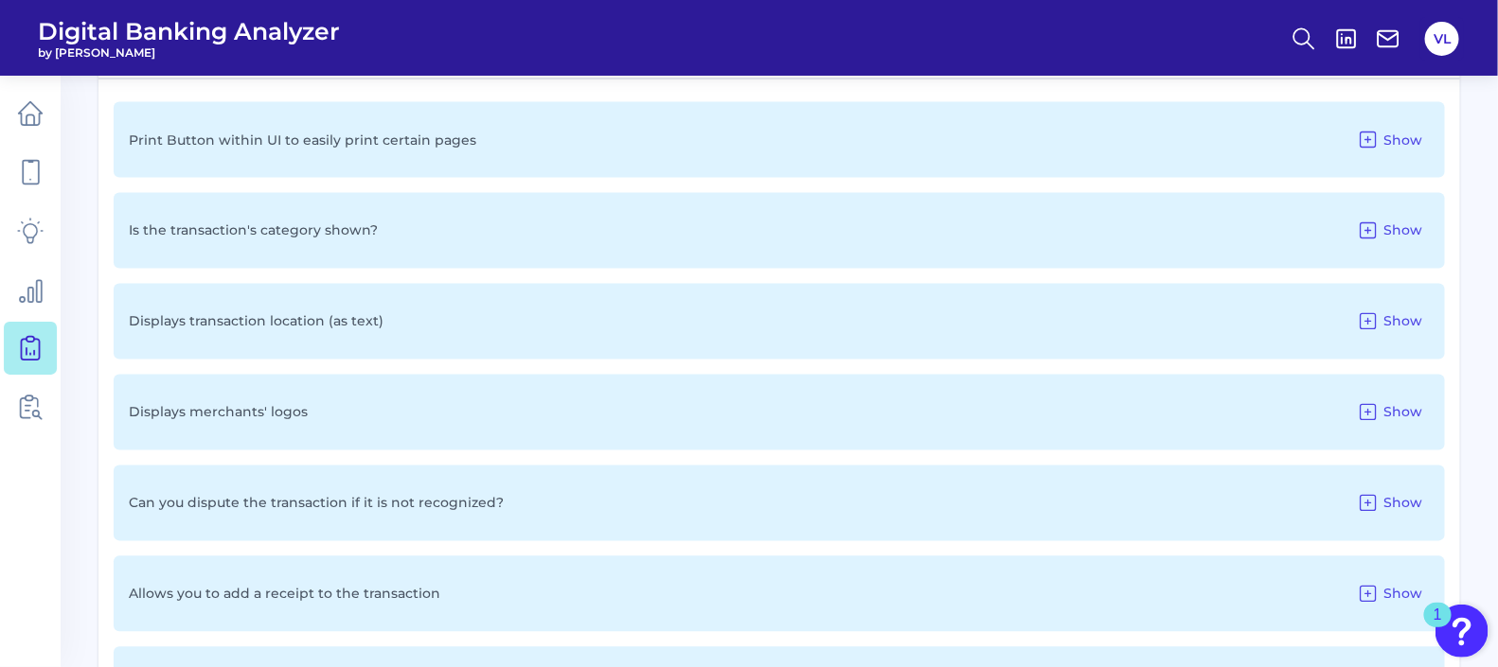
scroll to position [4202, 0]
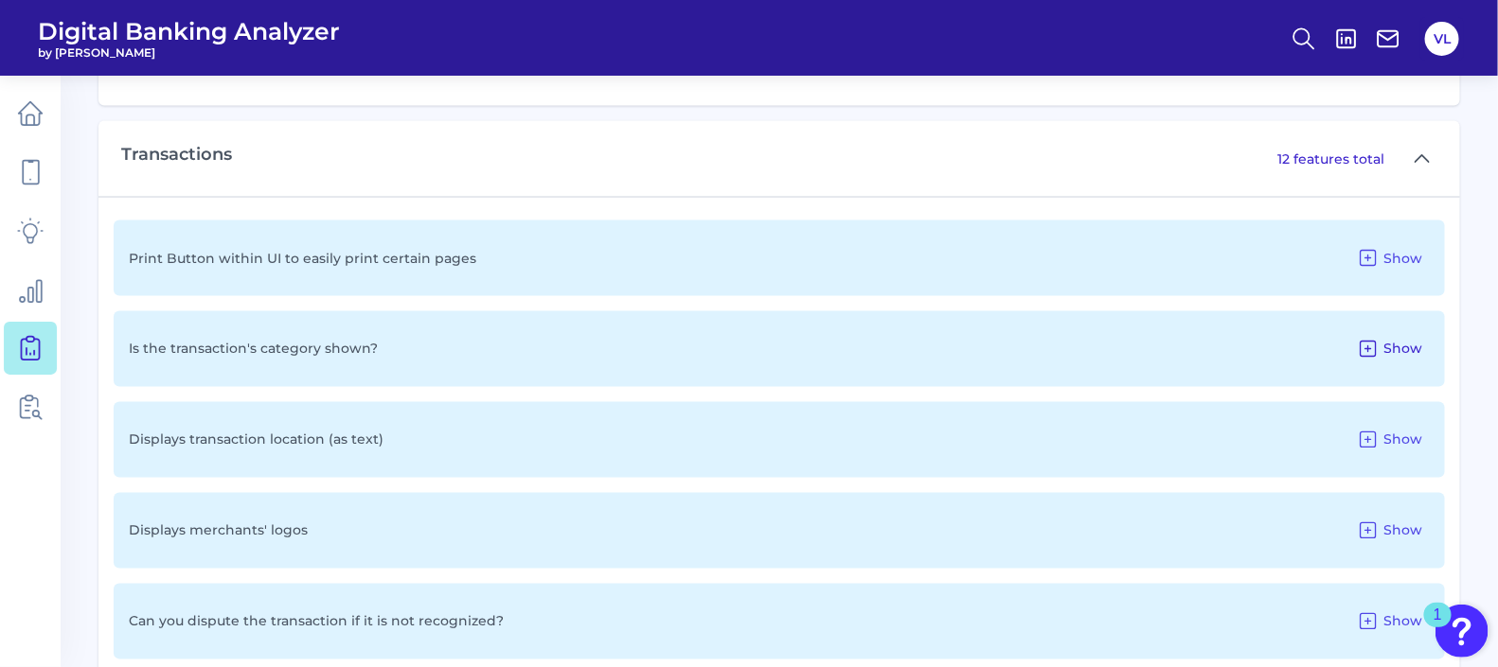
click at [1375, 344] on icon at bounding box center [1368, 349] width 23 height 23
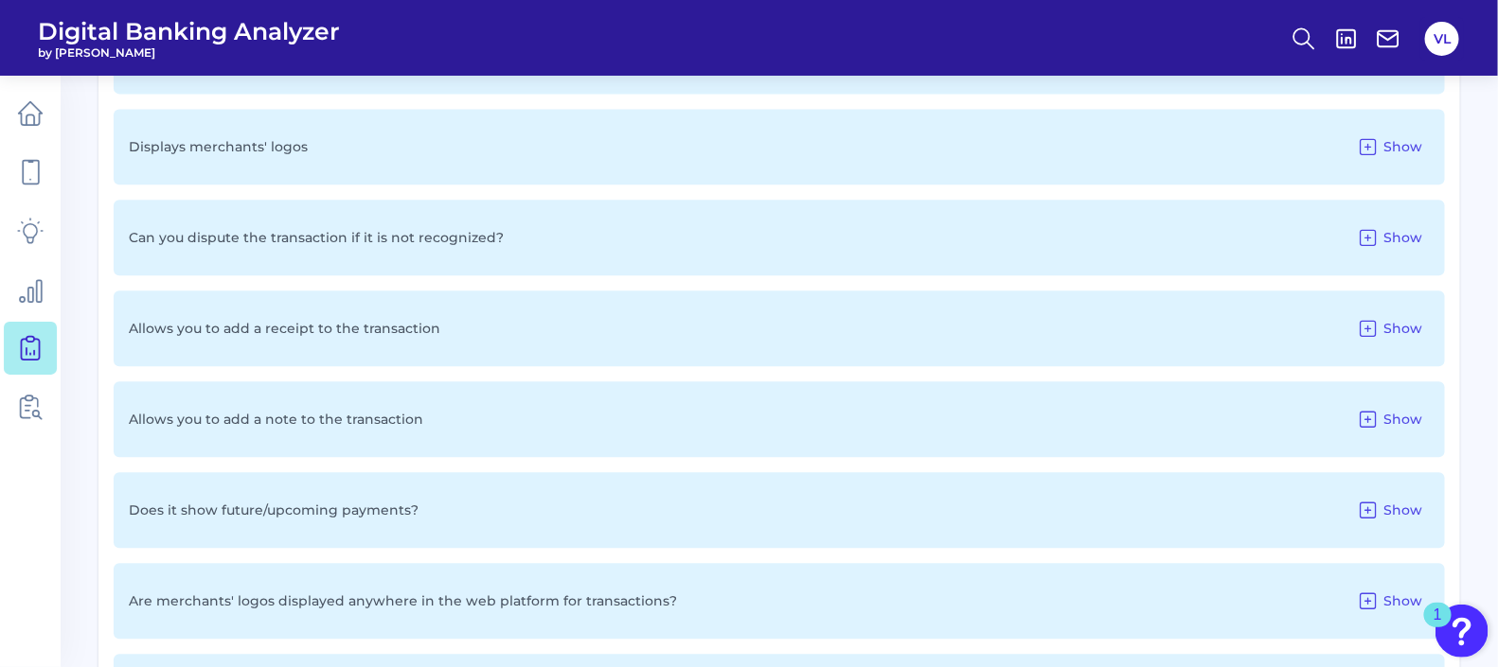
scroll to position [4794, 0]
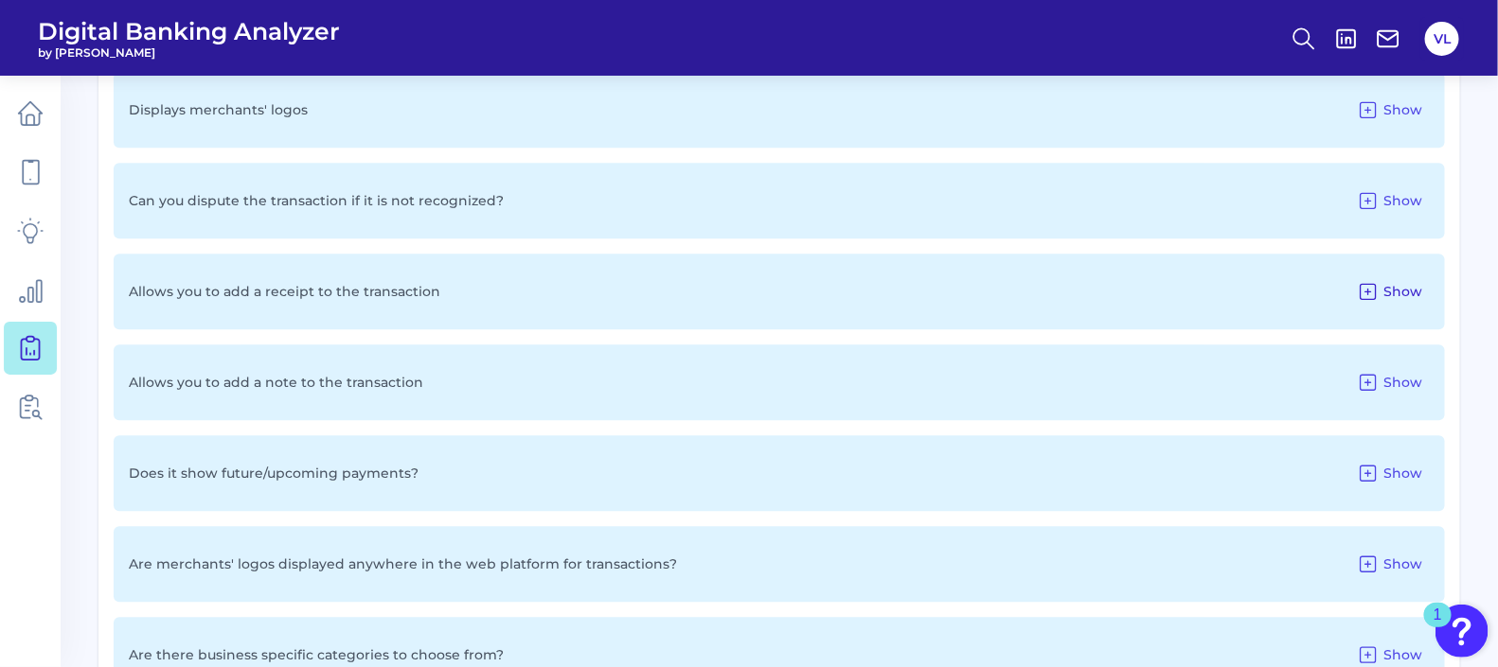
click at [1377, 291] on icon at bounding box center [1368, 291] width 23 height 23
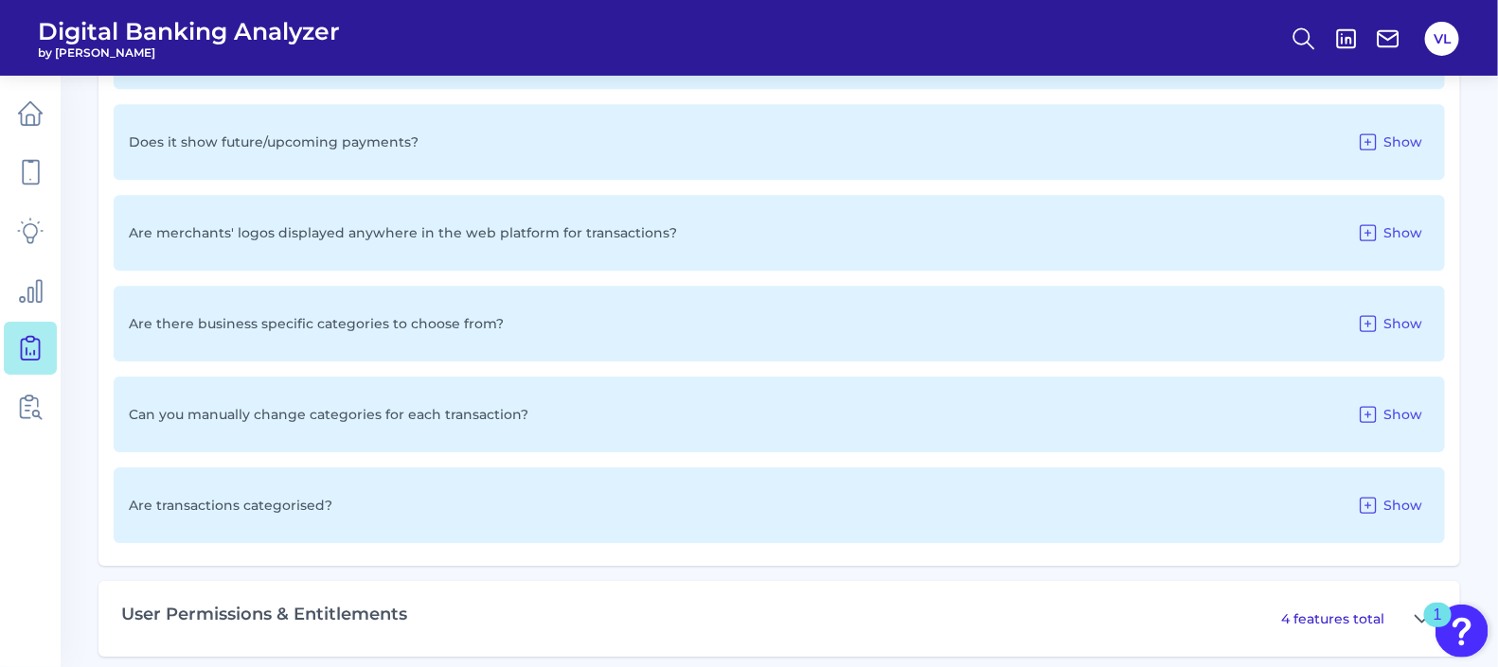
scroll to position [5306, 0]
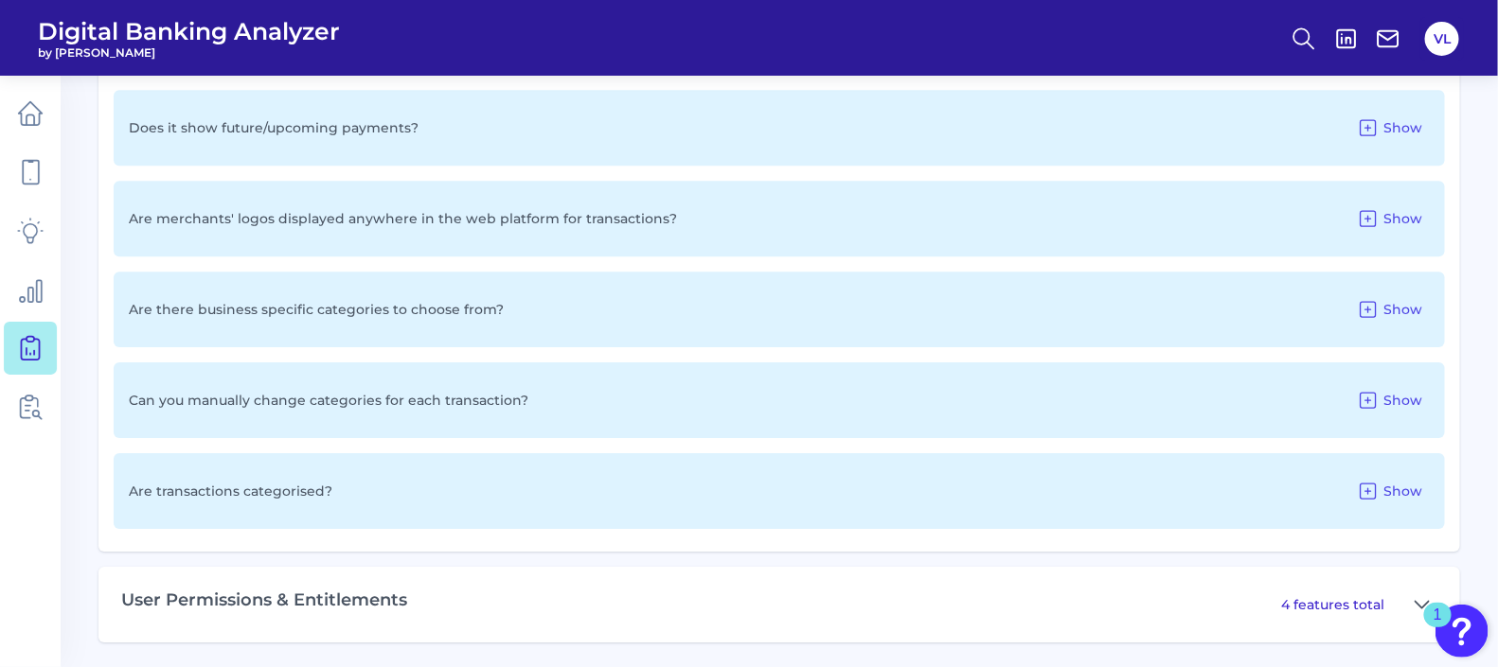
click at [695, 393] on div "Can you manually change categories for each transaction? Show" at bounding box center [779, 401] width 1331 height 76
click at [592, 387] on div "Can you manually change categories for each transaction? Show" at bounding box center [779, 401] width 1331 height 76
click at [592, 388] on div "Can you manually change categories for each transaction? Show" at bounding box center [779, 401] width 1331 height 76
click at [597, 388] on div "Can you manually change categories for each transaction? Show" at bounding box center [779, 401] width 1331 height 76
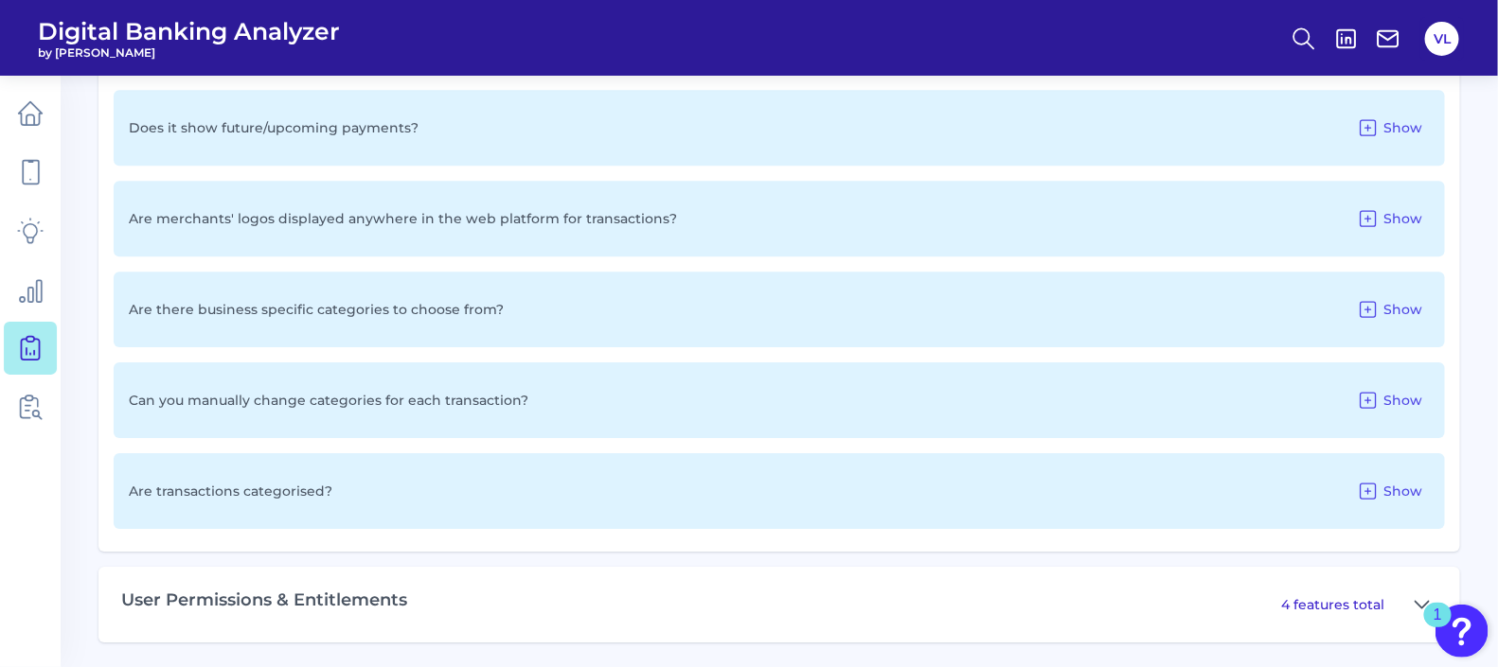
click at [600, 389] on div "Can you manually change categories for each transaction? Show" at bounding box center [779, 401] width 1331 height 76
click at [561, 492] on div "Are transactions categorised? Show" at bounding box center [779, 491] width 1331 height 76
click at [563, 493] on div "Are transactions categorised? Show" at bounding box center [779, 491] width 1331 height 76
click at [563, 494] on div "Are transactions categorised? Show" at bounding box center [779, 491] width 1331 height 76
click at [565, 494] on div "Are transactions categorised? Show" at bounding box center [779, 491] width 1331 height 76
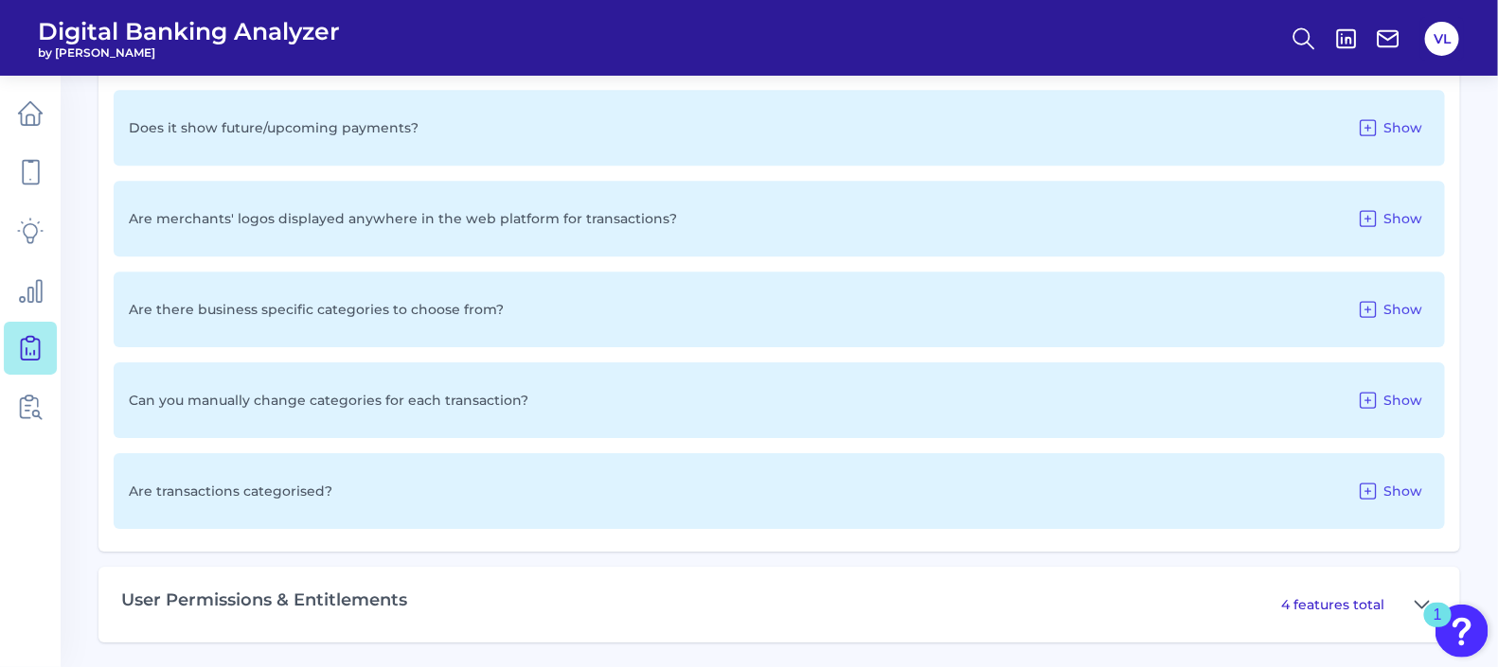
drag, startPoint x: 565, startPoint y: 494, endPoint x: 534, endPoint y: 494, distance: 31.2
click at [565, 494] on div "Are transactions categorised? Show" at bounding box center [779, 491] width 1331 height 76
click at [499, 501] on div "Are transactions categorised? Show" at bounding box center [779, 491] width 1331 height 76
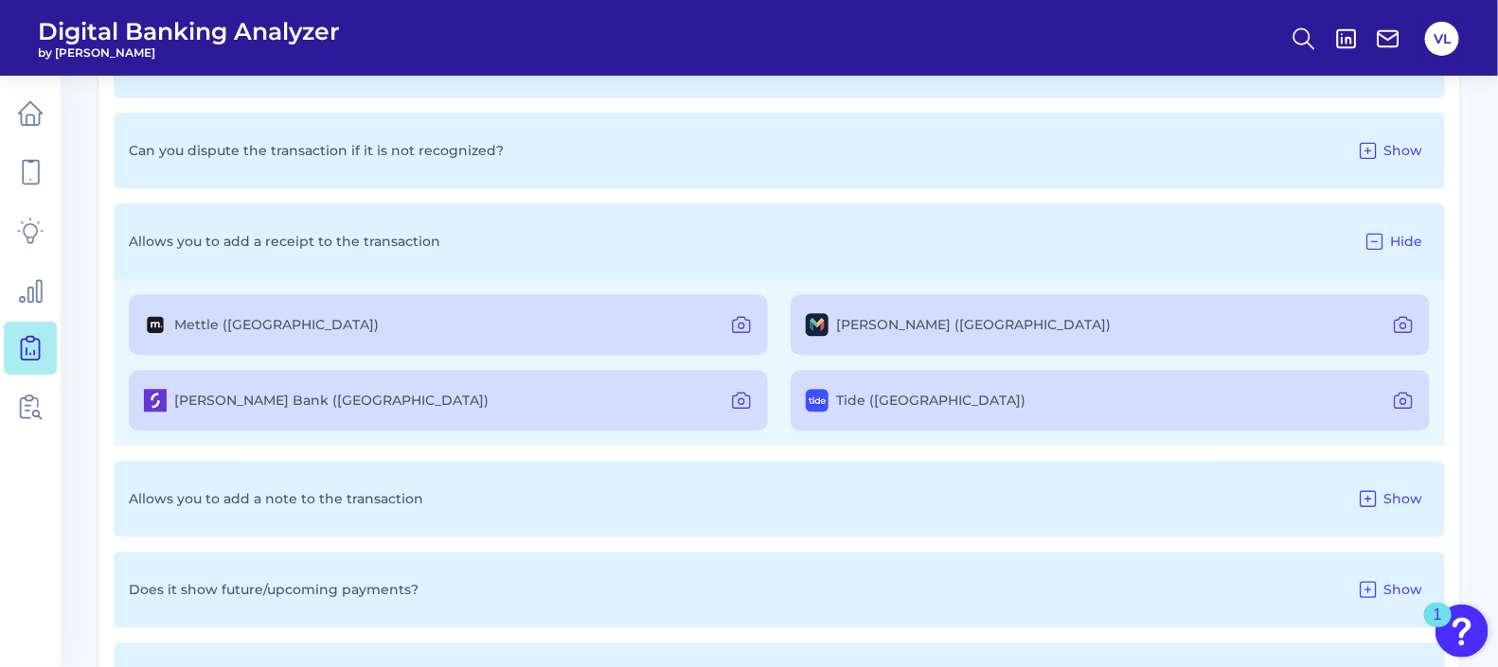
scroll to position [4596, 0]
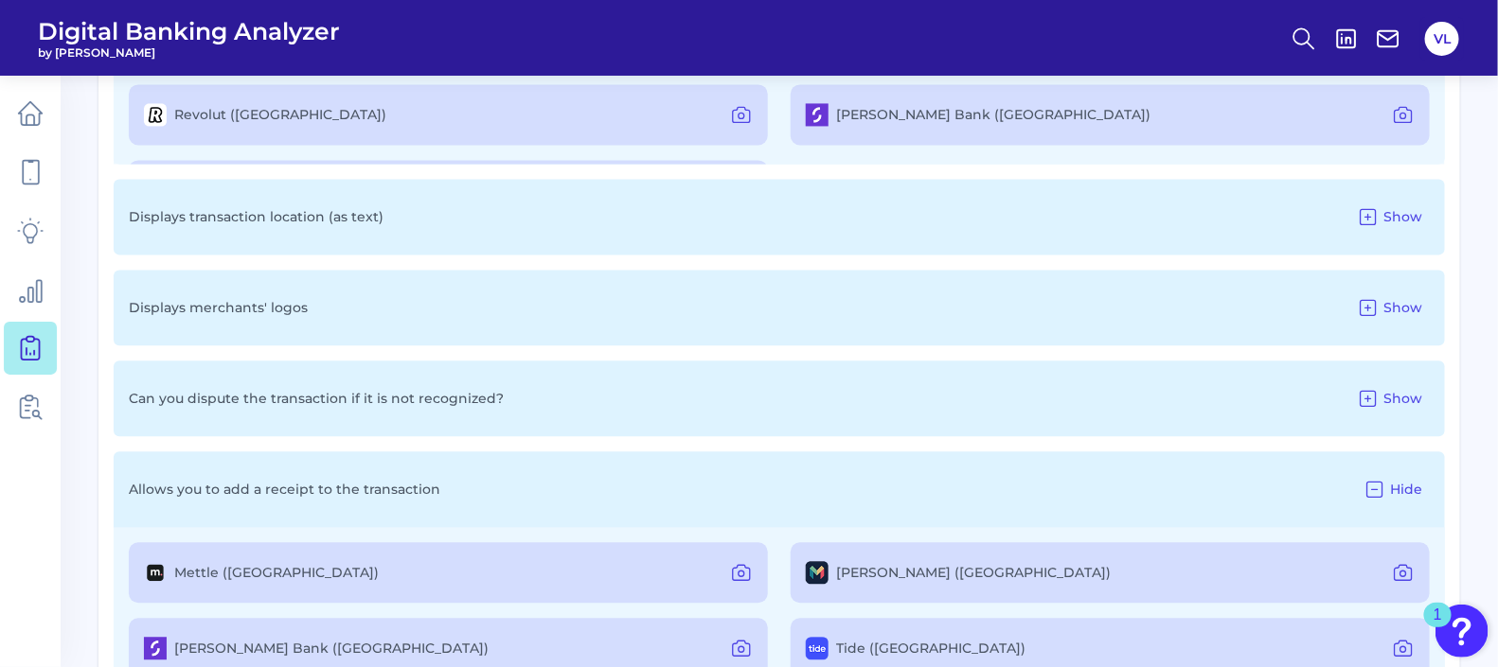
click at [270, 208] on p "Displays transaction location (as text)" at bounding box center [256, 216] width 255 height 17
drag, startPoint x: 270, startPoint y: 205, endPoint x: 259, endPoint y: 296, distance: 91.5
click at [259, 299] on p "Displays merchants' logos" at bounding box center [218, 307] width 179 height 17
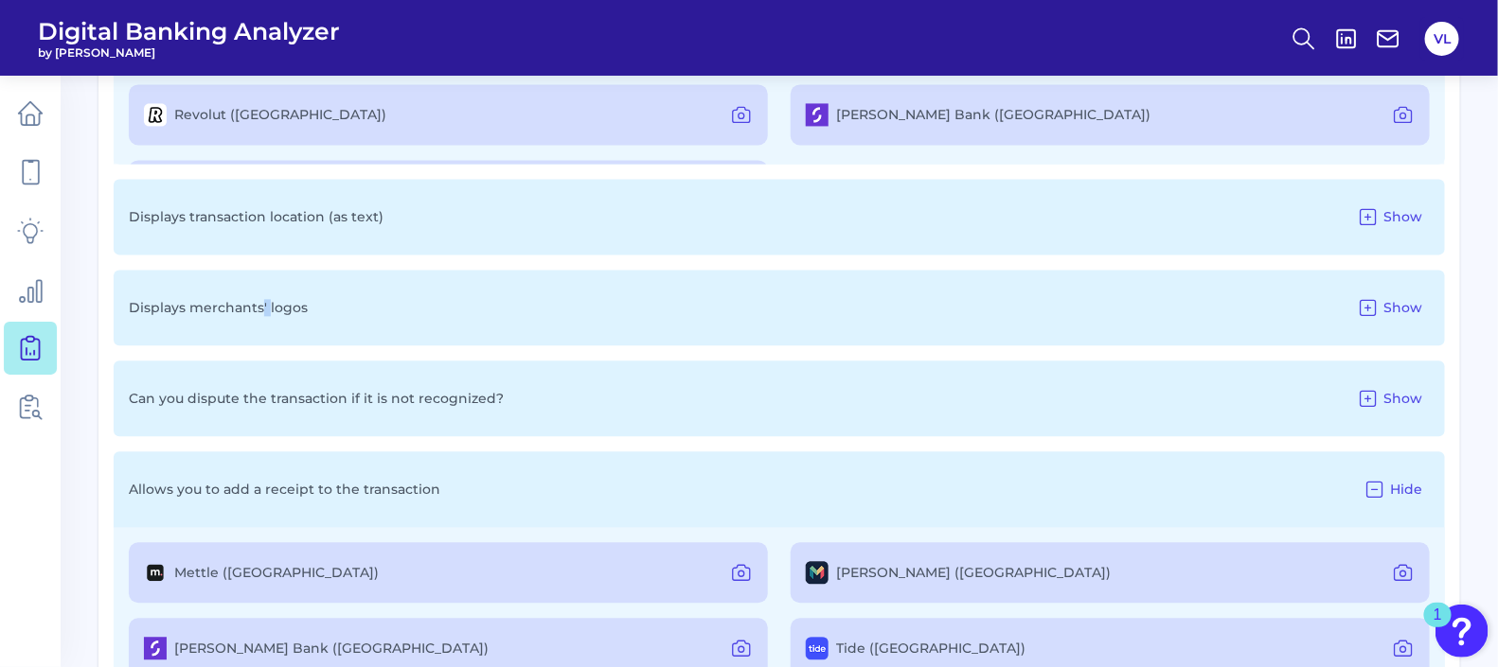
click at [259, 299] on p "Displays merchants' logos" at bounding box center [218, 307] width 179 height 17
drag, startPoint x: 259, startPoint y: 296, endPoint x: 215, endPoint y: 377, distance: 91.9
click at [215, 377] on div "Can you dispute the transaction if it is not recognized? Show" at bounding box center [779, 399] width 1331 height 76
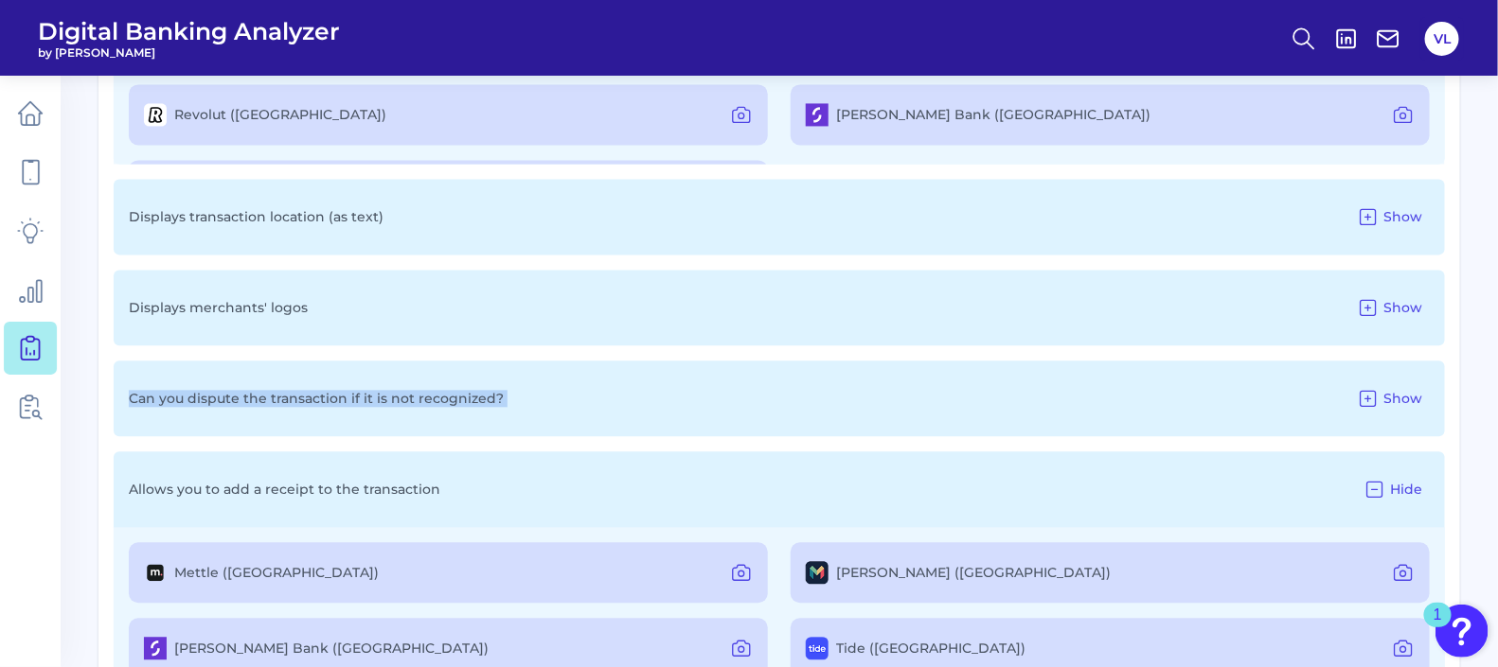
click at [215, 377] on div "Can you dispute the transaction if it is not recognized? Show" at bounding box center [779, 399] width 1331 height 76
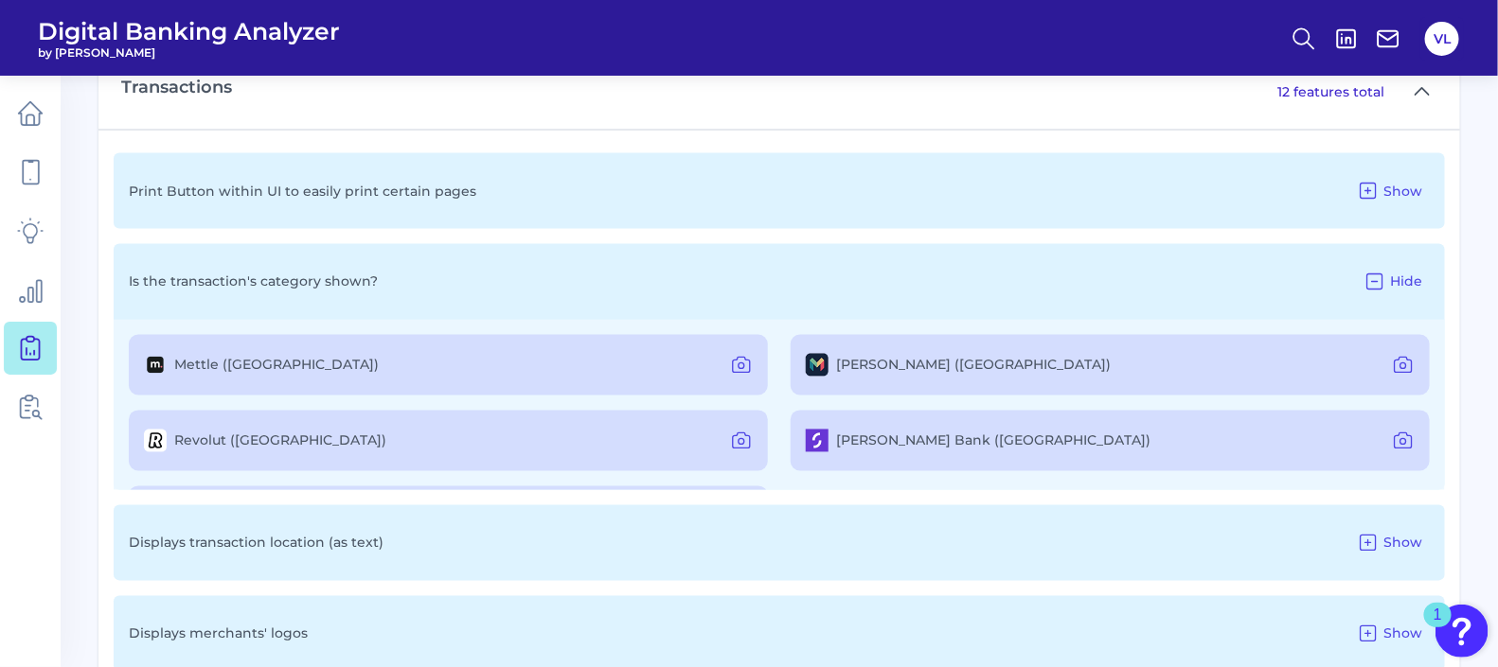
scroll to position [4241, 0]
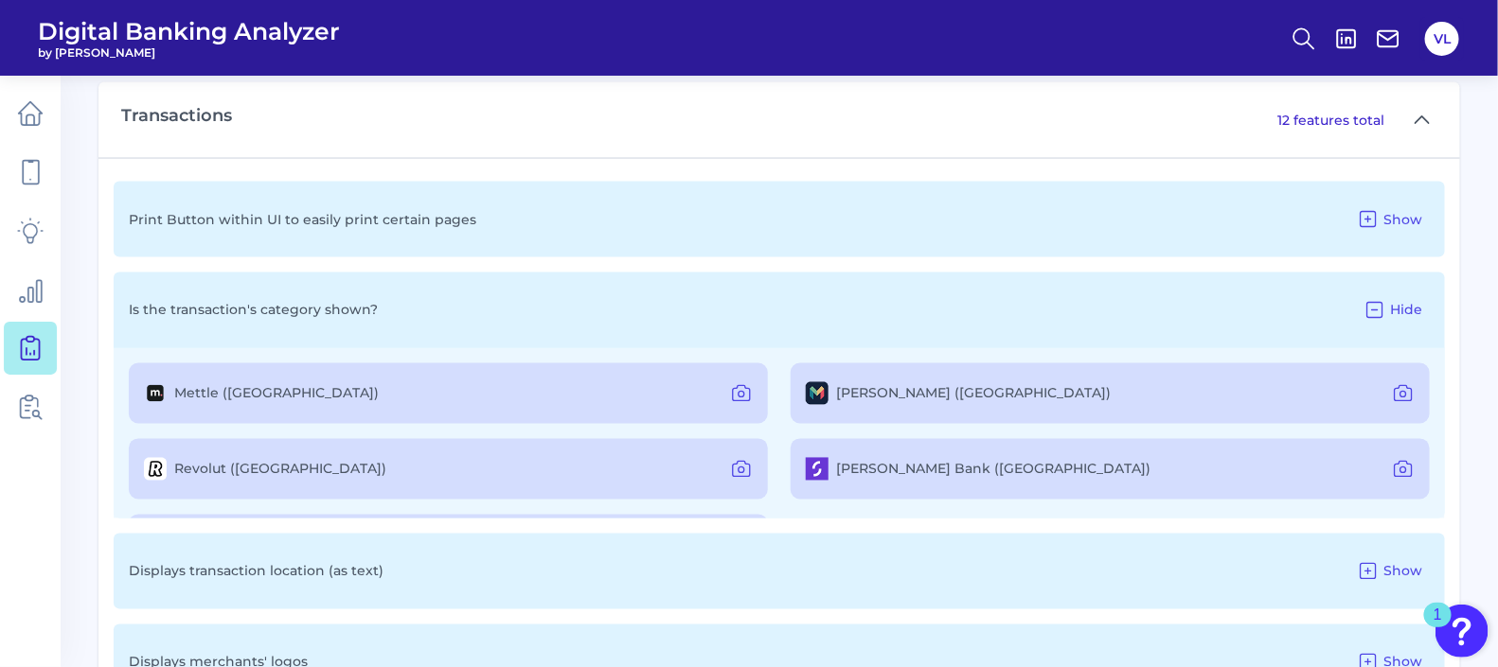
drag, startPoint x: 312, startPoint y: 578, endPoint x: 398, endPoint y: 568, distance: 85.8
click at [312, 578] on div "Displays transaction location (as text) Show" at bounding box center [779, 572] width 1331 height 76
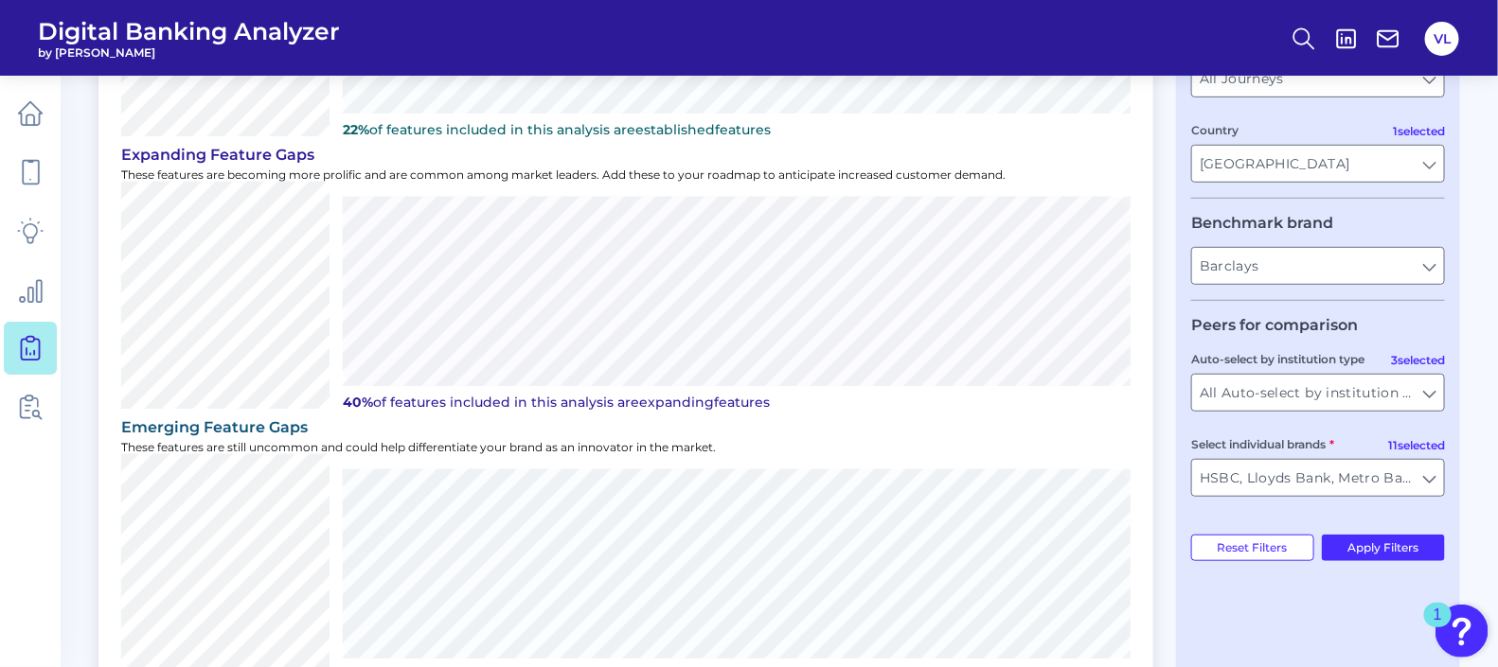
scroll to position [691, 0]
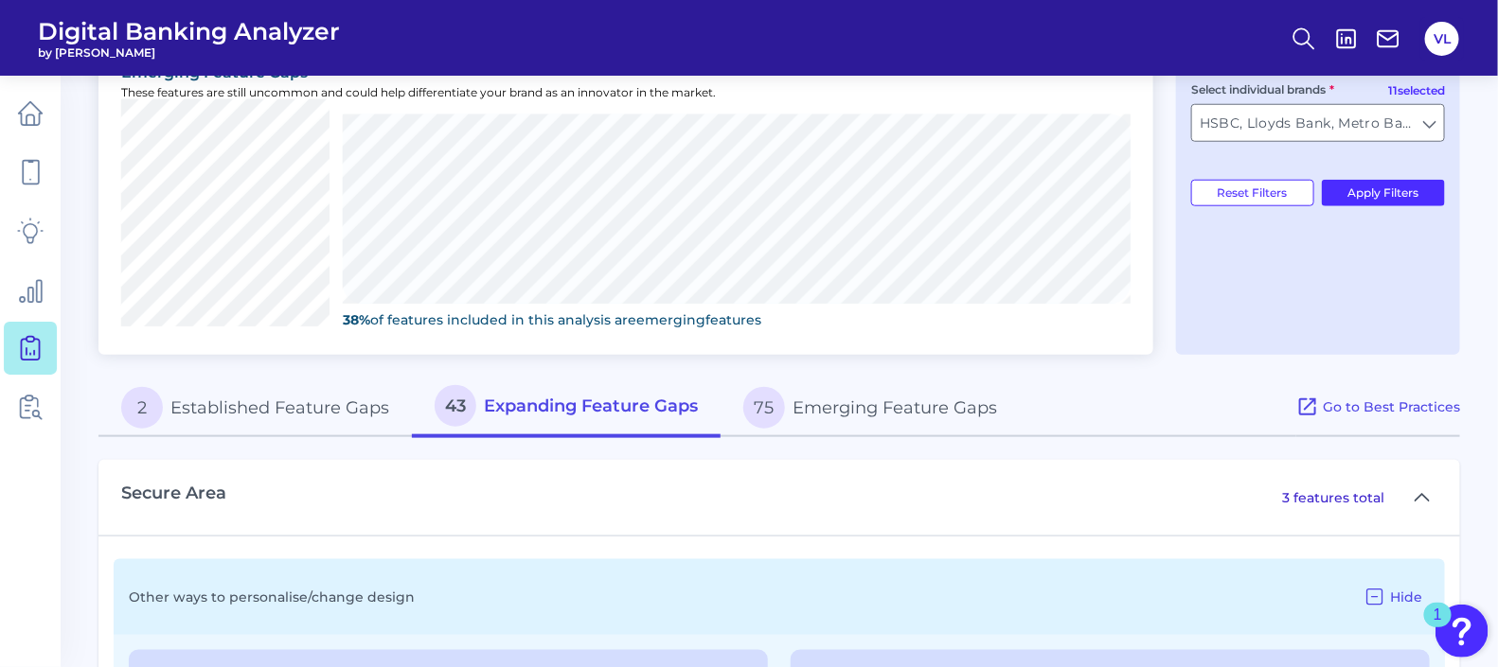
click at [819, 400] on button "75 Emerging Feature Gaps" at bounding box center [869, 408] width 299 height 61
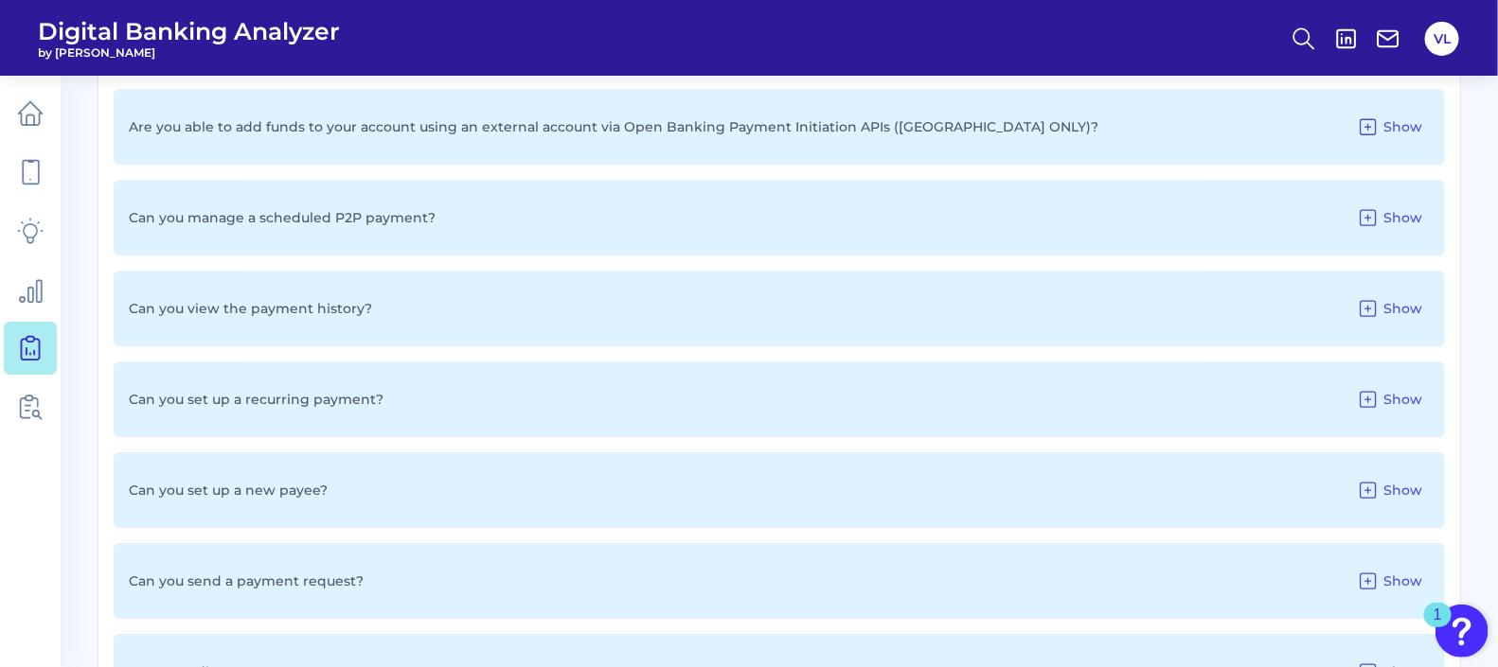
scroll to position [2229, 0]
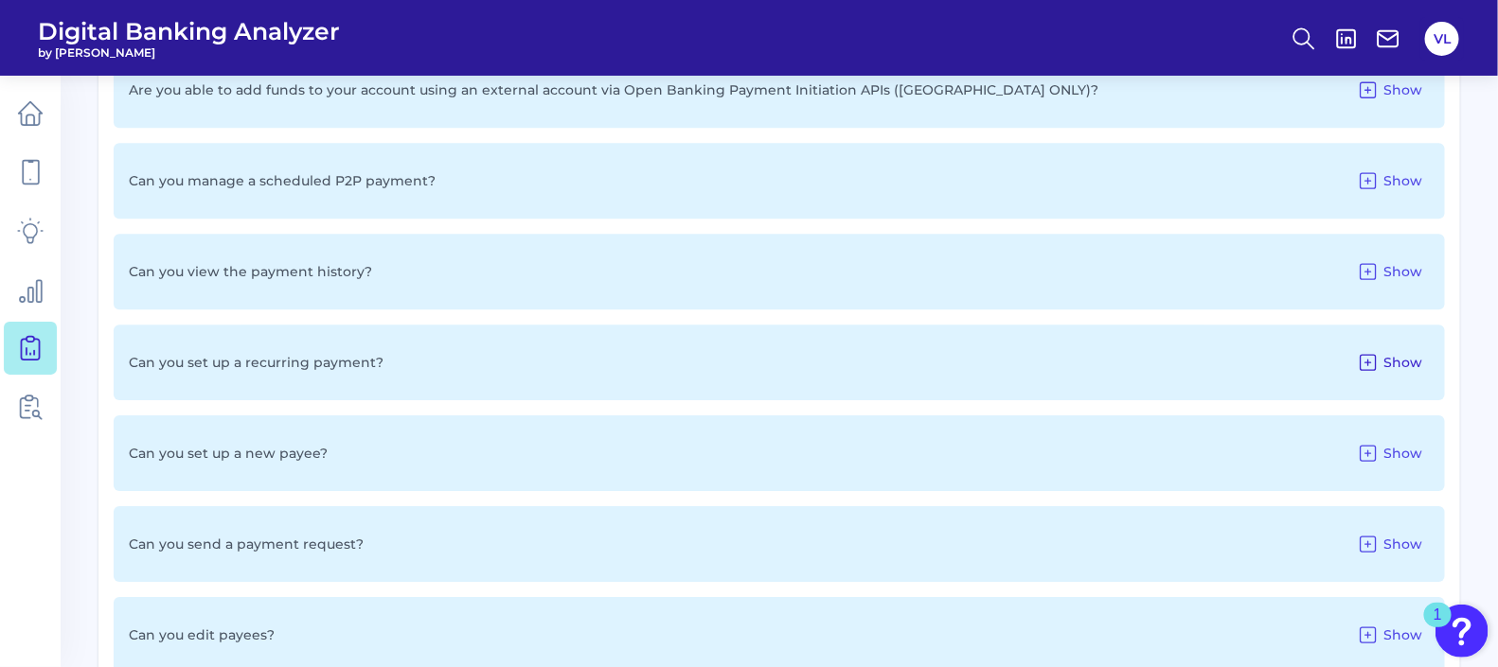
click at [1399, 362] on span "Show" at bounding box center [1402, 362] width 39 height 17
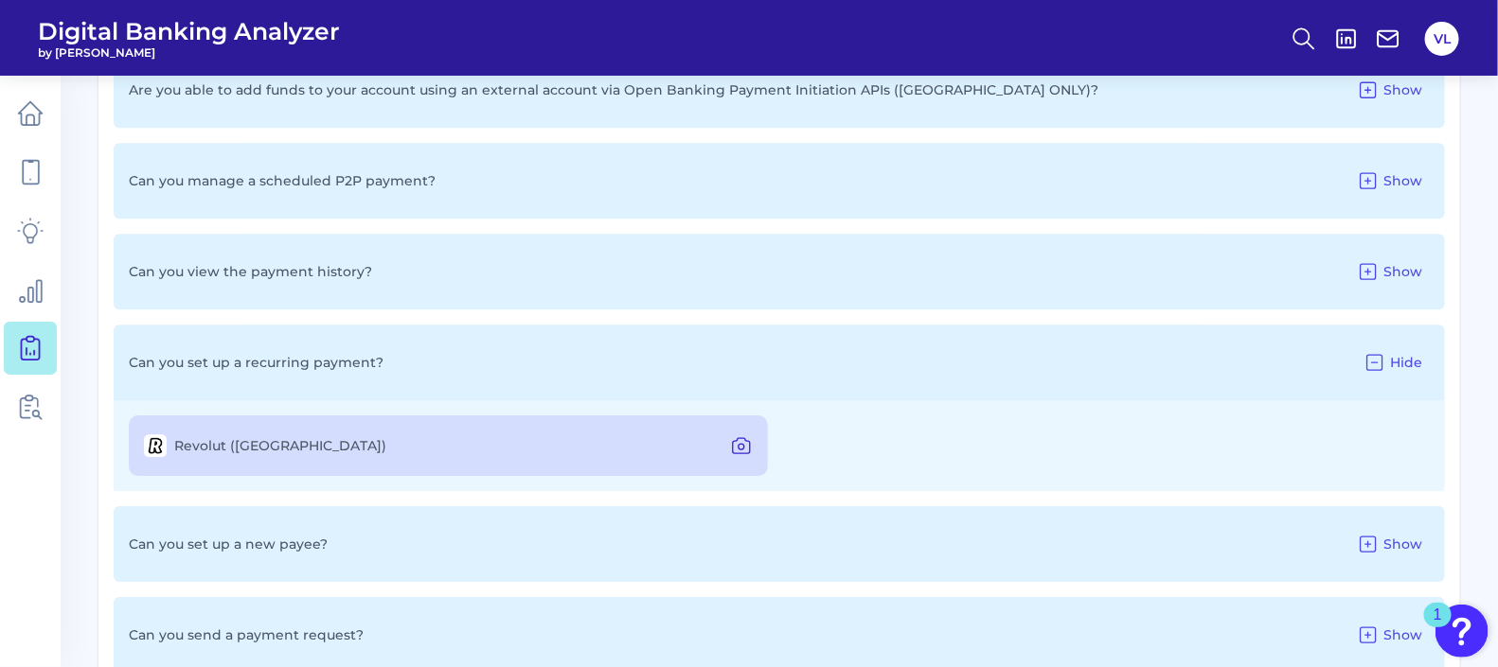
click at [746, 438] on icon at bounding box center [741, 445] width 17 height 15
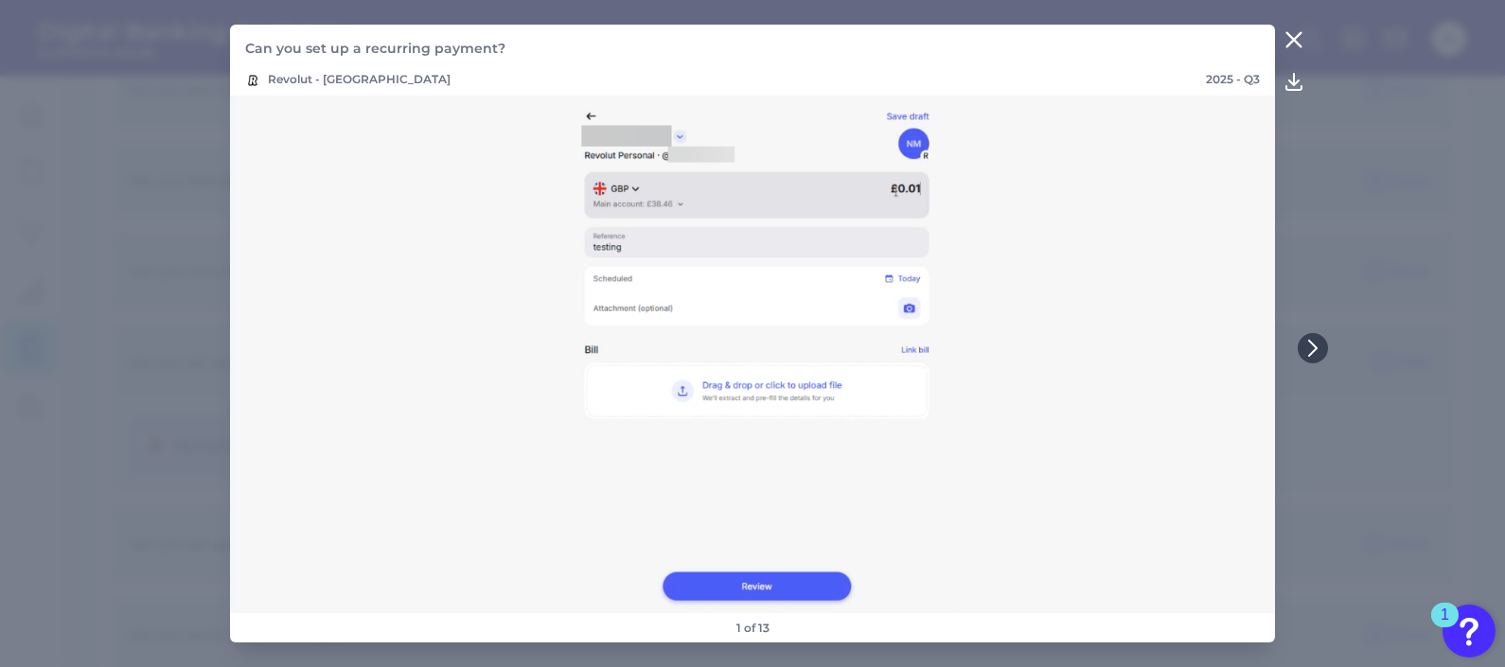
click at [1292, 37] on icon at bounding box center [1294, 39] width 23 height 23
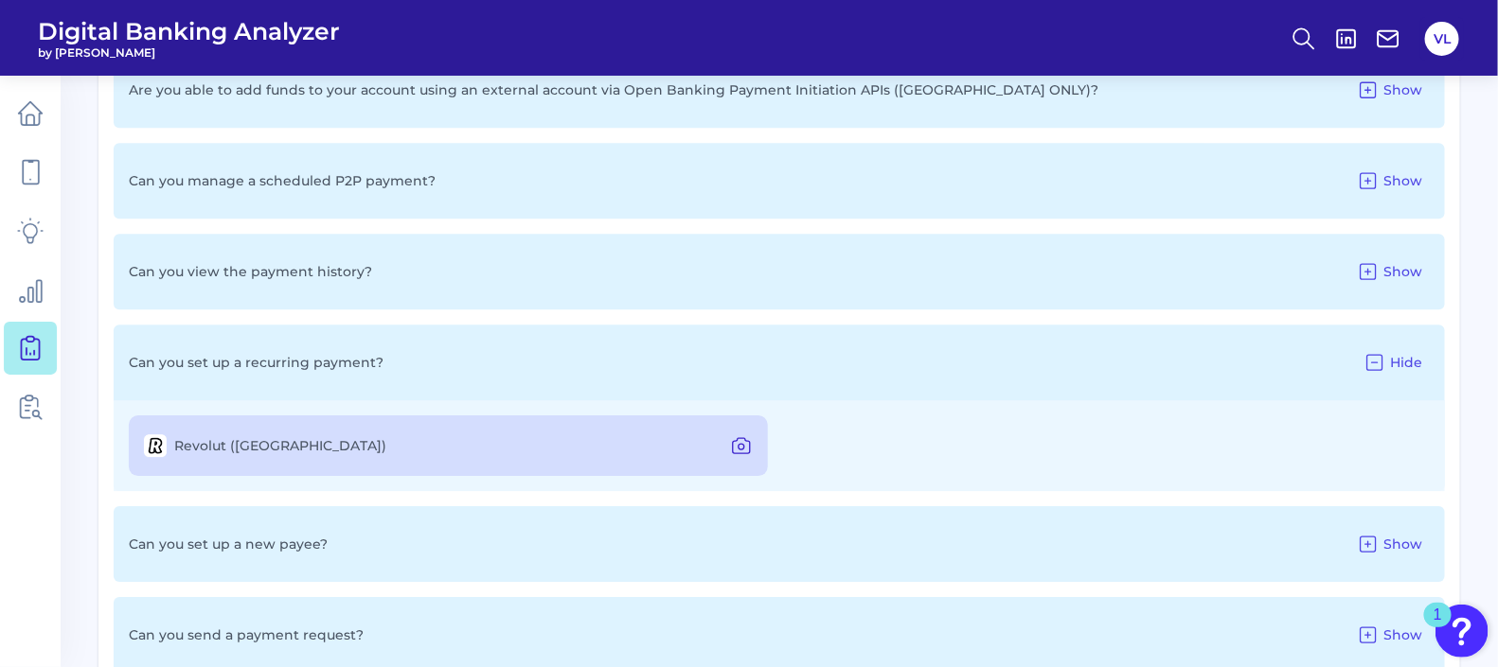
drag, startPoint x: 748, startPoint y: 441, endPoint x: 754, endPoint y: 431, distance: 11.9
click at [748, 442] on icon at bounding box center [741, 446] width 23 height 23
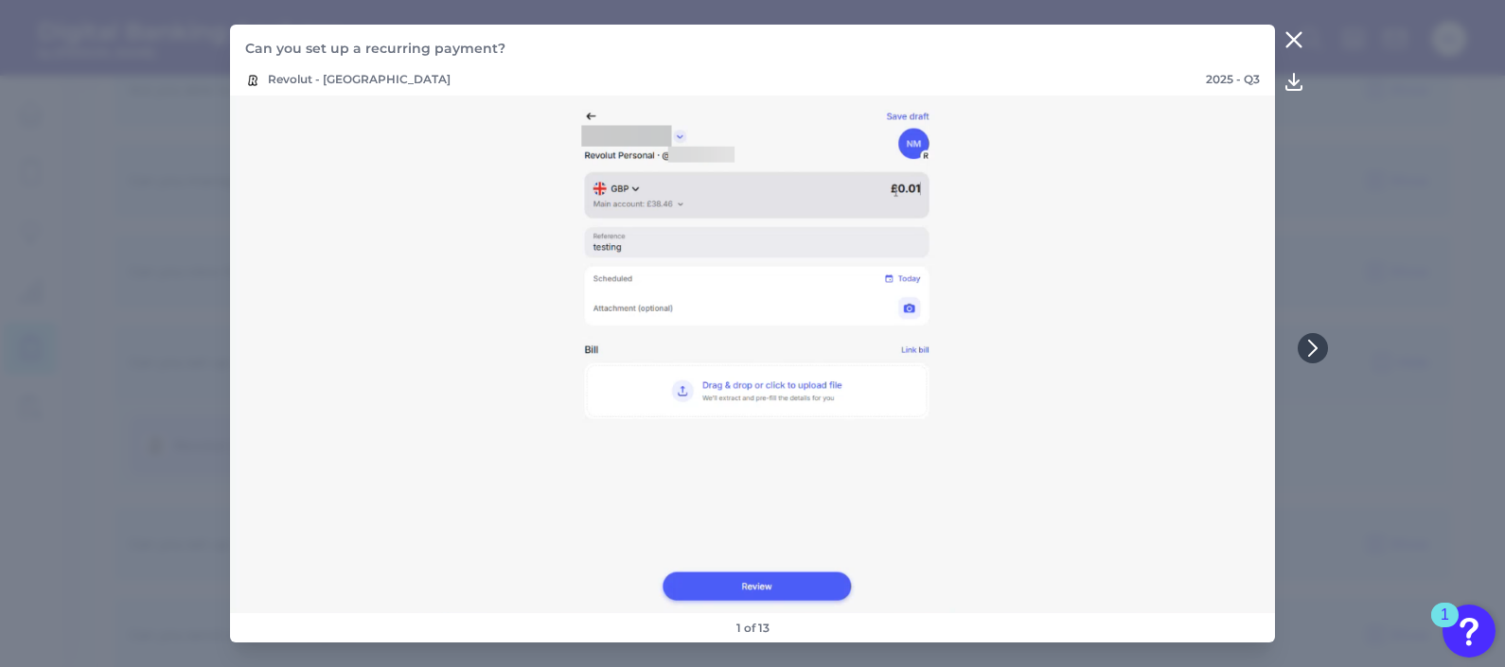
click at [1287, 37] on icon at bounding box center [1294, 39] width 23 height 23
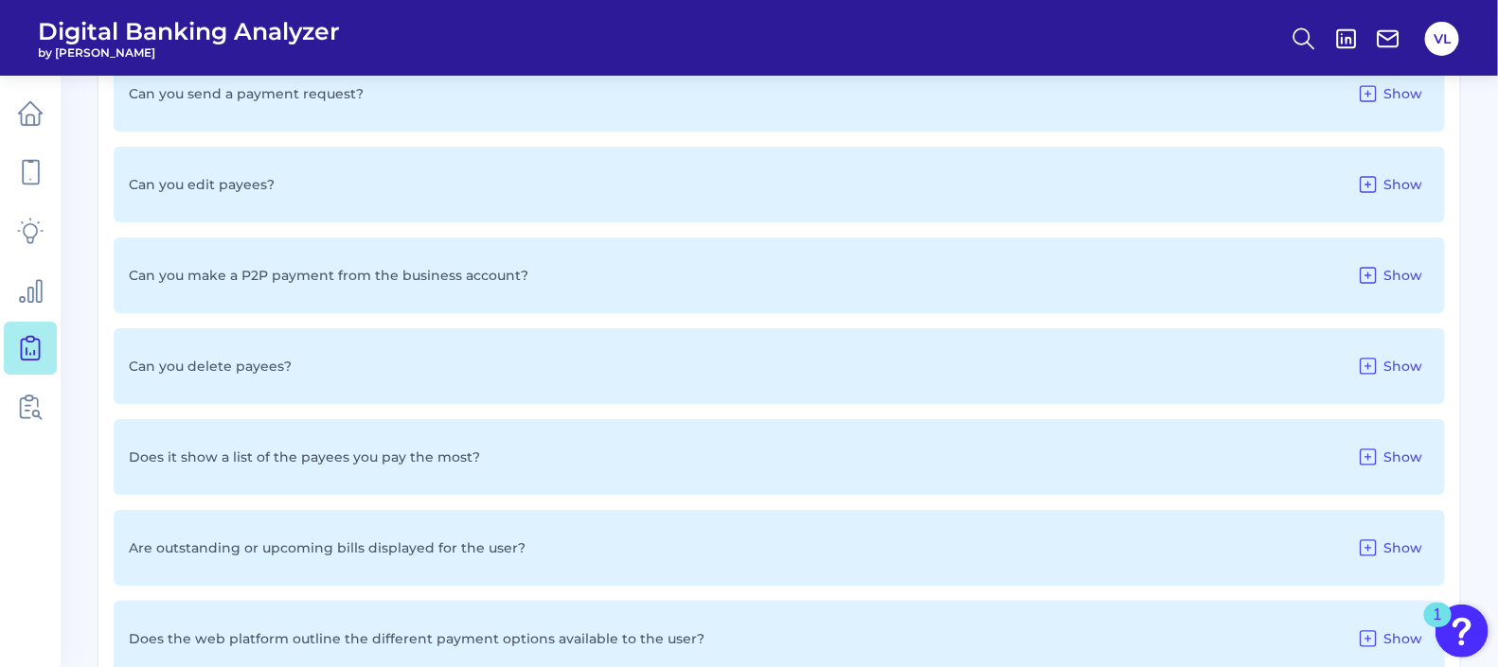
scroll to position [2821, 0]
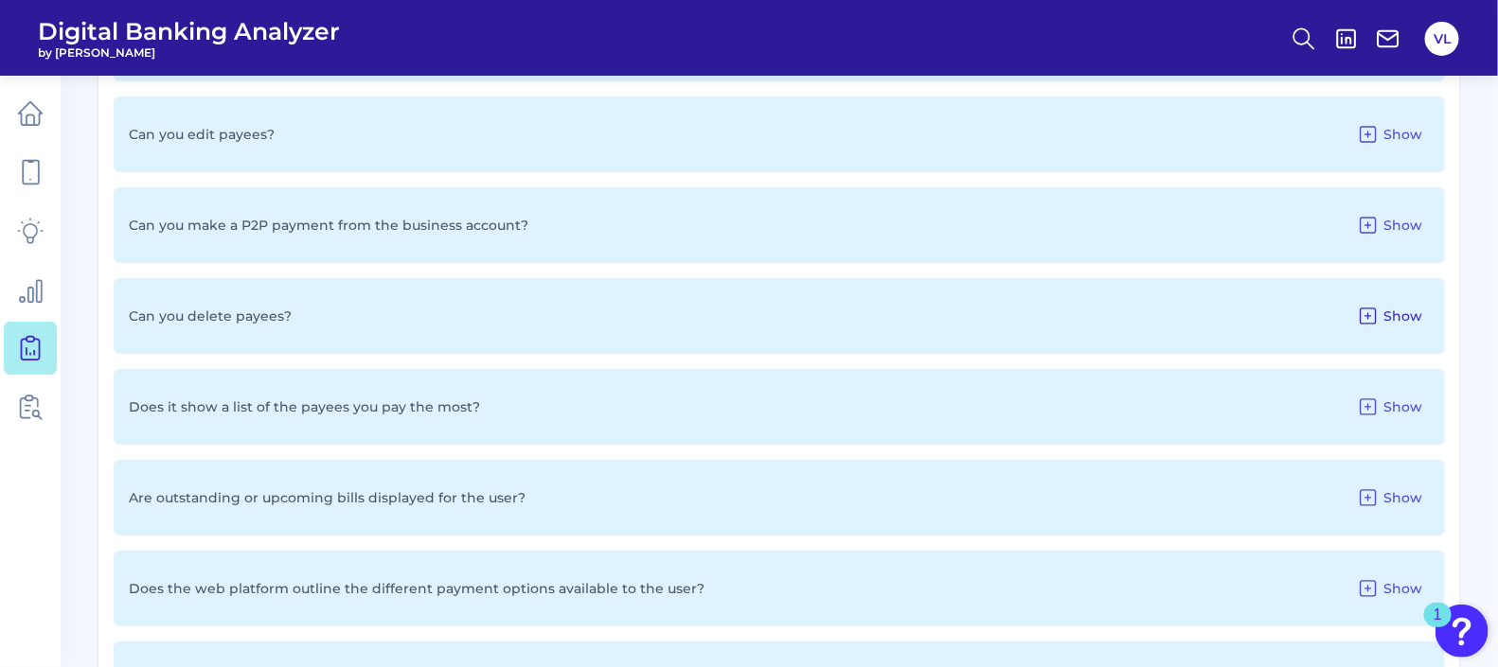
click at [1395, 311] on span "Show" at bounding box center [1402, 316] width 39 height 17
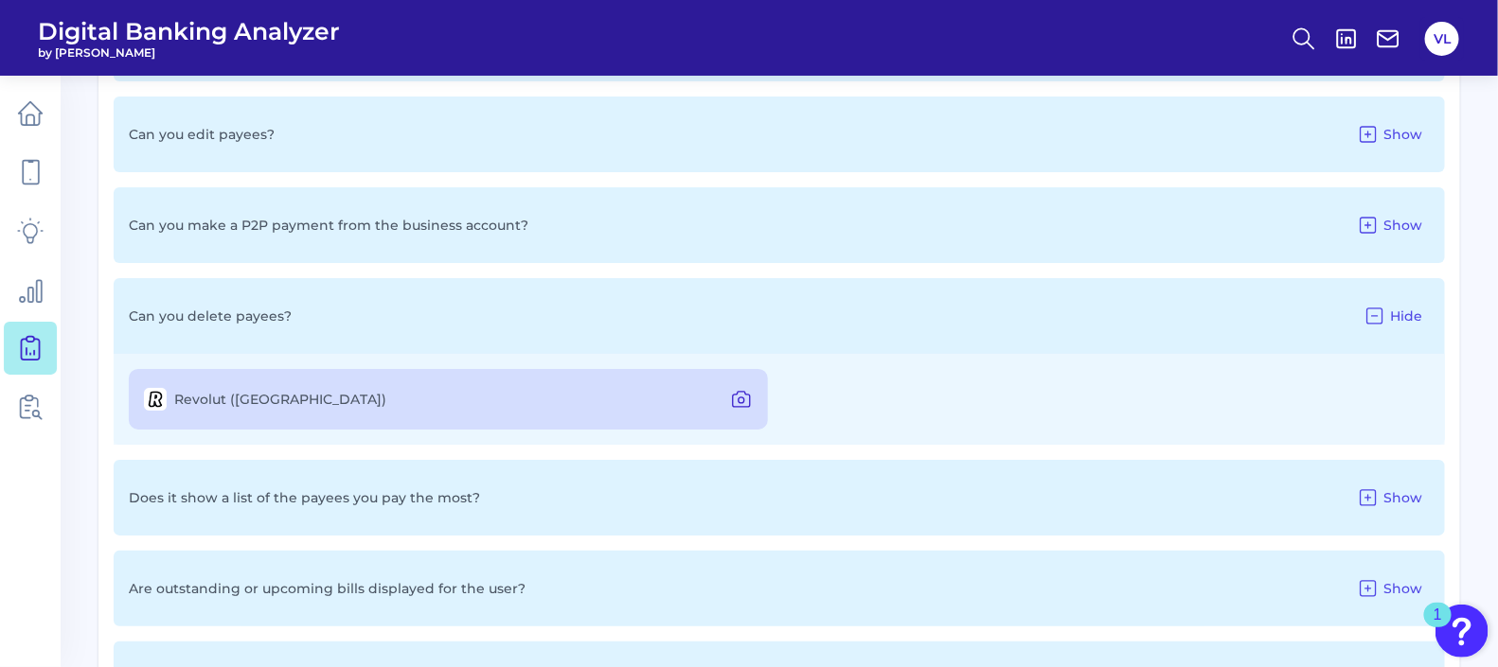
click at [725, 399] on button at bounding box center [741, 399] width 38 height 30
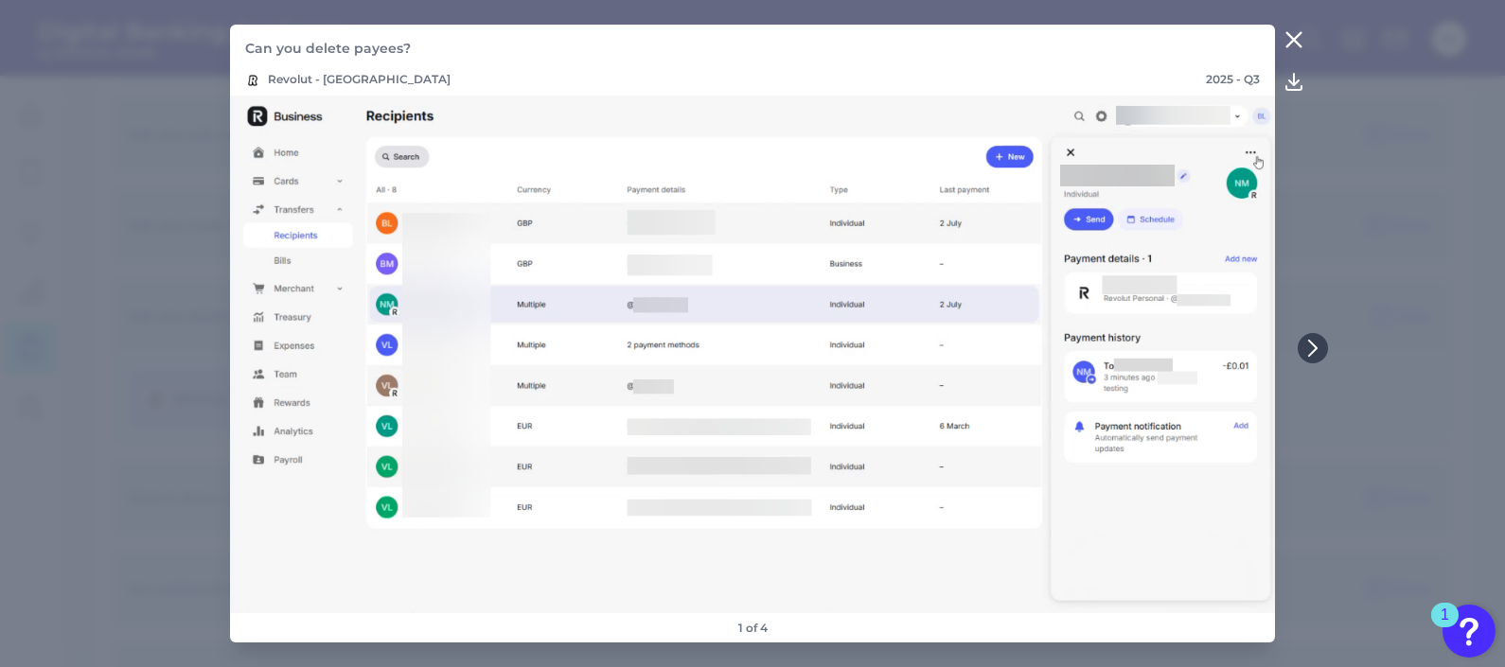
click at [1289, 37] on icon at bounding box center [1294, 40] width 14 height 14
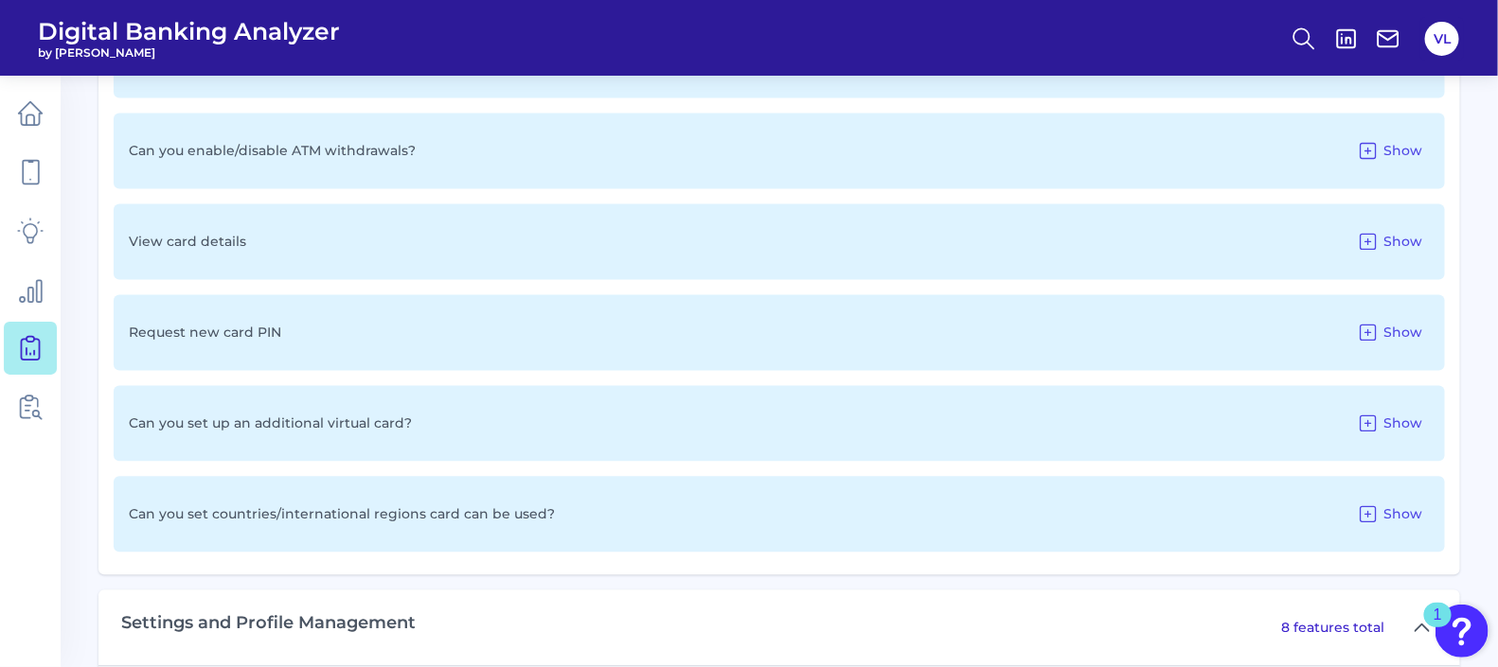
scroll to position [4478, 0]
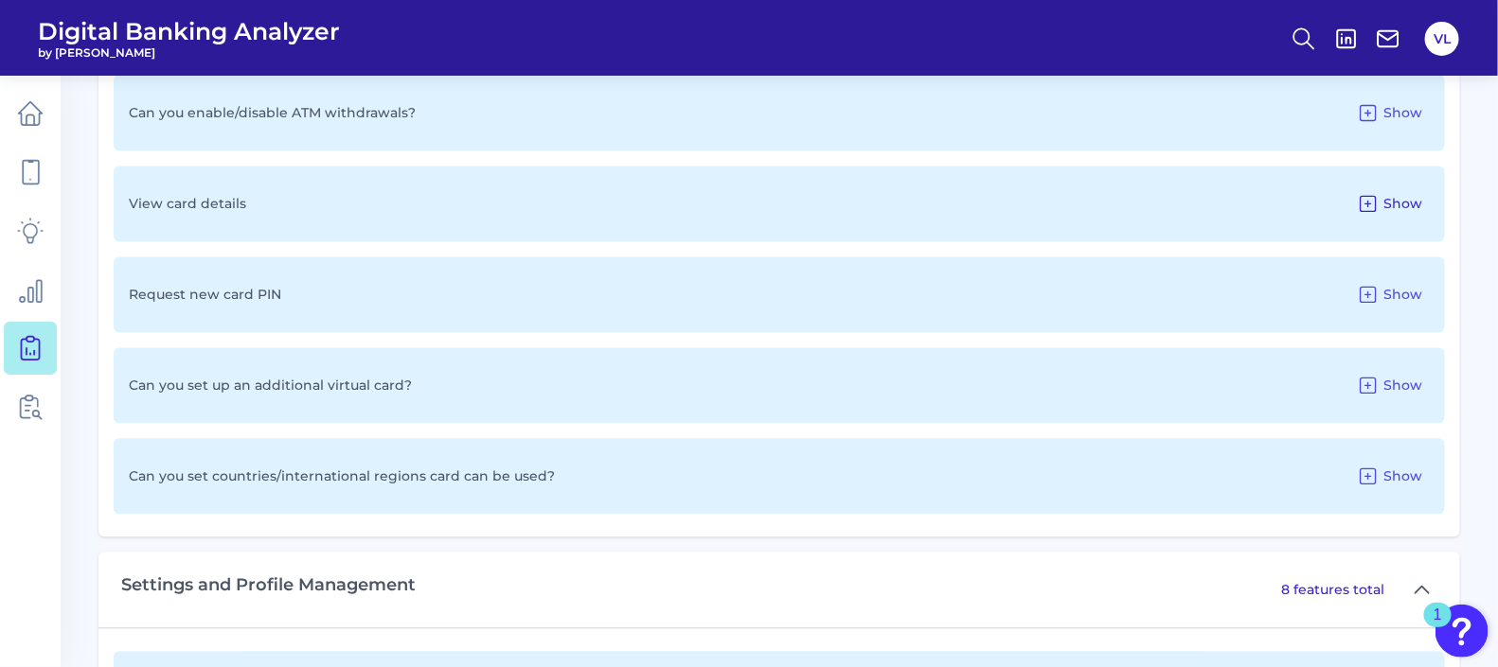
click at [1410, 202] on span "Show" at bounding box center [1402, 204] width 39 height 17
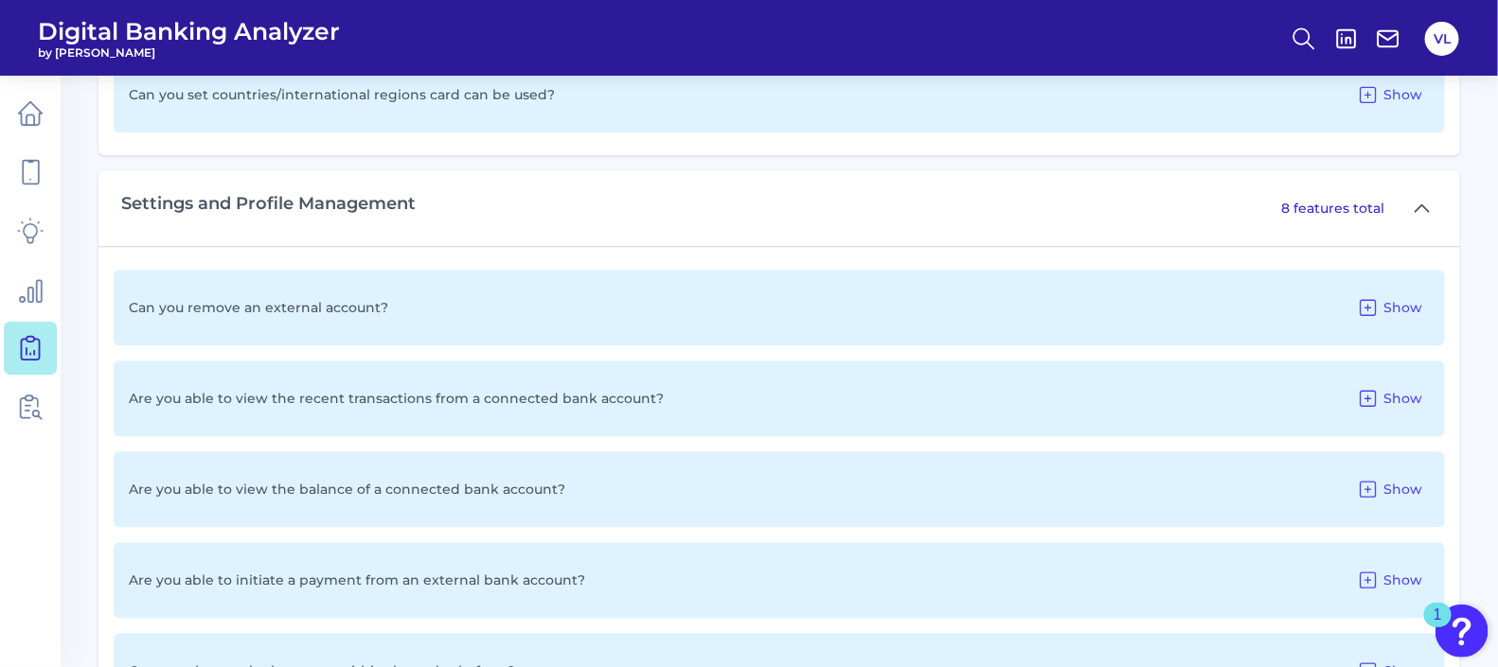
scroll to position [4833, 0]
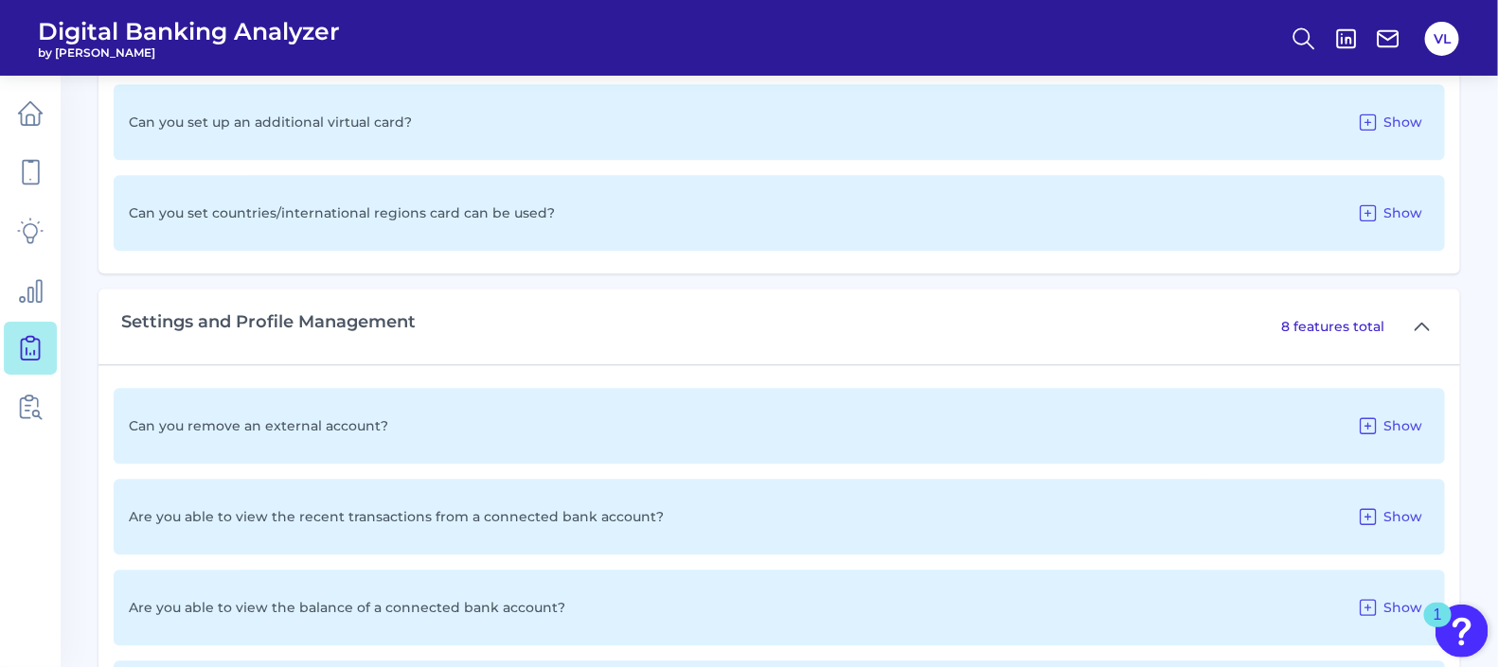
click at [296, 336] on div "Settings and Profile Management 8 features total" at bounding box center [778, 327] width 1361 height 76
drag, startPoint x: 304, startPoint y: 336, endPoint x: 313, endPoint y: 342, distance: 11.0
click at [313, 342] on div "Settings and Profile Management 8 features total" at bounding box center [778, 327] width 1361 height 76
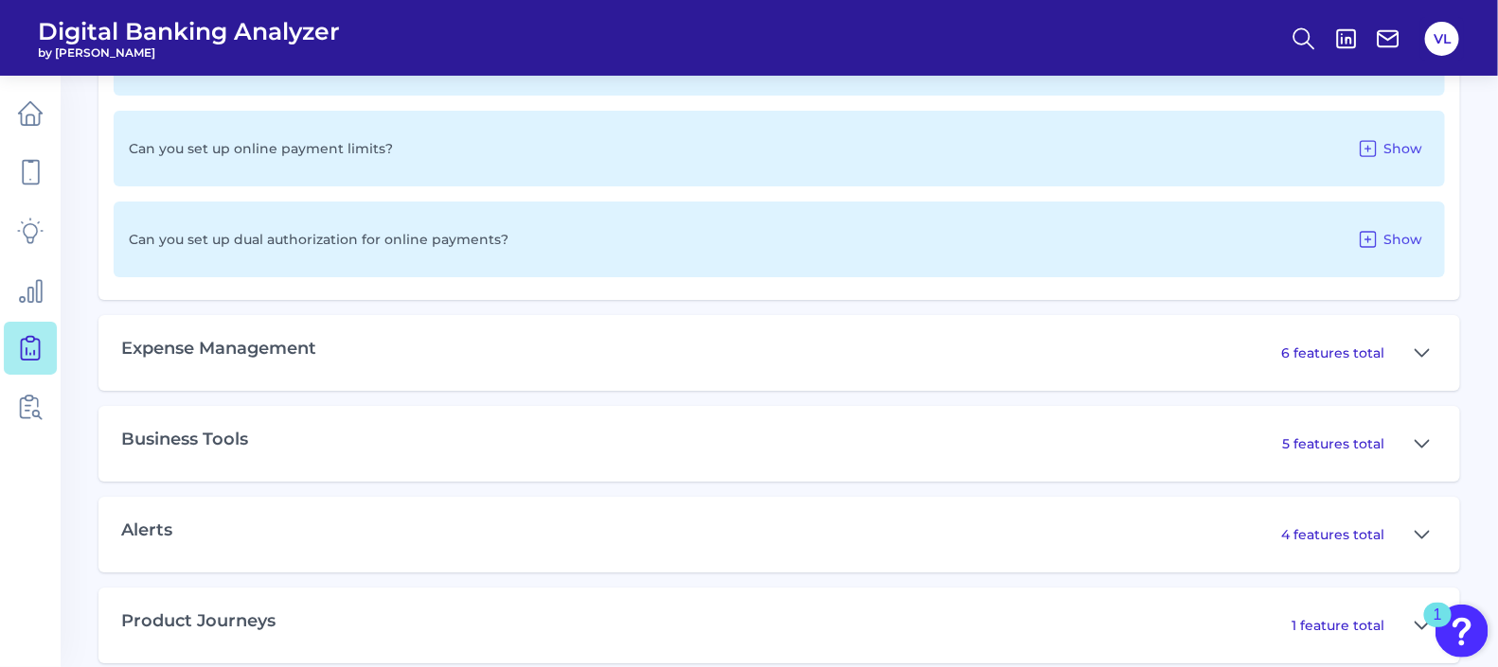
scroll to position [5897, 0]
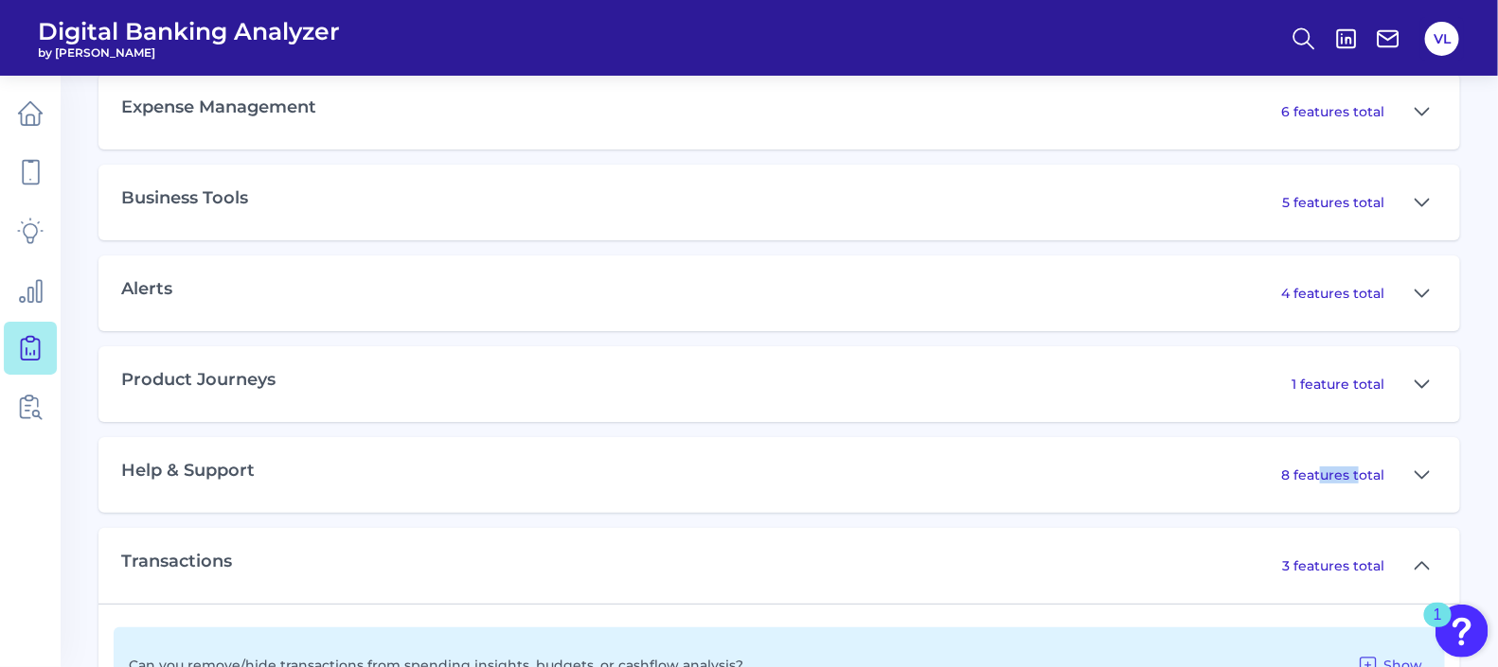
click at [1368, 478] on p "8 features total" at bounding box center [1332, 475] width 103 height 17
drag, startPoint x: 1371, startPoint y: 476, endPoint x: 1419, endPoint y: 470, distance: 48.6
click at [1419, 471] on icon at bounding box center [1421, 474] width 13 height 7
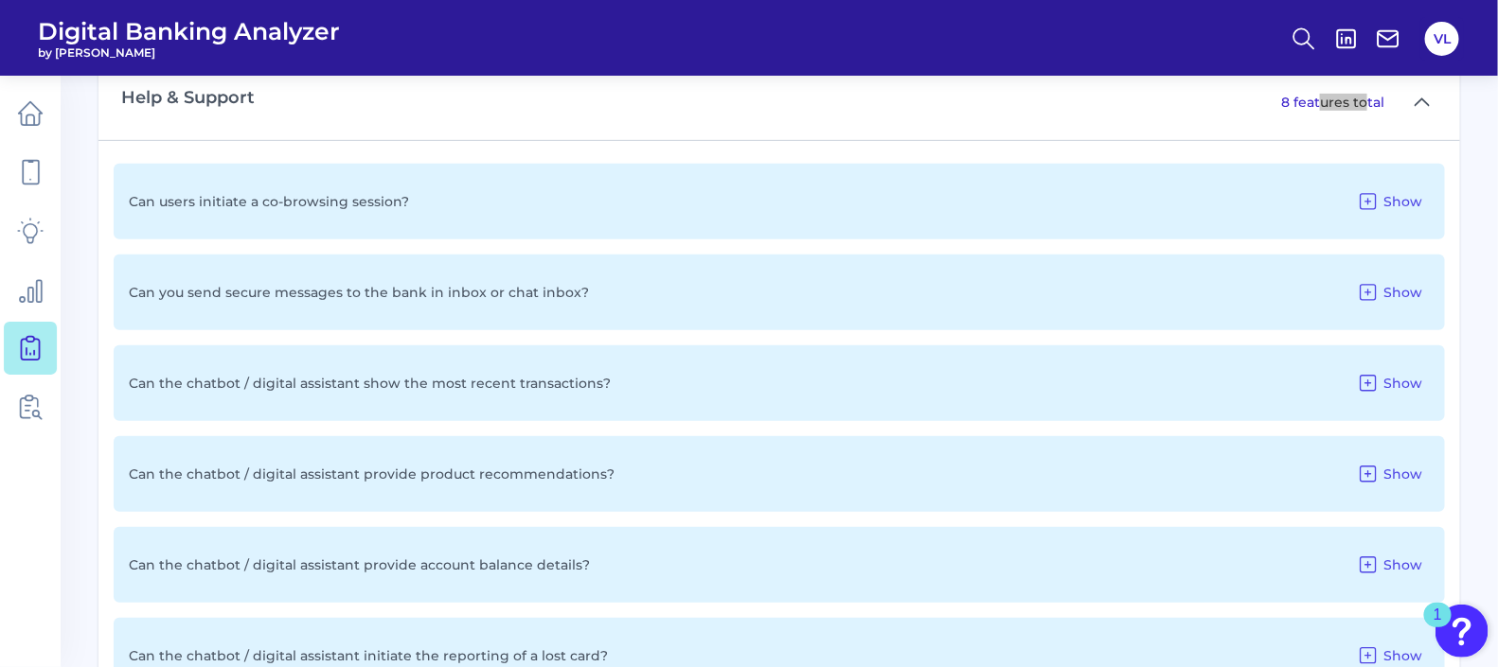
scroll to position [6370, 0]
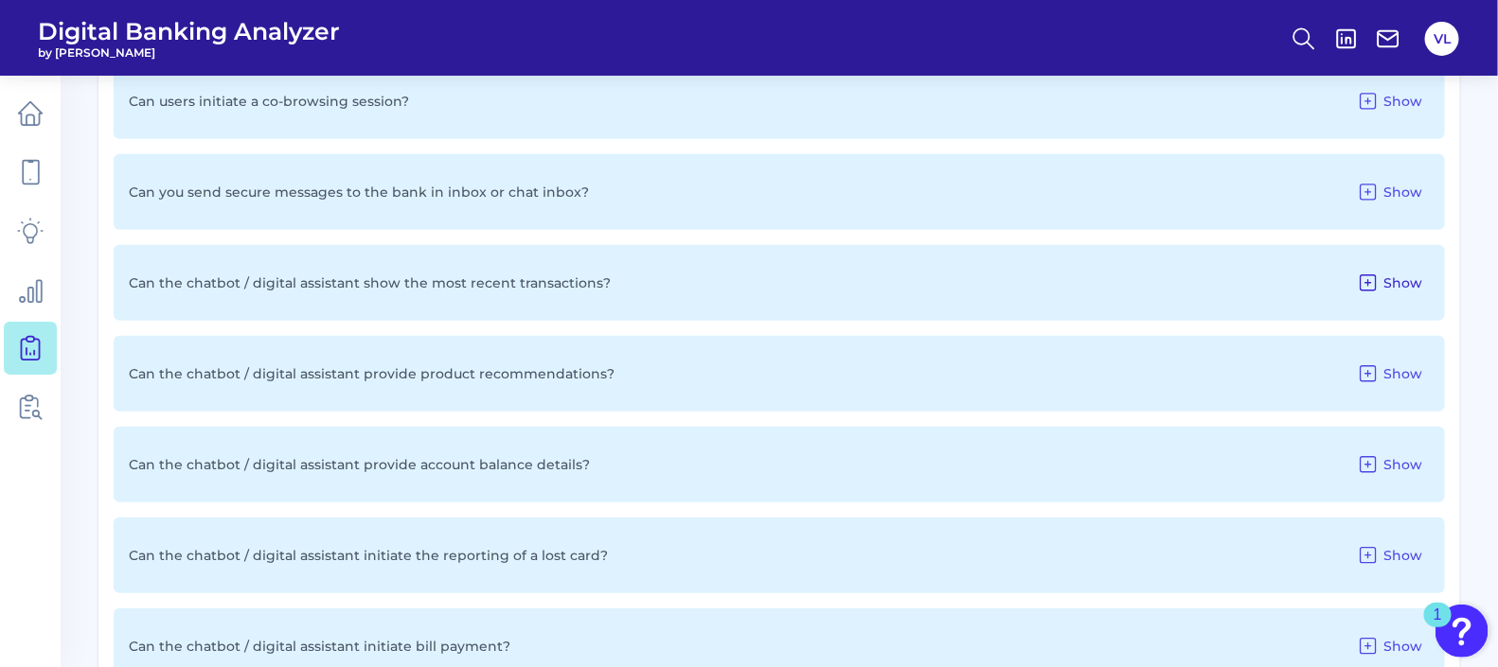
click at [1388, 279] on span "Show" at bounding box center [1402, 283] width 39 height 17
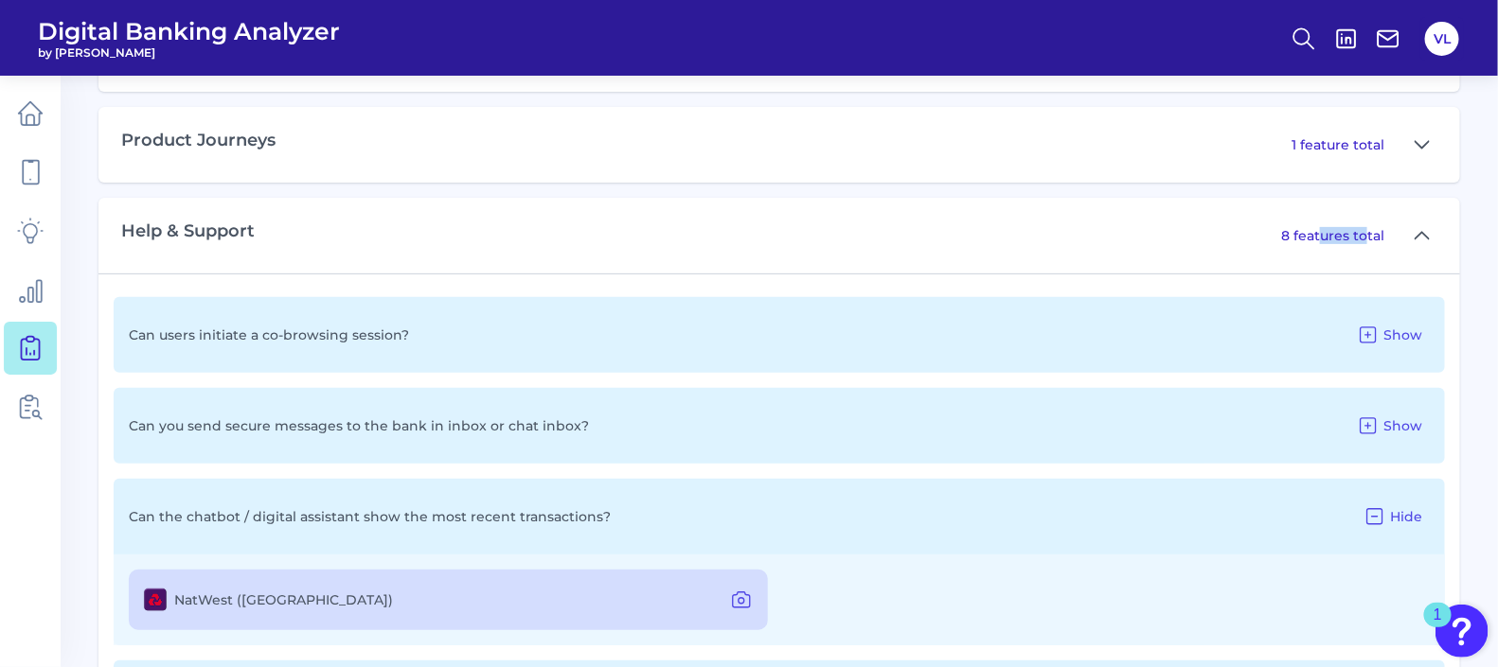
scroll to position [6133, 0]
click at [1411, 451] on div "Can you send secure messages to the bank in inbox or chat inbox? Show" at bounding box center [779, 429] width 1331 height 76
click at [1402, 421] on span "Show" at bounding box center [1402, 428] width 39 height 17
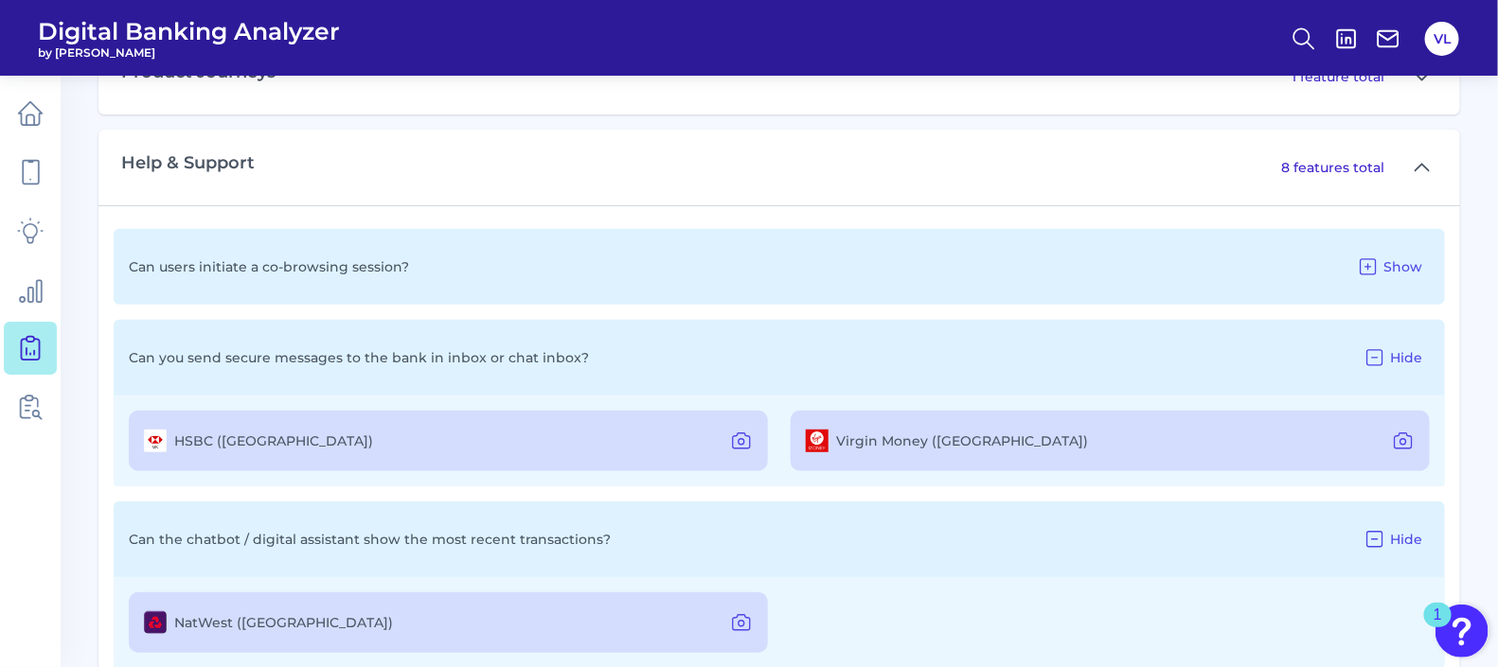
scroll to position [6607, 0]
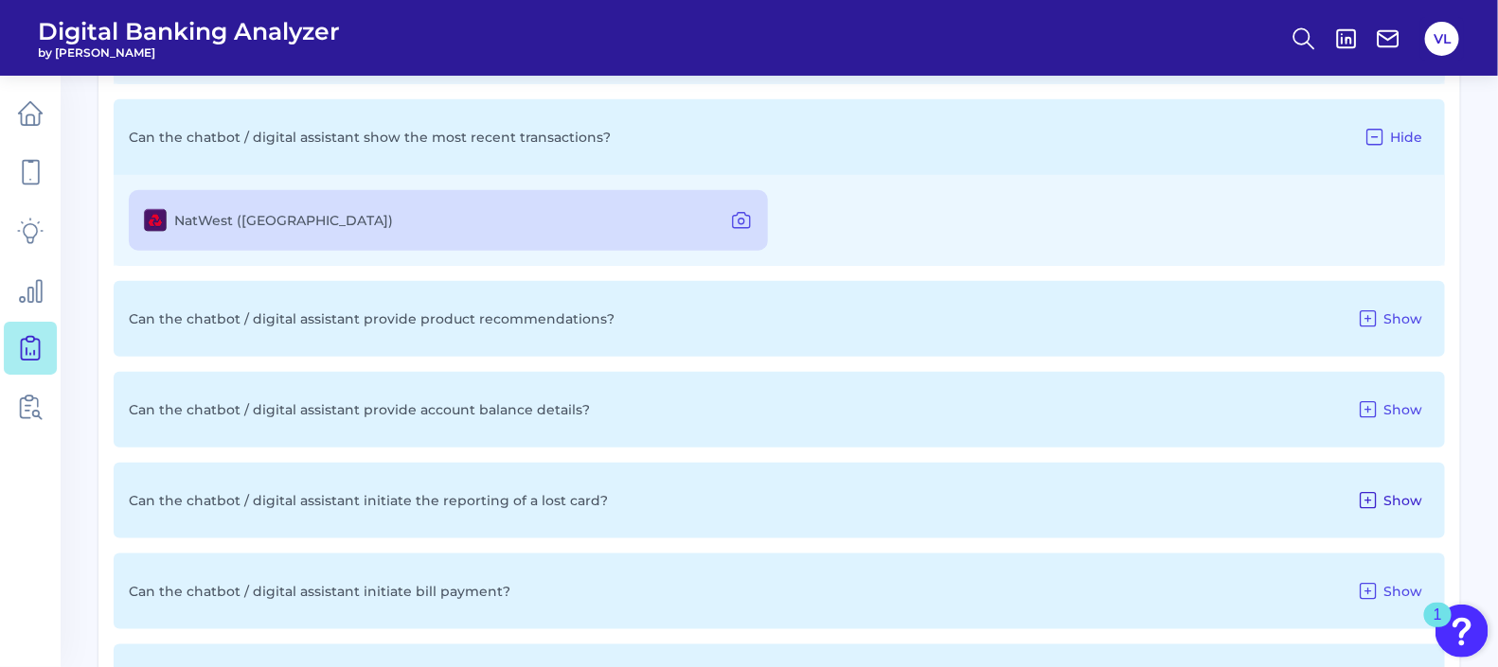
click at [1406, 504] on button "Show" at bounding box center [1389, 501] width 80 height 30
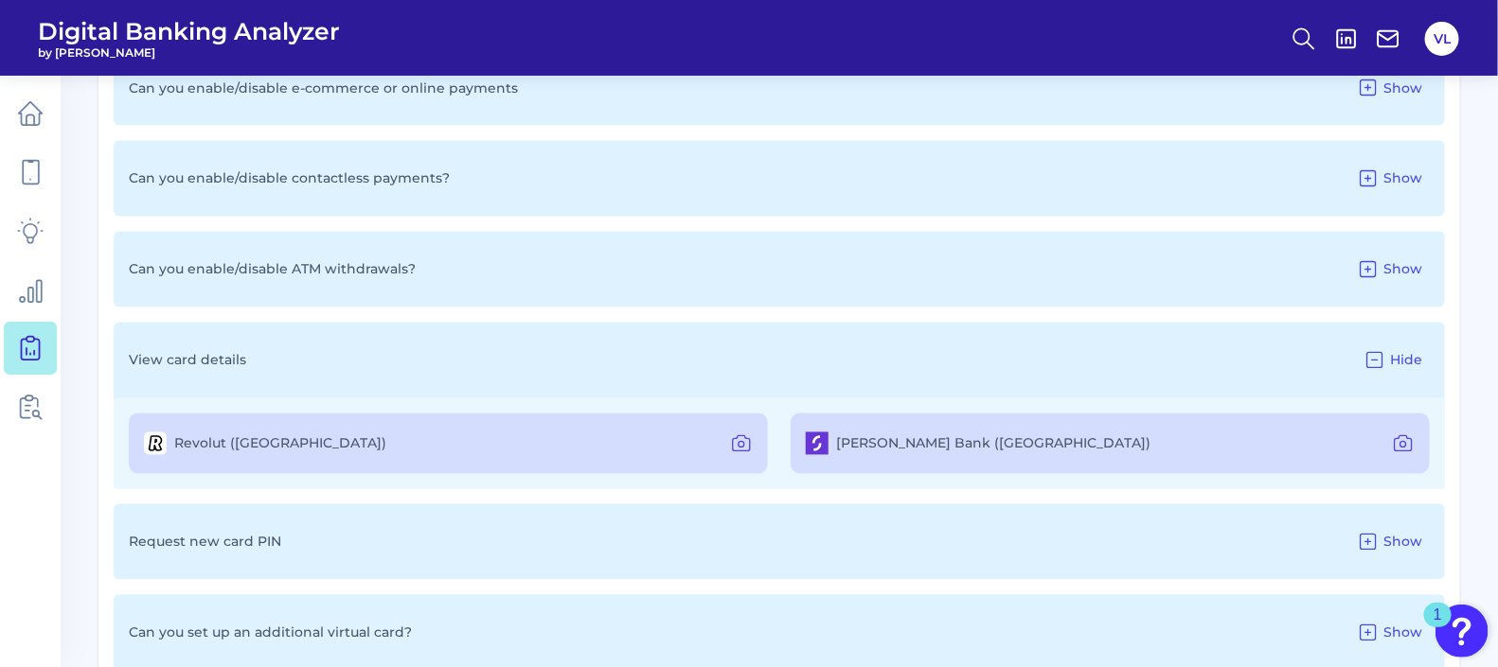
scroll to position [4359, 0]
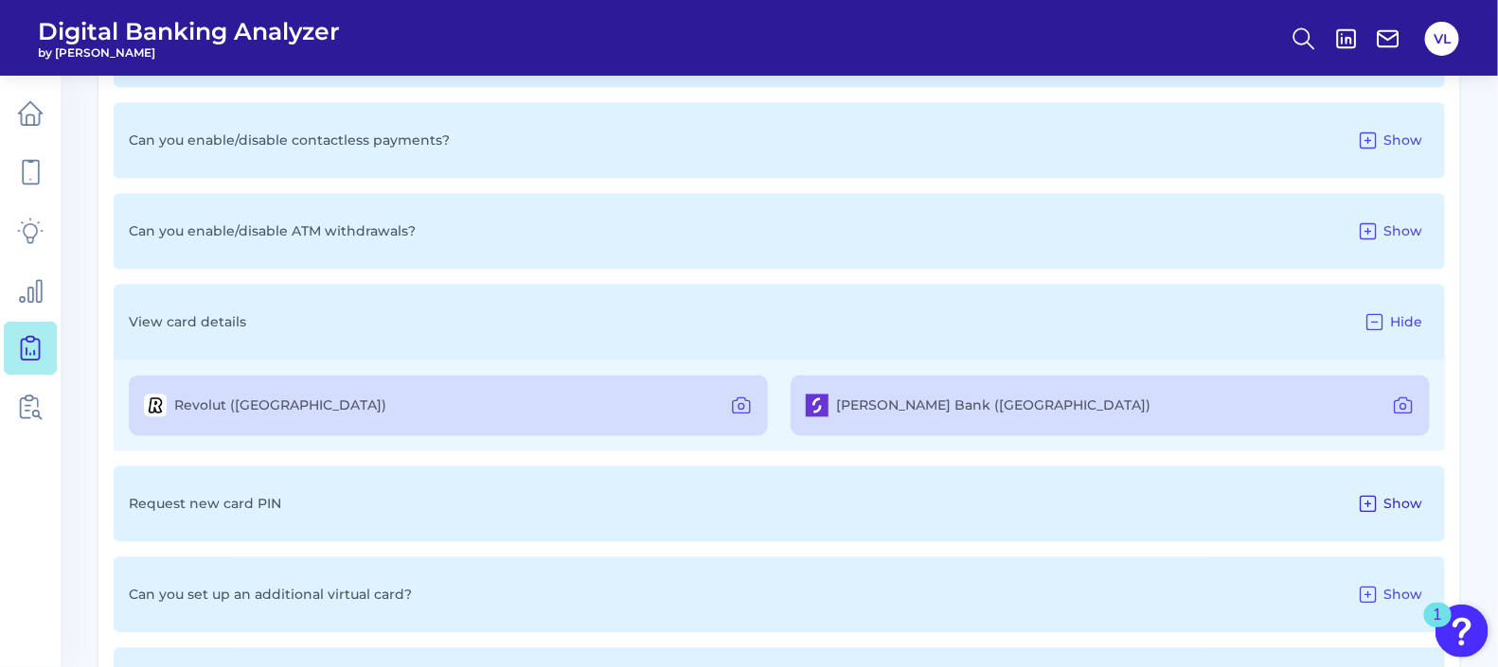
click at [1393, 502] on span "Show" at bounding box center [1402, 504] width 39 height 17
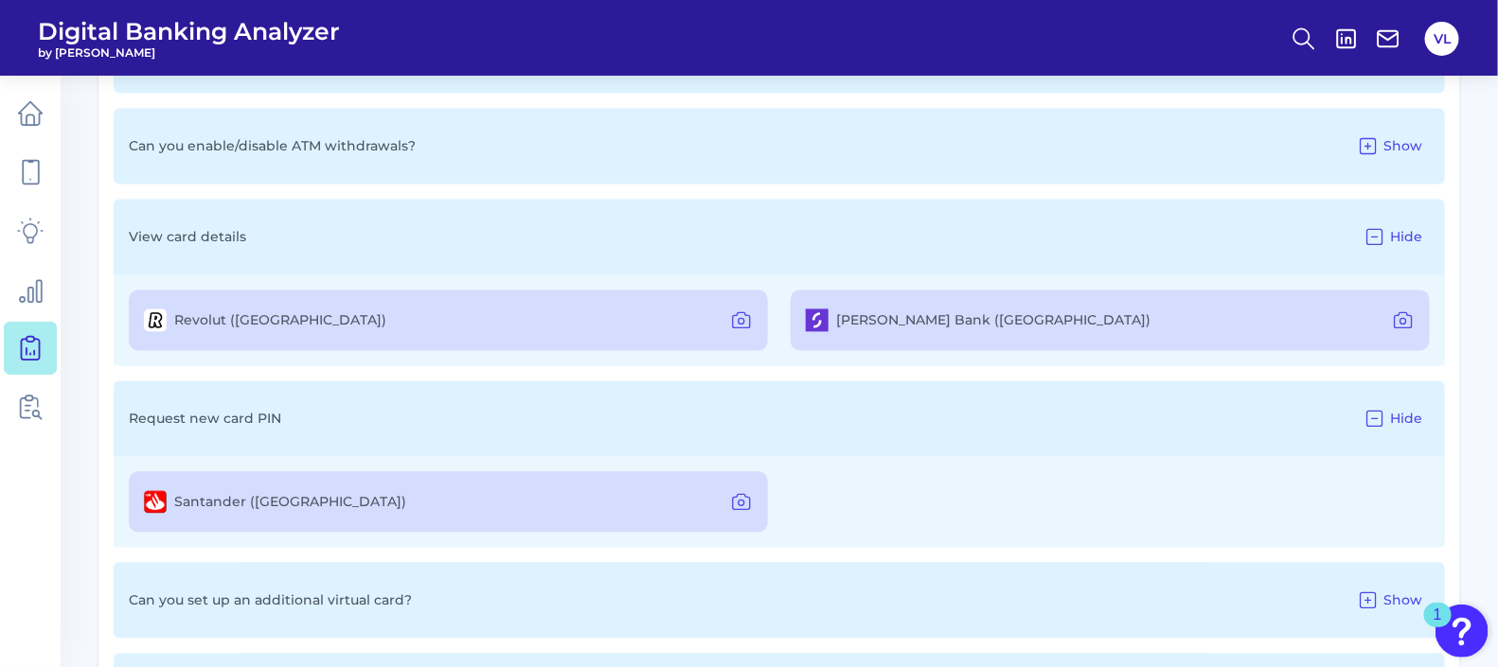
scroll to position [4596, 0]
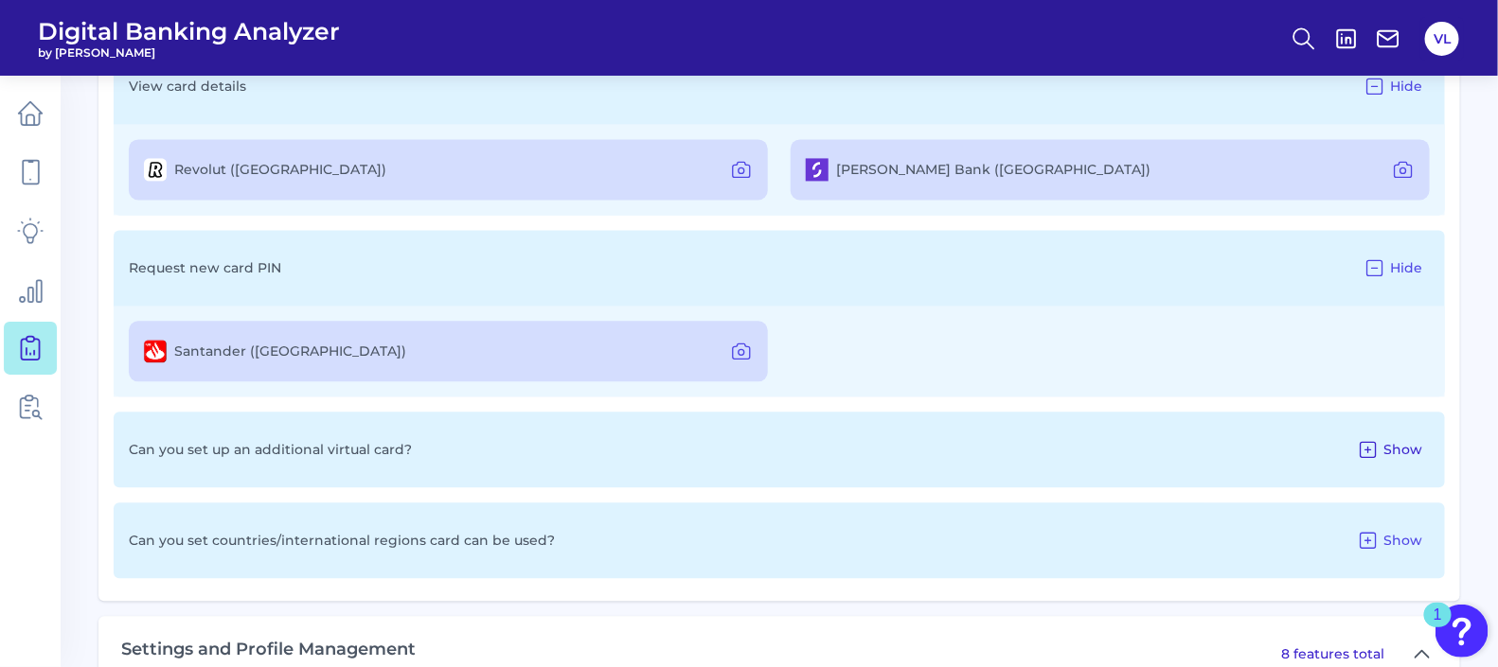
click at [1394, 441] on span "Show" at bounding box center [1402, 449] width 39 height 17
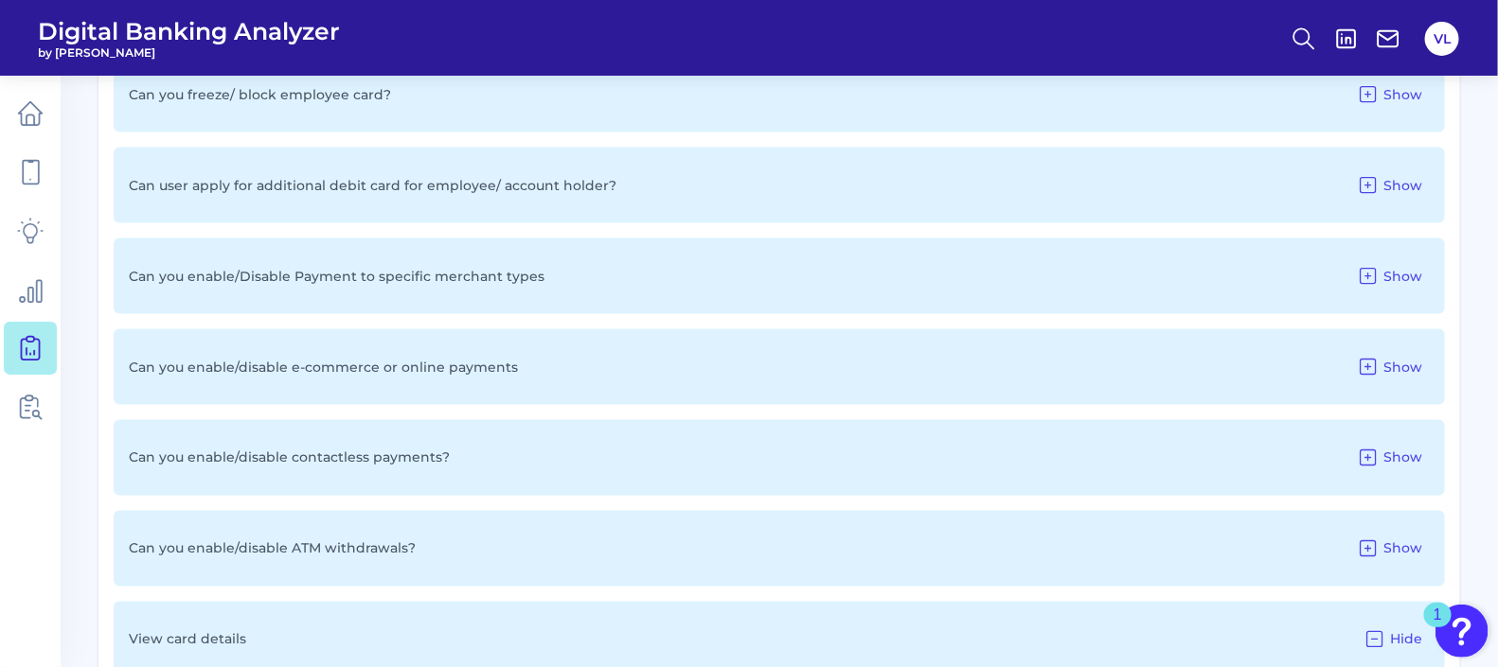
scroll to position [4004, 0]
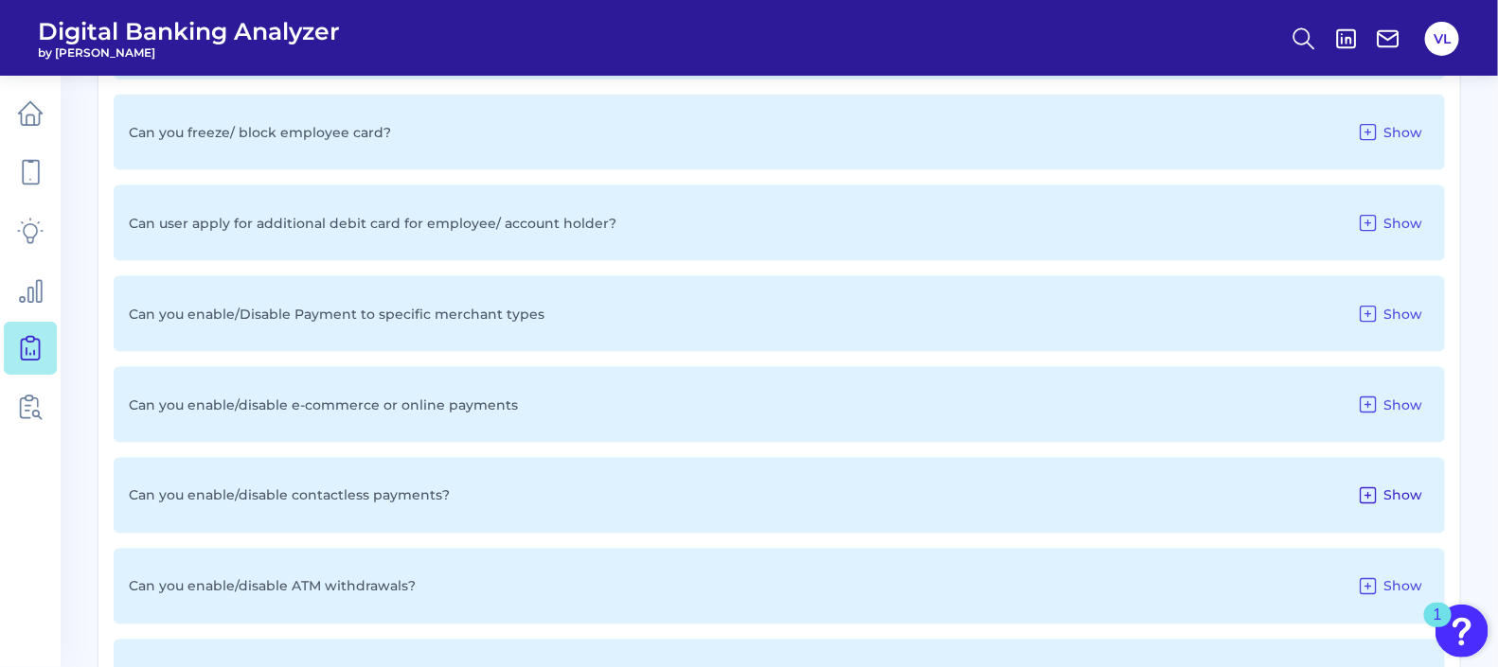
click at [1382, 481] on button "Show" at bounding box center [1389, 496] width 80 height 30
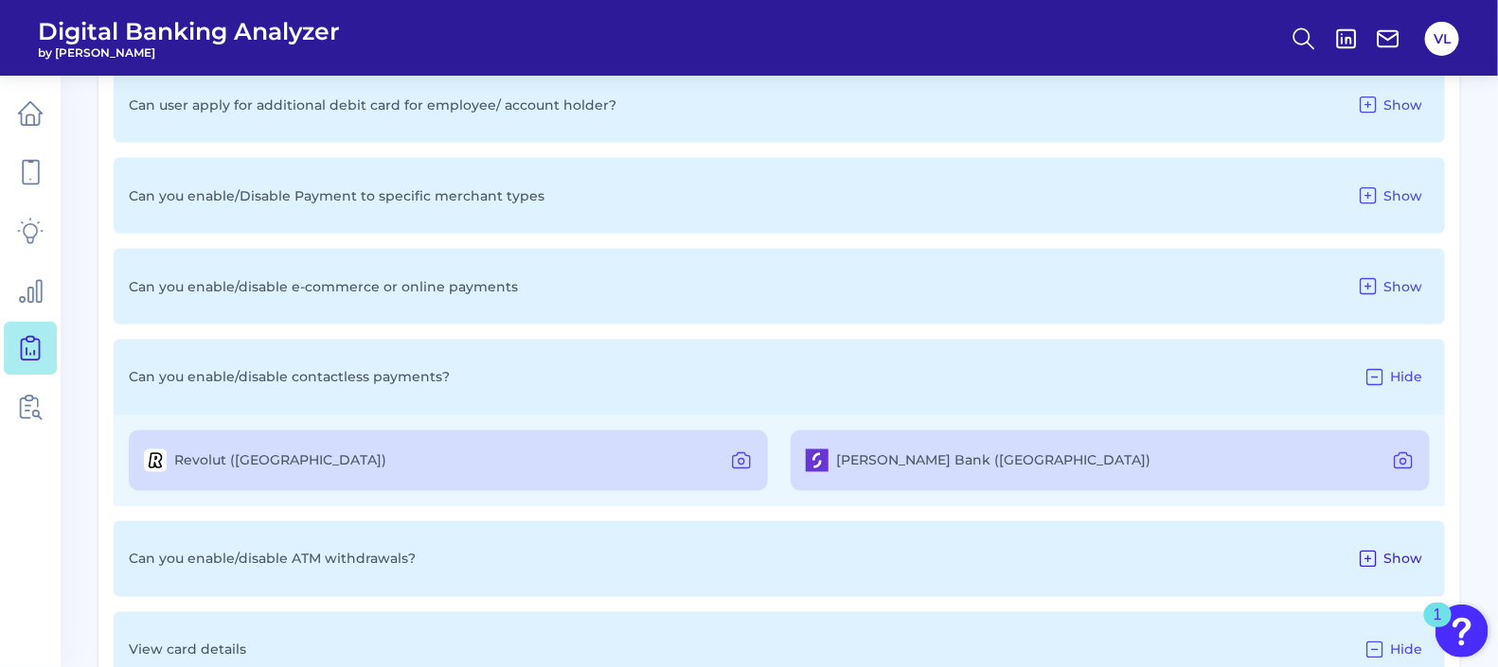
click at [1374, 555] on icon at bounding box center [1368, 559] width 23 height 23
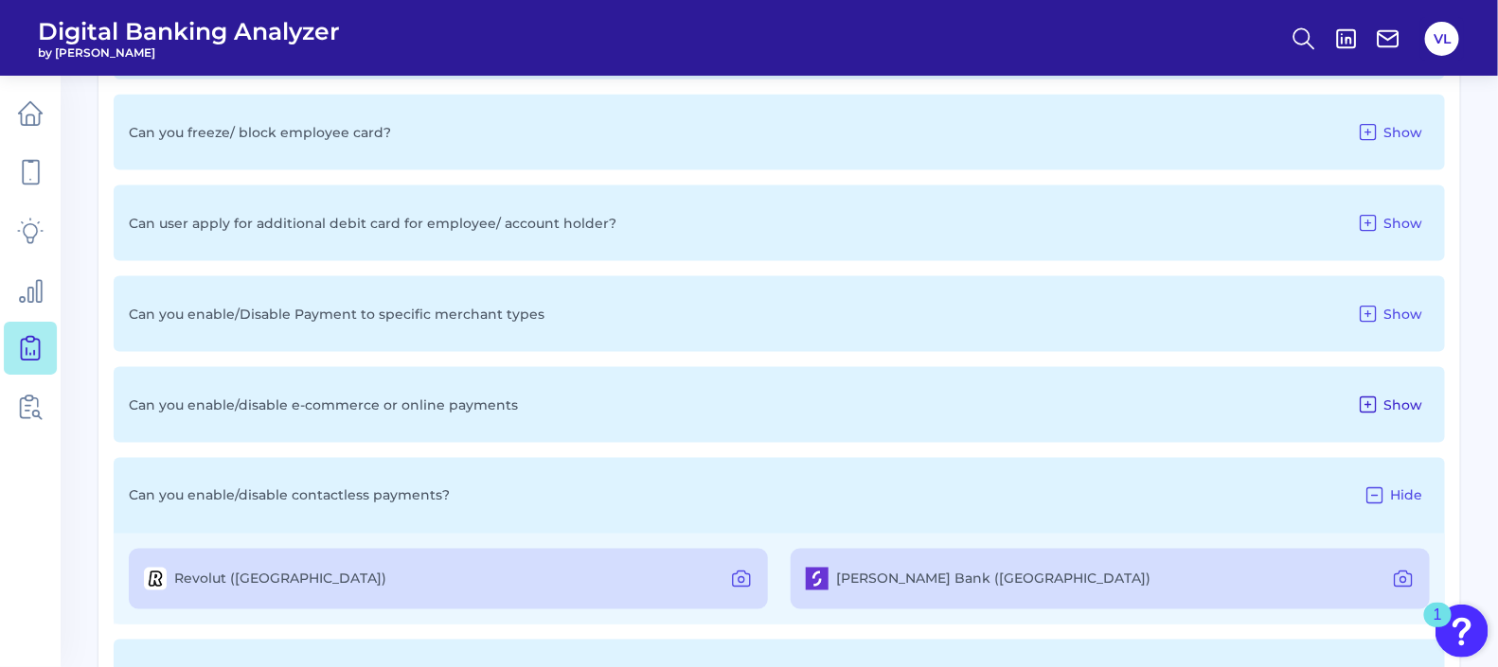
click at [1398, 401] on span "Show" at bounding box center [1402, 405] width 39 height 17
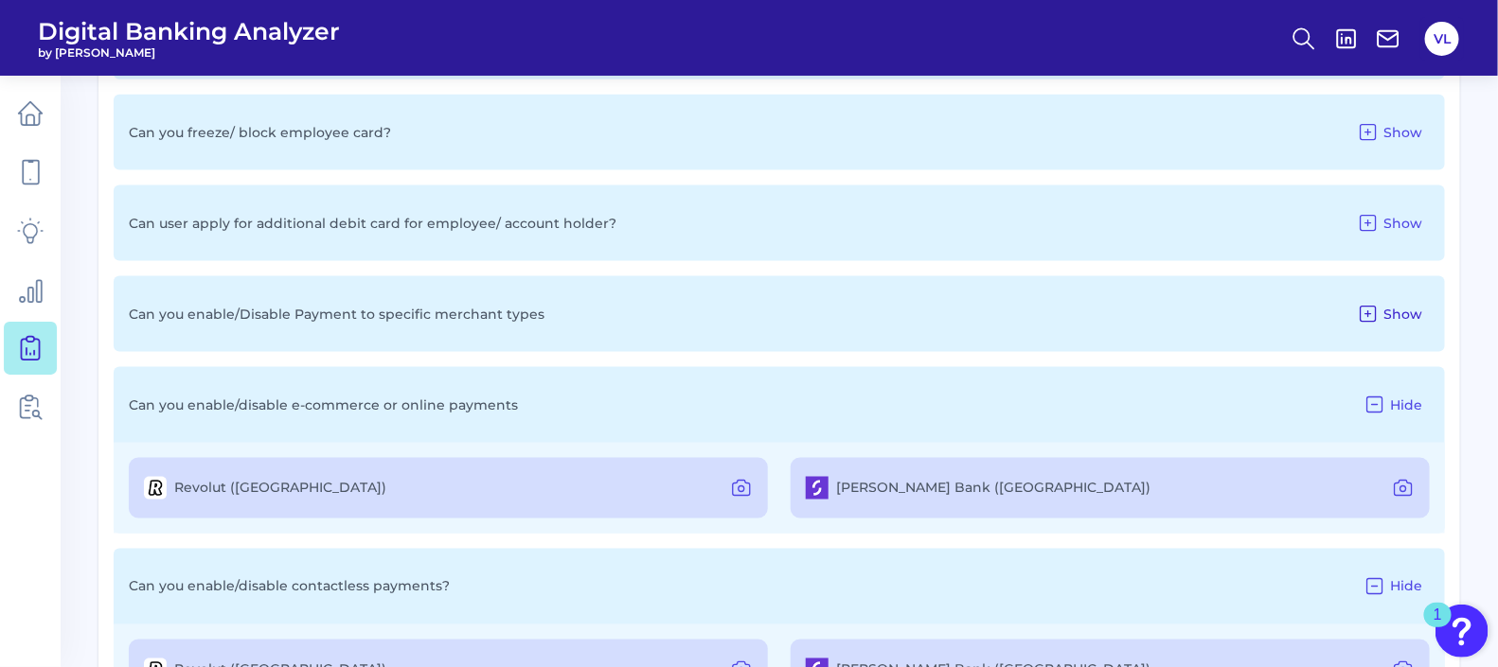
click at [1379, 322] on button "Show" at bounding box center [1389, 314] width 80 height 30
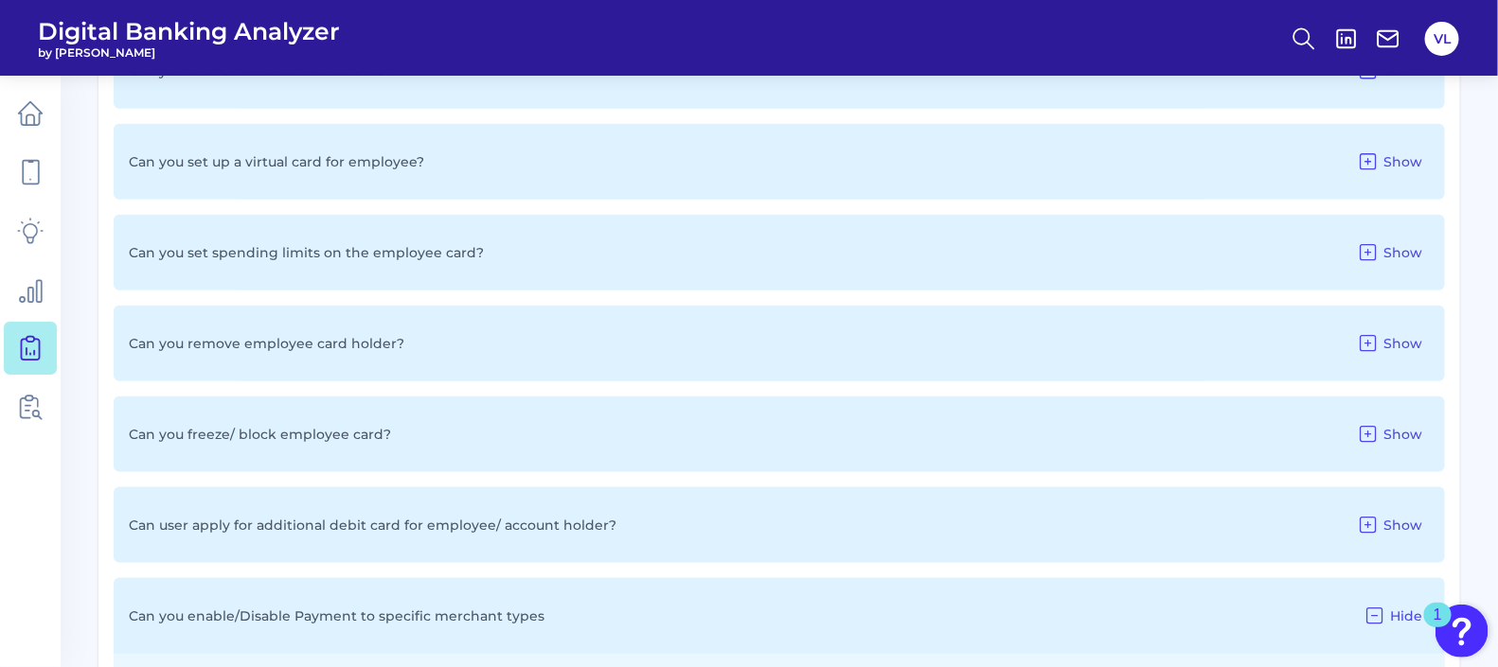
scroll to position [3648, 0]
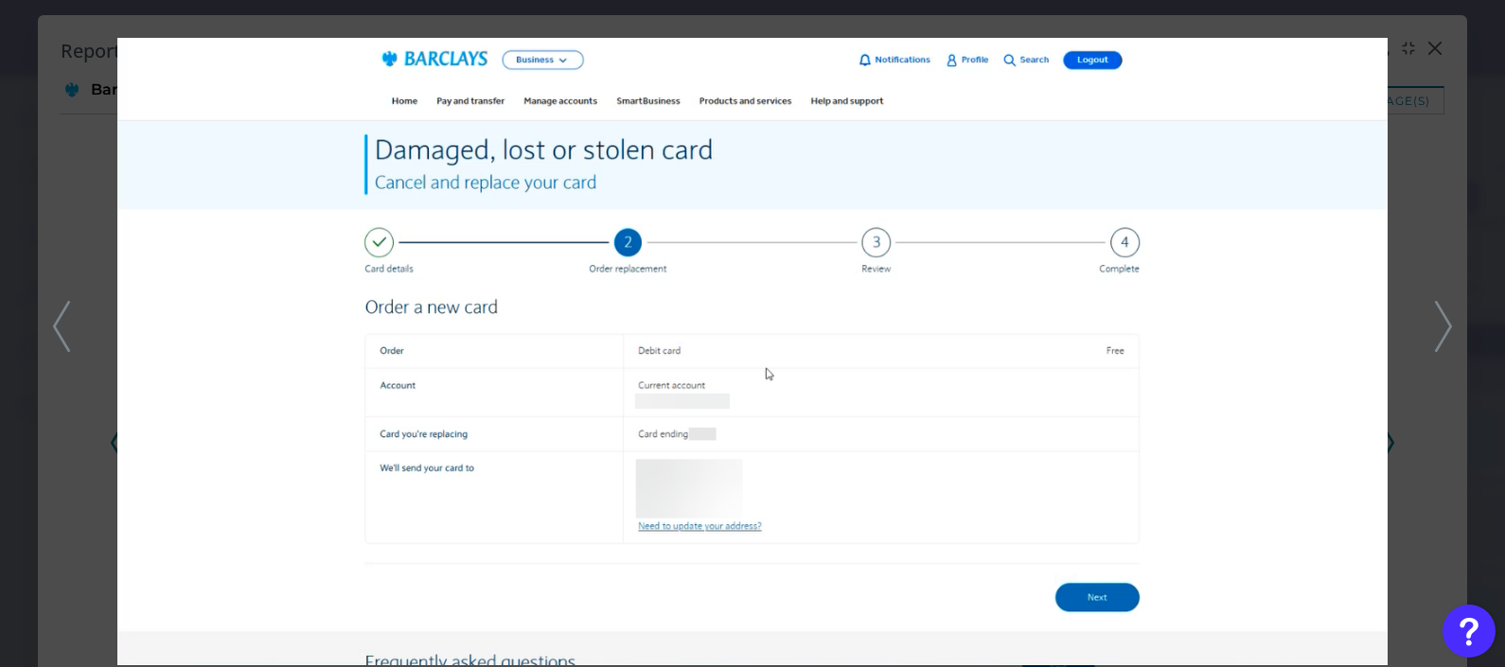
scroll to position [12161, 0]
click at [1389, 50] on div at bounding box center [752, 333] width 1505 height 667
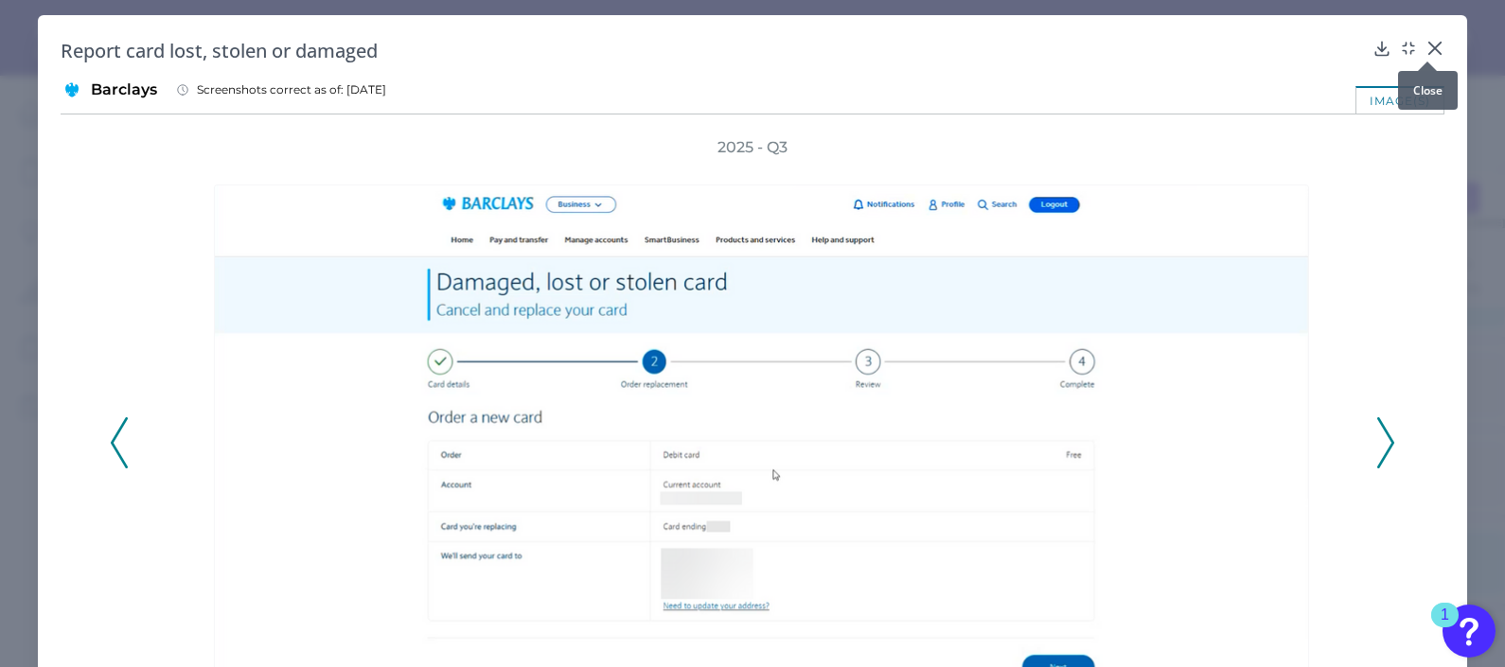
drag, startPoint x: 1431, startPoint y: 43, endPoint x: 1420, endPoint y: 40, distance: 11.7
click at [1430, 43] on icon at bounding box center [1435, 48] width 19 height 19
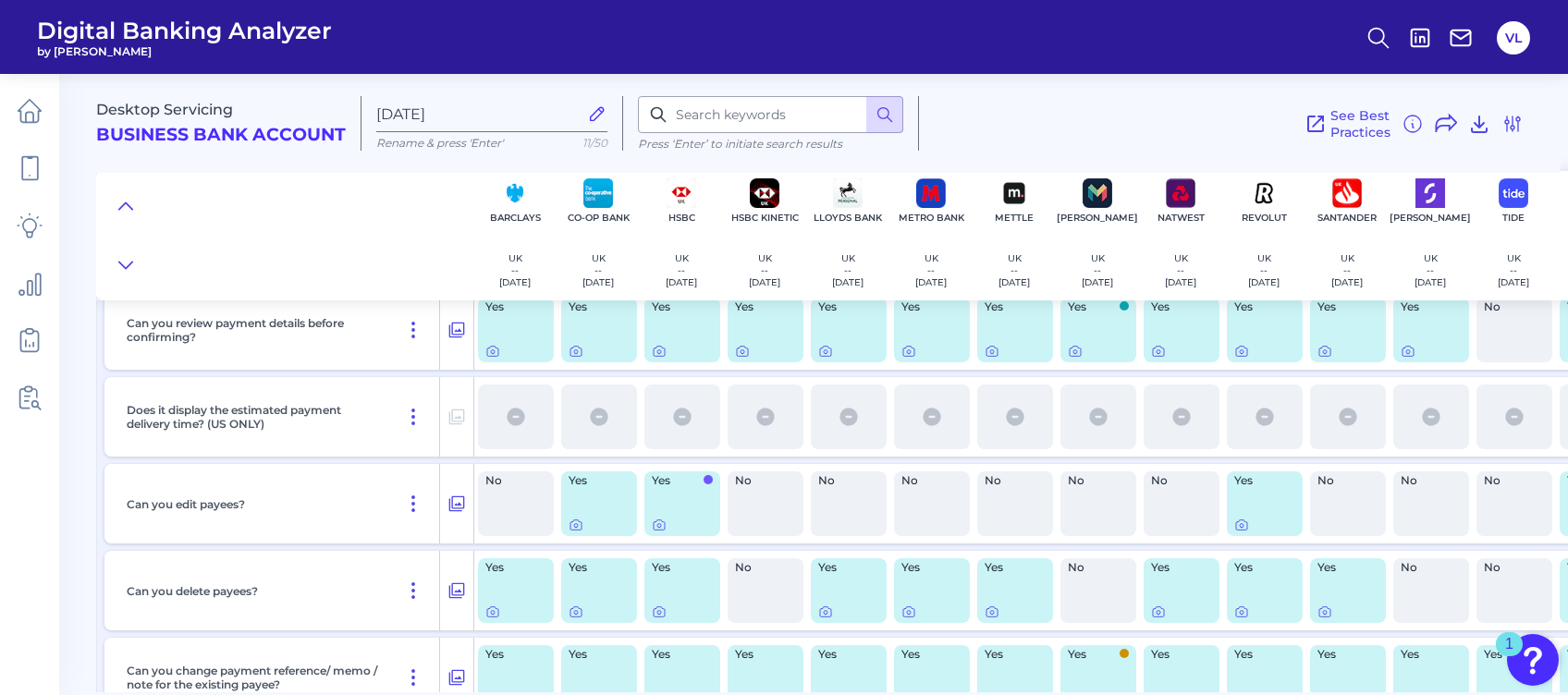
scroll to position [7493, 0]
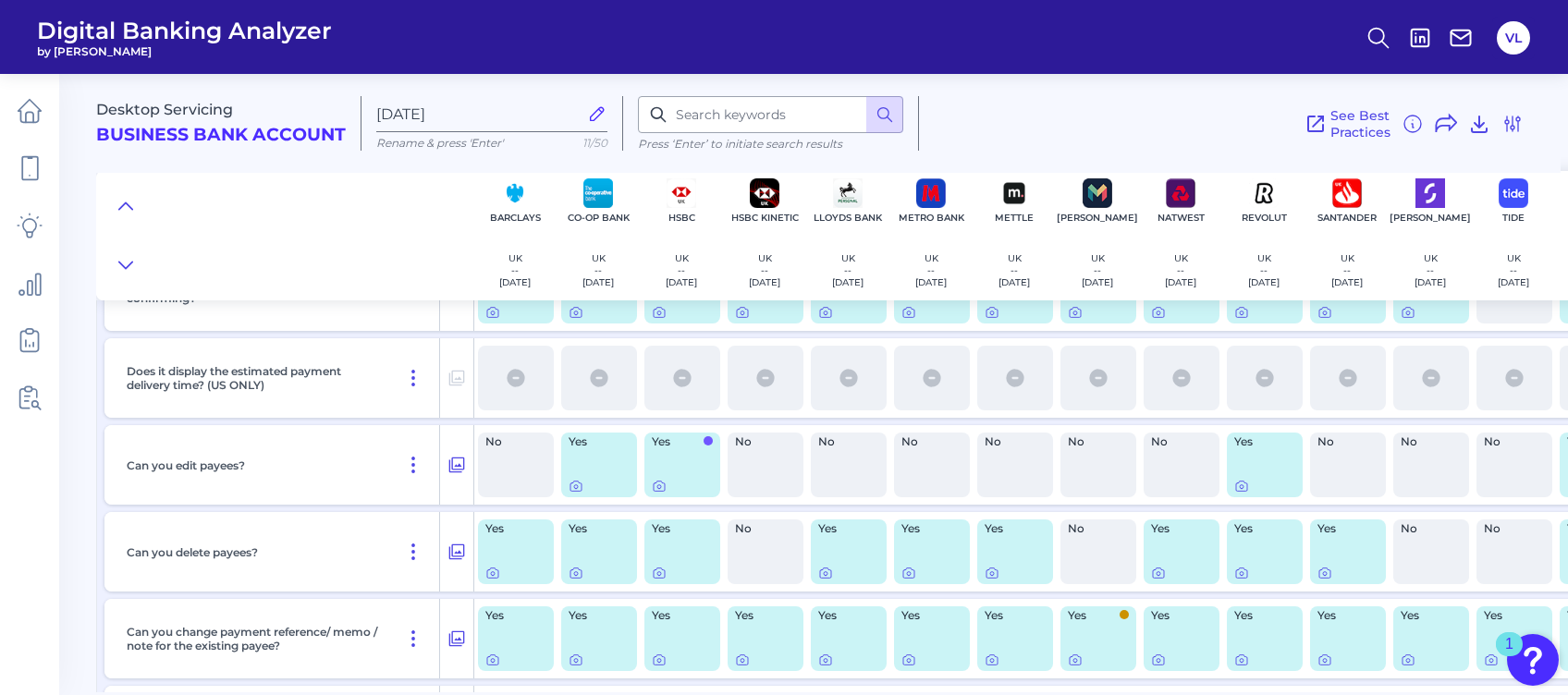
click at [528, 473] on div "No" at bounding box center [516, 465] width 76 height 64
click at [1352, 480] on div "No" at bounding box center [1347, 465] width 76 height 64
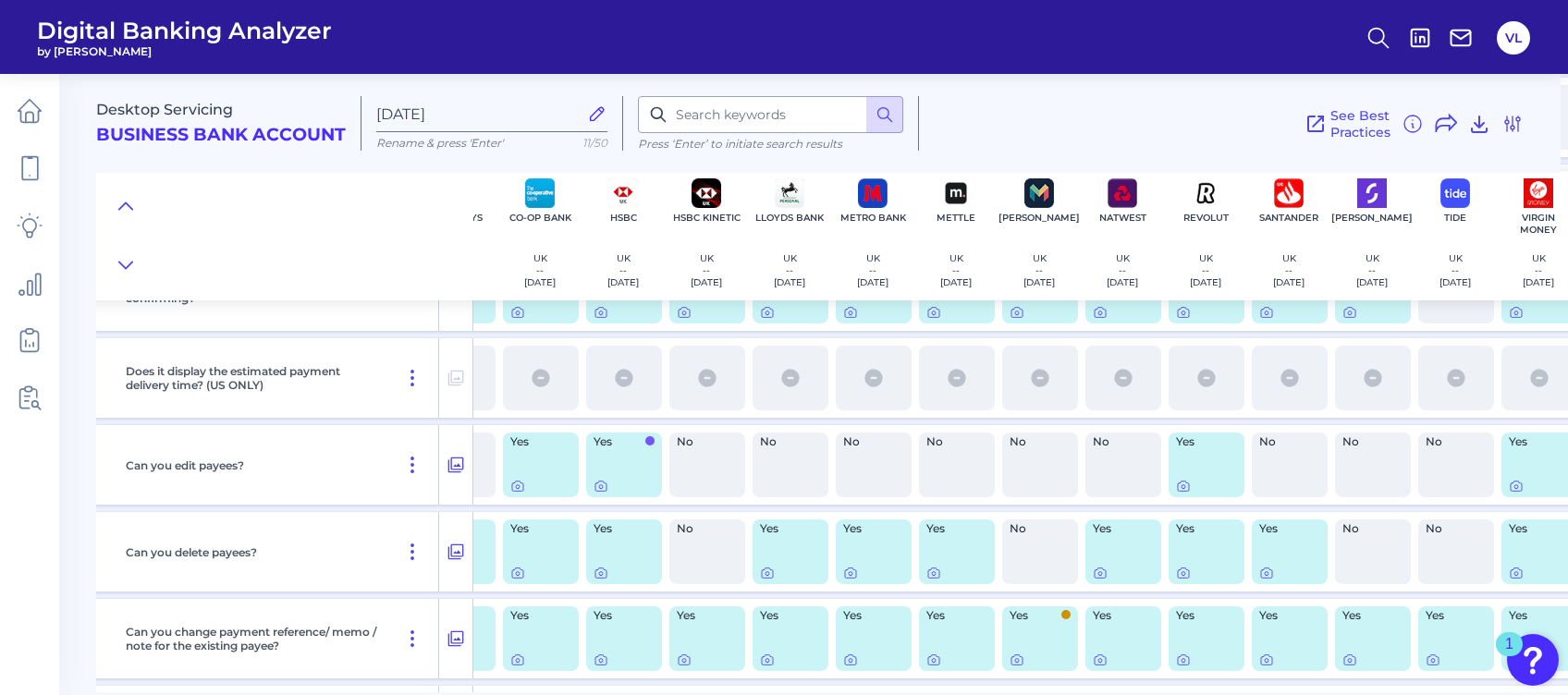
scroll to position [7493, 87]
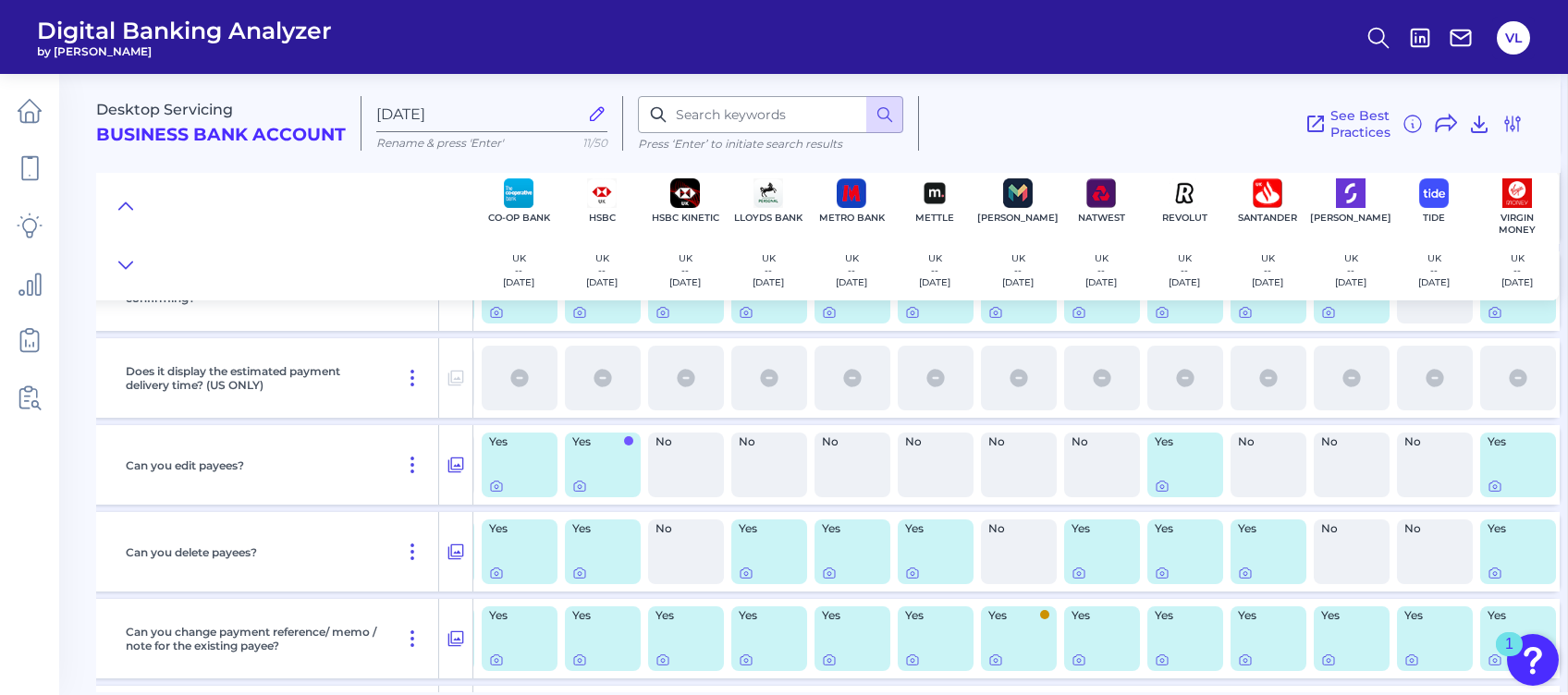
click at [353, 559] on div "Can you delete payees?" at bounding box center [278, 551] width 320 height 79
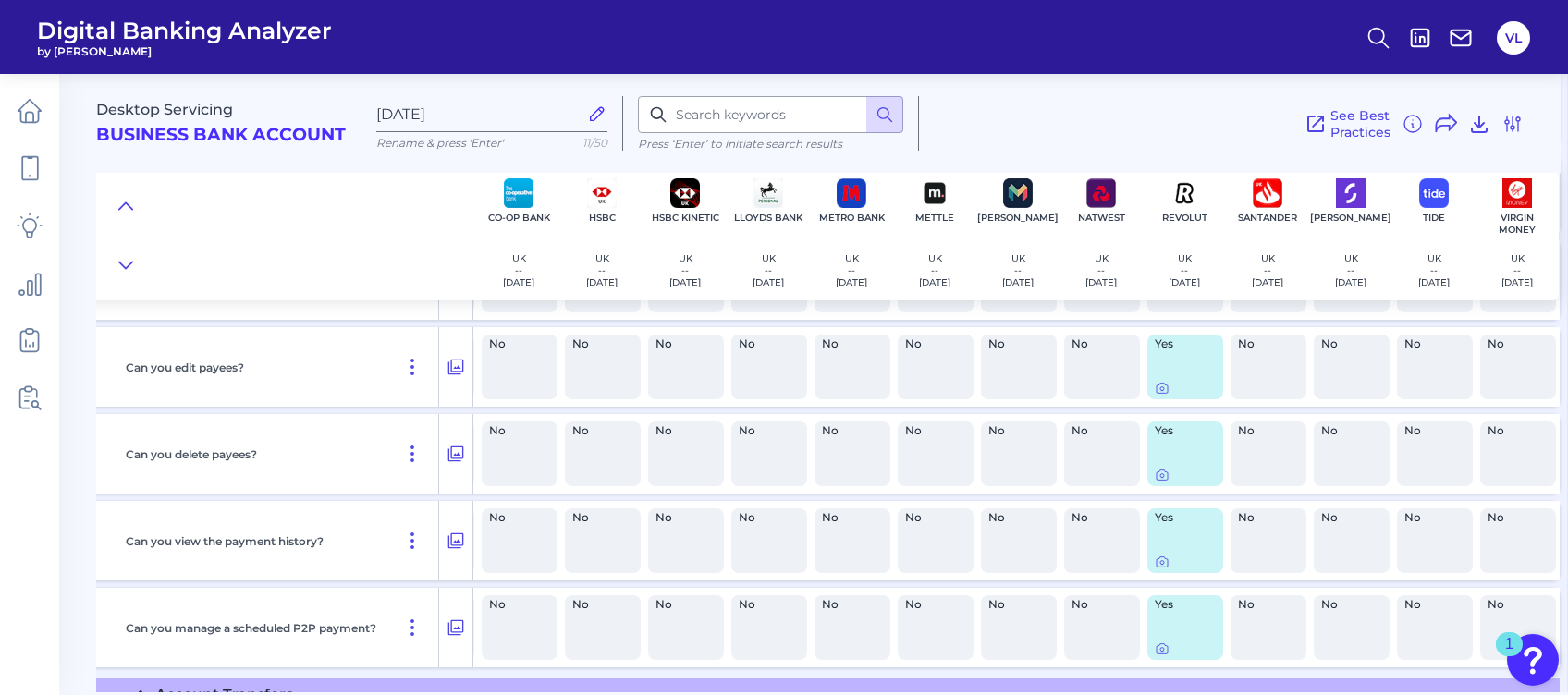
scroll to position [9744, 87]
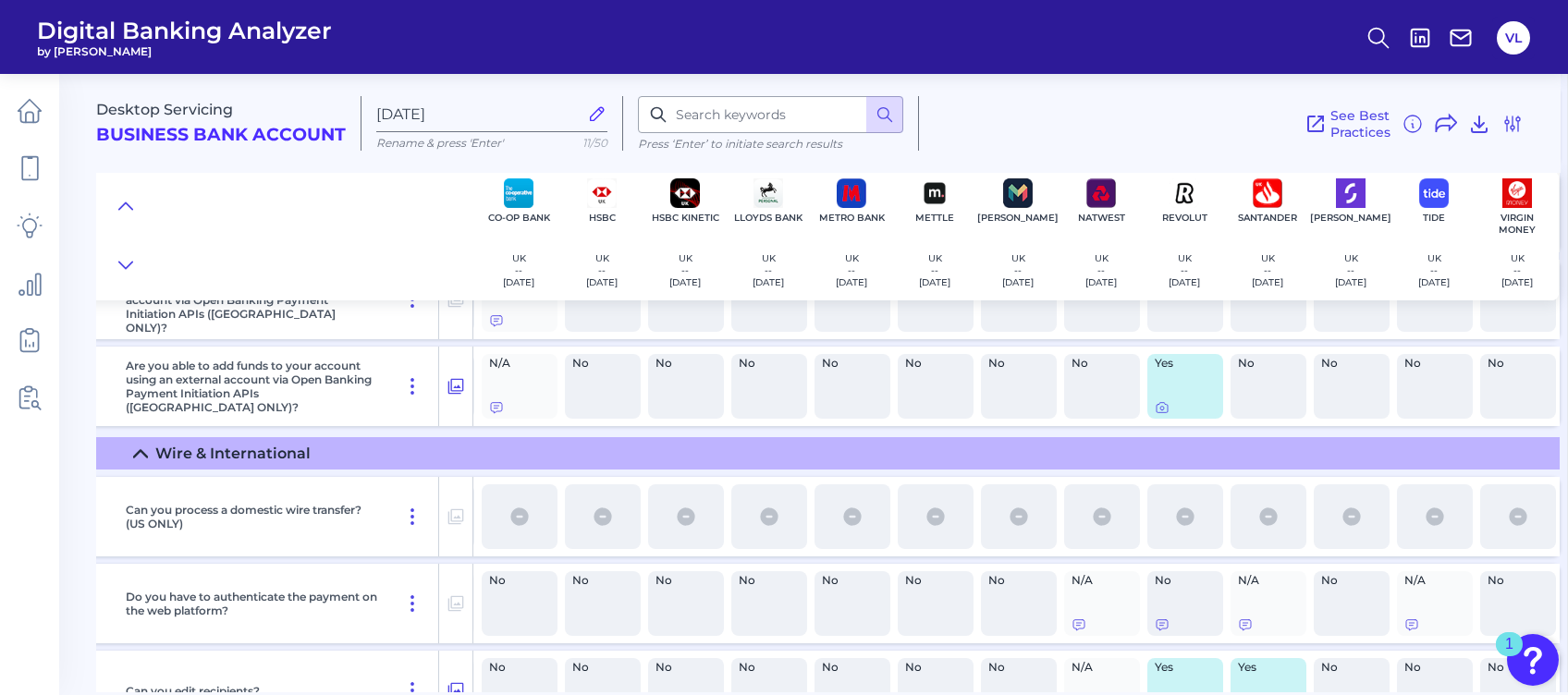
click at [595, 407] on div "No" at bounding box center [602, 387] width 76 height 64
drag, startPoint x: 928, startPoint y: 405, endPoint x: 1317, endPoint y: 369, distance: 390.7
click at [928, 403] on div "No" at bounding box center [935, 387] width 76 height 64
click at [1465, 356] on div "No" at bounding box center [1434, 386] width 83 height 79
